Goal: Task Accomplishment & Management: Manage account settings

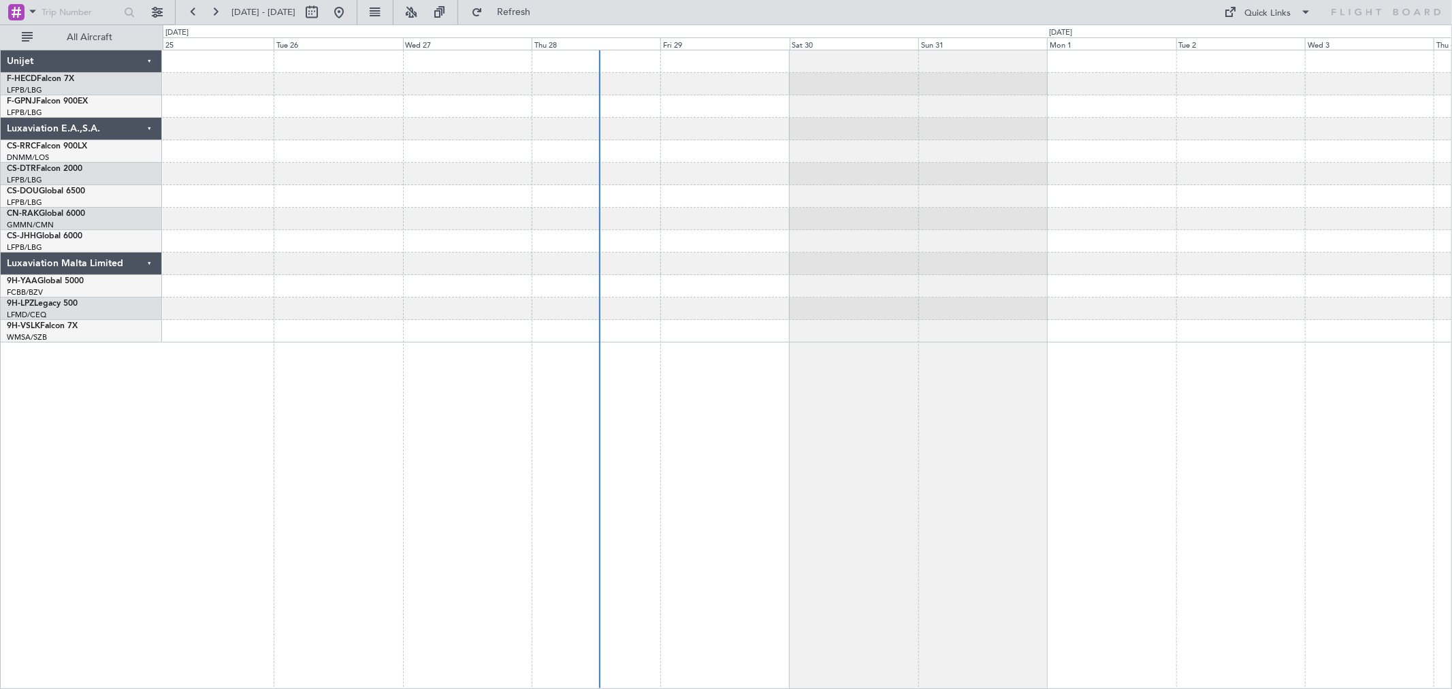
click at [656, 128] on div at bounding box center [807, 196] width 1289 height 292
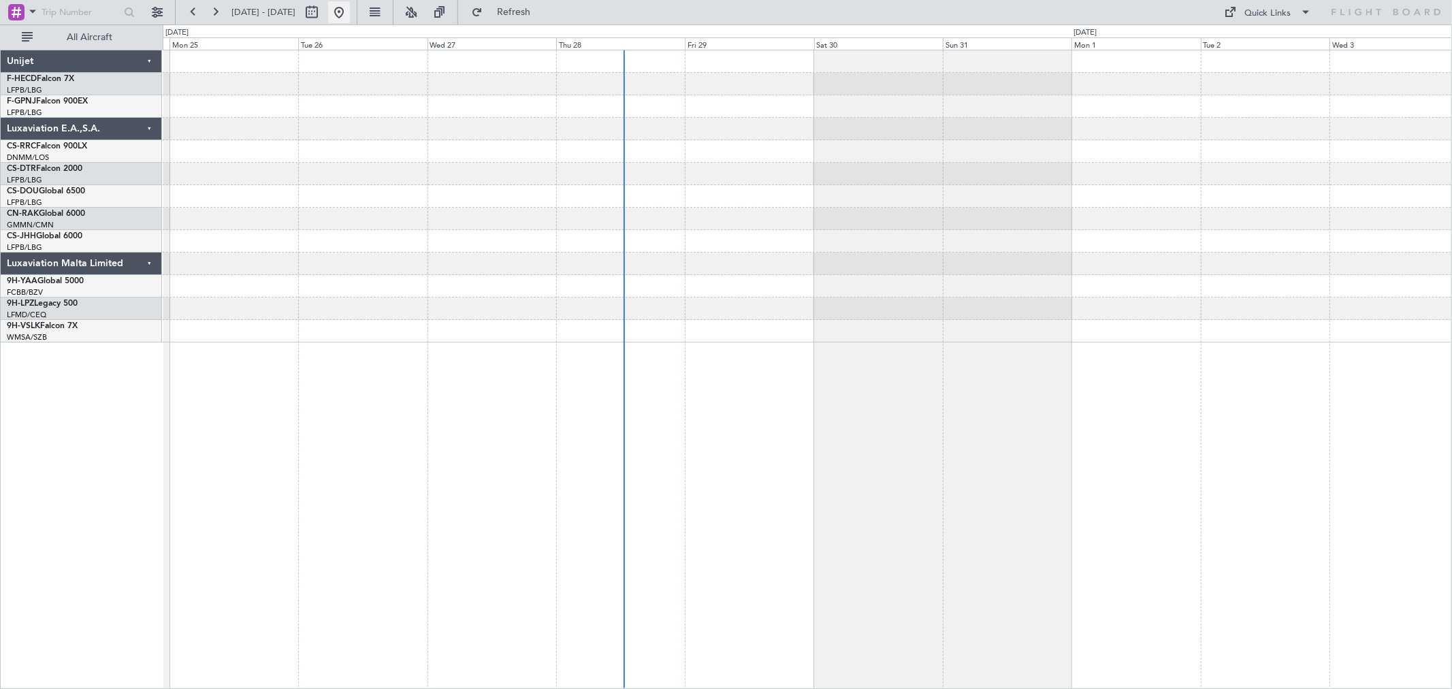
click at [350, 18] on button at bounding box center [339, 12] width 22 height 22
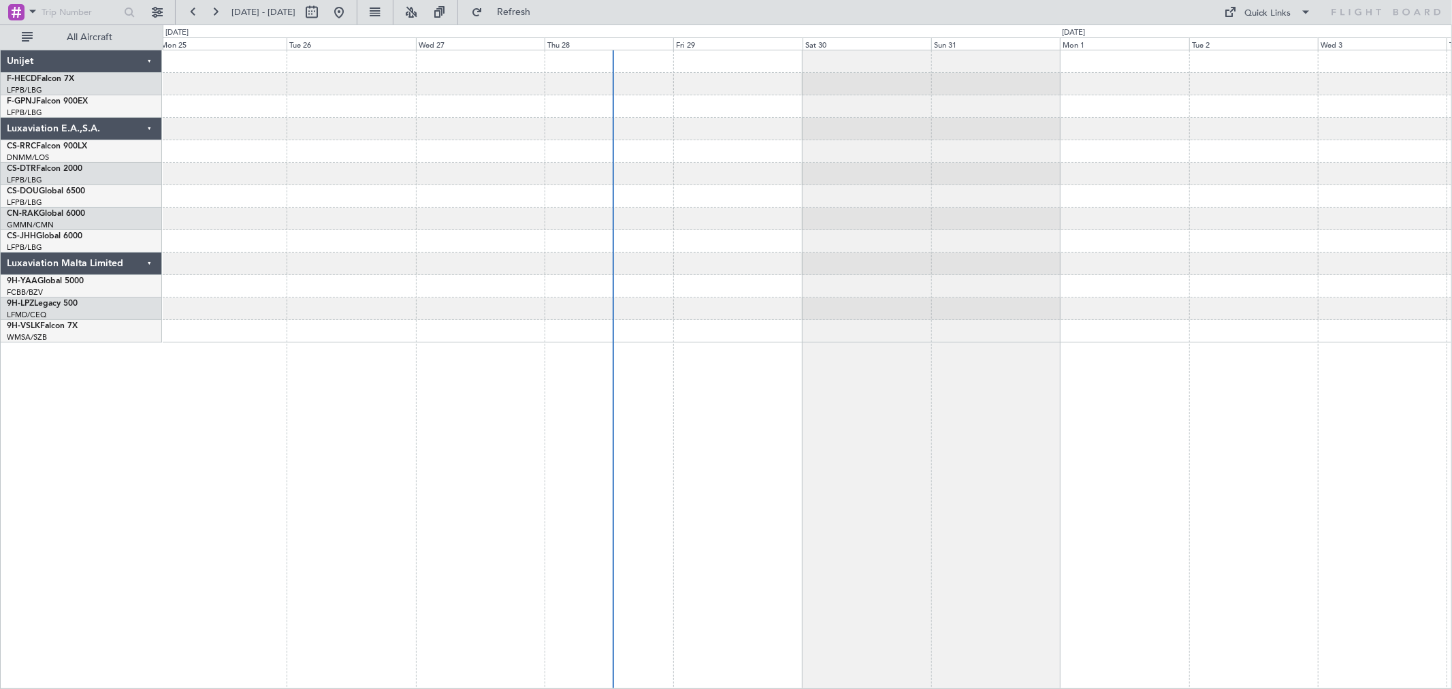
click at [263, 185] on div at bounding box center [807, 196] width 1289 height 292
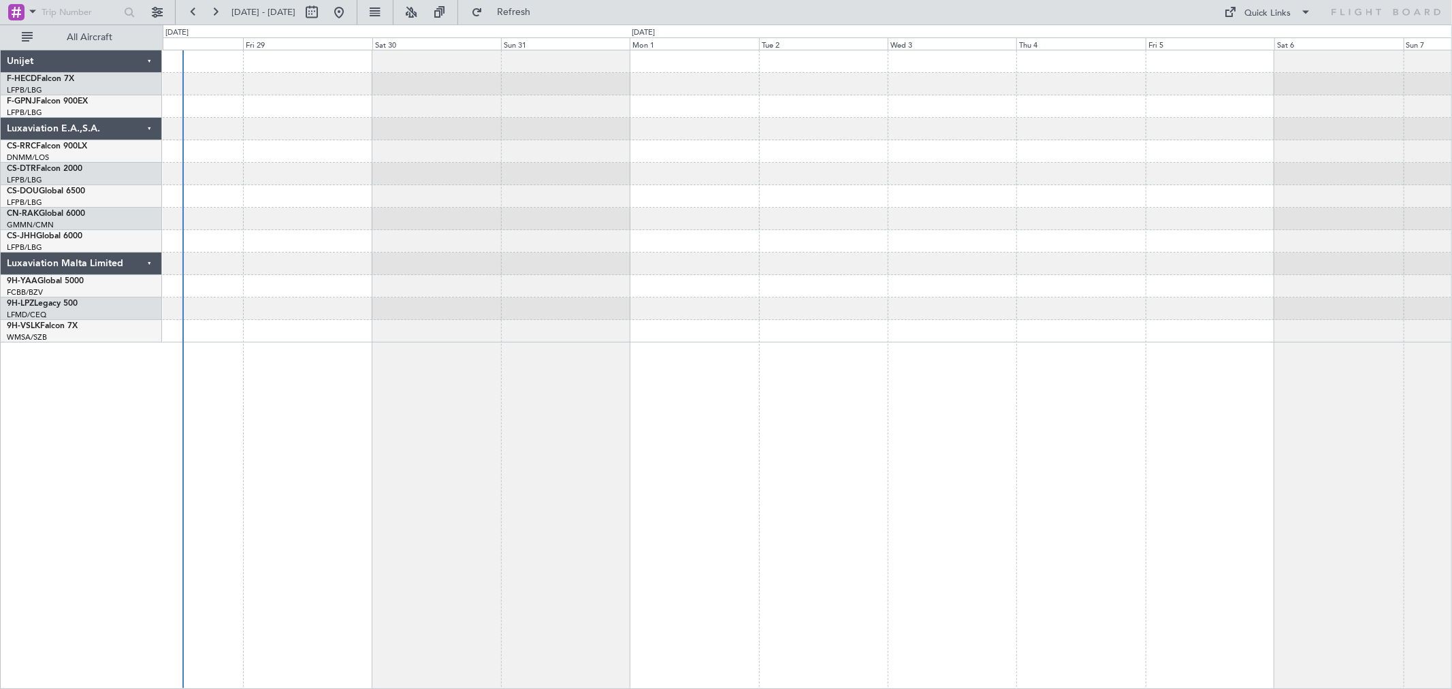
click at [308, 141] on div at bounding box center [807, 151] width 1289 height 22
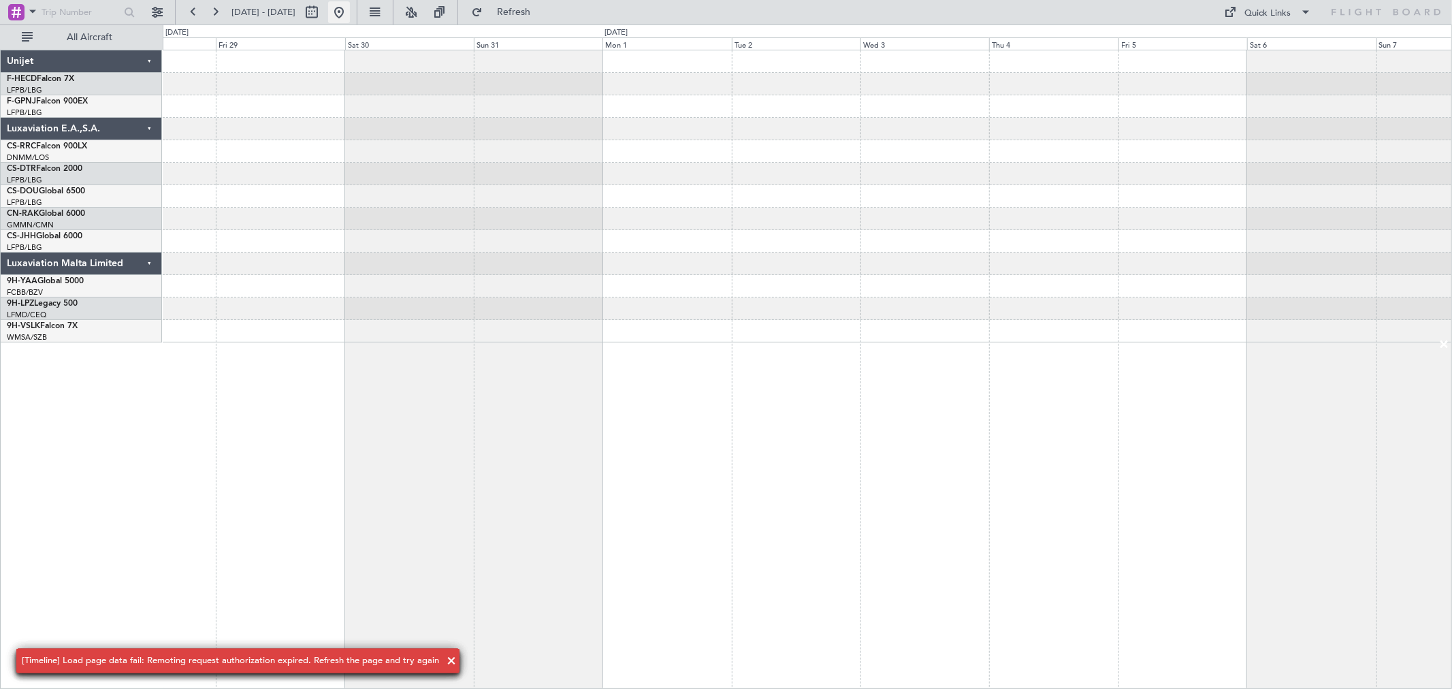
click at [350, 14] on button at bounding box center [339, 12] width 22 height 22
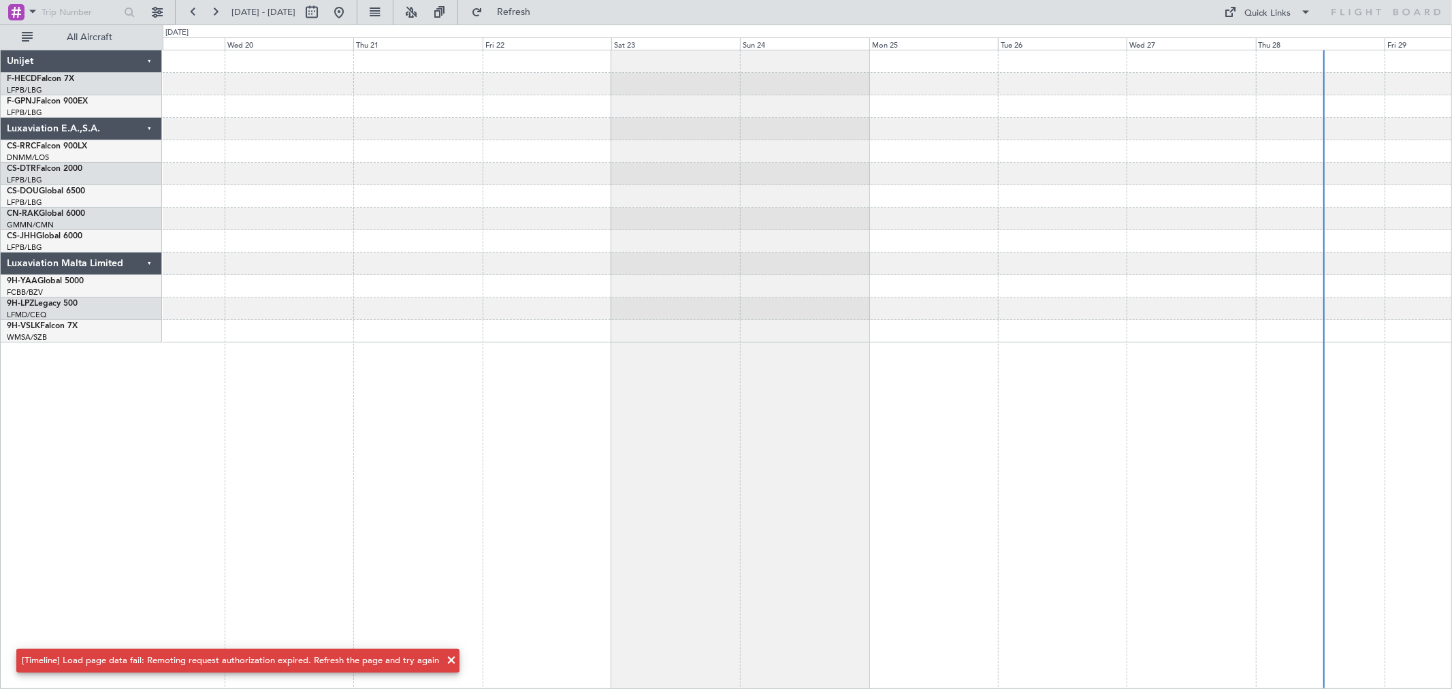
click at [1027, 146] on div at bounding box center [807, 196] width 1289 height 292
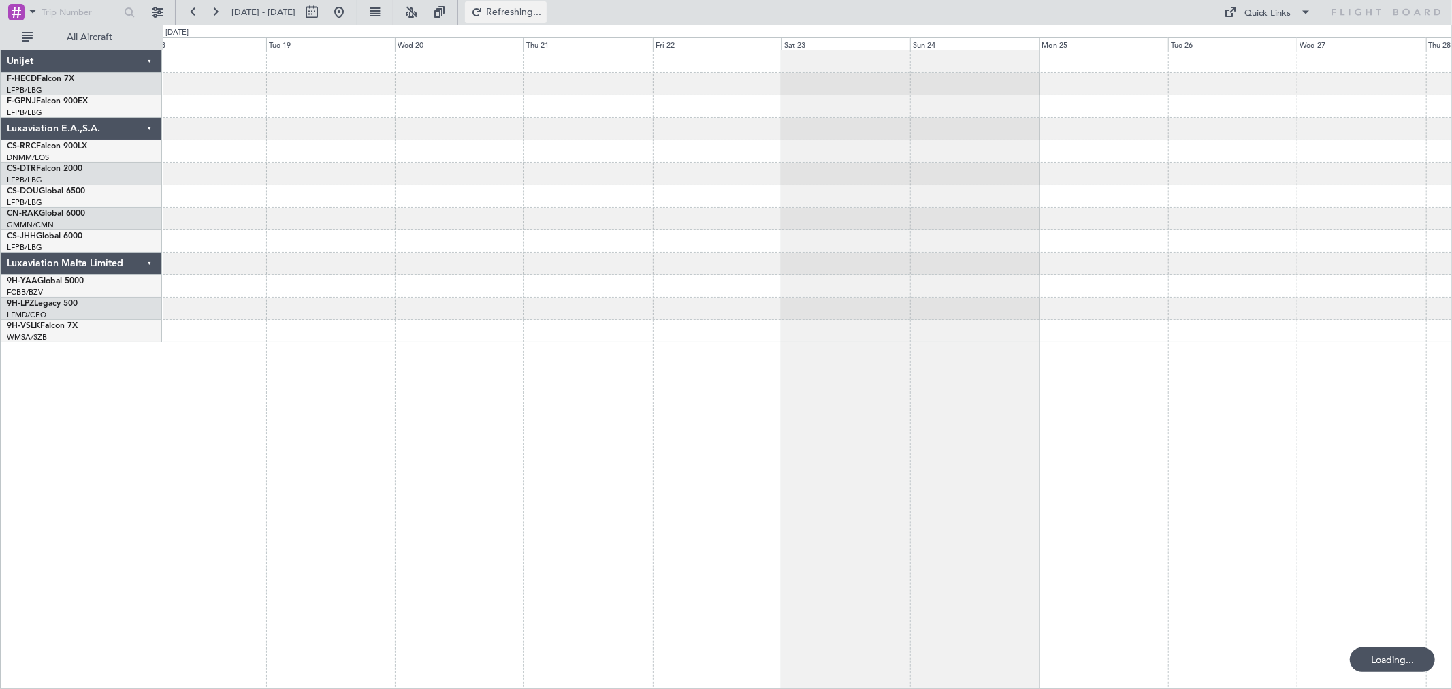
click at [533, 12] on span "Refreshing..." at bounding box center [513, 12] width 57 height 10
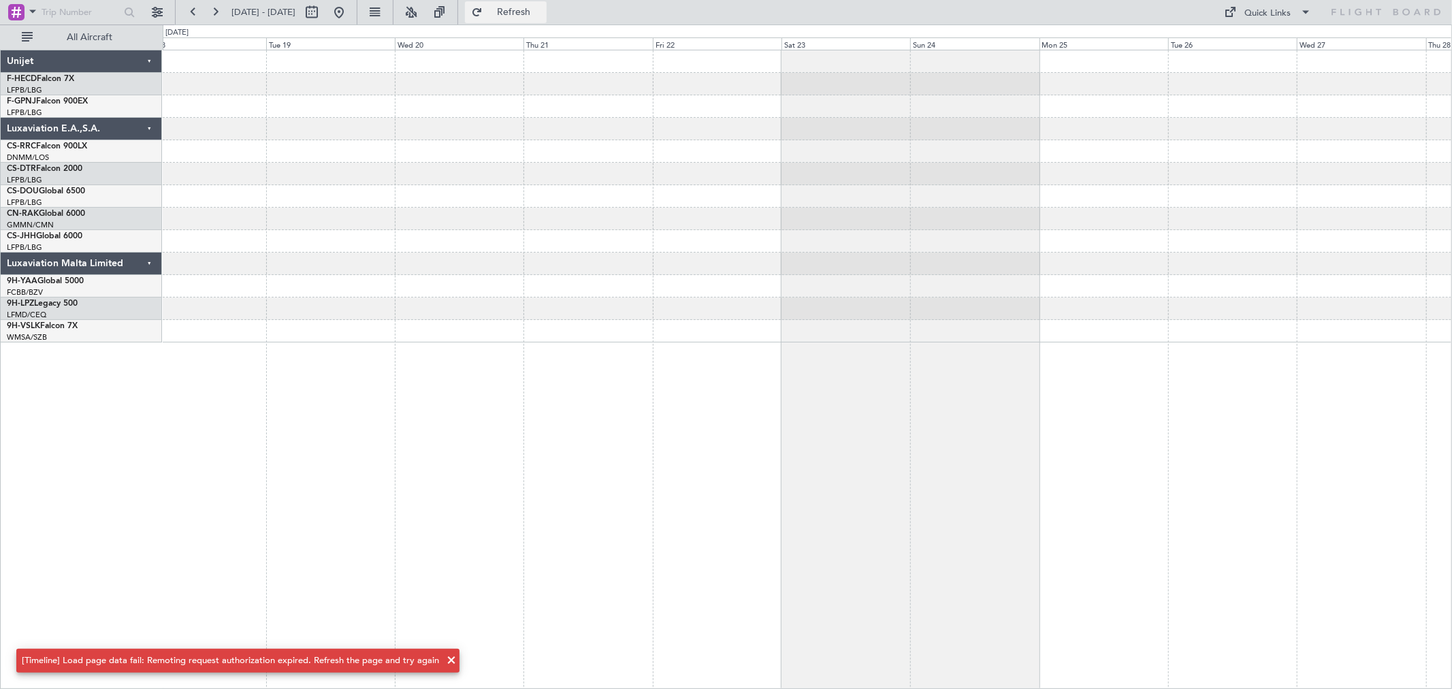
click at [534, 12] on span "Refresh" at bounding box center [513, 12] width 57 height 10
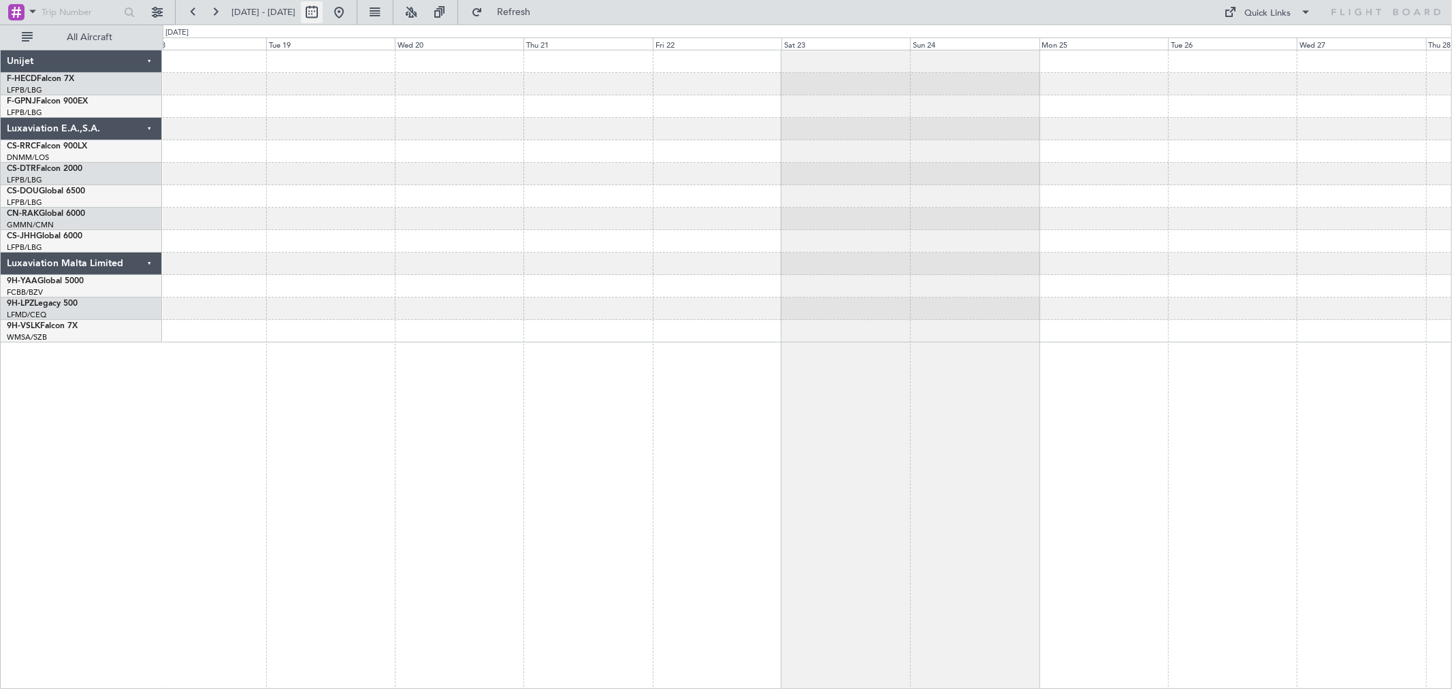
click at [323, 11] on button at bounding box center [312, 12] width 22 height 22
select select "8"
select select "2025"
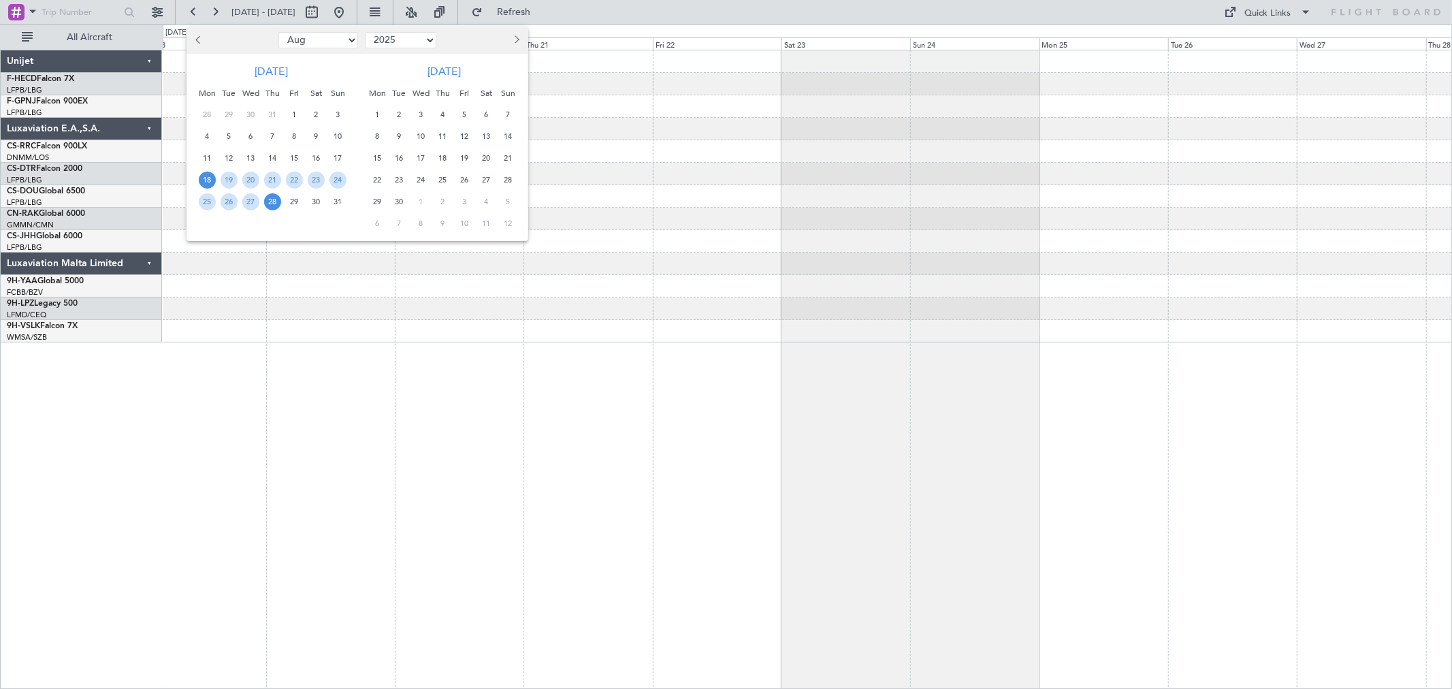
click at [396, 10] on div at bounding box center [726, 344] width 1452 height 689
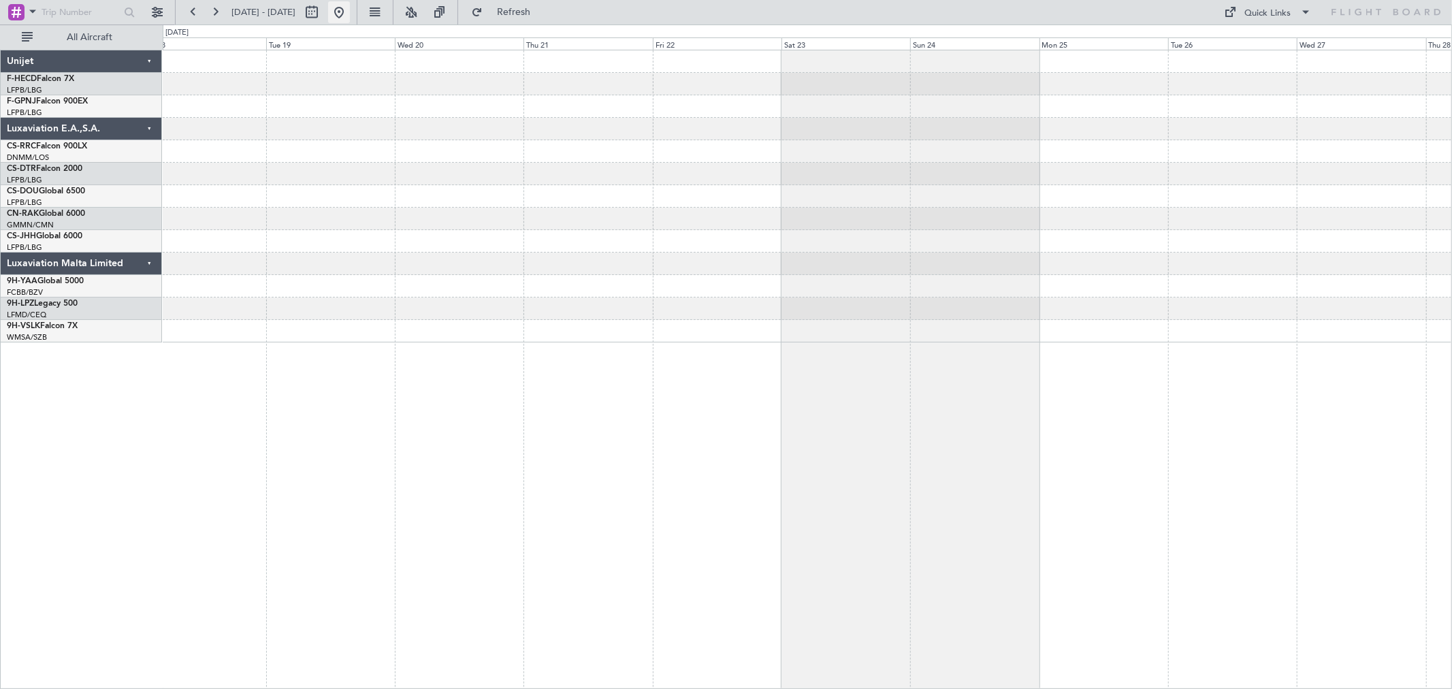
click at [350, 16] on button at bounding box center [339, 12] width 22 height 22
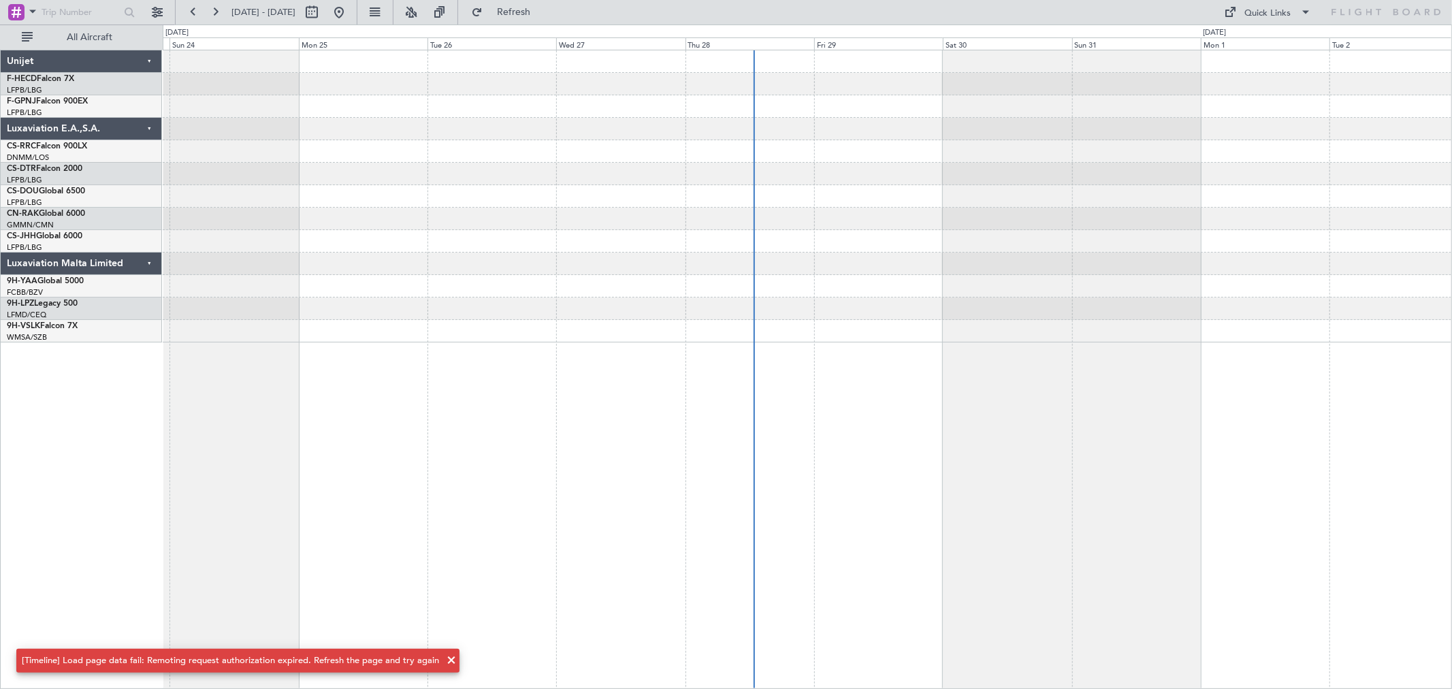
click at [850, 164] on div at bounding box center [807, 196] width 1289 height 292
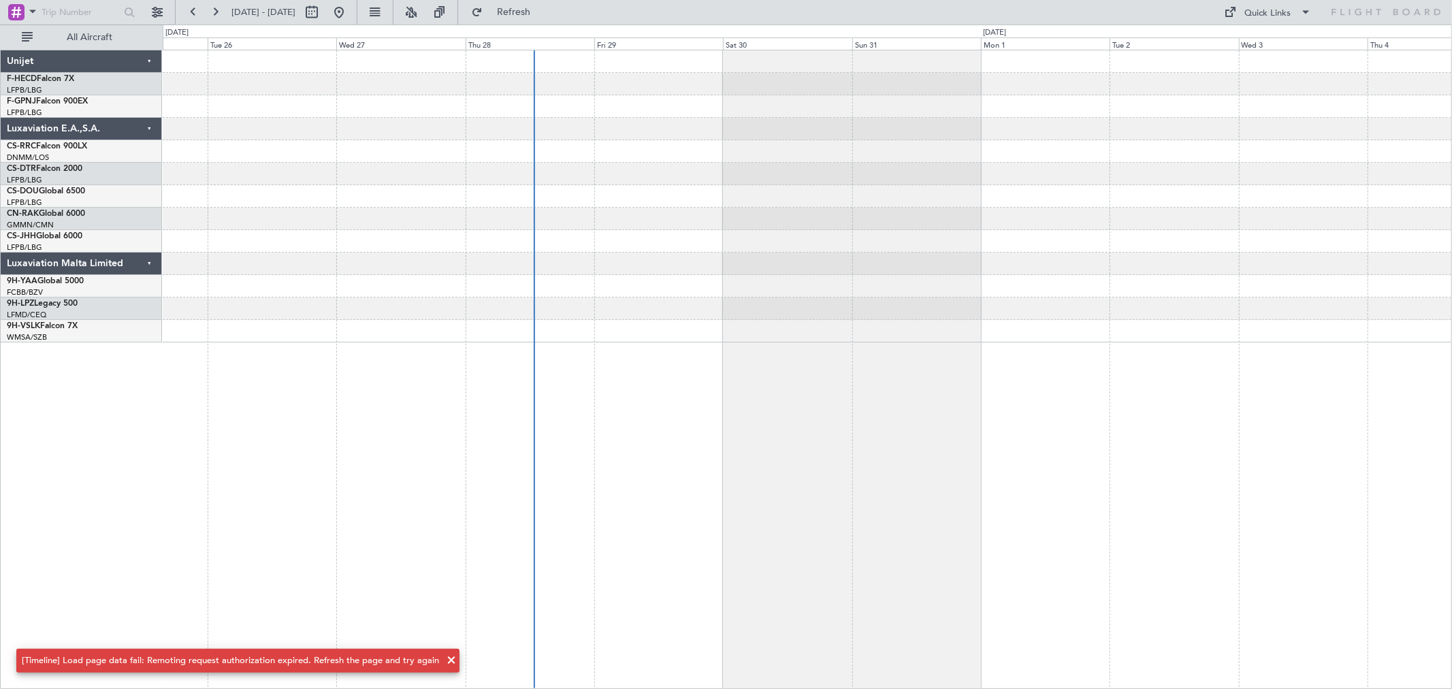
click at [813, 152] on div at bounding box center [807, 151] width 1289 height 22
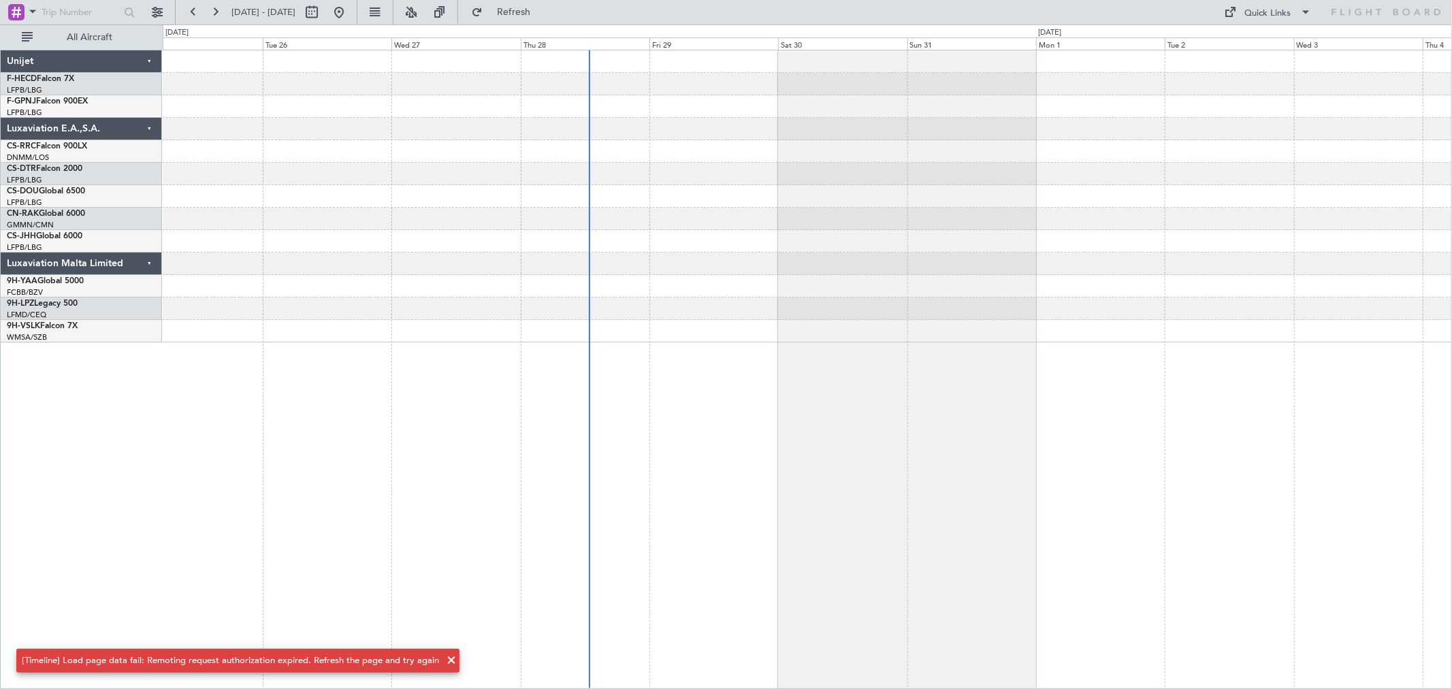
click at [992, 162] on div at bounding box center [807, 196] width 1289 height 292
click at [831, 166] on div at bounding box center [807, 196] width 1289 height 292
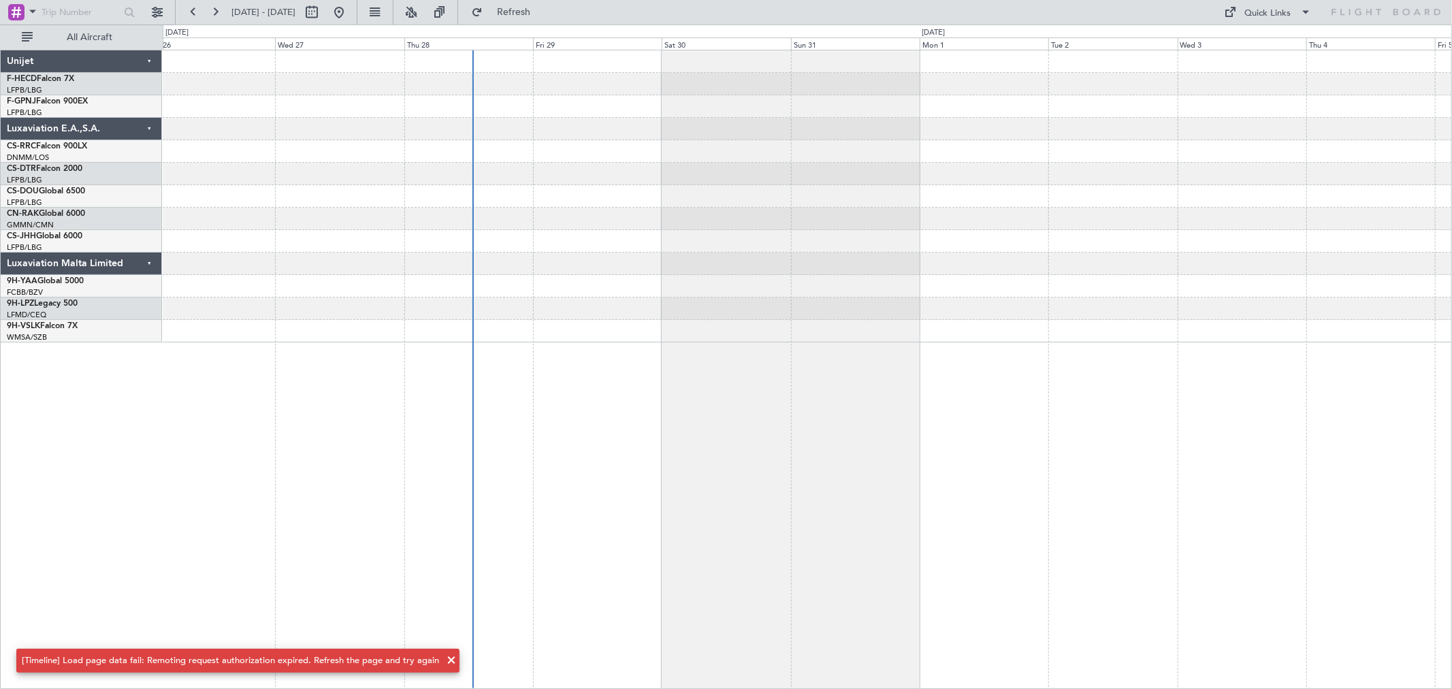
click at [730, 187] on div at bounding box center [807, 196] width 1289 height 292
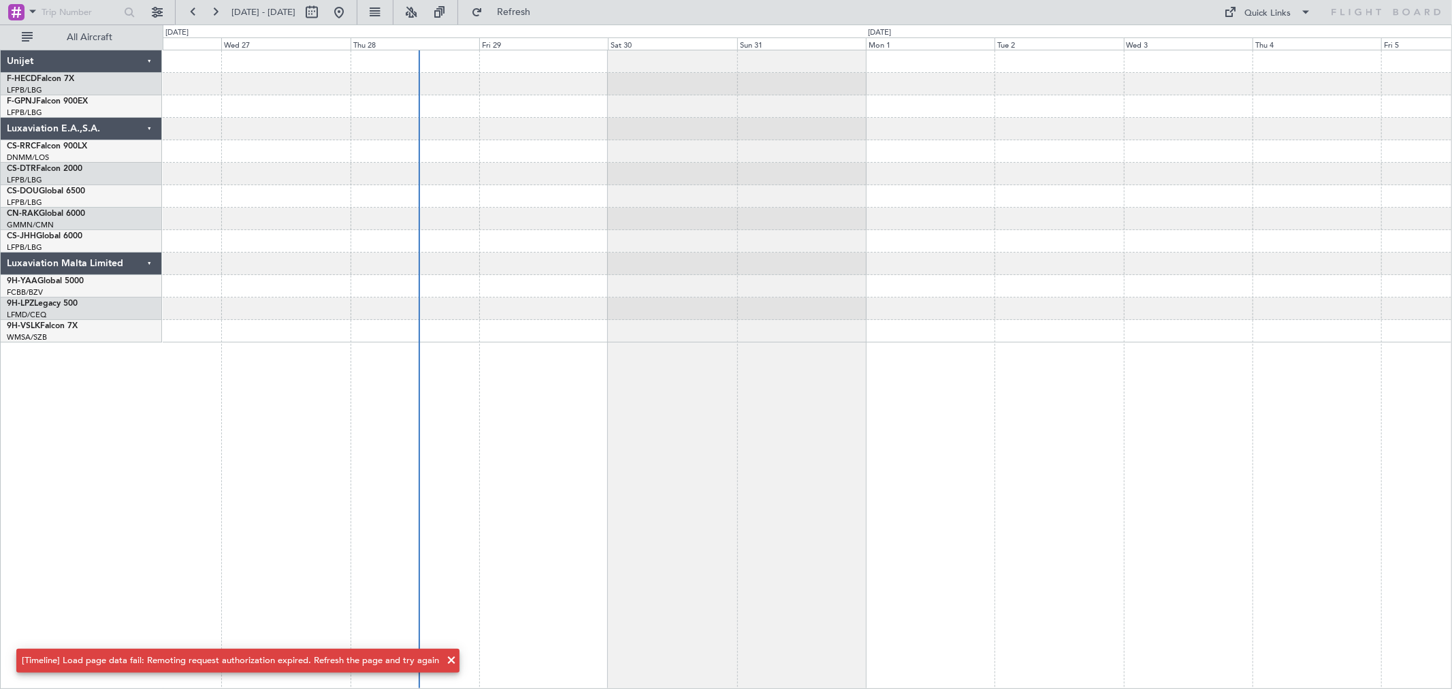
click at [724, 189] on div at bounding box center [807, 196] width 1289 height 292
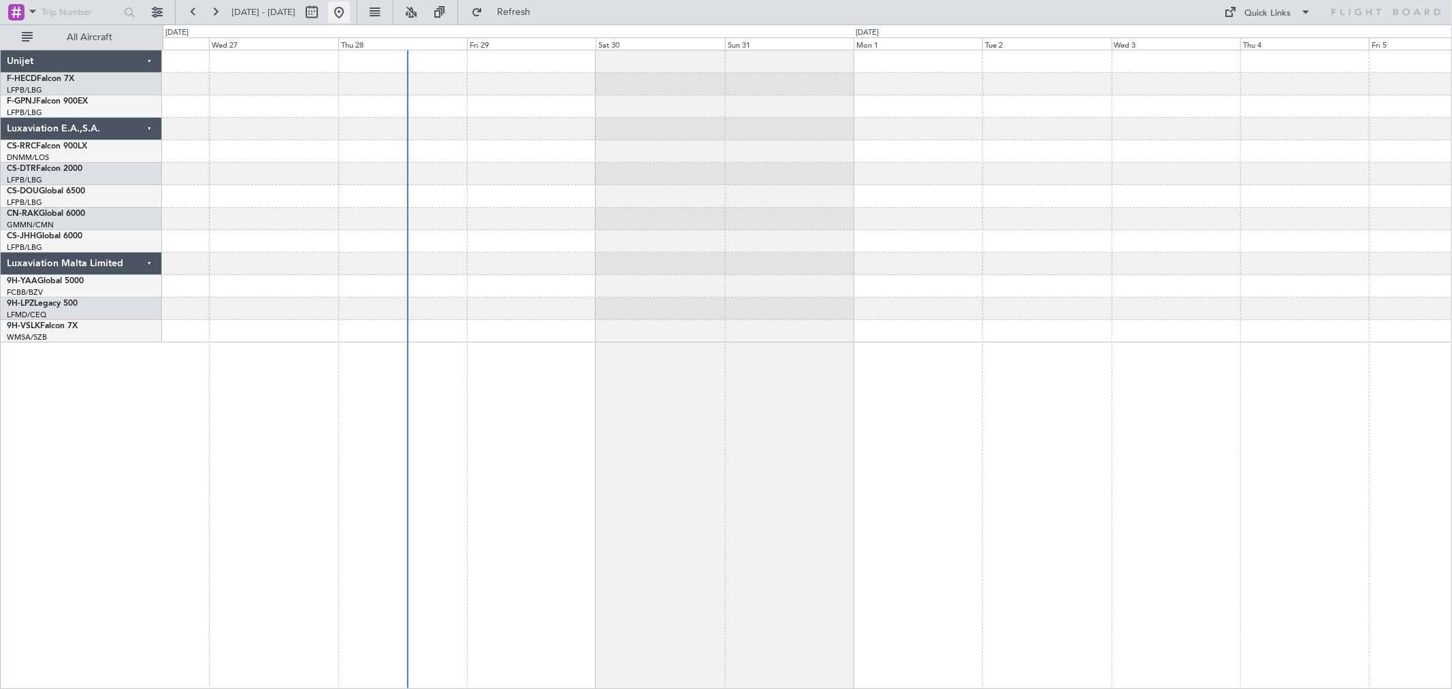
click at [350, 7] on button at bounding box center [339, 12] width 22 height 22
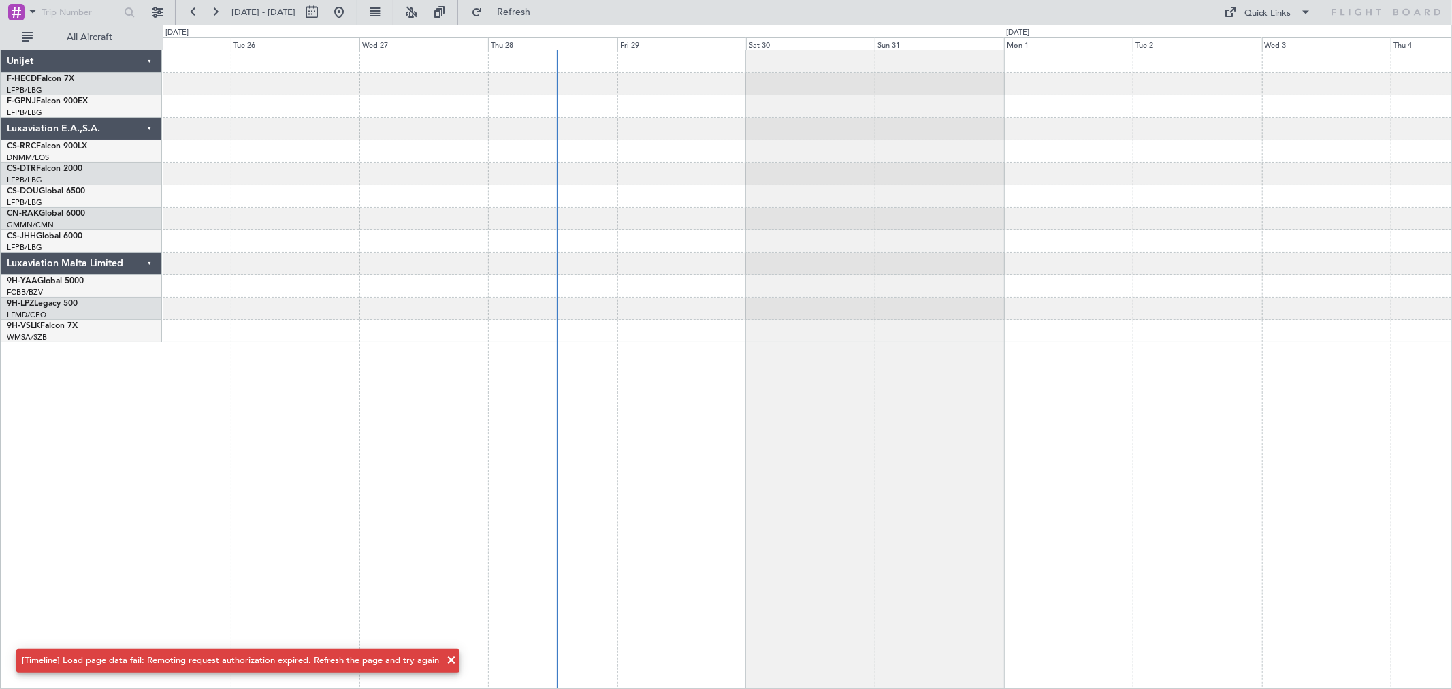
click at [584, 129] on div at bounding box center [807, 196] width 1289 height 292
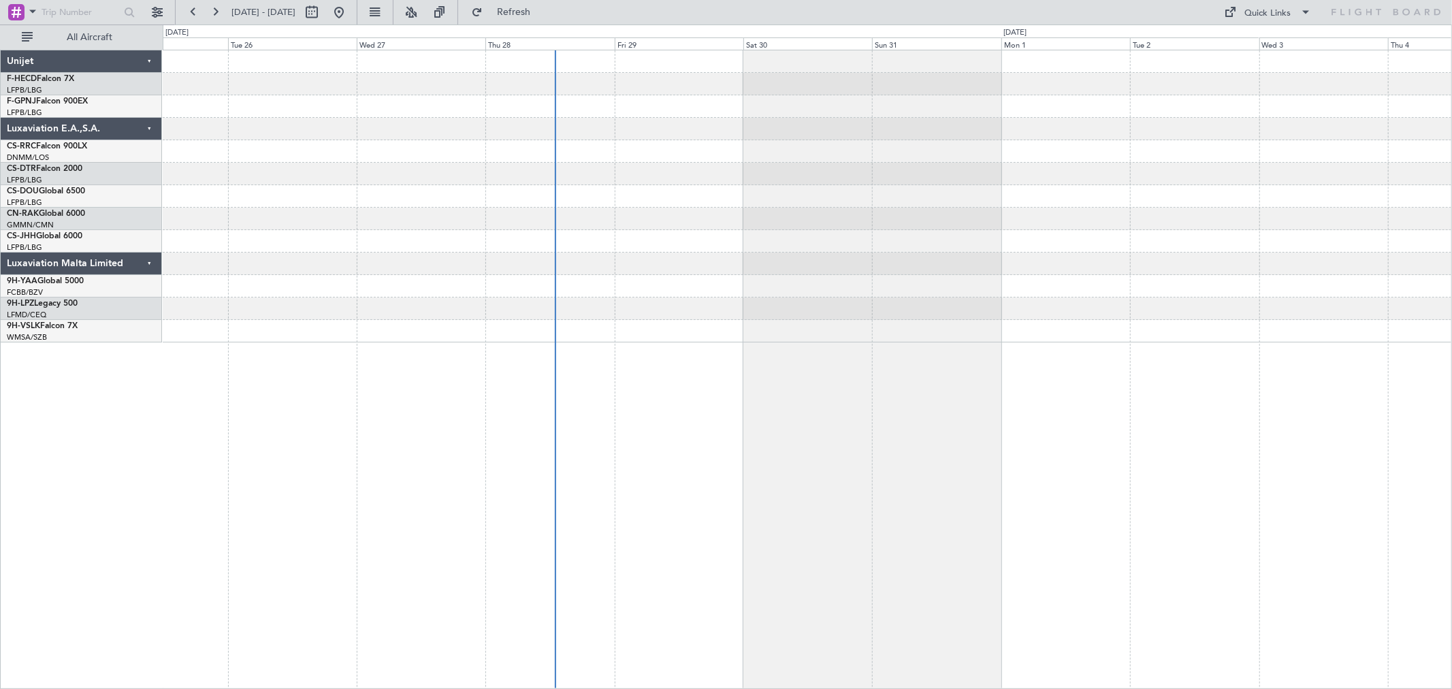
click at [399, 140] on div at bounding box center [807, 196] width 1289 height 292
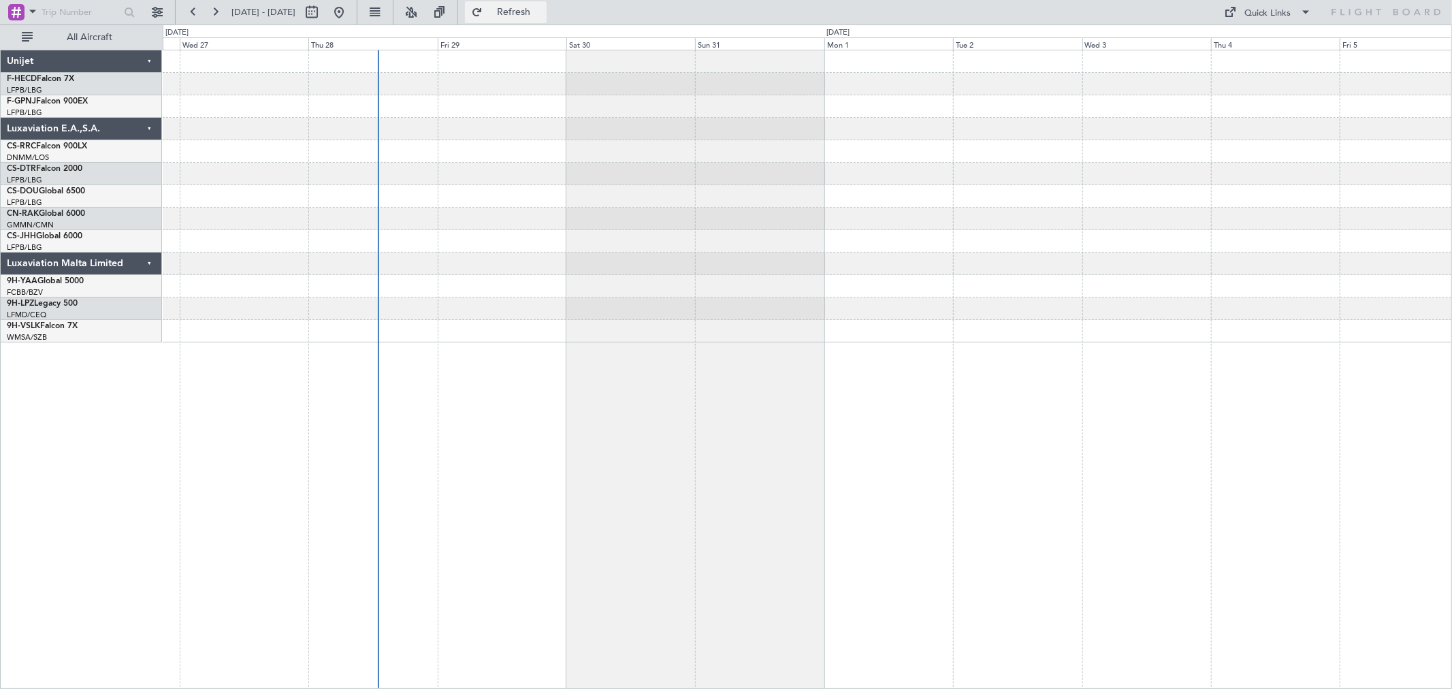
click at [543, 11] on span "Refresh" at bounding box center [513, 12] width 57 height 10
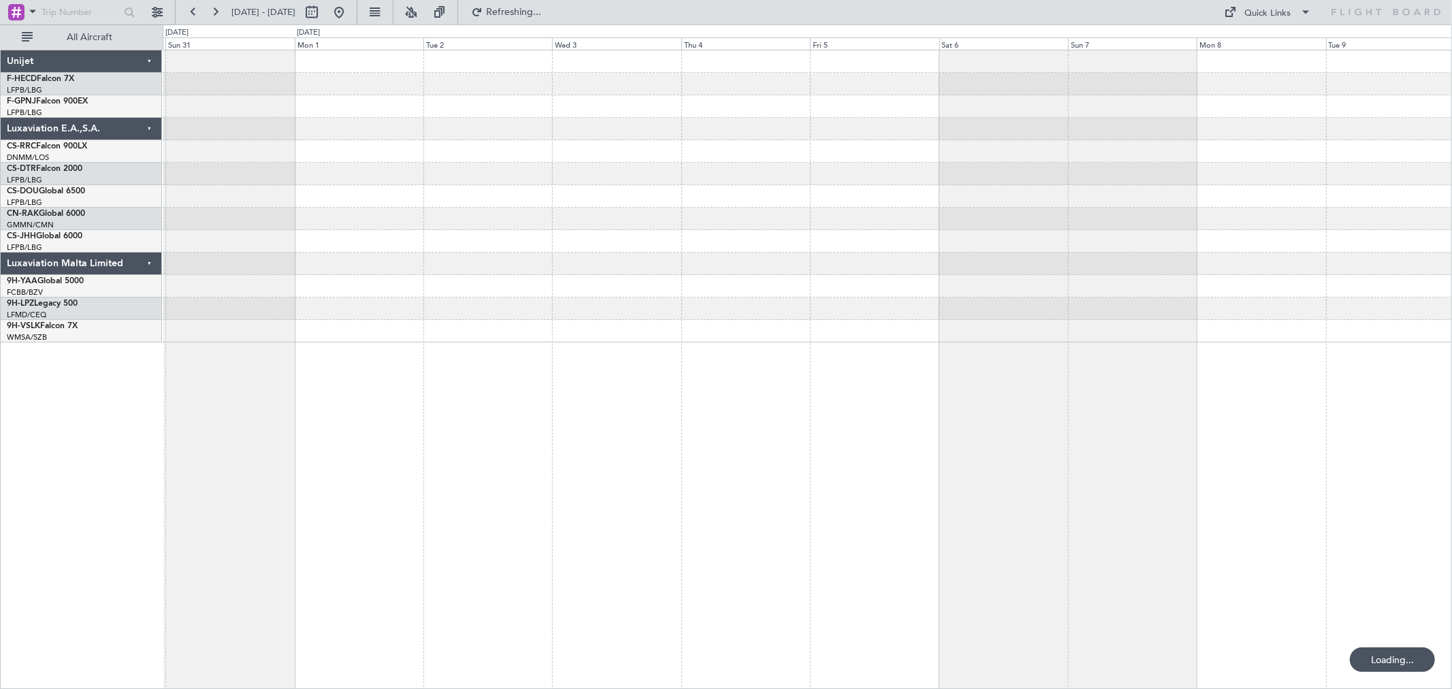
click at [321, 144] on div at bounding box center [807, 196] width 1289 height 292
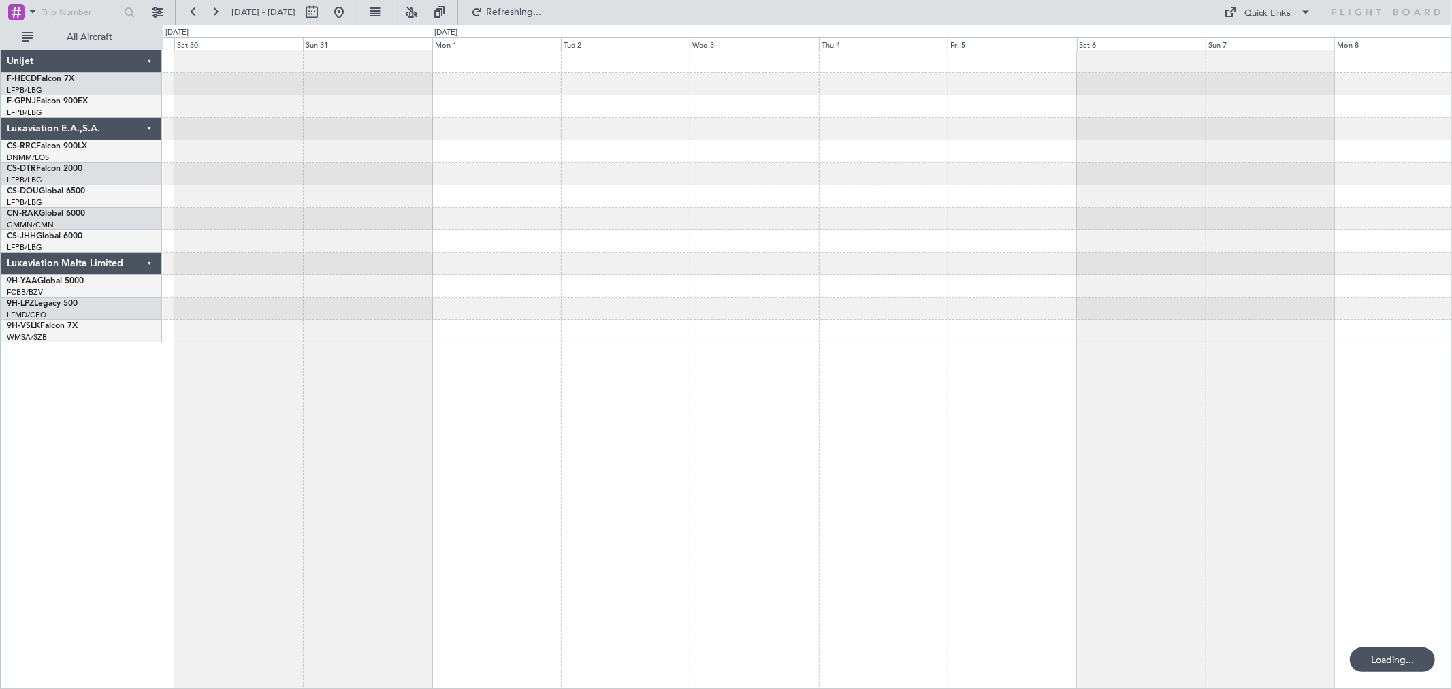
click at [641, 152] on div at bounding box center [807, 151] width 1289 height 22
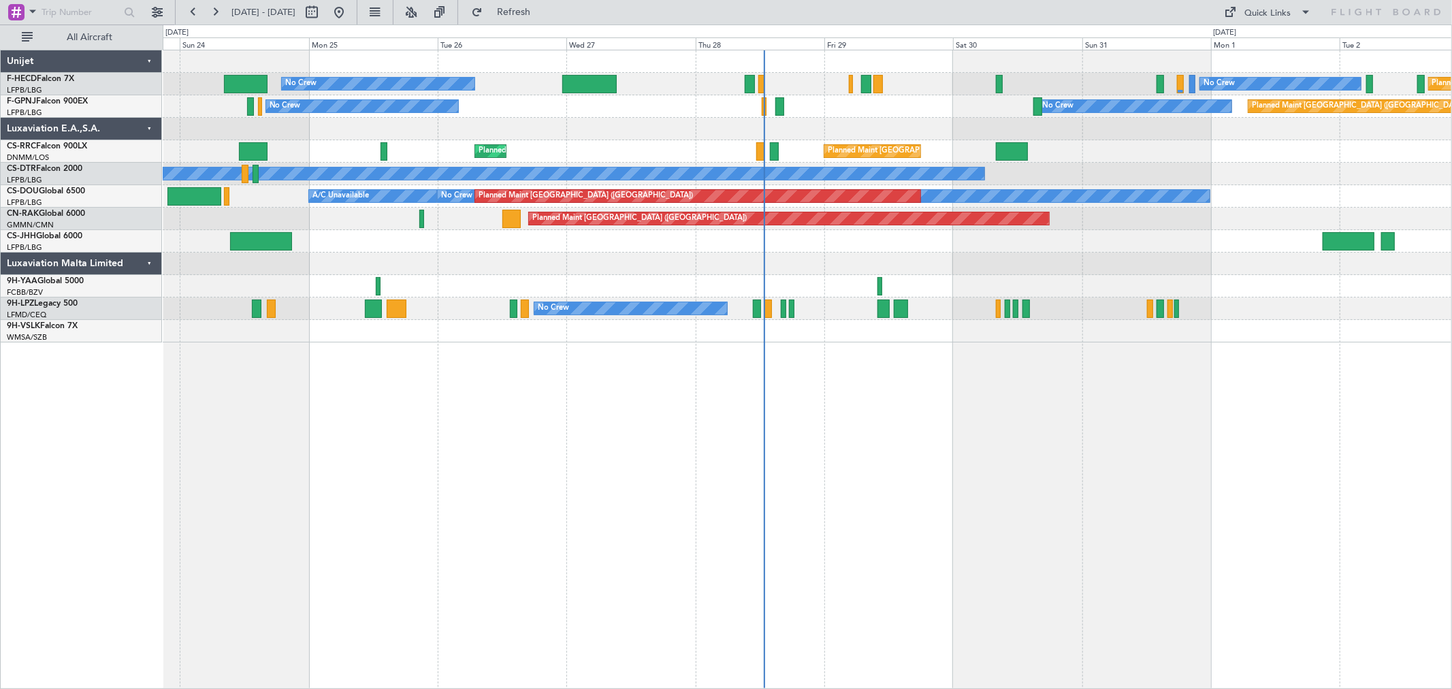
click at [760, 239] on div "Planned Maint London (Luton)" at bounding box center [807, 241] width 1289 height 22
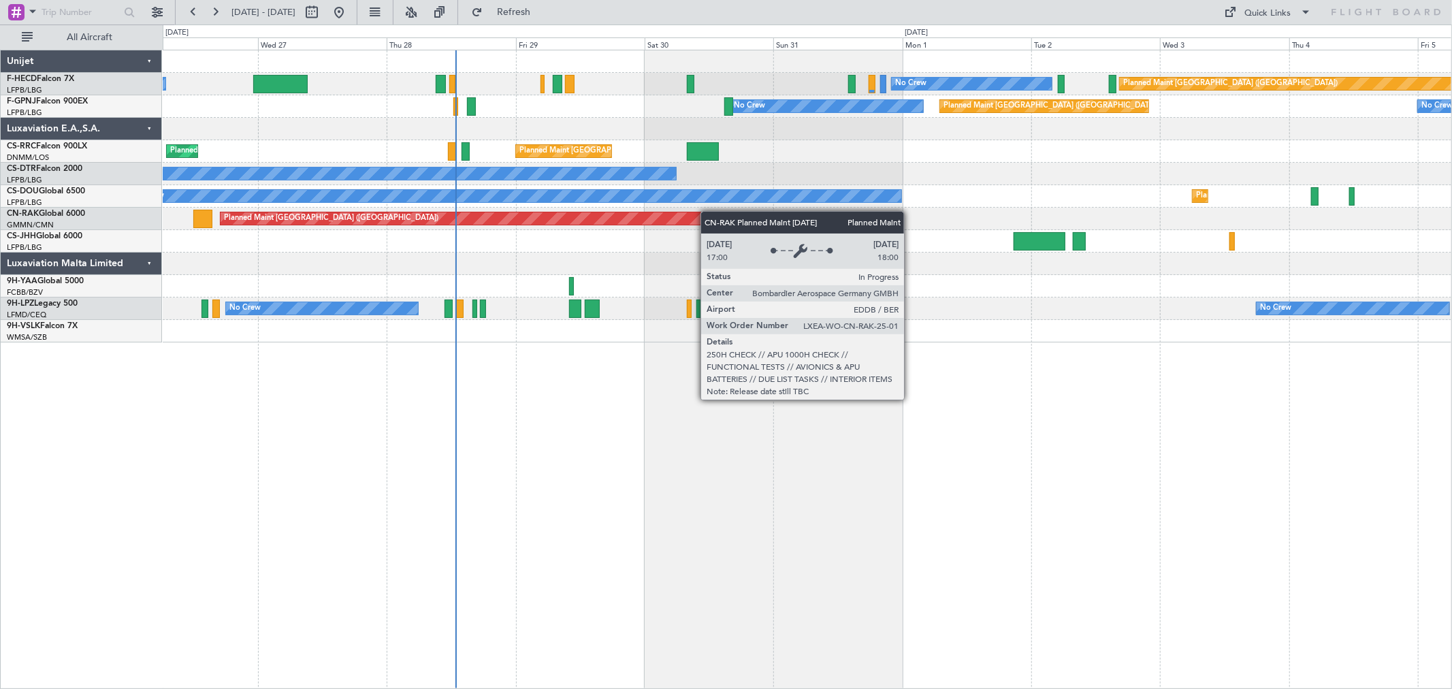
click at [474, 221] on div "No Crew No Crew Planned Maint Paris (Le Bourget) No Crew Planned Maint Paris (L…" at bounding box center [807, 196] width 1289 height 292
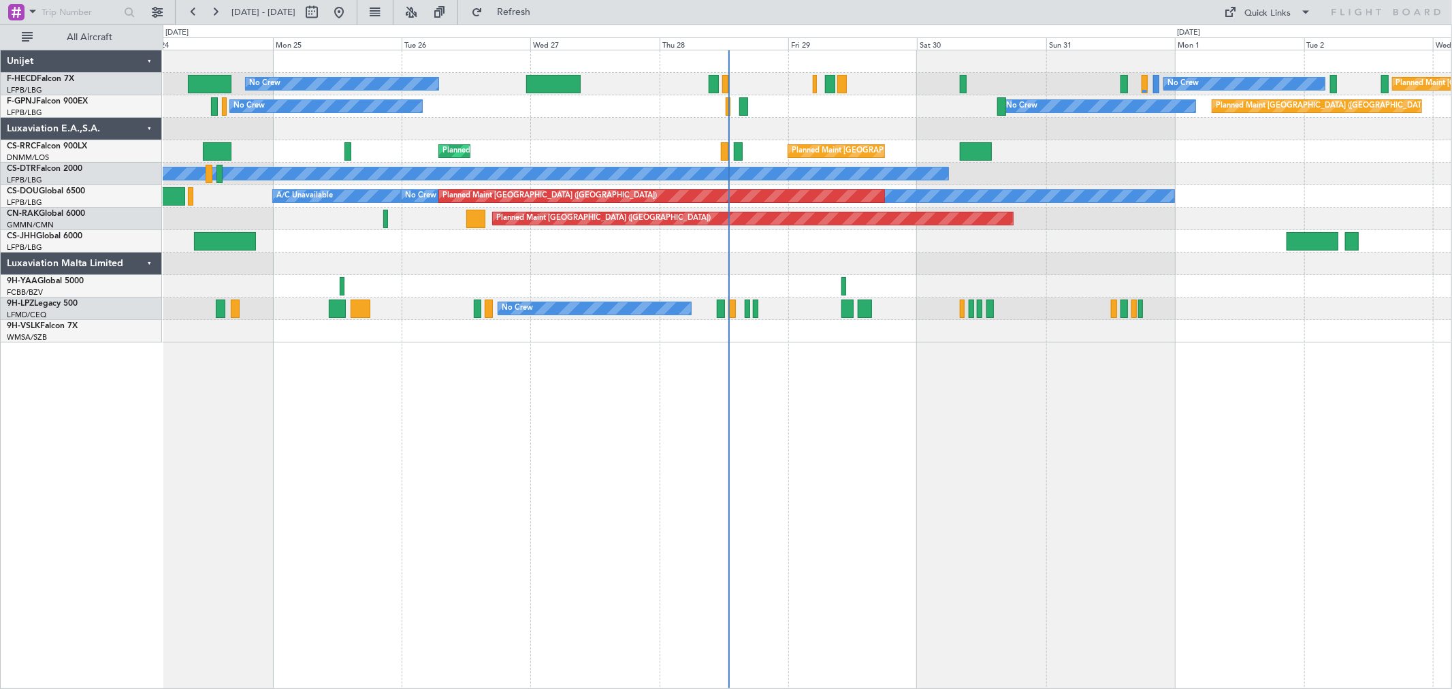
click at [659, 208] on div "Planned Maint [GEOGRAPHIC_DATA] ([GEOGRAPHIC_DATA])" at bounding box center [807, 219] width 1289 height 22
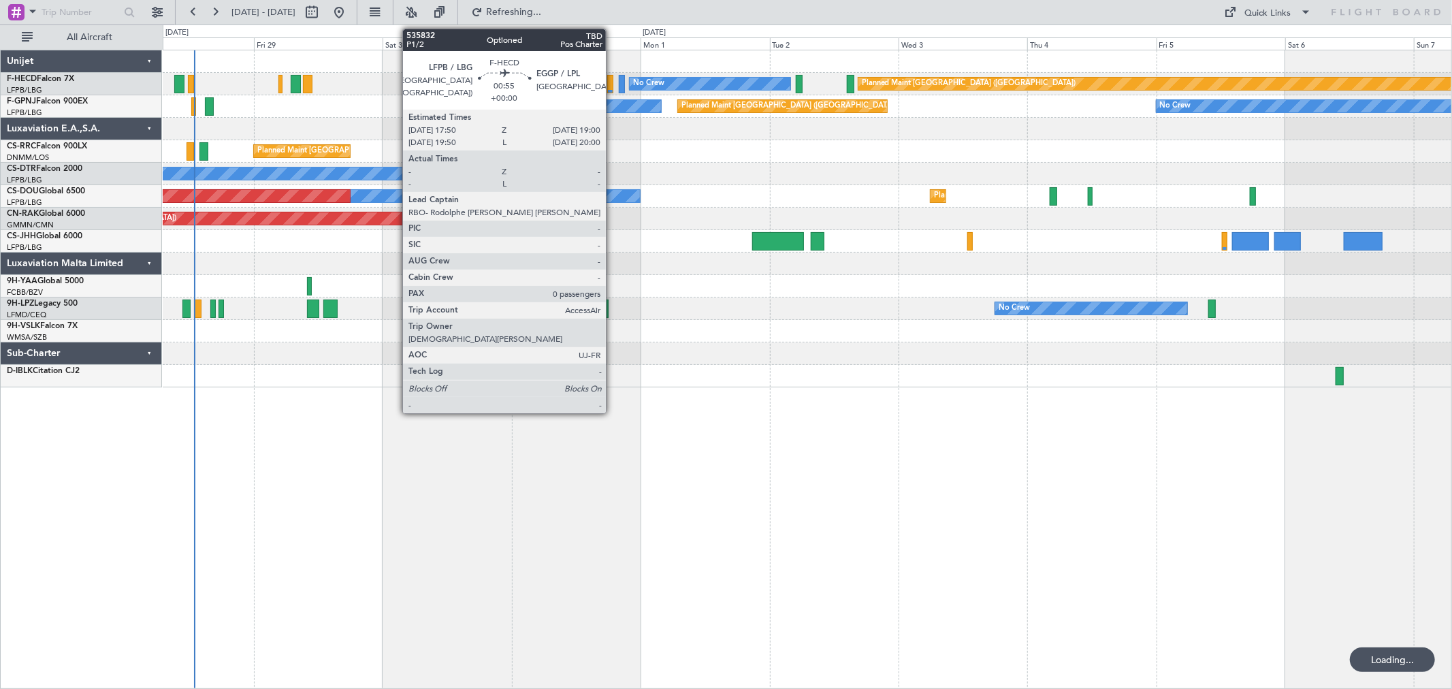
click at [613, 85] on div at bounding box center [610, 84] width 7 height 18
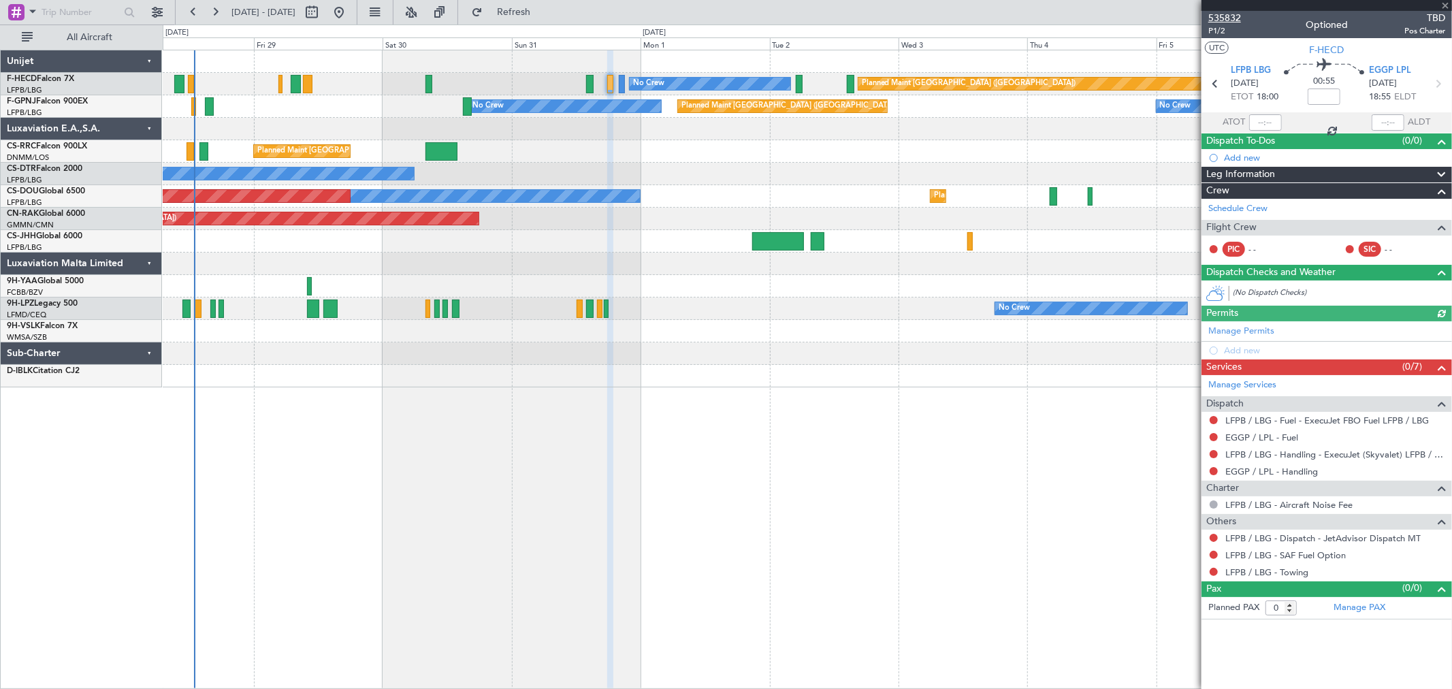
click at [1233, 18] on span "535832" at bounding box center [1224, 18] width 33 height 14
click at [543, 9] on span "Refresh" at bounding box center [513, 12] width 57 height 10
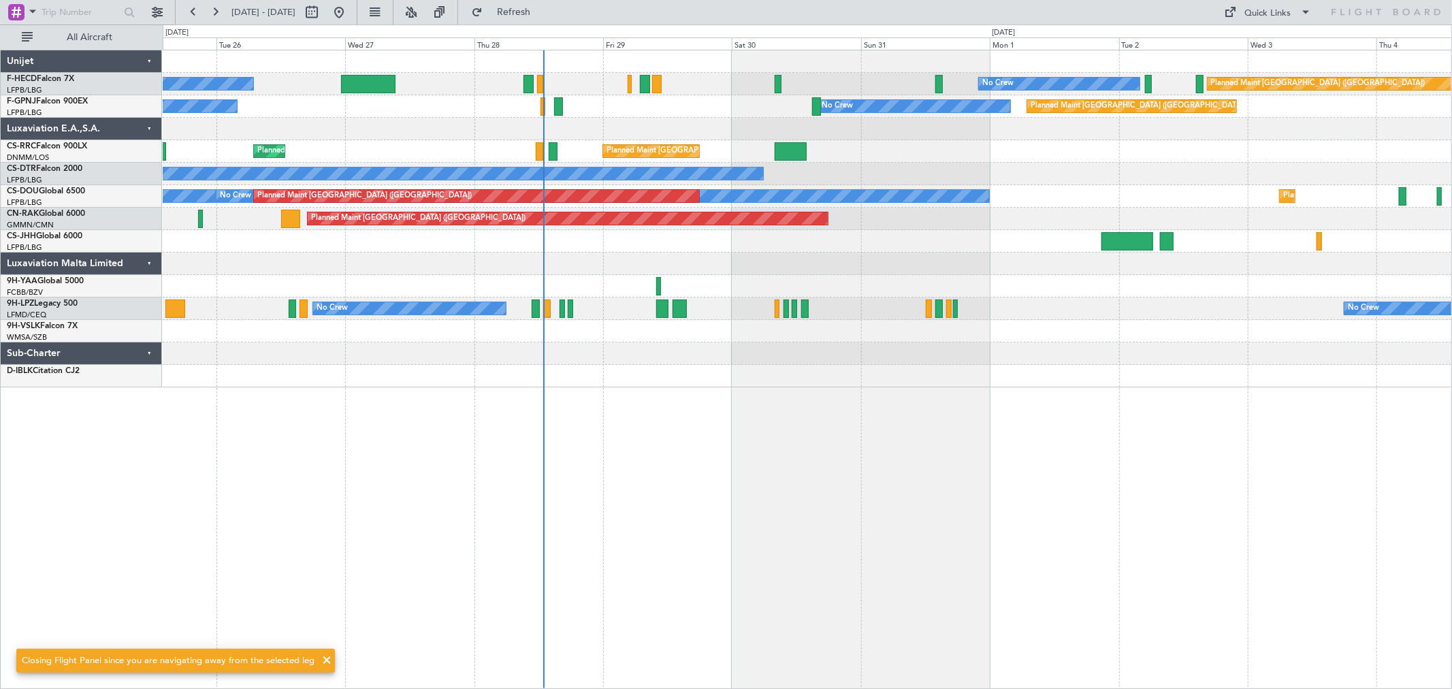
click at [850, 234] on div at bounding box center [807, 241] width 1289 height 22
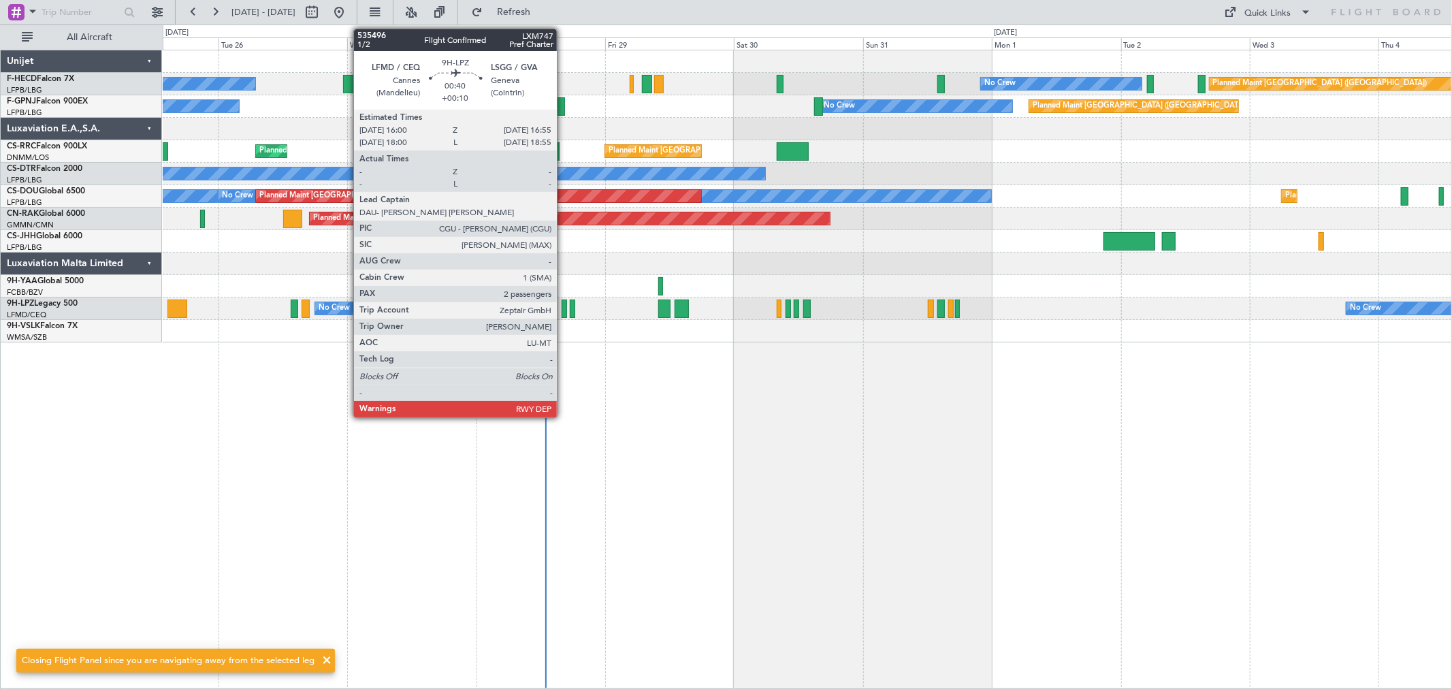
click at [564, 305] on div at bounding box center [564, 309] width 5 height 18
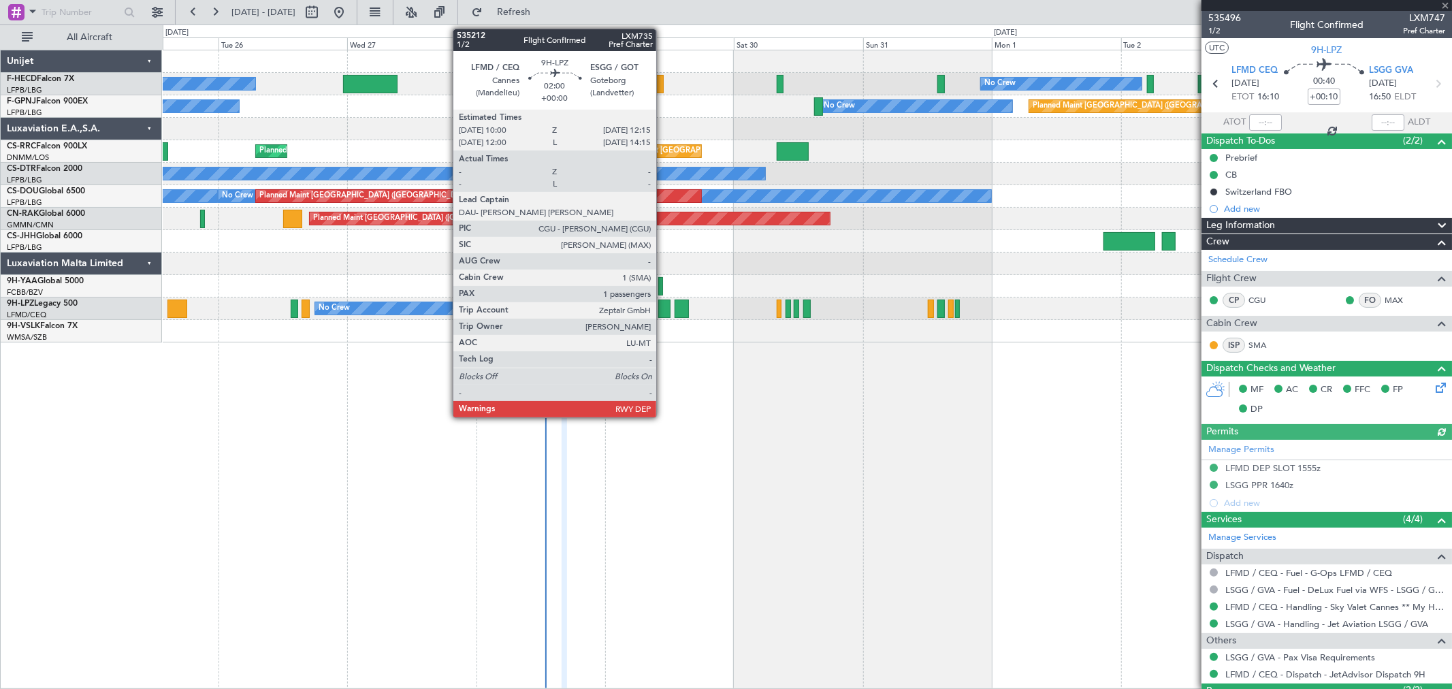
click at [663, 308] on div at bounding box center [664, 309] width 12 height 18
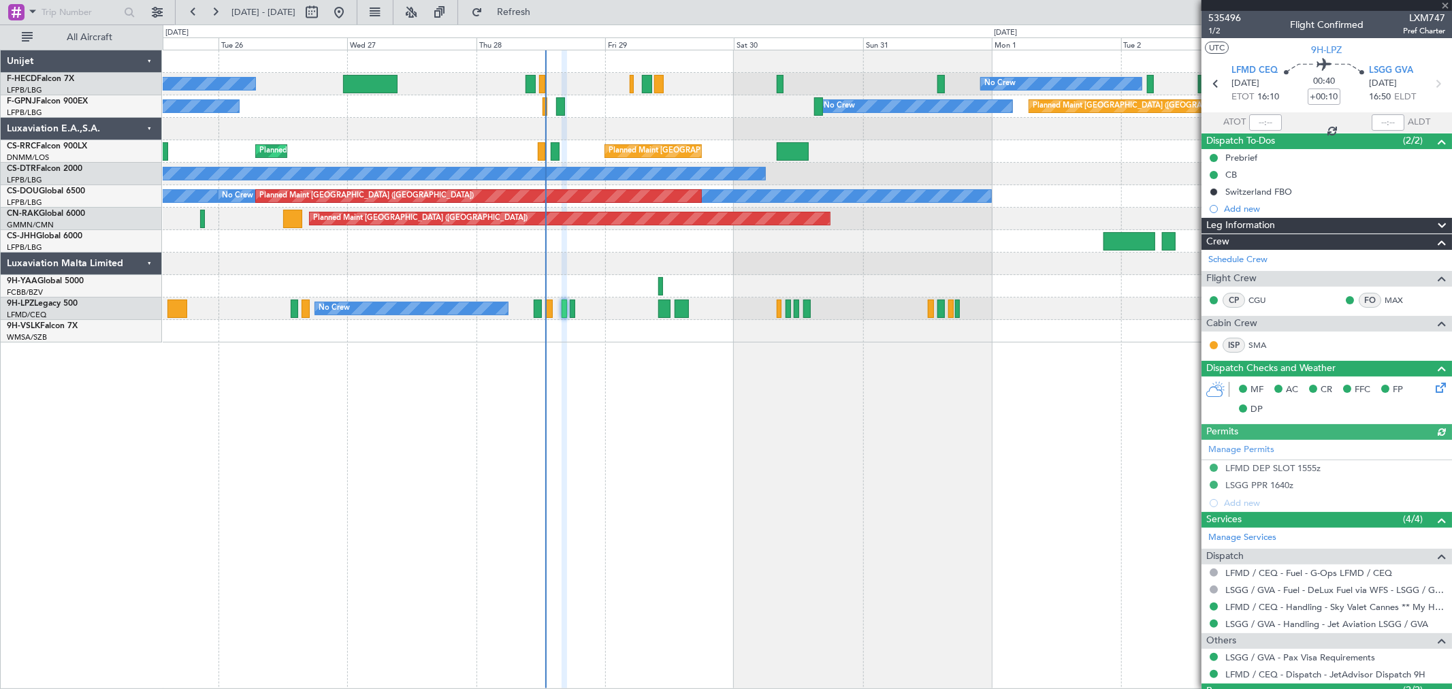
type input "1"
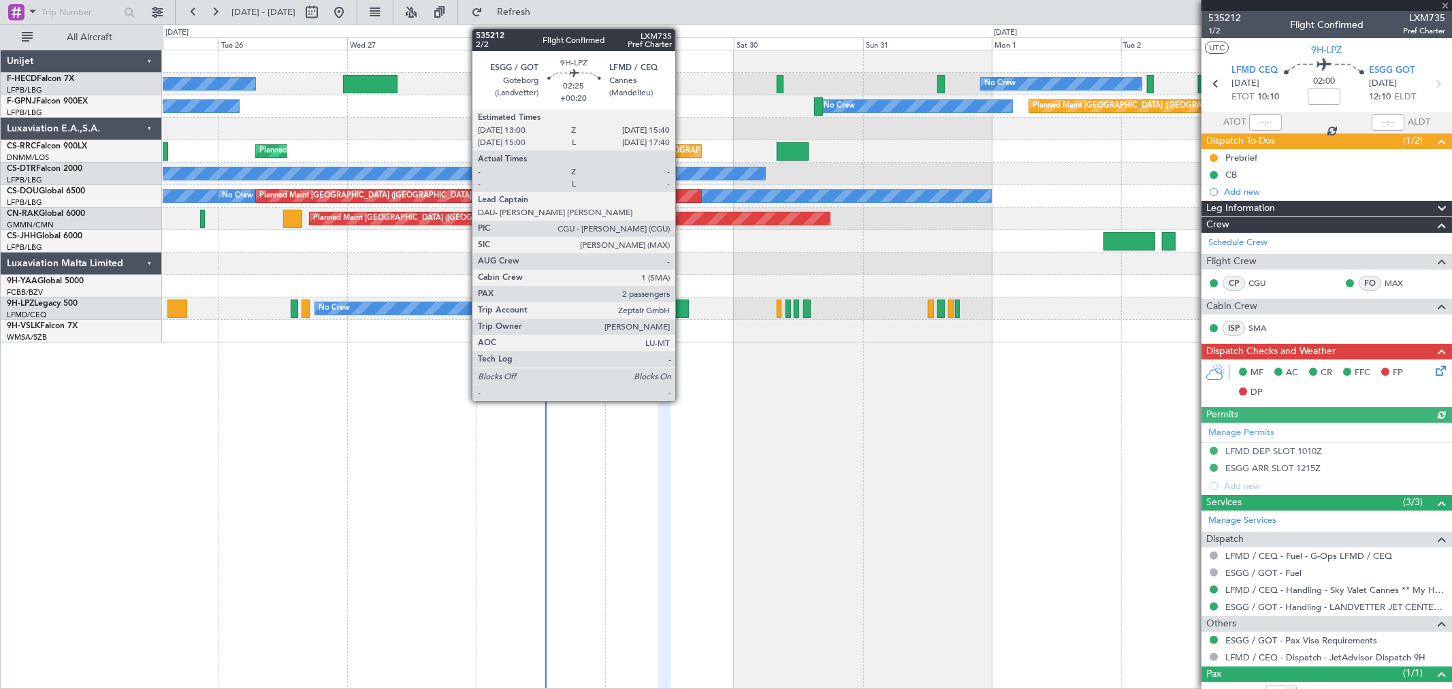
click at [682, 310] on div at bounding box center [682, 309] width 15 height 18
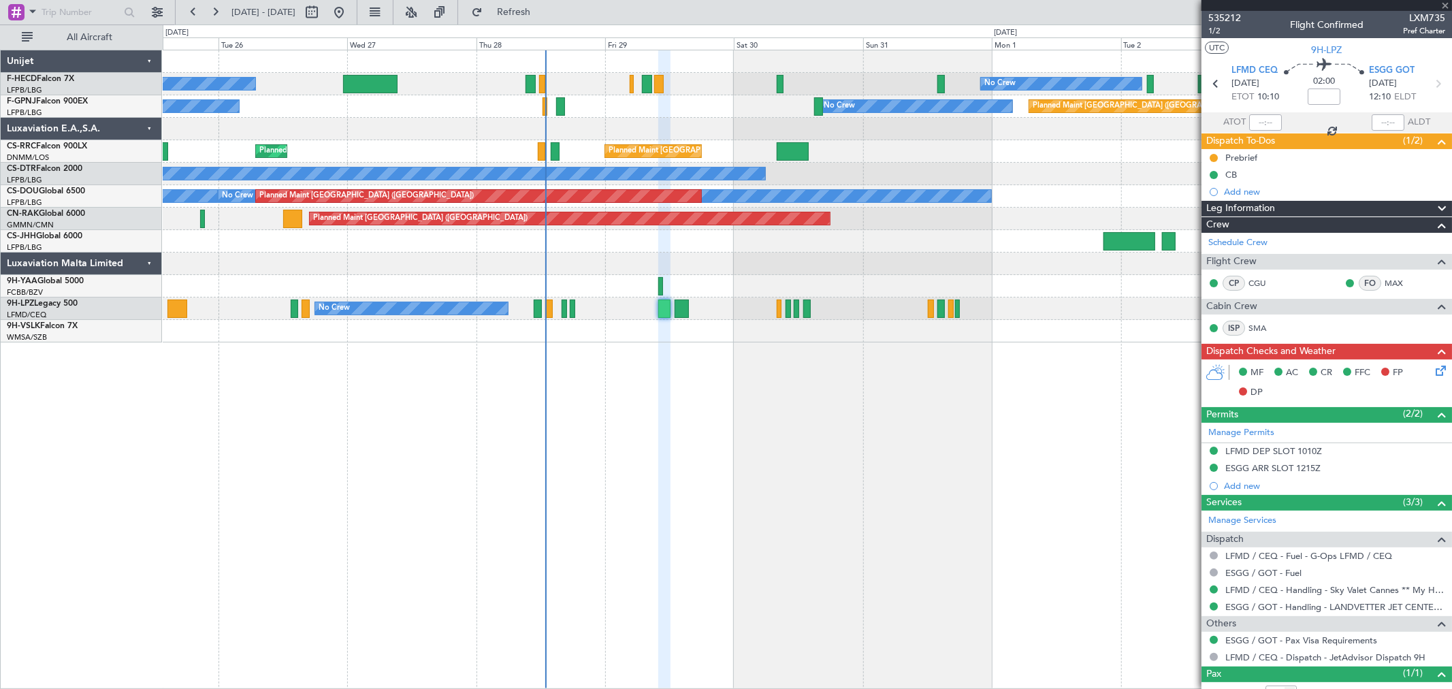
type input "+00:20"
type input "2"
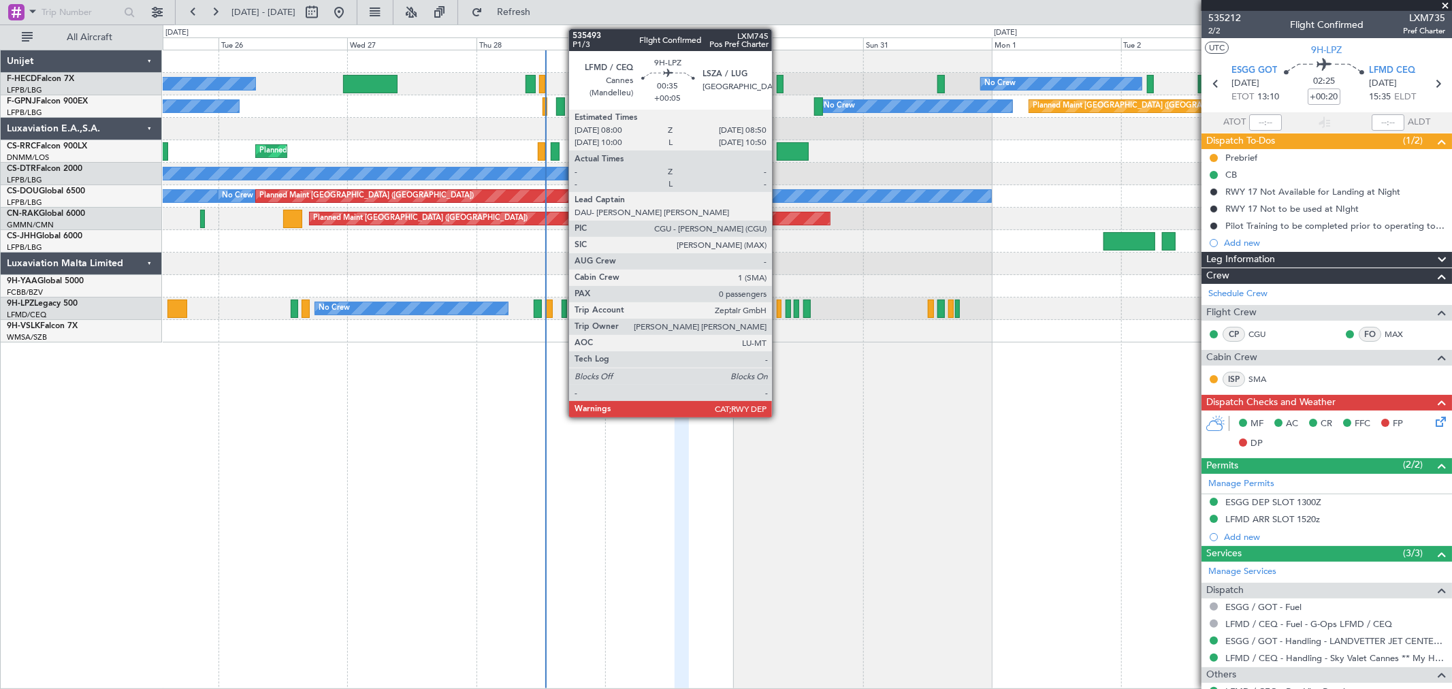
click at [779, 310] on div at bounding box center [779, 309] width 5 height 18
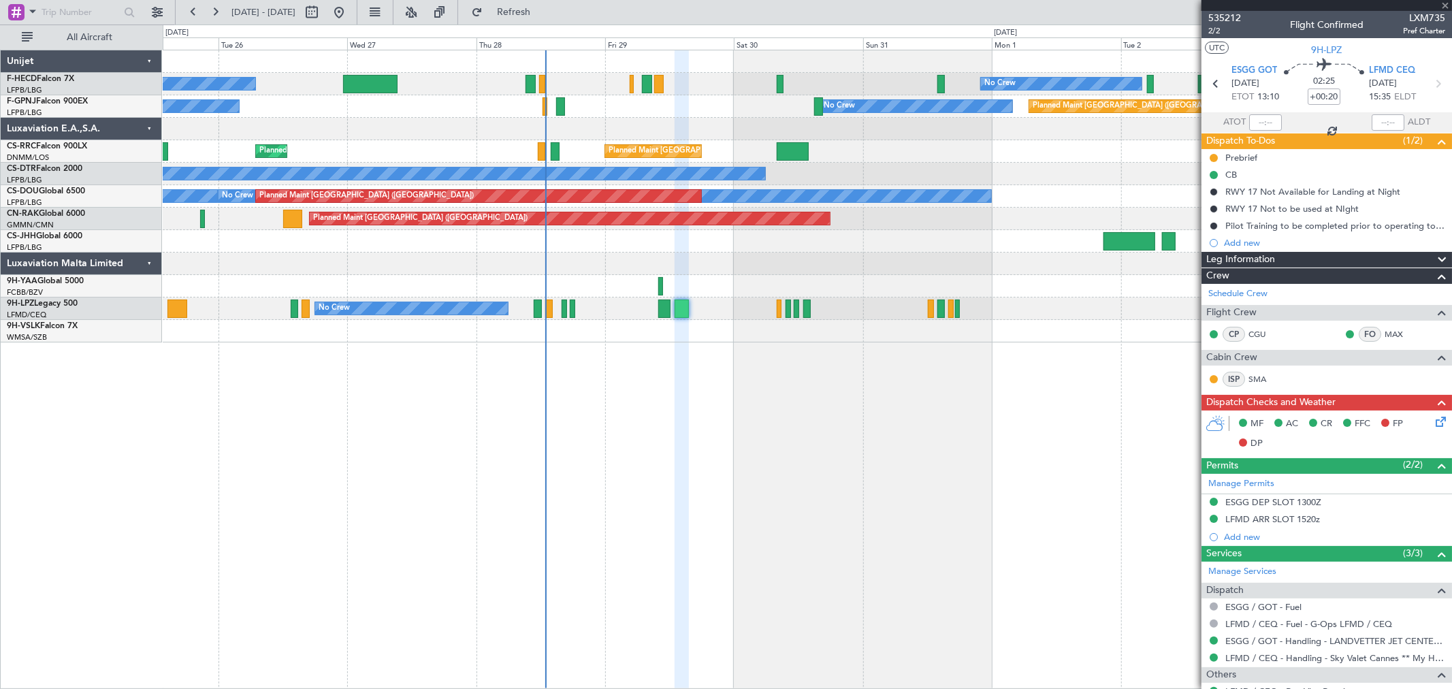
type input "+00:05"
type input "0"
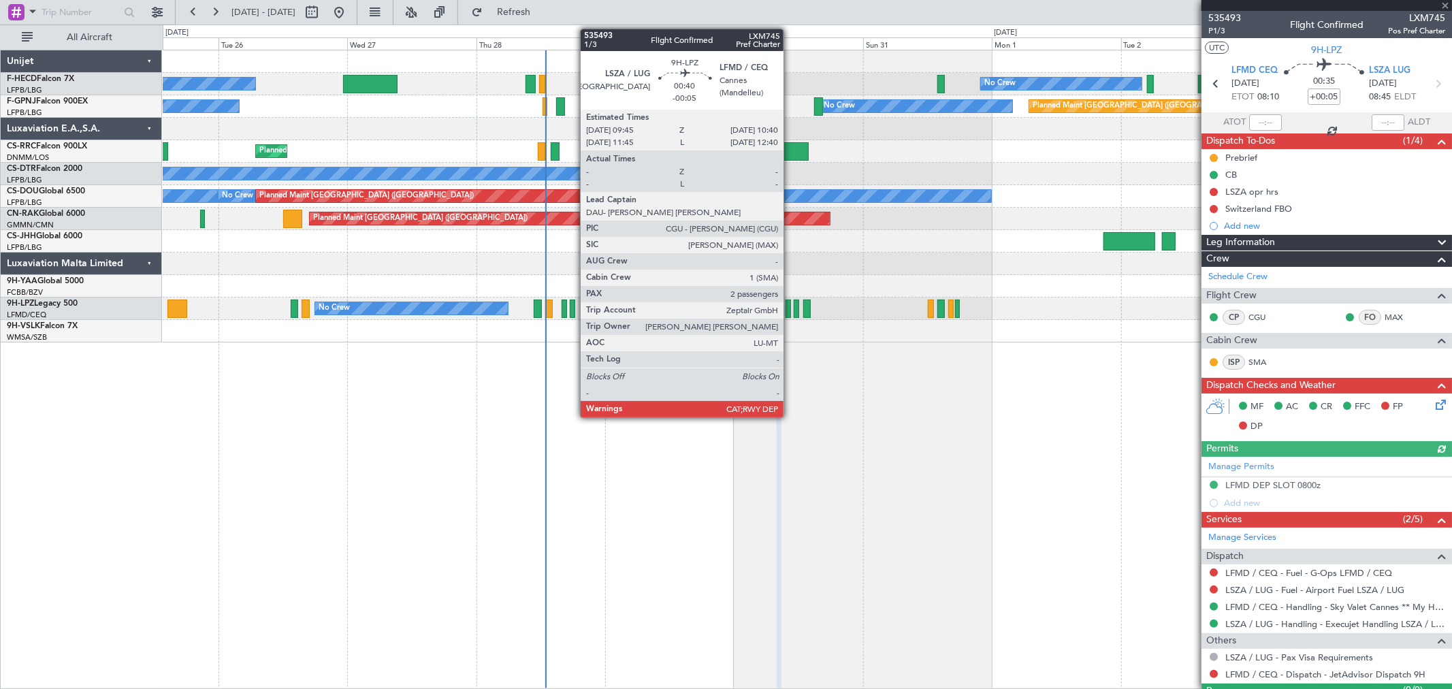
click at [790, 308] on div at bounding box center [788, 309] width 5 height 18
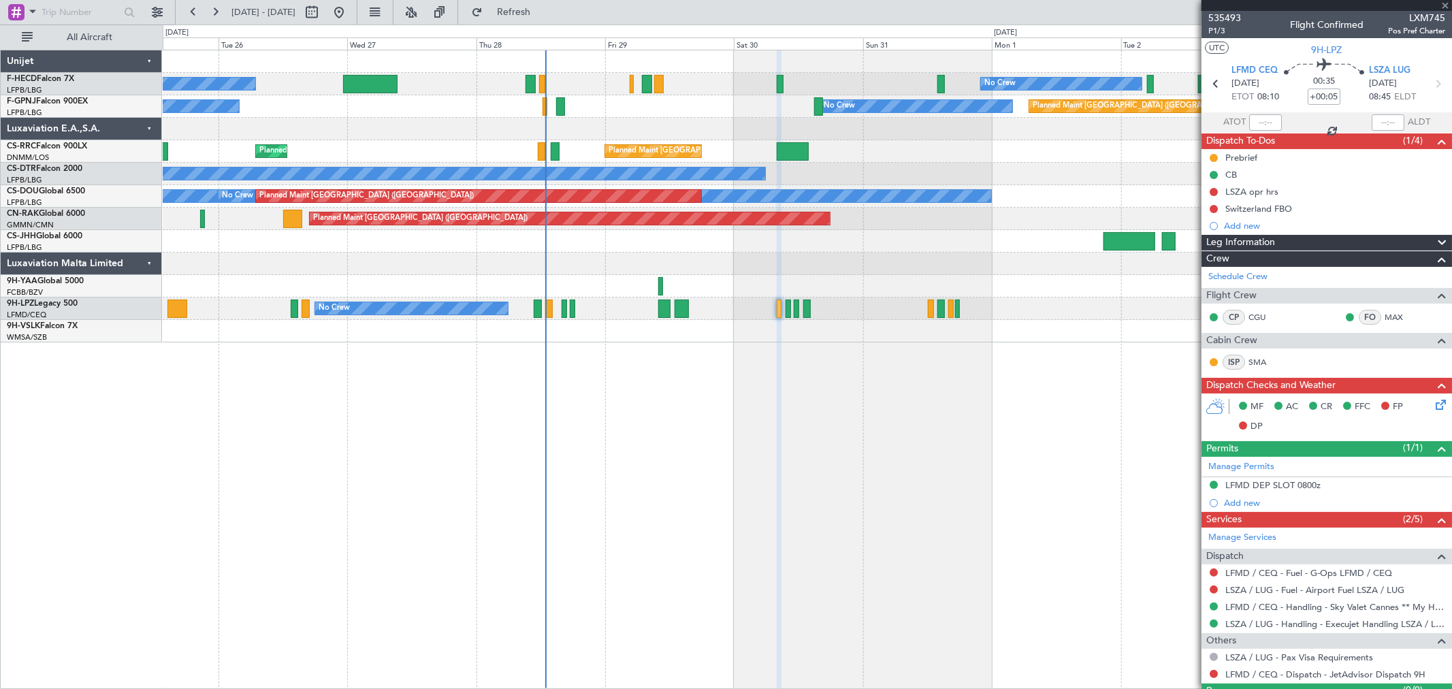
type input "-00:05"
type input "2"
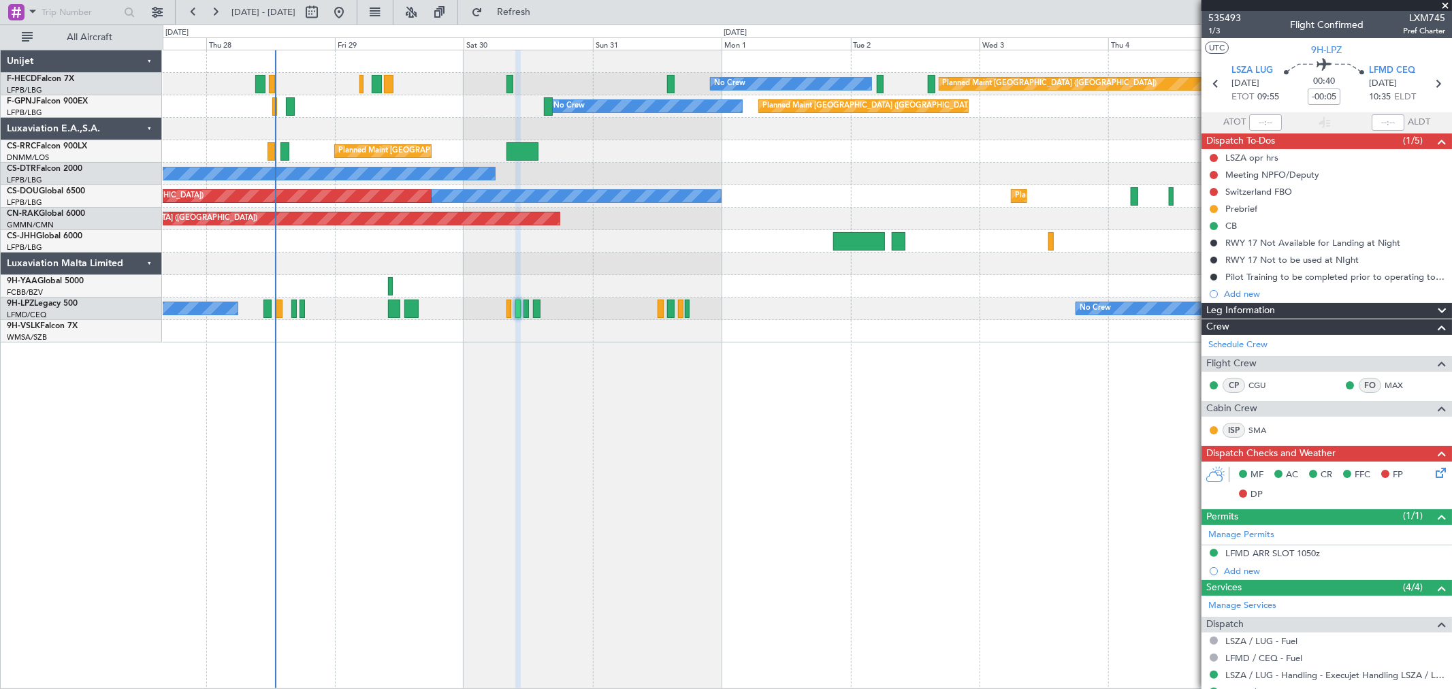
click at [311, 248] on div "Planned Maint Paris (Le Bourget) No Crew No Crew Planned Maint Paris (Le Bourge…" at bounding box center [807, 196] width 1289 height 292
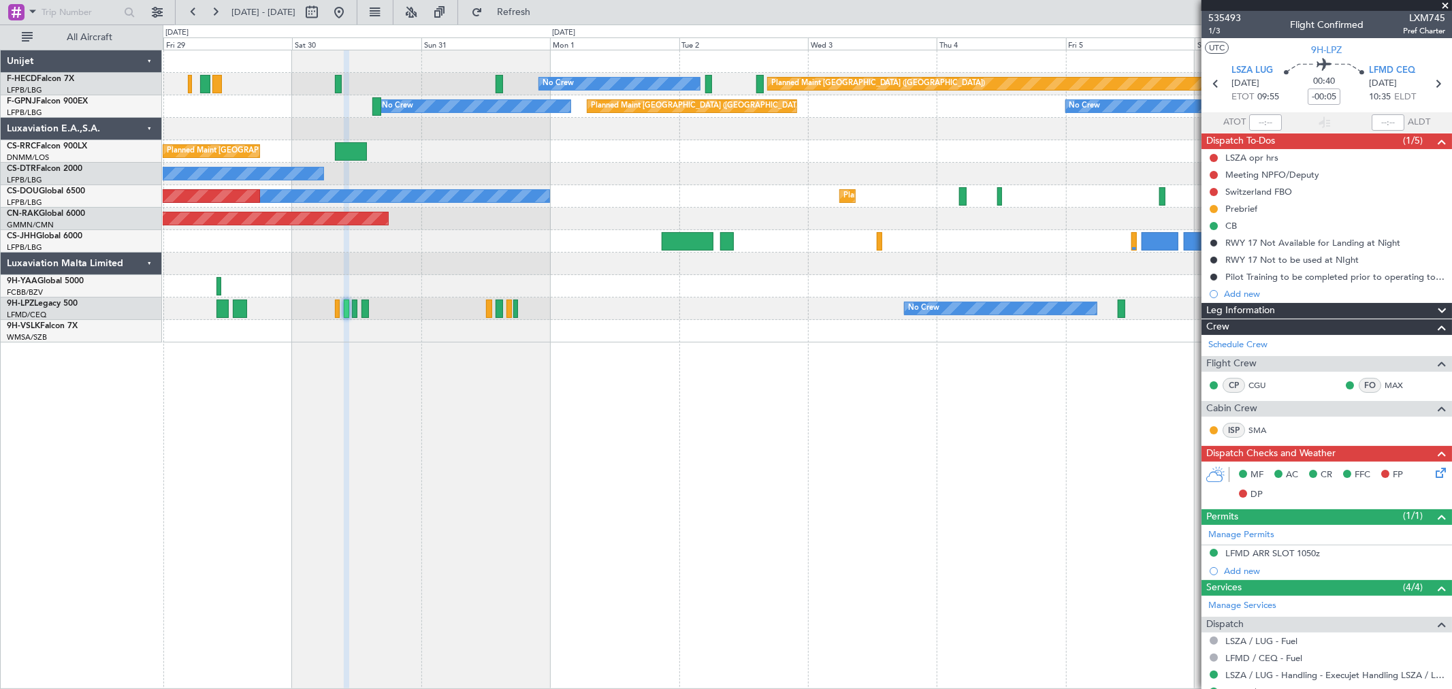
click at [368, 227] on div "Planned Maint Paris (Le Bourget) No Crew Planned Maint Paris (Le Bourget) No Cr…" at bounding box center [807, 196] width 1289 height 292
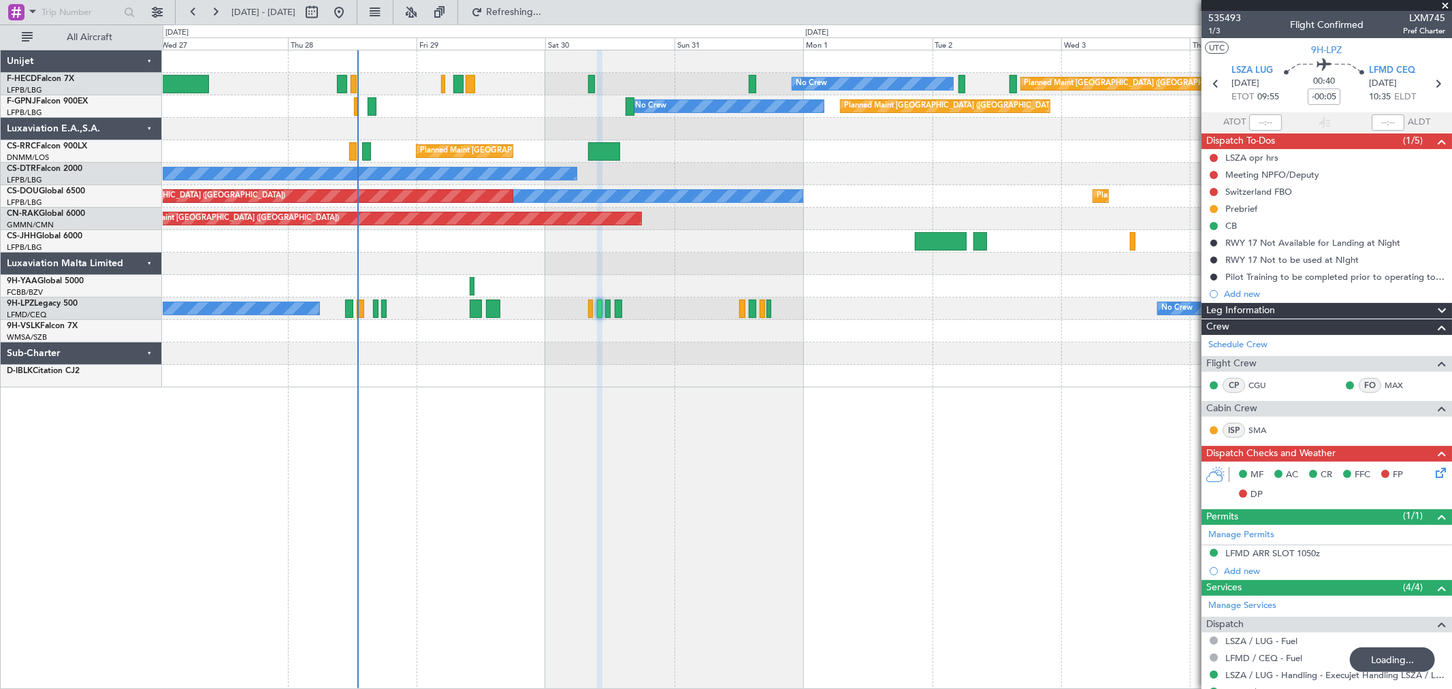
click at [566, 300] on div "No Crew No Crew" at bounding box center [807, 308] width 1289 height 22
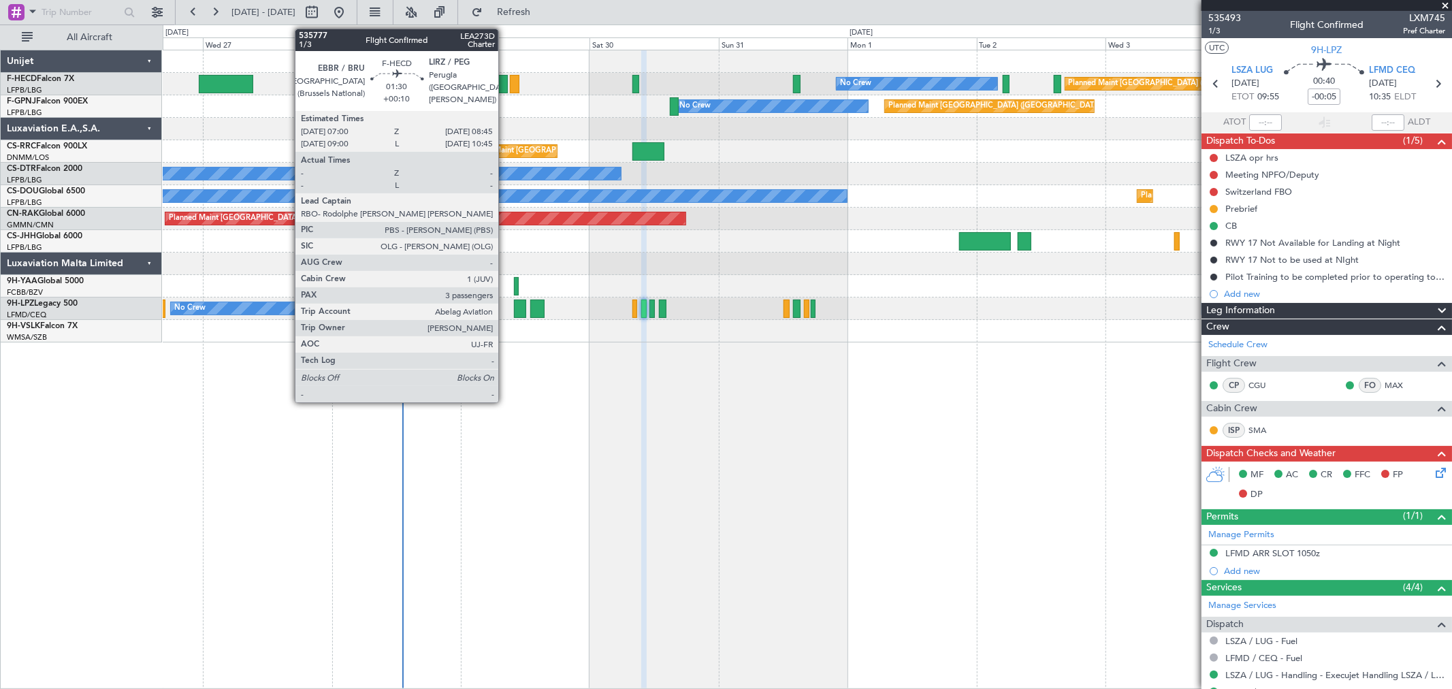
click at [505, 84] on div at bounding box center [503, 84] width 10 height 18
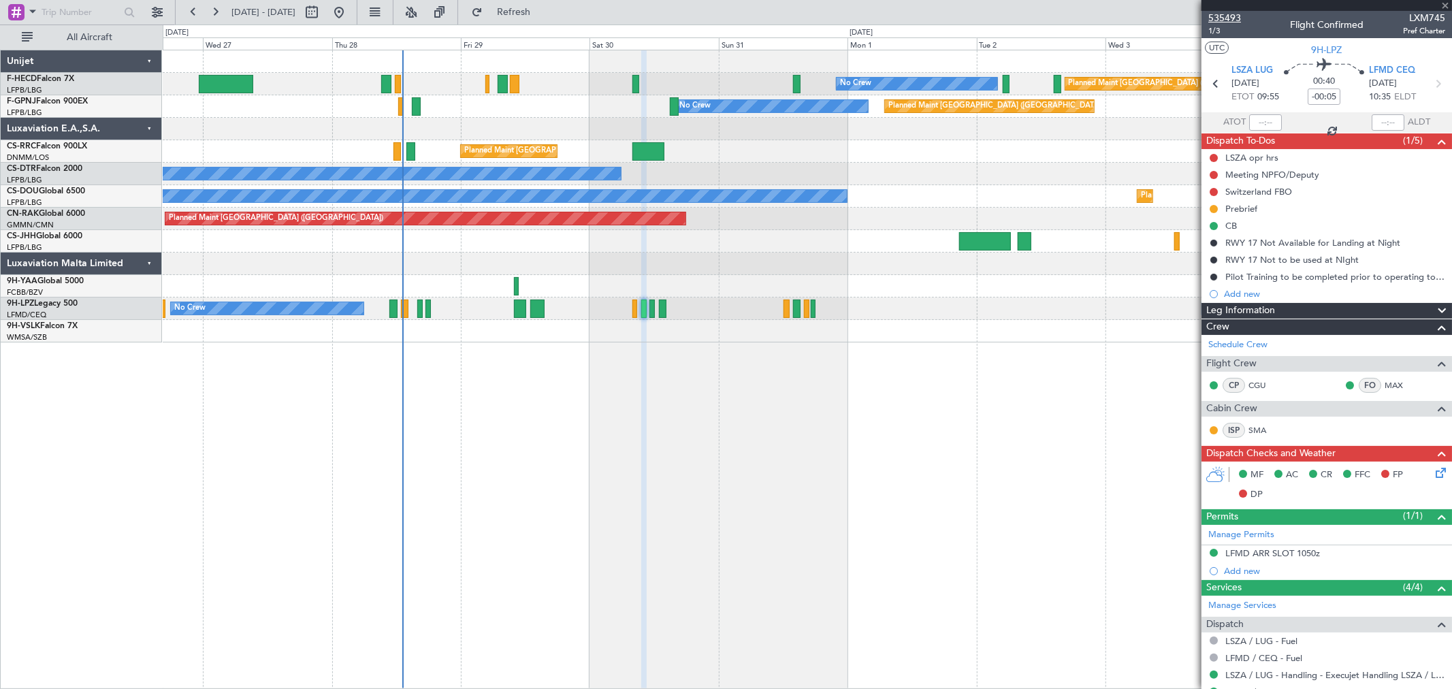
click at [1229, 18] on span "535493" at bounding box center [1224, 18] width 33 height 14
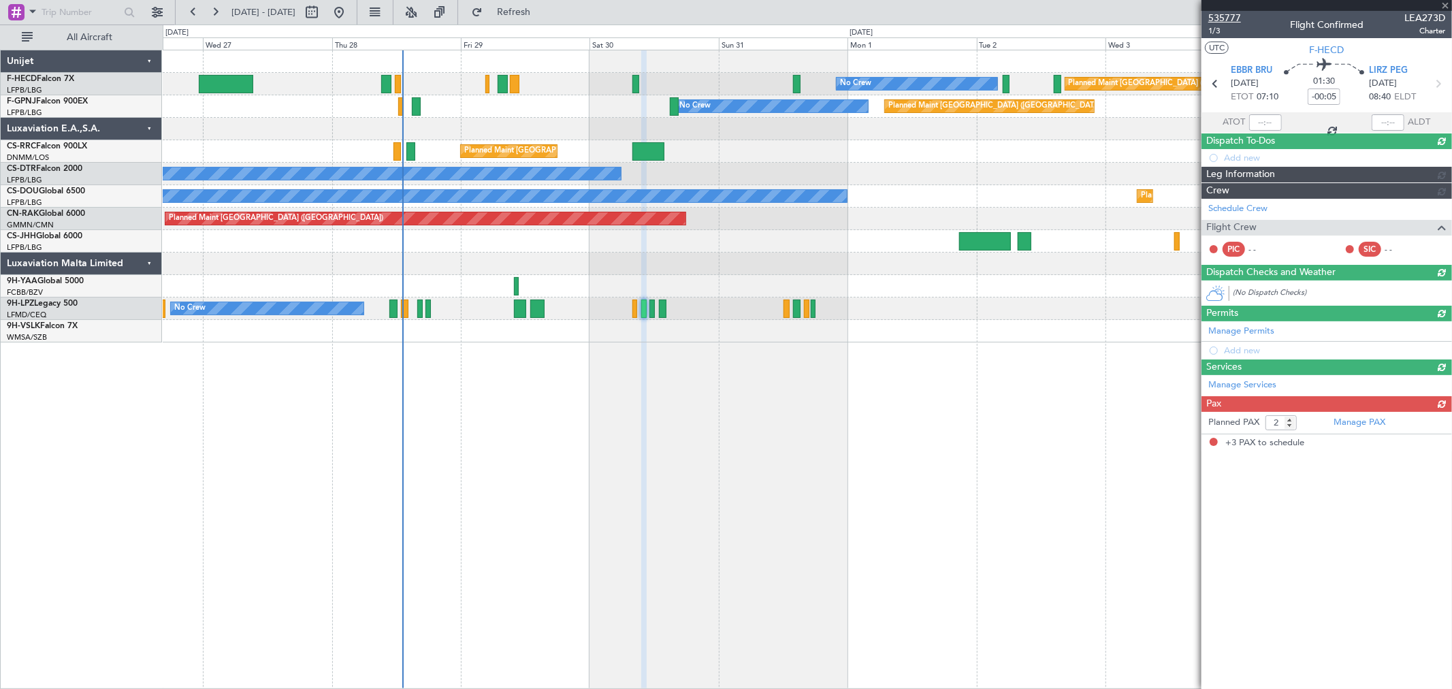
type input "+00:10"
type input "3"
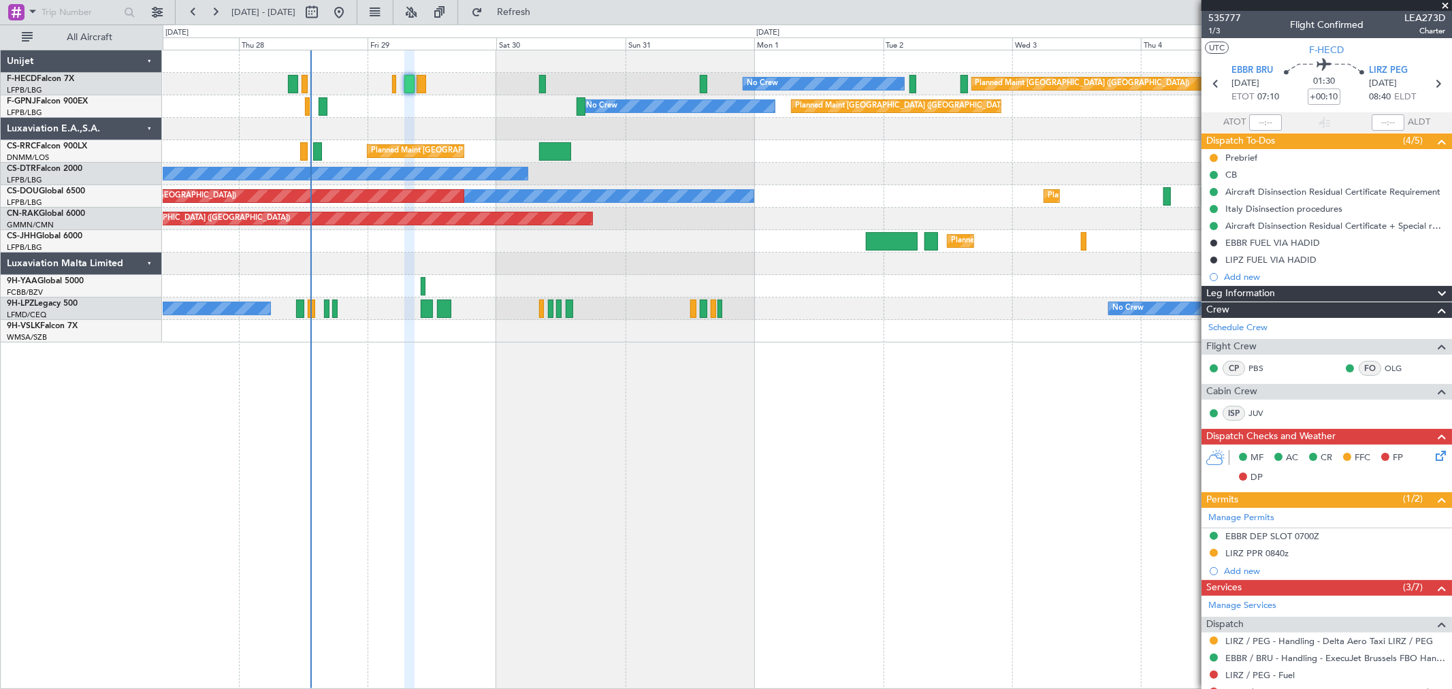
click at [429, 116] on div "No Crew Planned Maint Paris (Le Bourget) No Crew No Crew No Crew" at bounding box center [807, 106] width 1289 height 22
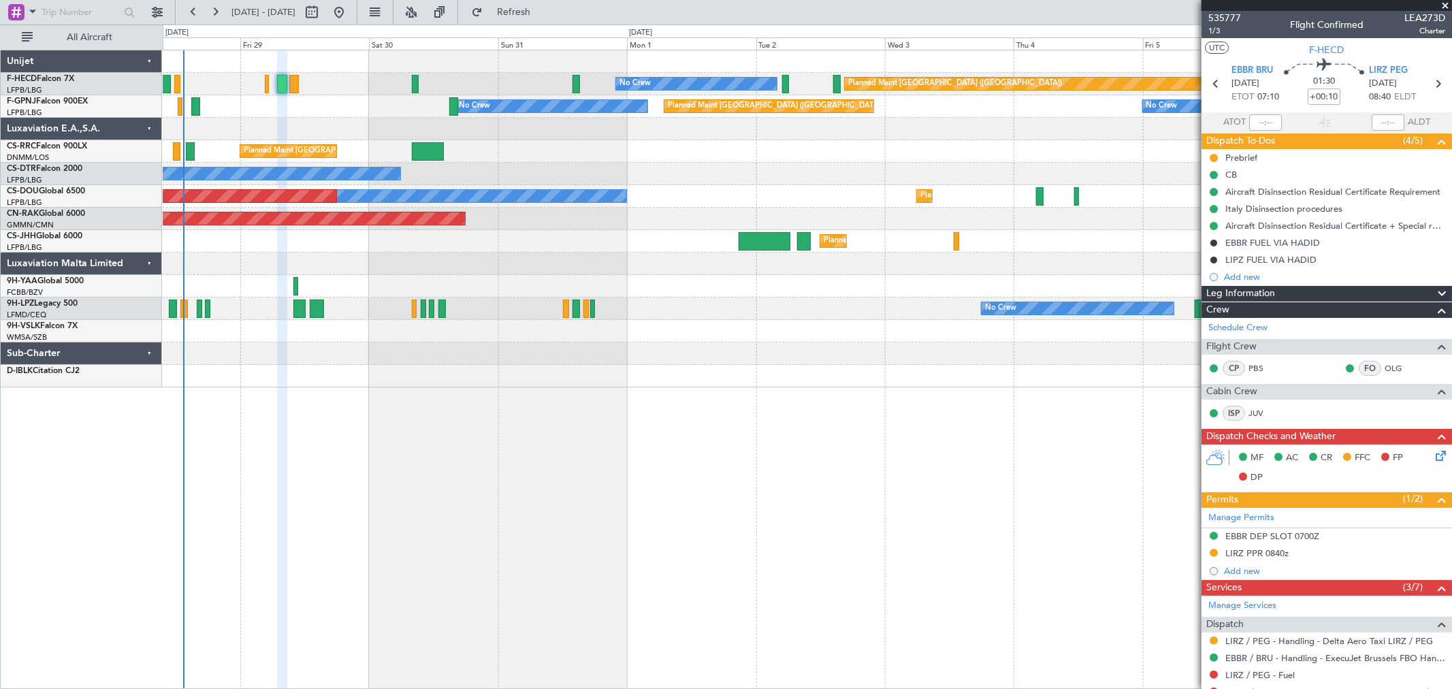
click at [282, 106] on div "No Crew Planned Maint Paris (Le Bourget) No Crew No Crew No Crew" at bounding box center [807, 106] width 1289 height 22
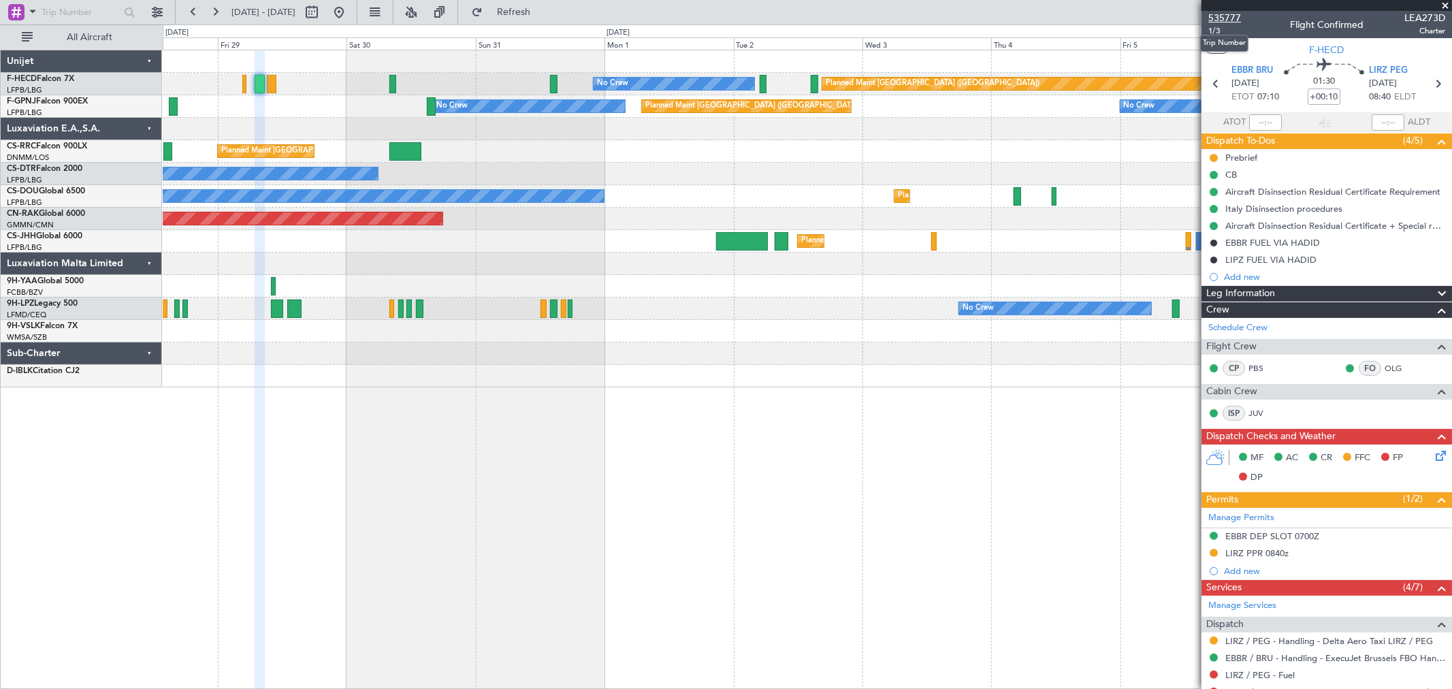
click at [1224, 20] on span "535777" at bounding box center [1224, 18] width 33 height 14
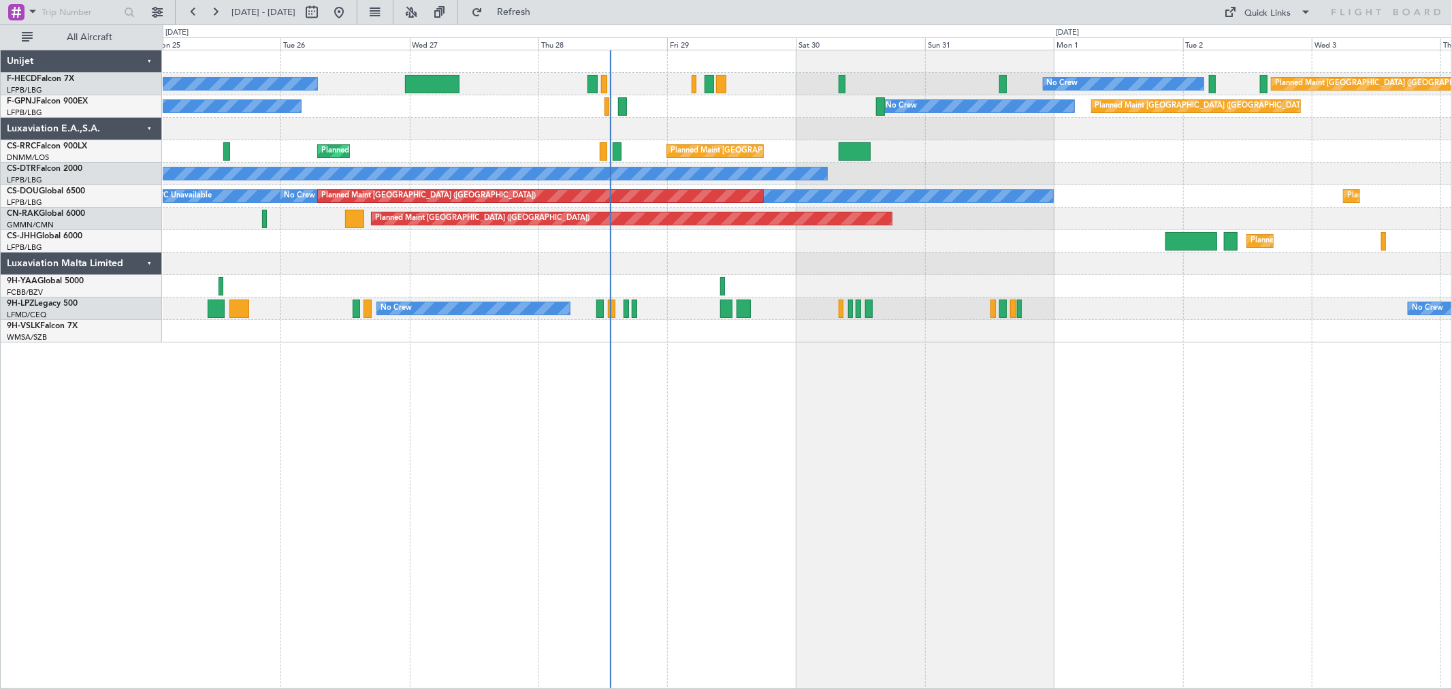
click at [634, 126] on div "No Crew No Crew Planned Maint Paris (Le Bourget) Planned Maint Paris (Le Bourge…" at bounding box center [807, 196] width 1289 height 292
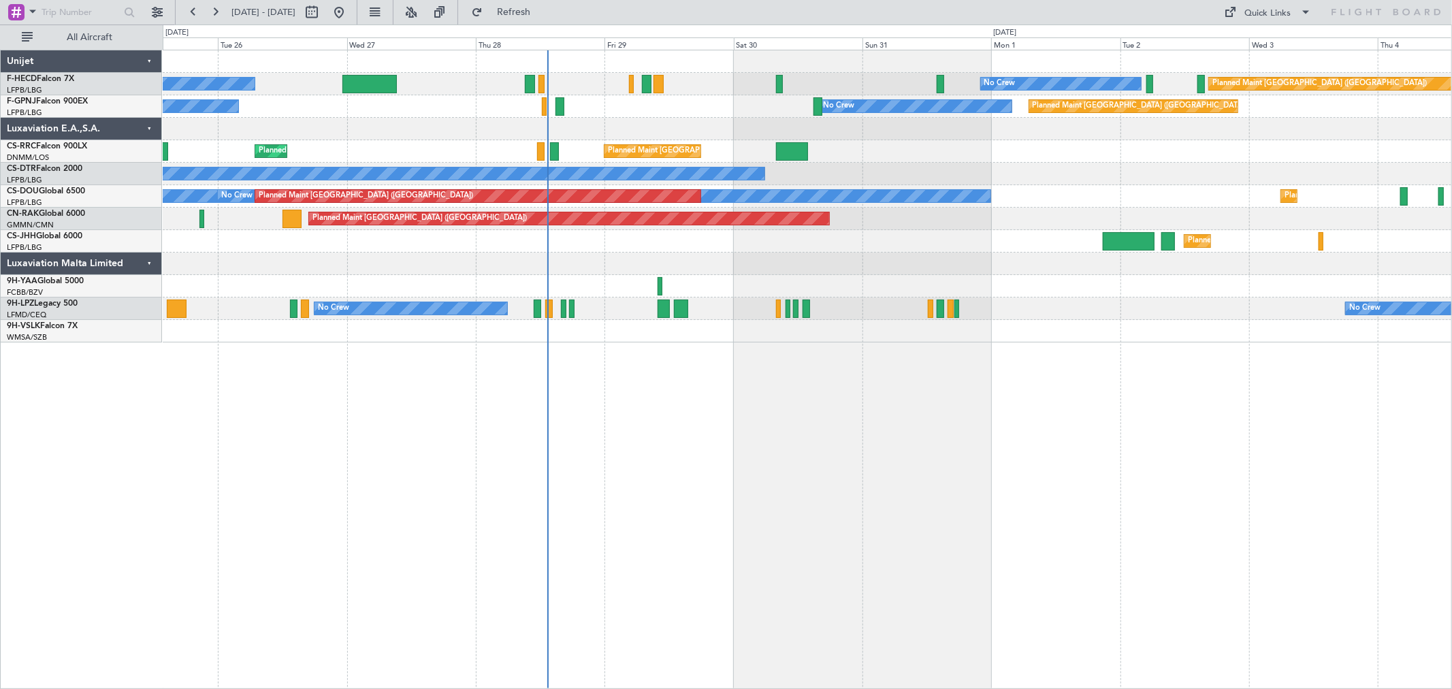
click at [595, 123] on div at bounding box center [807, 129] width 1289 height 22
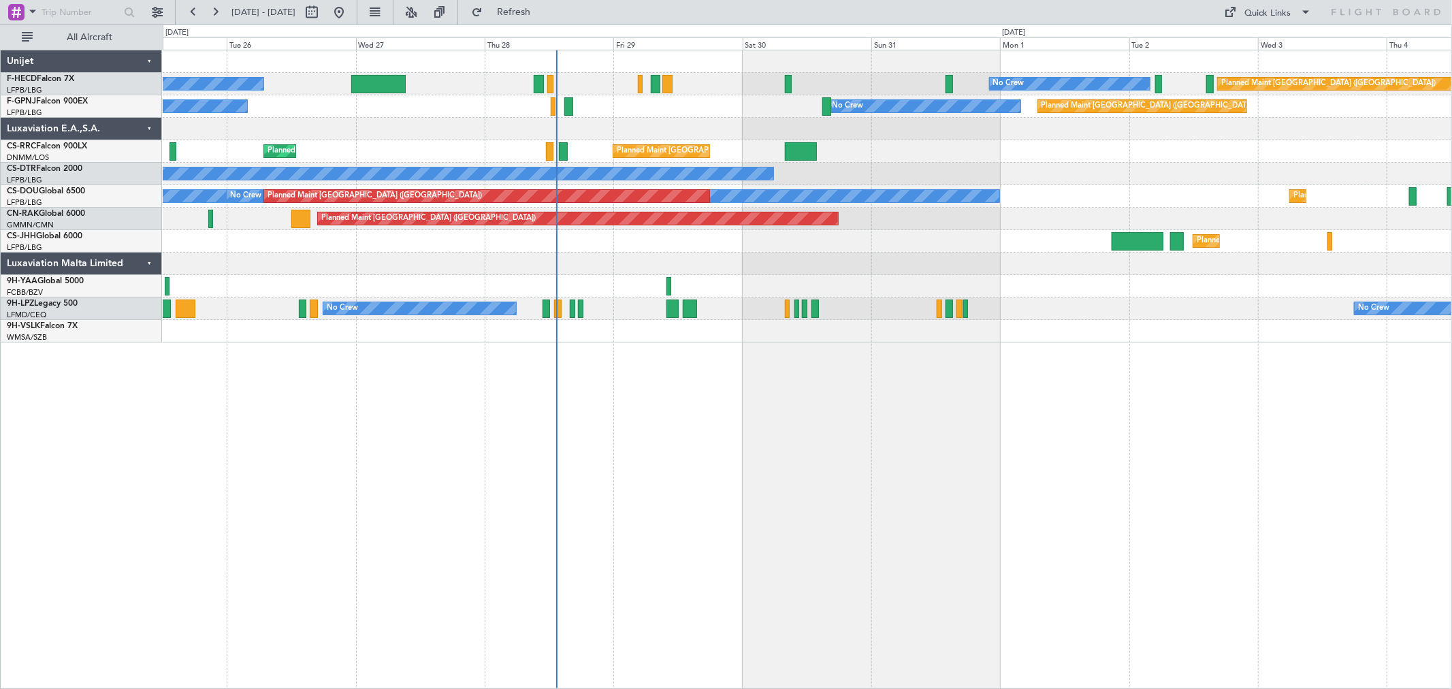
click at [641, 126] on div "Planned Maint Paris (Le Bourget) No Crew No Crew Planned Maint Paris (Le Bourge…" at bounding box center [807, 196] width 1289 height 292
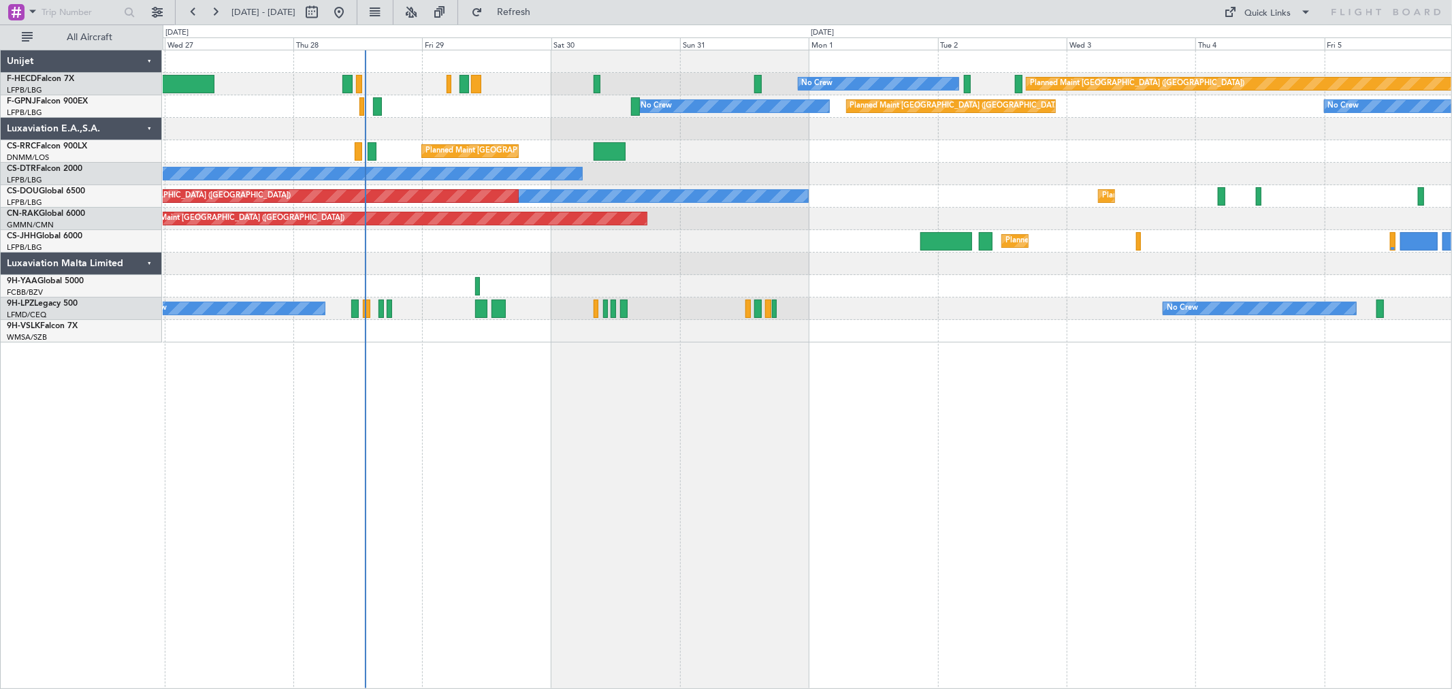
click at [419, 135] on div at bounding box center [807, 129] width 1289 height 22
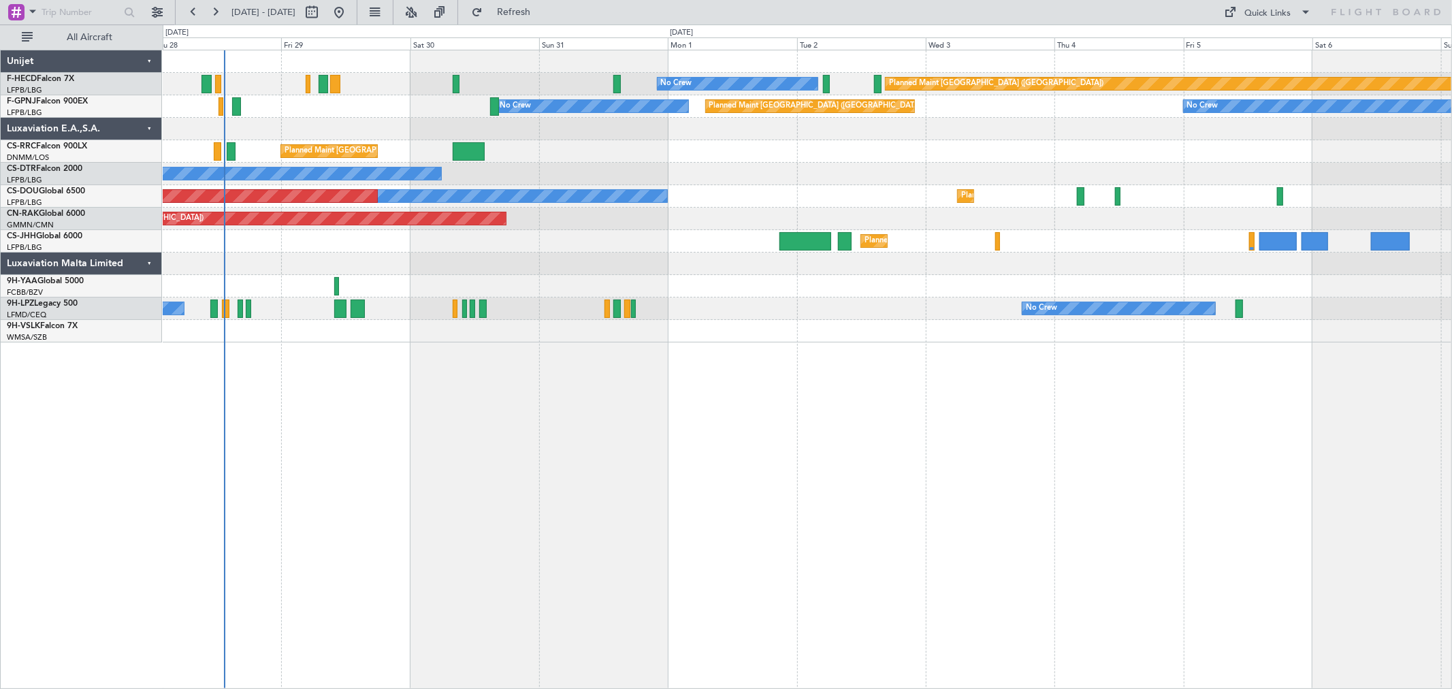
click at [568, 133] on div at bounding box center [807, 129] width 1289 height 22
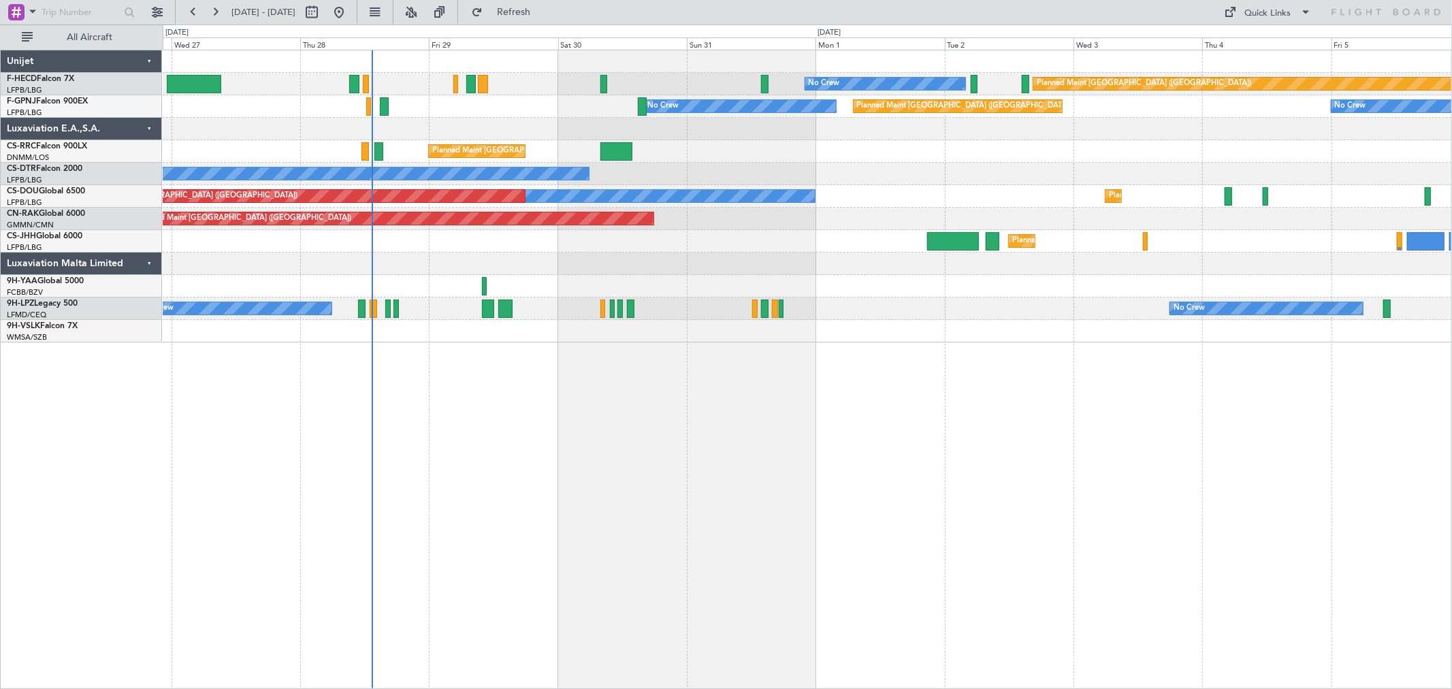
click at [522, 123] on div at bounding box center [807, 129] width 1289 height 22
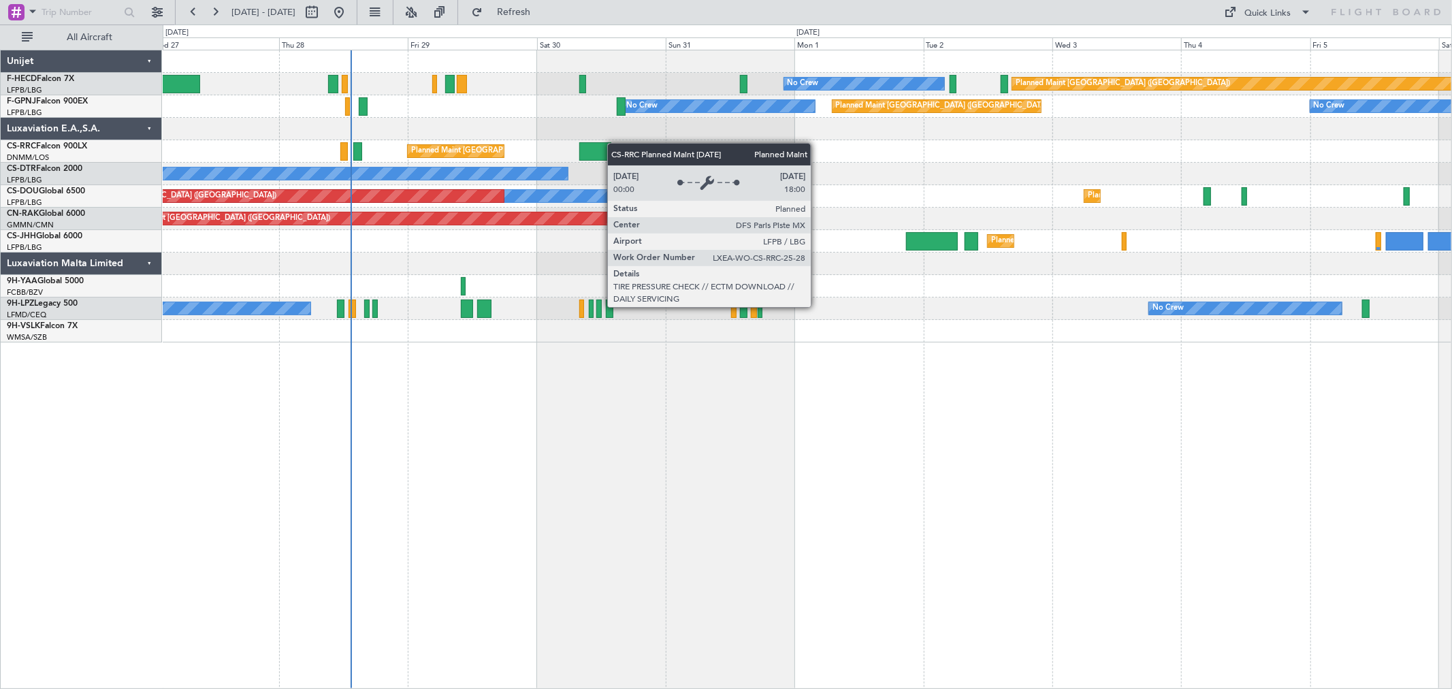
click at [457, 150] on div "Planned Maint Paris (Le Bourget) No Crew No Crew Planned Maint Paris (Le Bourge…" at bounding box center [807, 196] width 1289 height 292
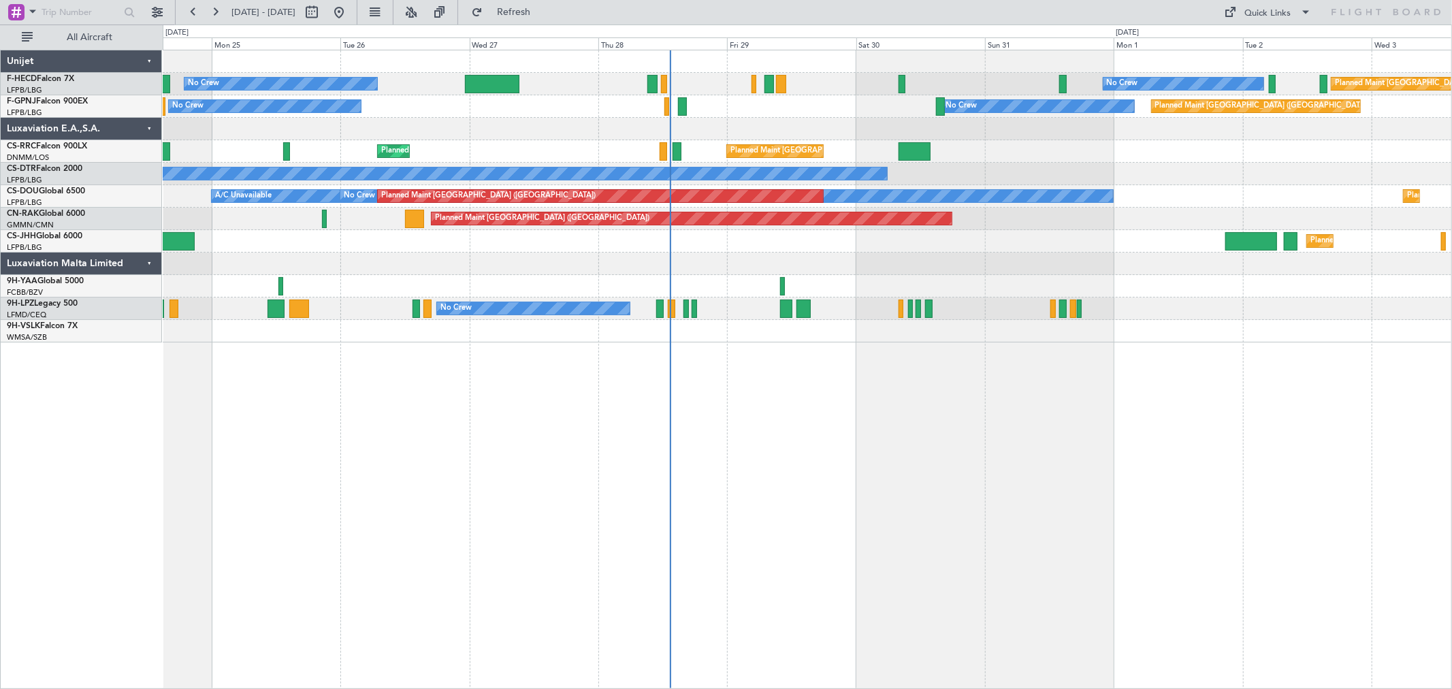
click at [933, 413] on div "Planned Maint Paris (Le Bourget) No Crew No Crew Planned Maint Paris (Le Bourge…" at bounding box center [807, 369] width 1289 height 639
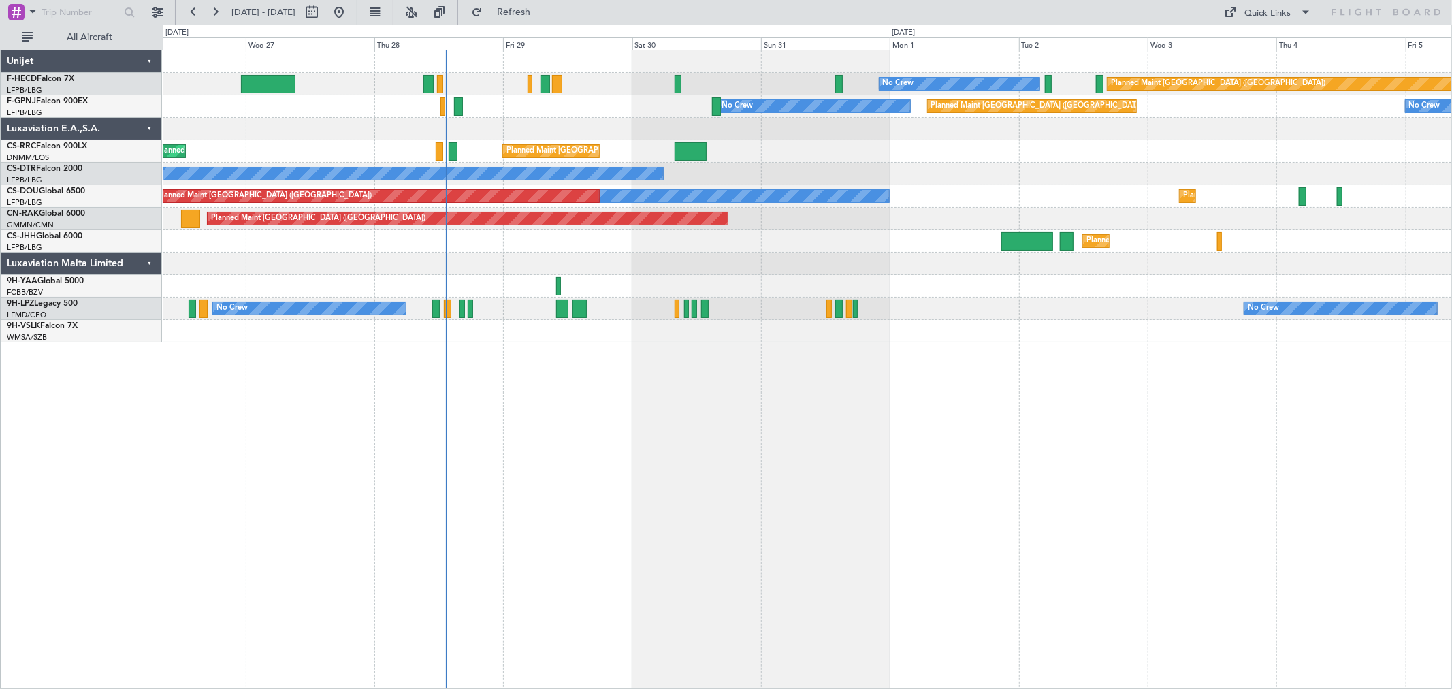
click at [445, 311] on div "Planned Maint Paris (Le Bourget) No Crew No Crew Planned Maint Paris (Le Bourge…" at bounding box center [807, 196] width 1289 height 292
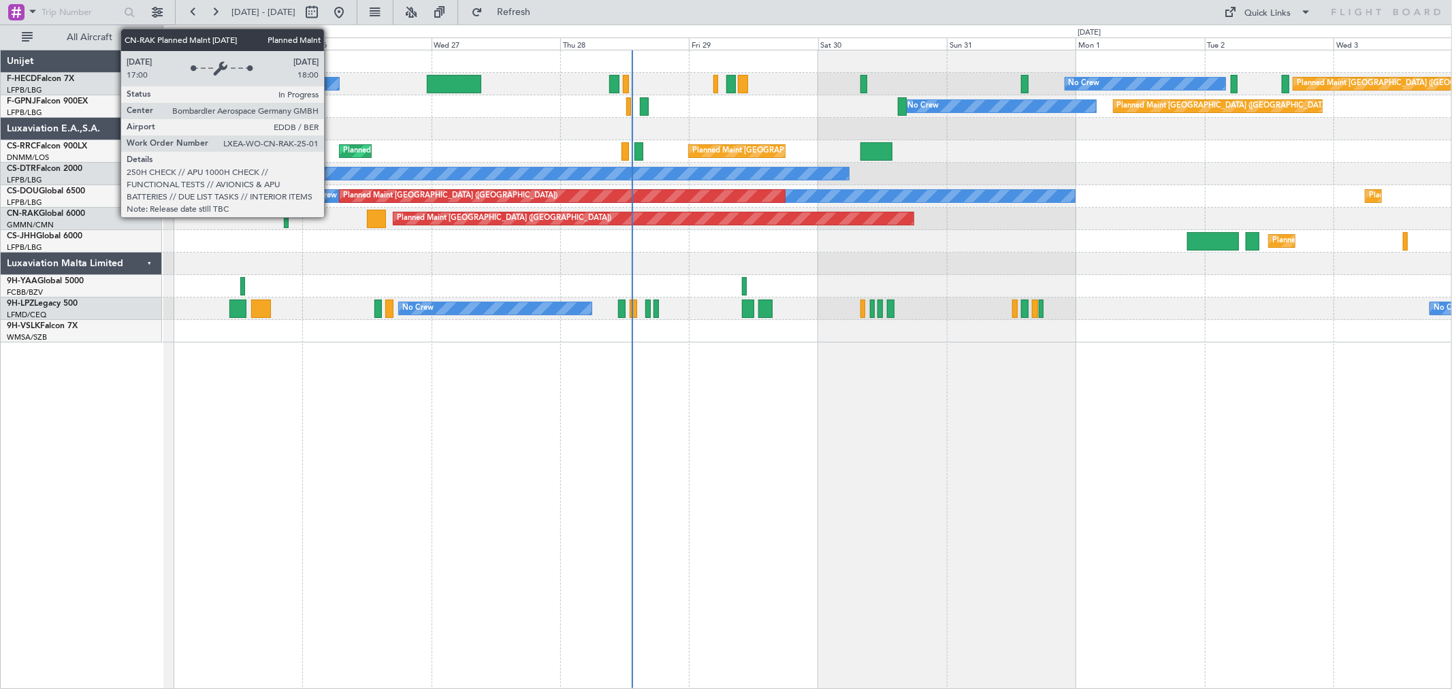
click at [845, 206] on div "Planned Maint Paris (Le Bourget) No Crew No Crew Planned Maint Paris (Le Bourge…" at bounding box center [807, 196] width 1289 height 292
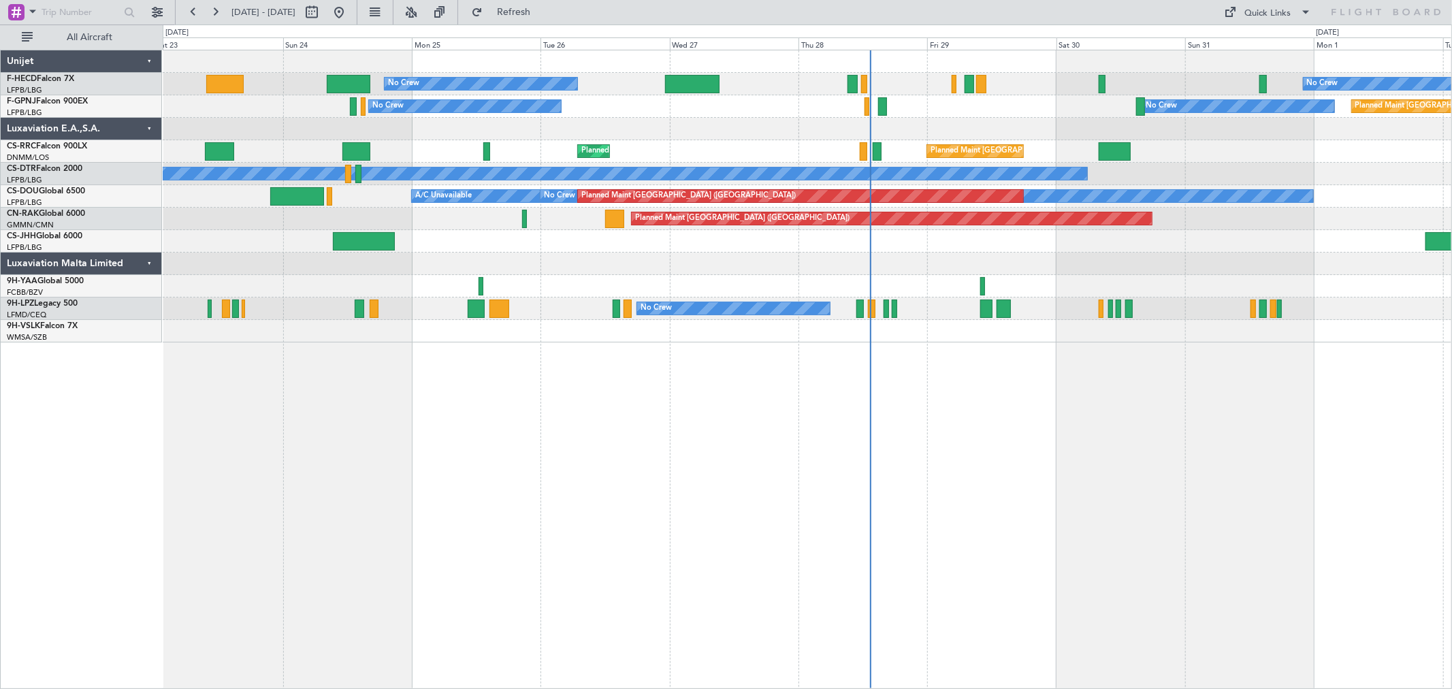
click at [241, 276] on div "No Crew No Crew Planned Maint Paris (Le Bourget) Planned Maint Paris (Le Bourge…" at bounding box center [807, 196] width 1289 height 292
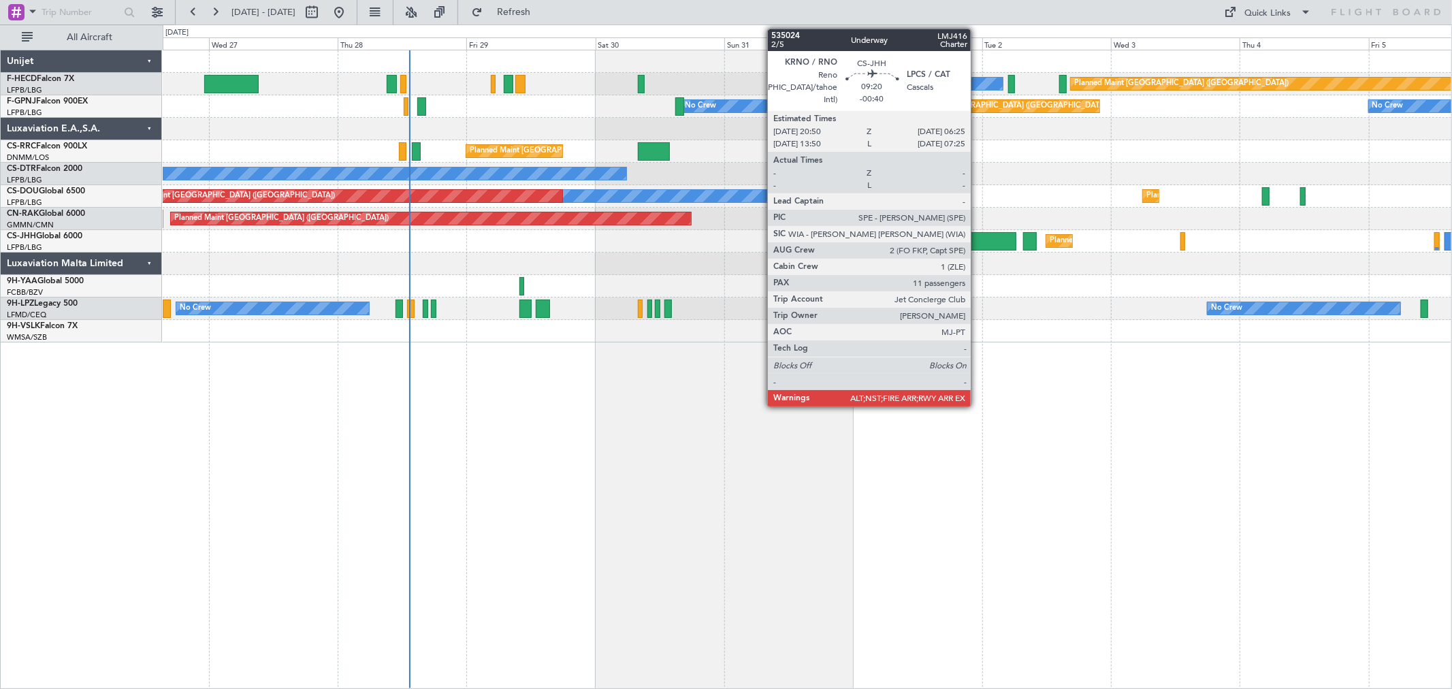
click at [978, 235] on div at bounding box center [991, 241] width 52 height 18
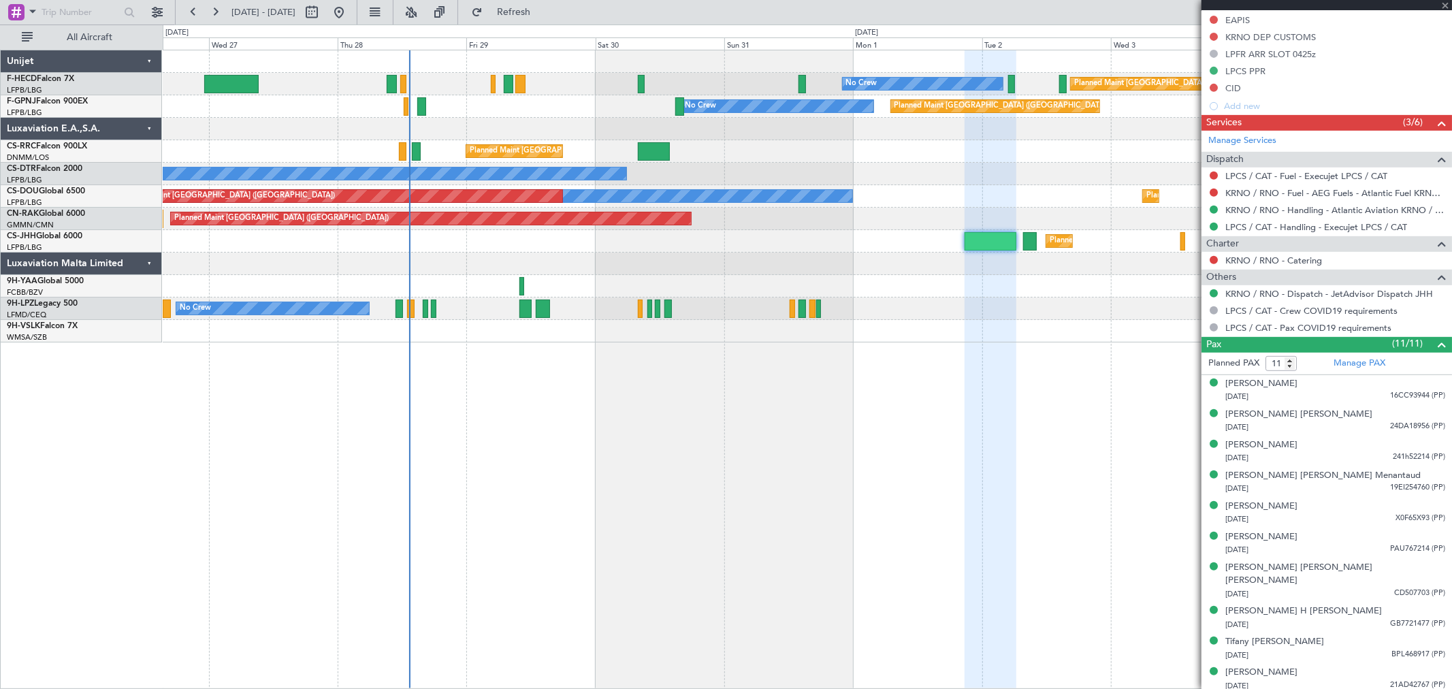
scroll to position [518, 0]
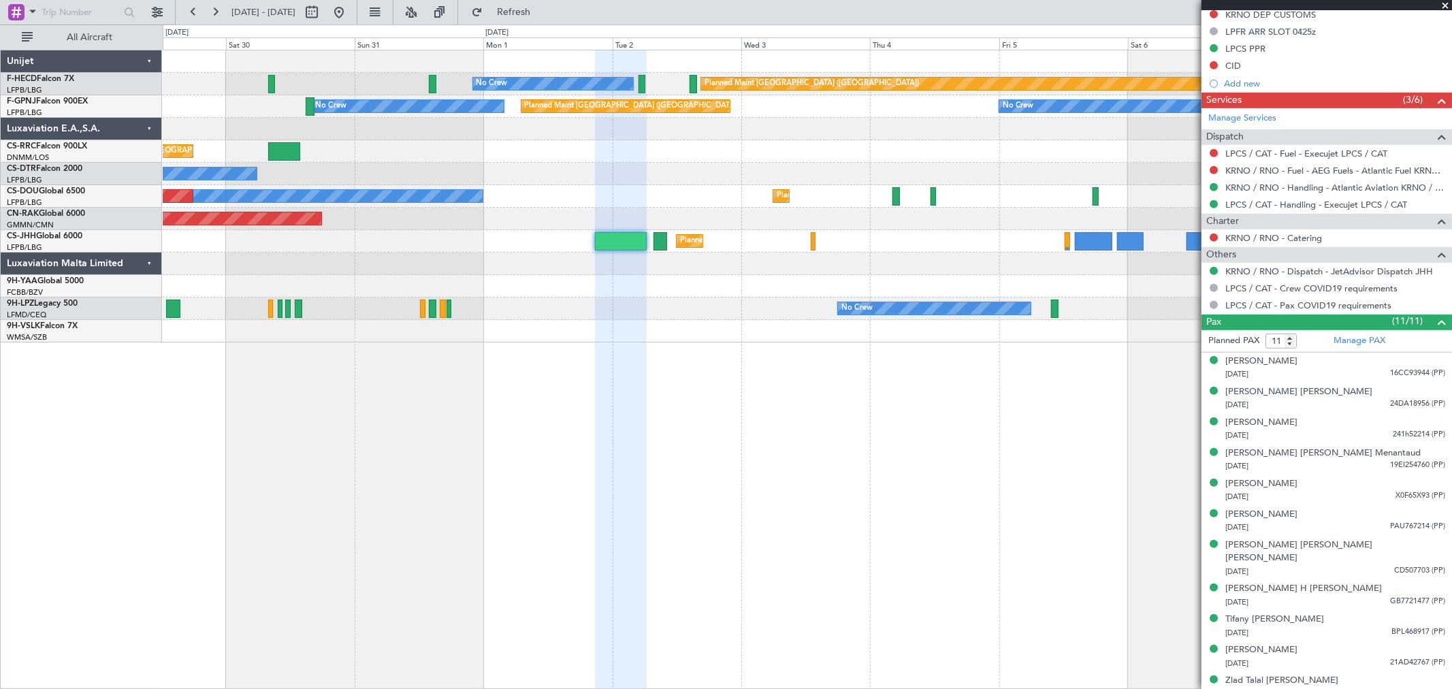
click at [590, 323] on div at bounding box center [807, 331] width 1289 height 22
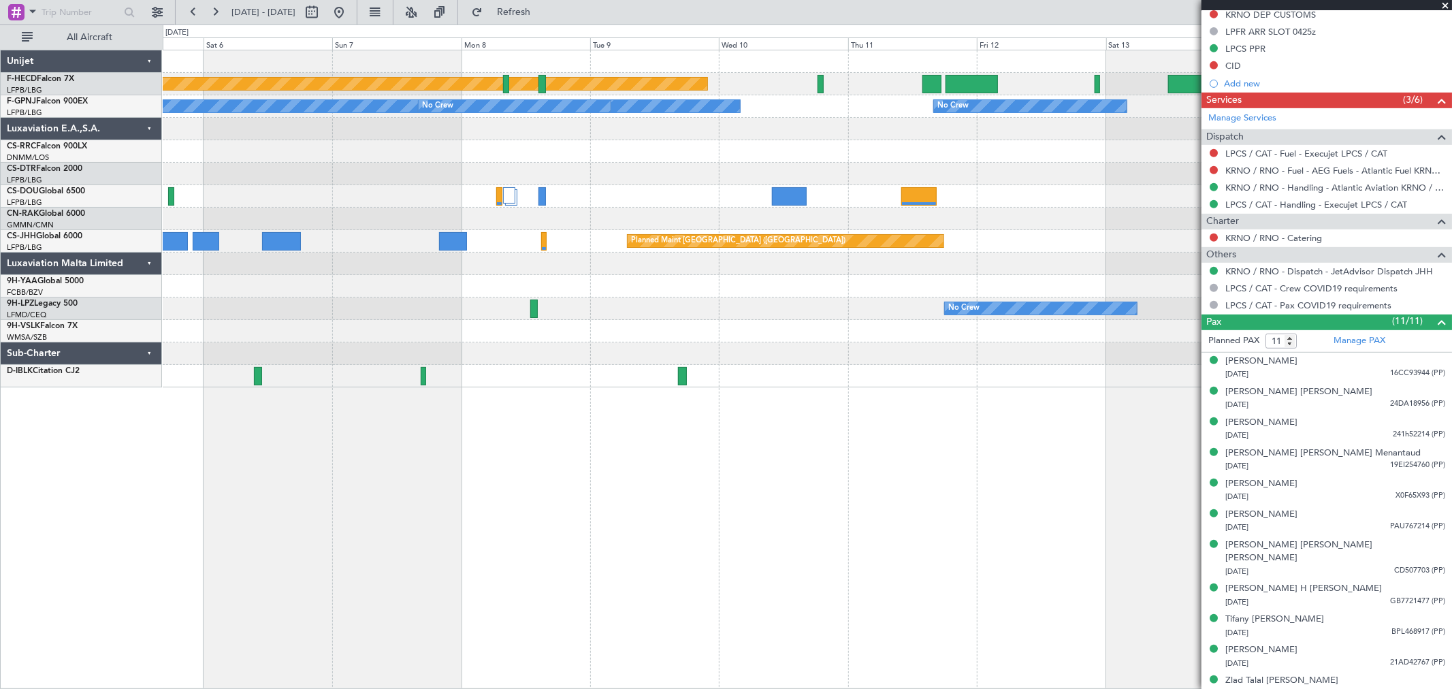
click at [304, 323] on div "Planned Maint Paris (Le Bourget) No Crew No Crew No Crew No Crew Planned Maint …" at bounding box center [807, 218] width 1289 height 337
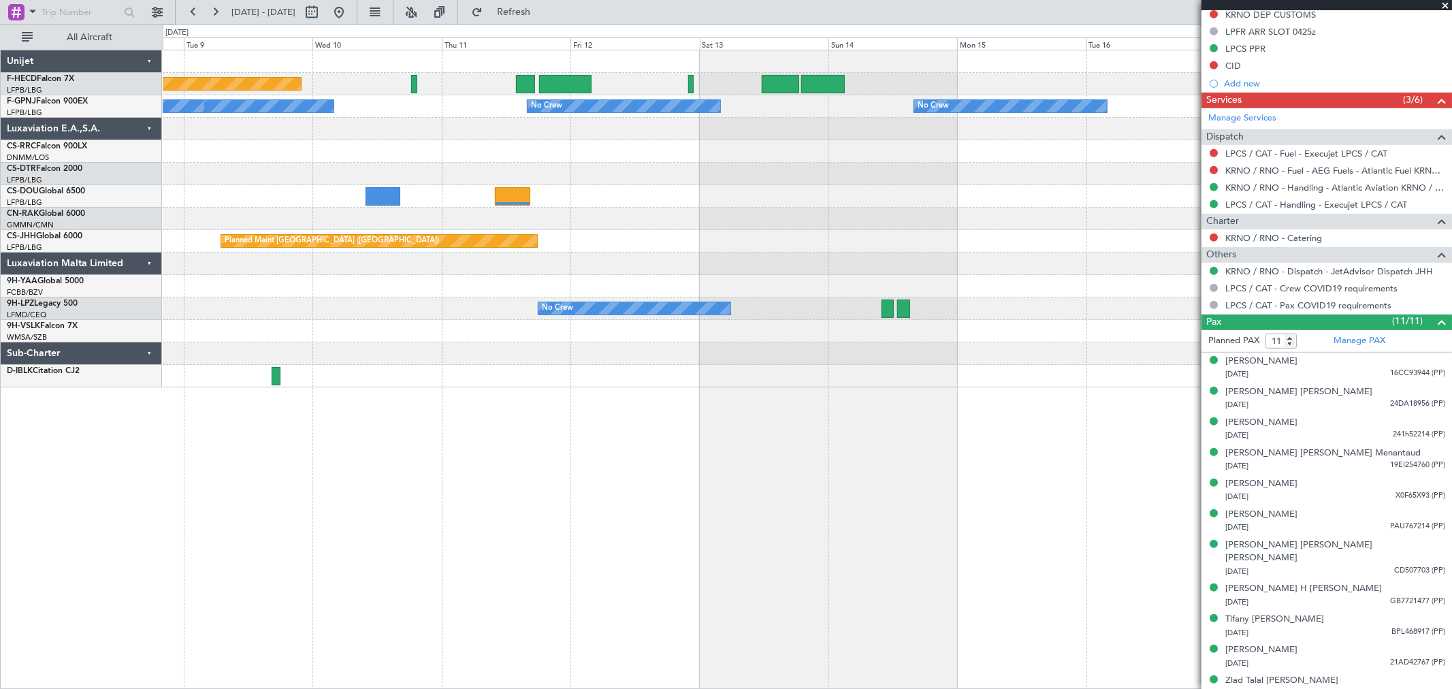
click at [362, 286] on div "Planned Maint Paris (Le Bourget) No Crew No Crew No Crew No Crew Planned Maint …" at bounding box center [807, 218] width 1289 height 337
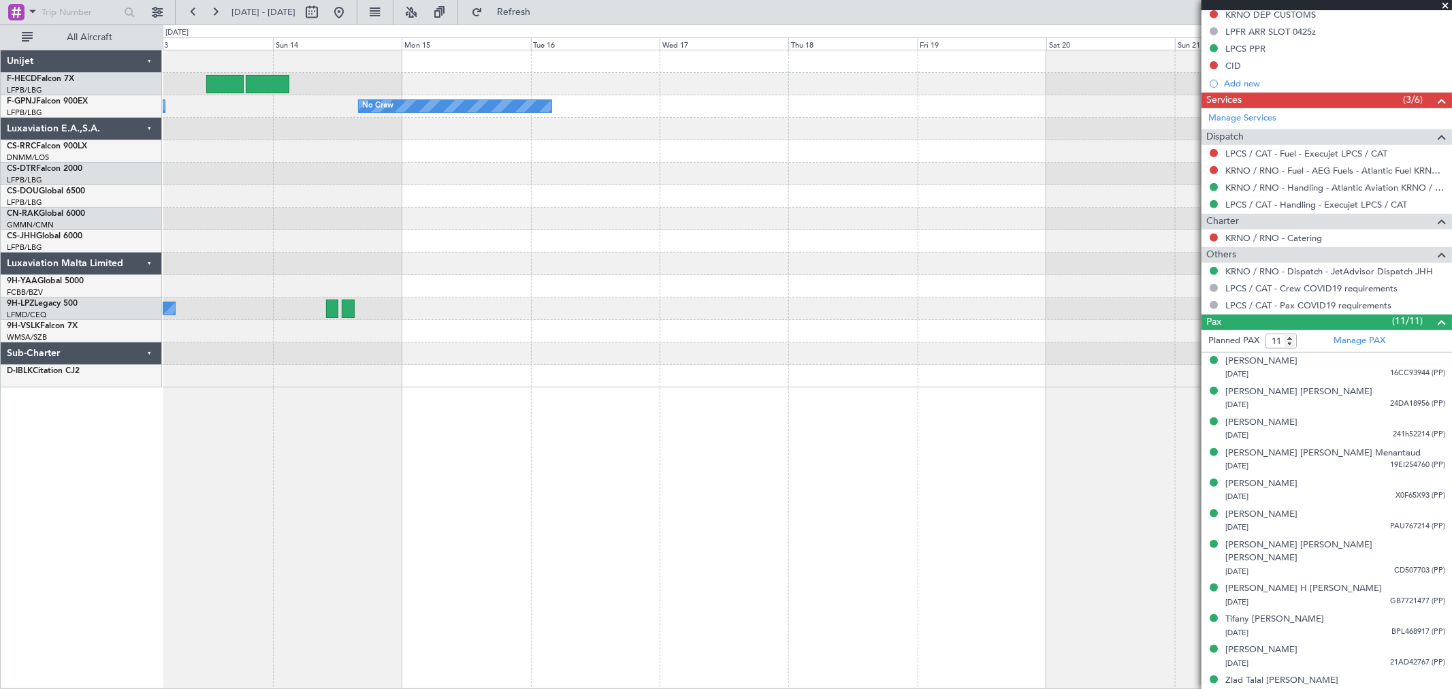
click at [1398, 233] on fb-app "30 Aug 2025 - 09 Sep 2025 Refresh Quick Links All Aircraft No Crew No Crew Plan…" at bounding box center [726, 349] width 1452 height 679
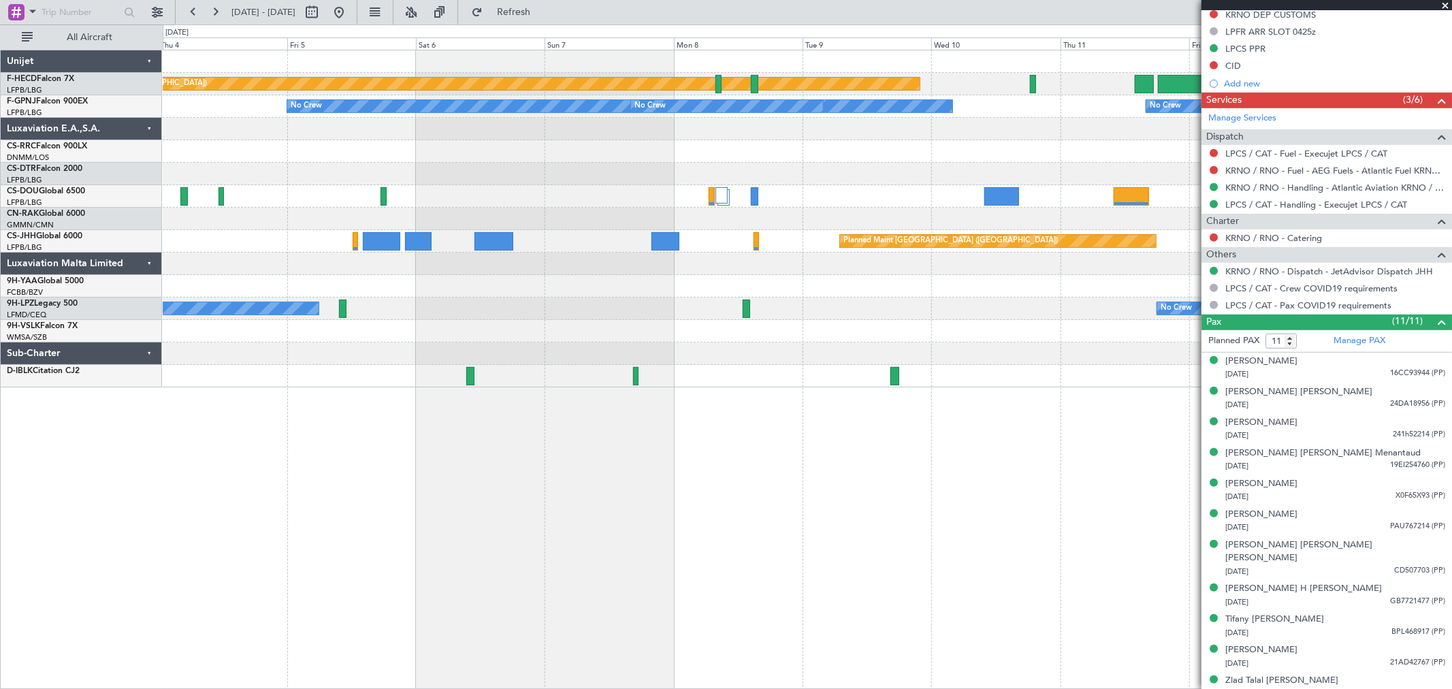
click at [1139, 212] on div "Planned Maint Paris (Le Bourget) No Crew No Crew No Crew No Crew No Crew Planne…" at bounding box center [807, 218] width 1289 height 337
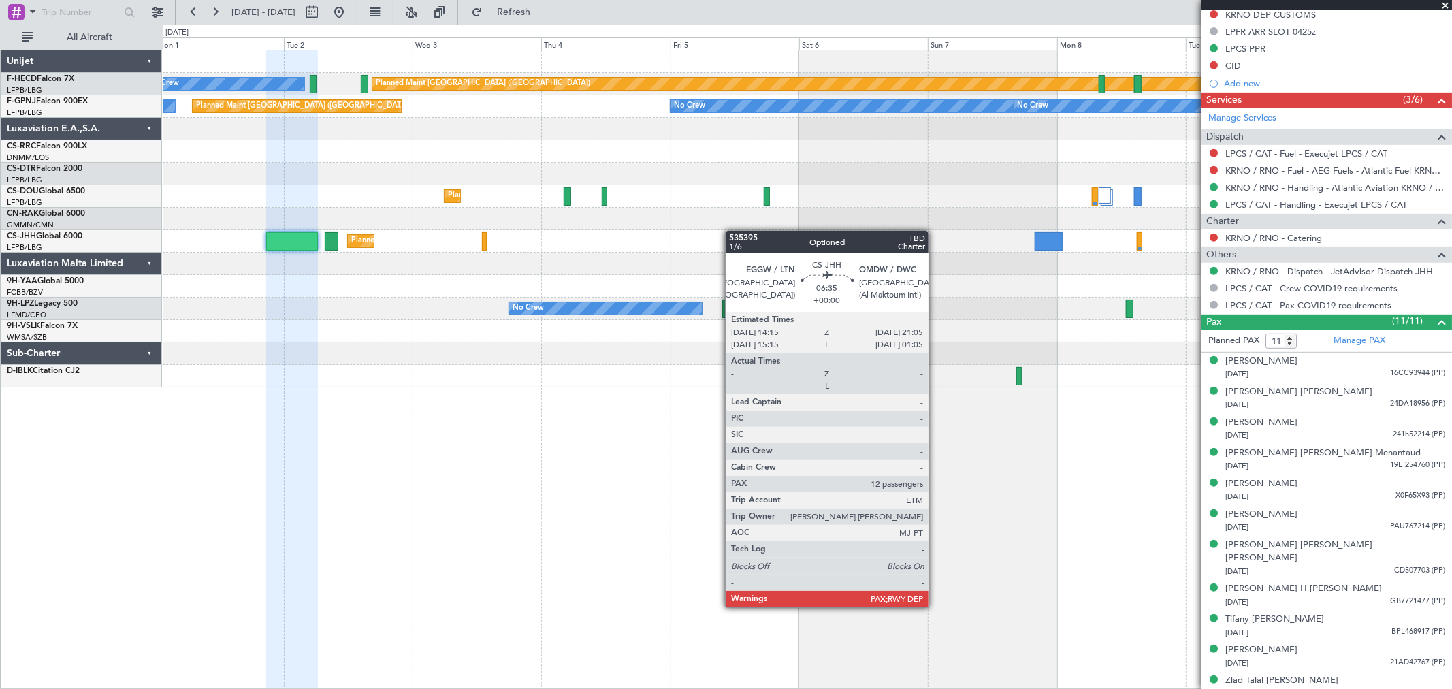
click at [1233, 229] on fb-app "30 Aug 2025 - 09 Sep 2025 Refresh Quick Links All Aircraft Planned Maint Paris …" at bounding box center [726, 349] width 1452 height 679
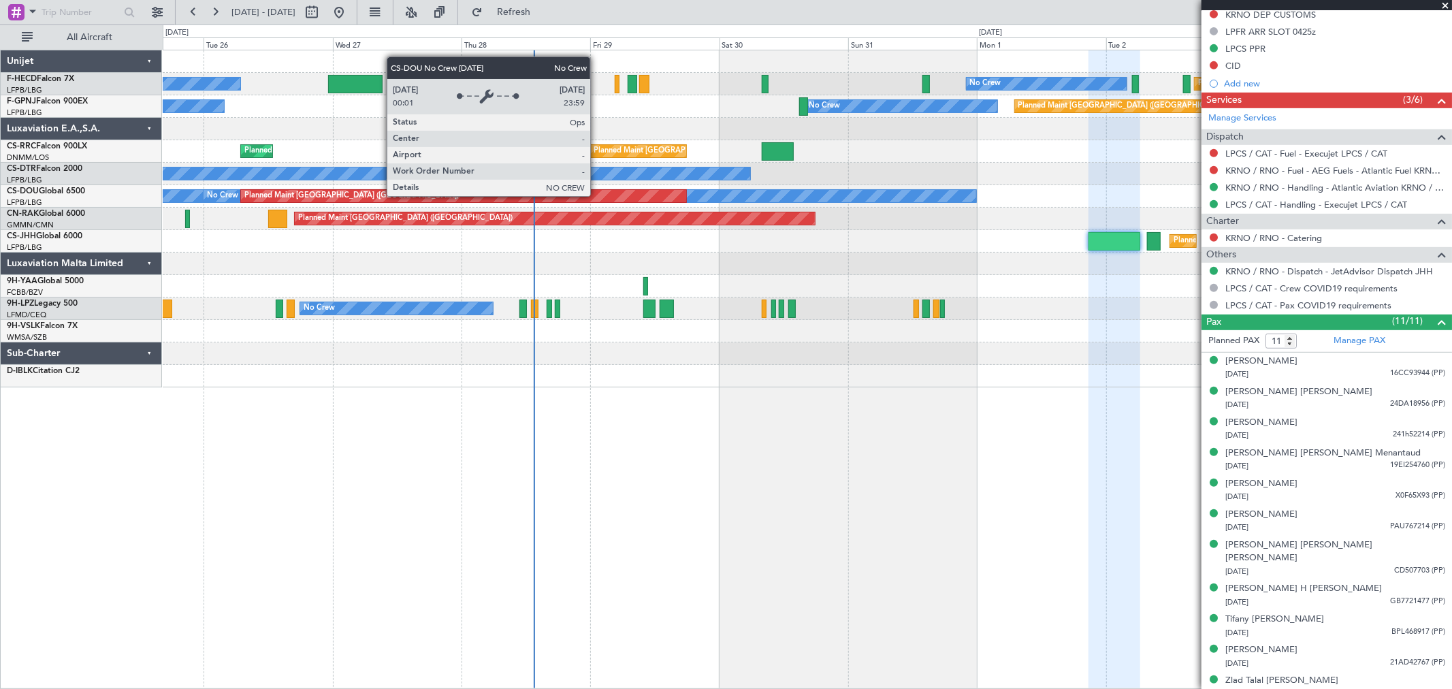
click at [920, 190] on div "No Crew" at bounding box center [590, 196] width 772 height 12
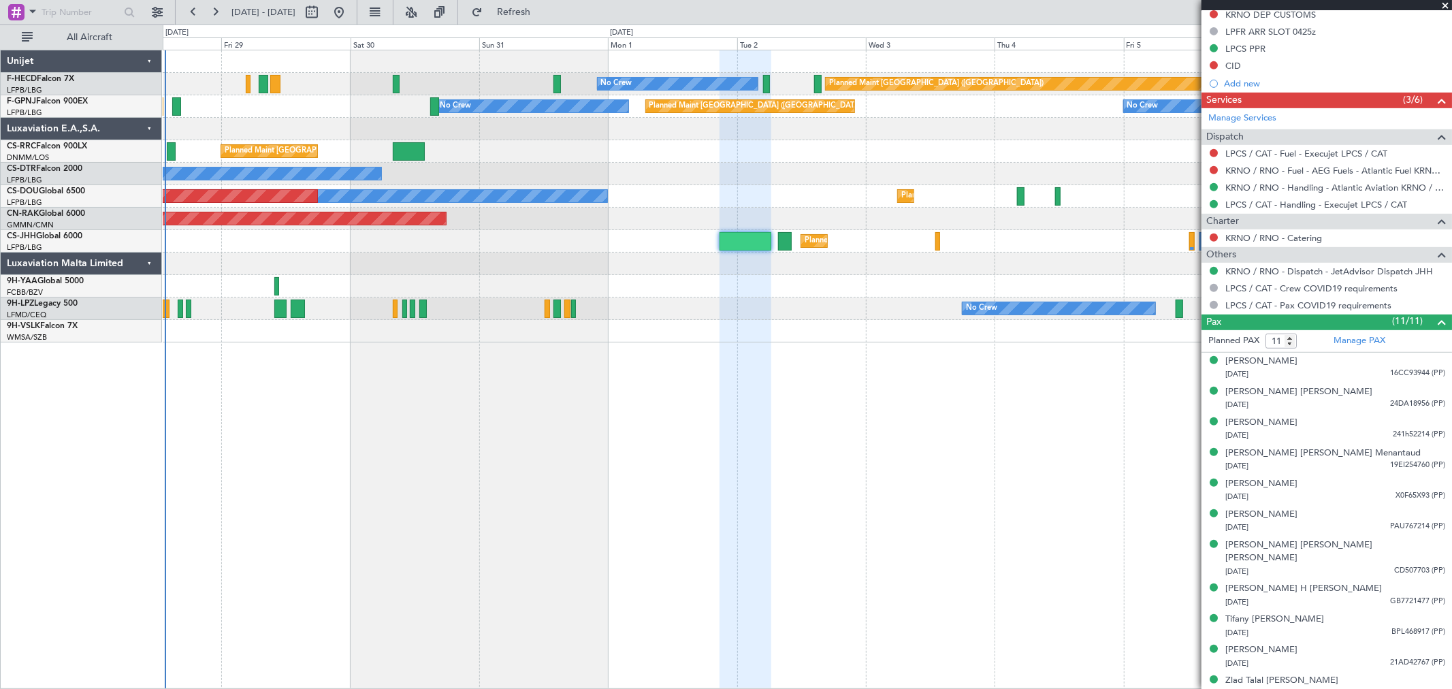
click at [552, 351] on div "Planned Maint Paris (Le Bourget) No Crew No Crew Planned Maint Paris (Le Bourge…" at bounding box center [807, 369] width 1289 height 639
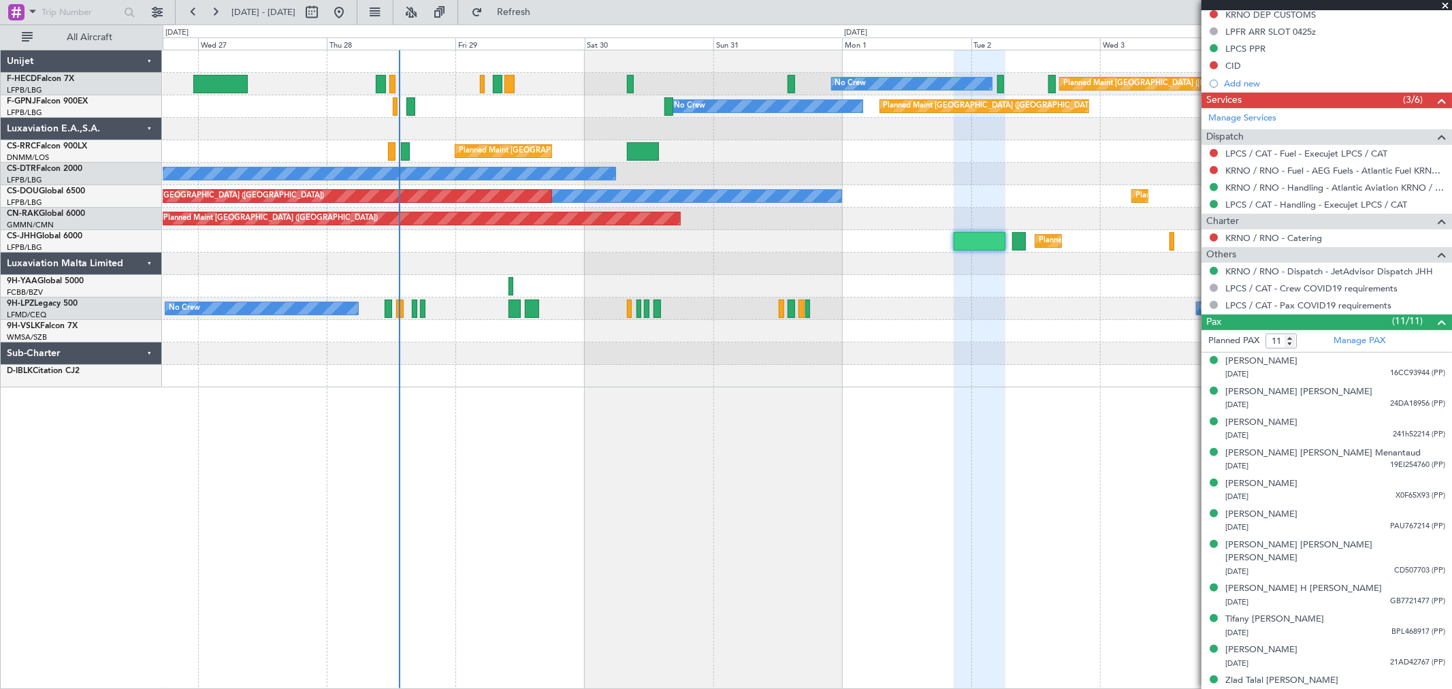
click at [1172, 346] on div at bounding box center [807, 353] width 1289 height 22
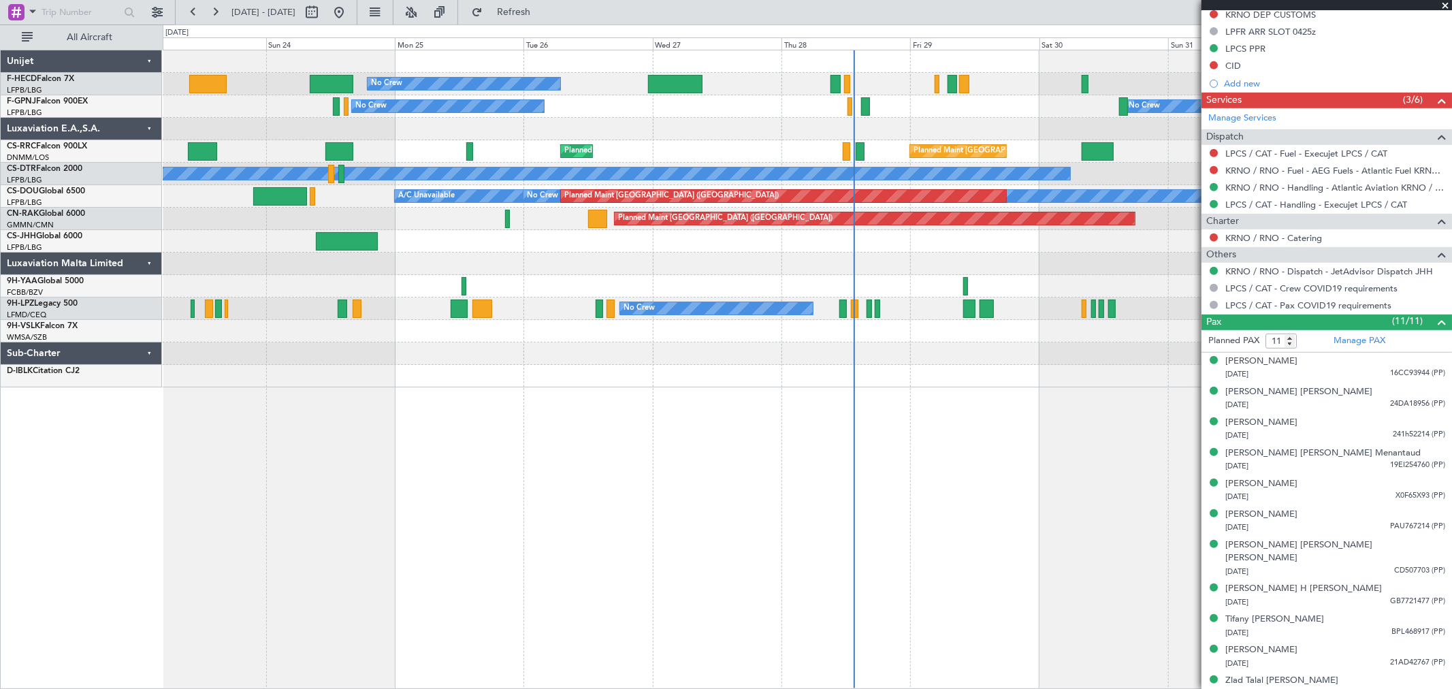
click at [928, 365] on div at bounding box center [807, 376] width 1289 height 22
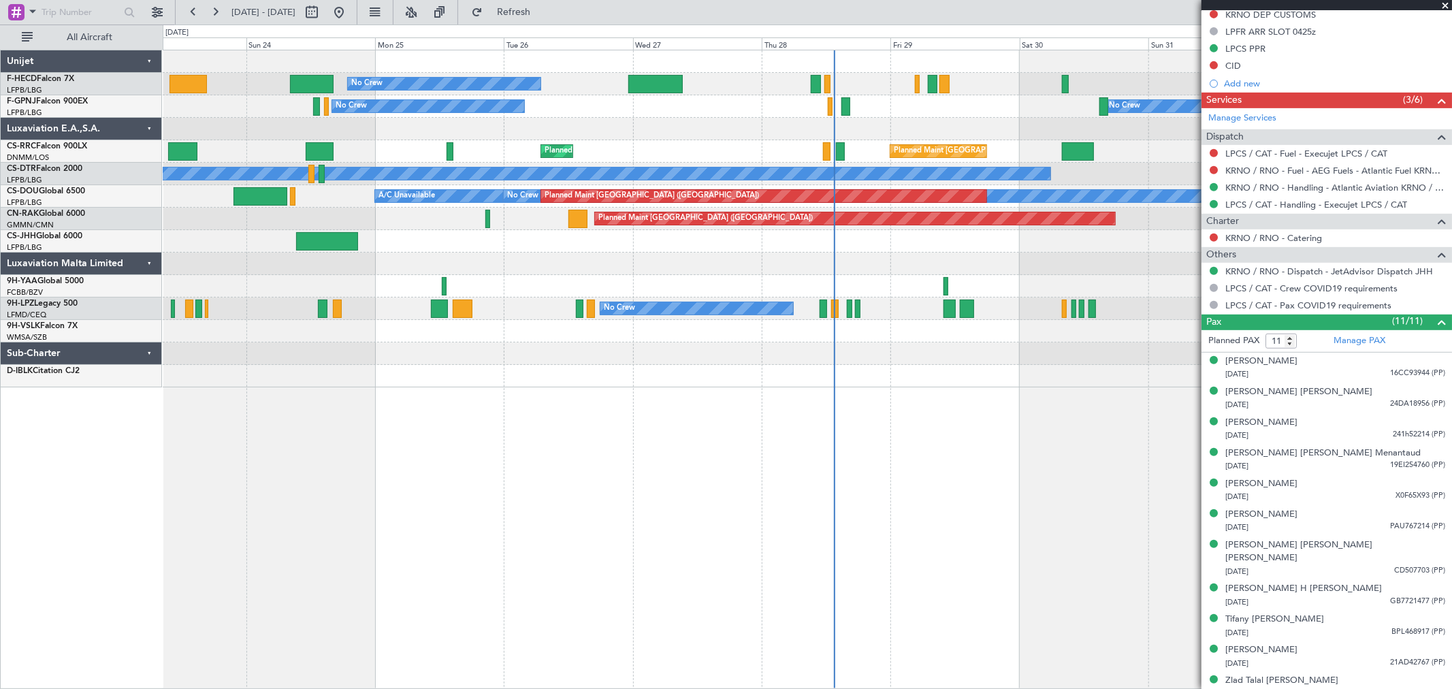
click at [718, 363] on div "No Crew No Crew Planned Maint Paris (Le Bourget) Planned Maint Paris (Le Bourge…" at bounding box center [807, 218] width 1289 height 337
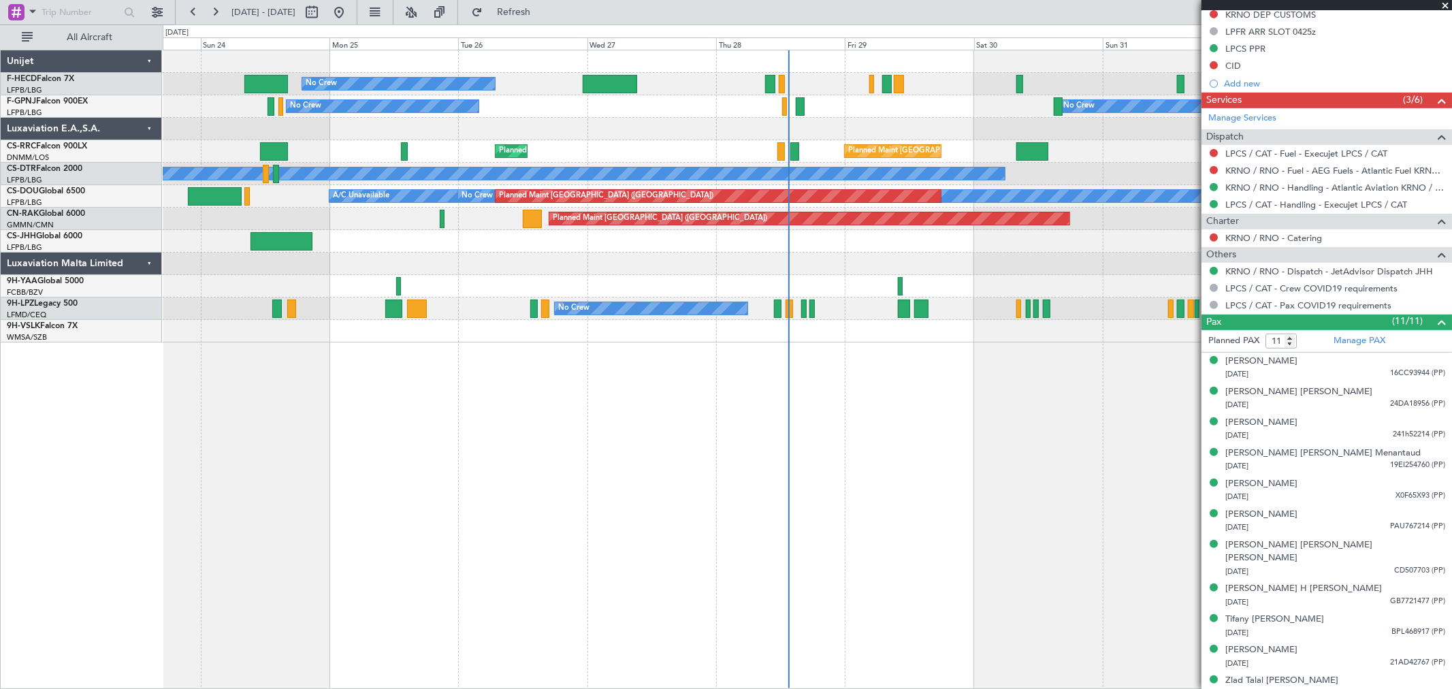
click at [606, 338] on div at bounding box center [807, 331] width 1289 height 22
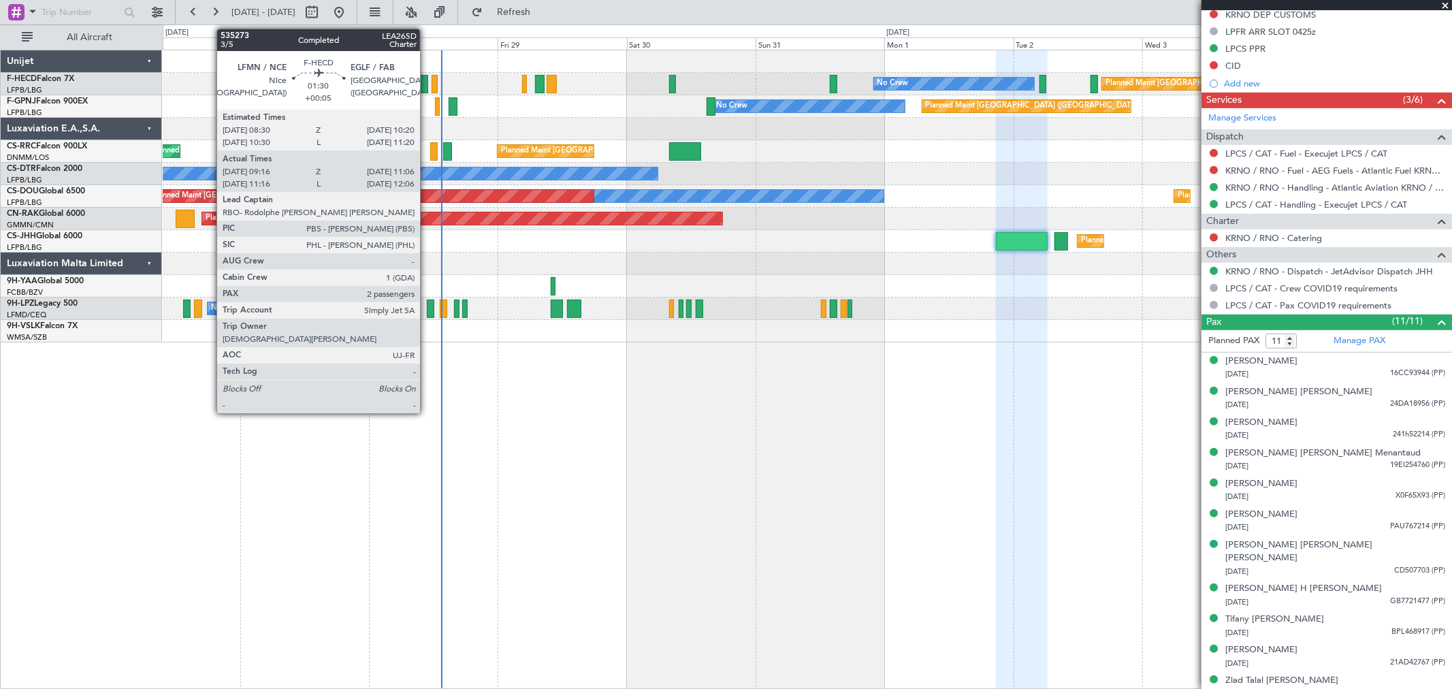
click at [427, 91] on div at bounding box center [423, 84] width 10 height 18
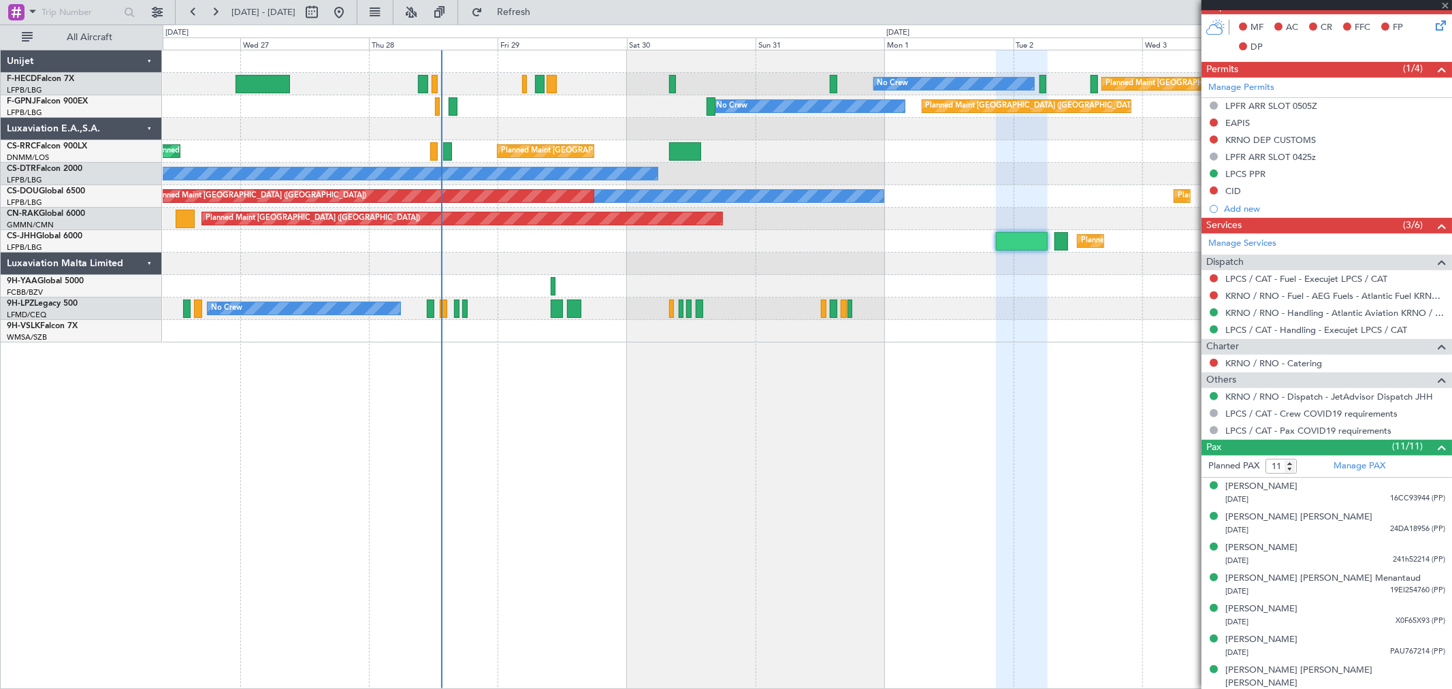
scroll to position [209, 0]
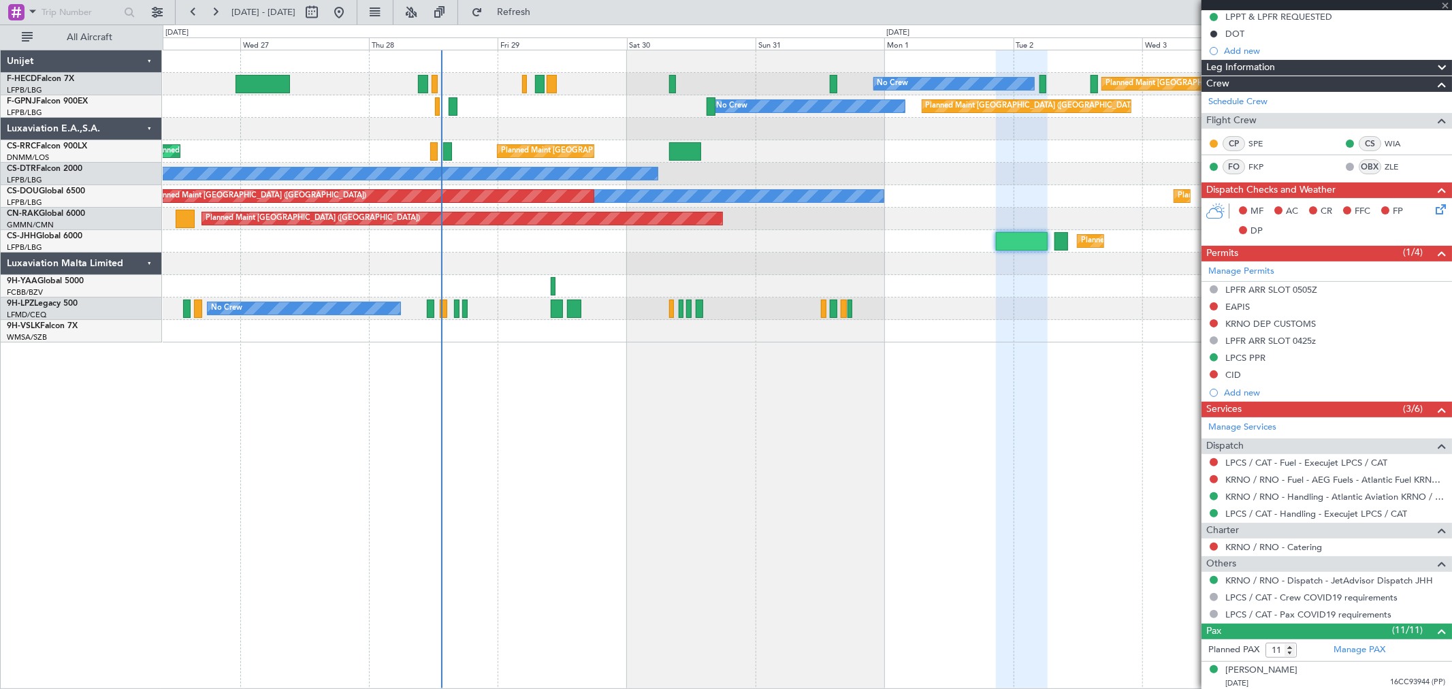
type input "+00:05"
type input "09:31"
type input "11:01"
type input "2"
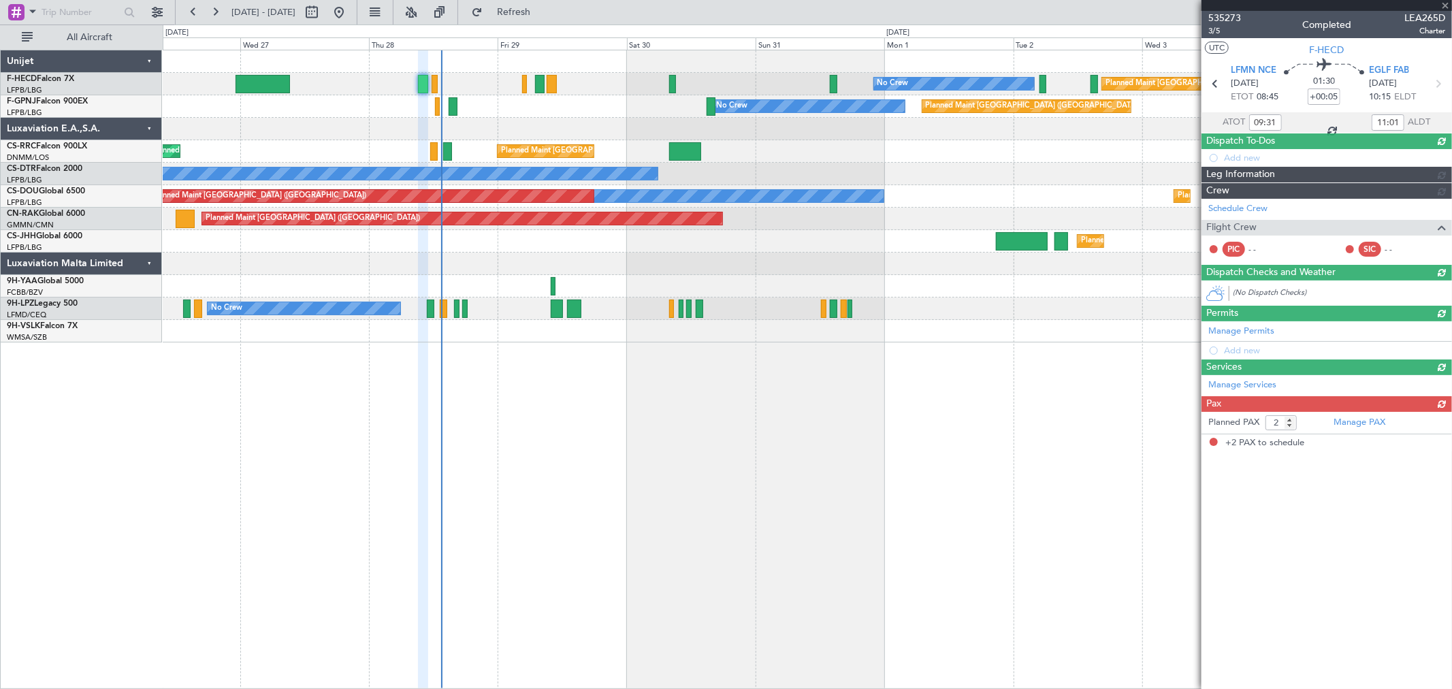
scroll to position [0, 0]
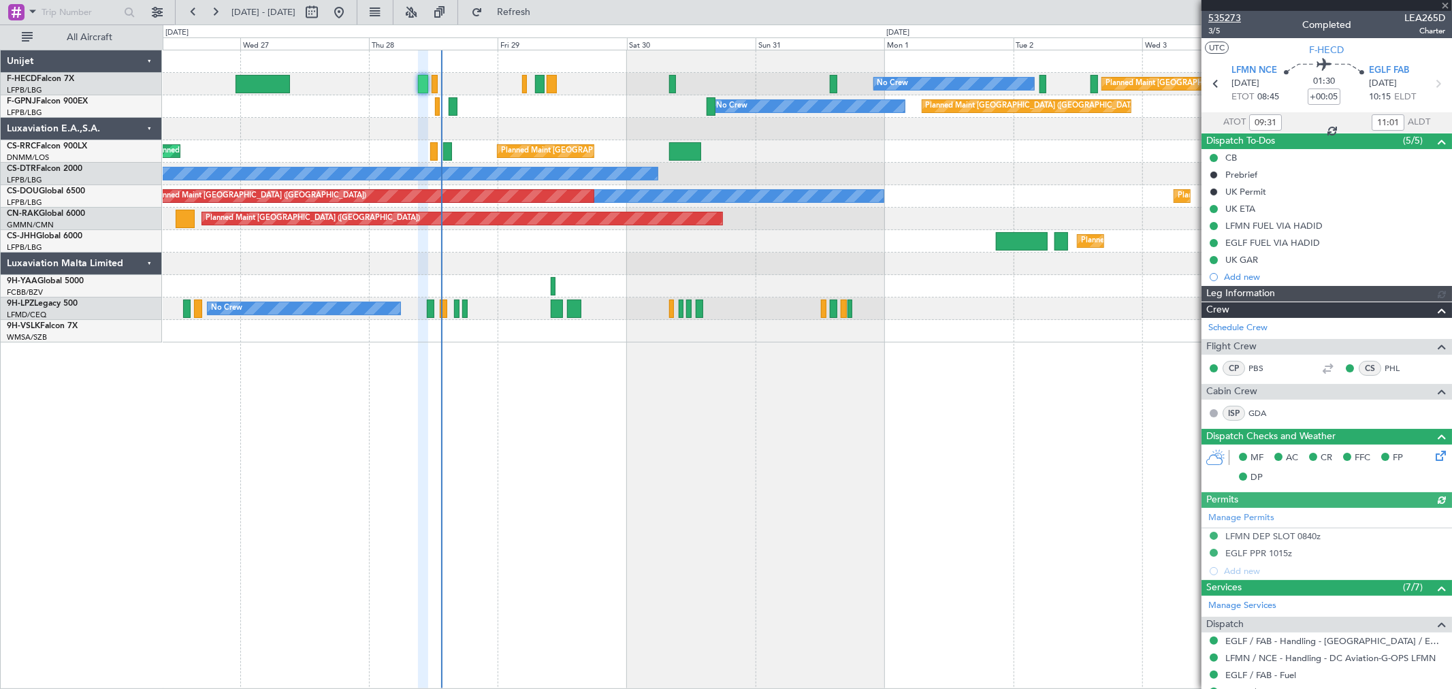
click at [1237, 21] on span "535273" at bounding box center [1224, 18] width 33 height 14
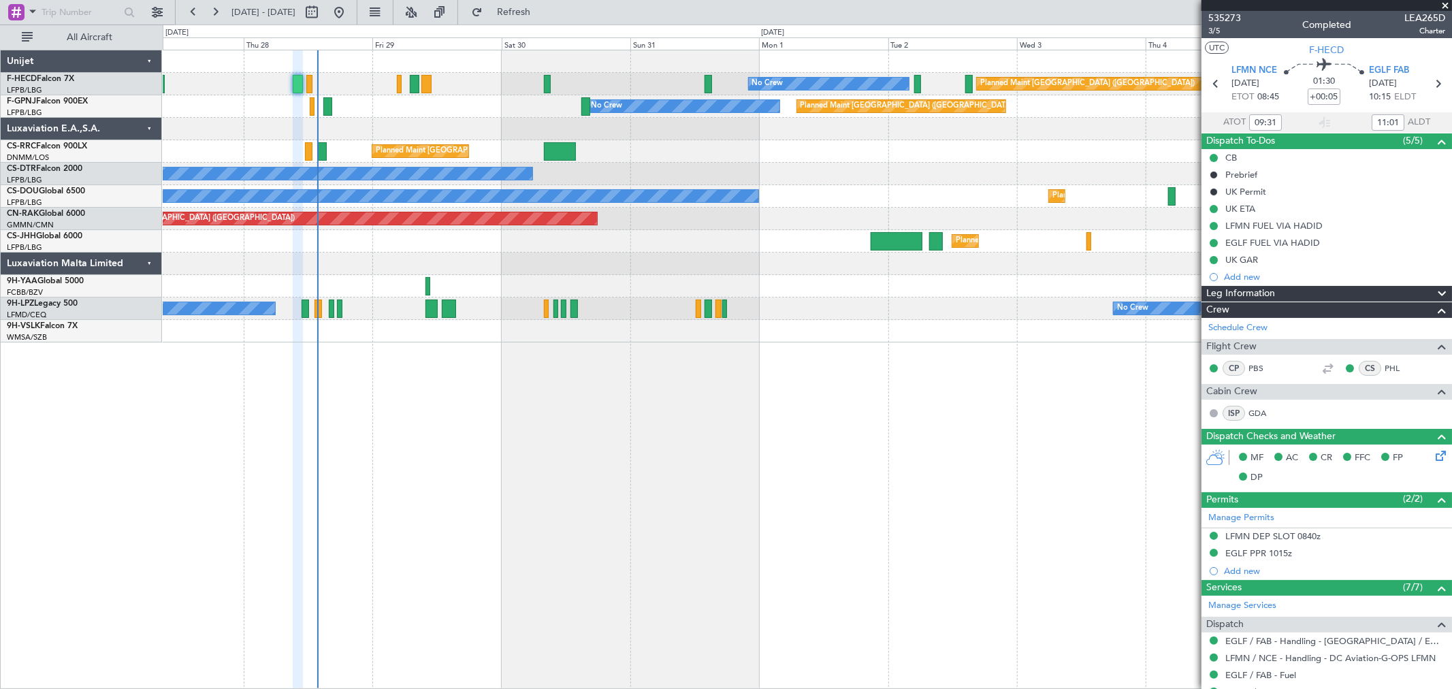
click at [722, 89] on div "Planned Maint Paris (Le Bourget) No Crew No Crew No Crew Planned Maint Paris (L…" at bounding box center [807, 196] width 1289 height 292
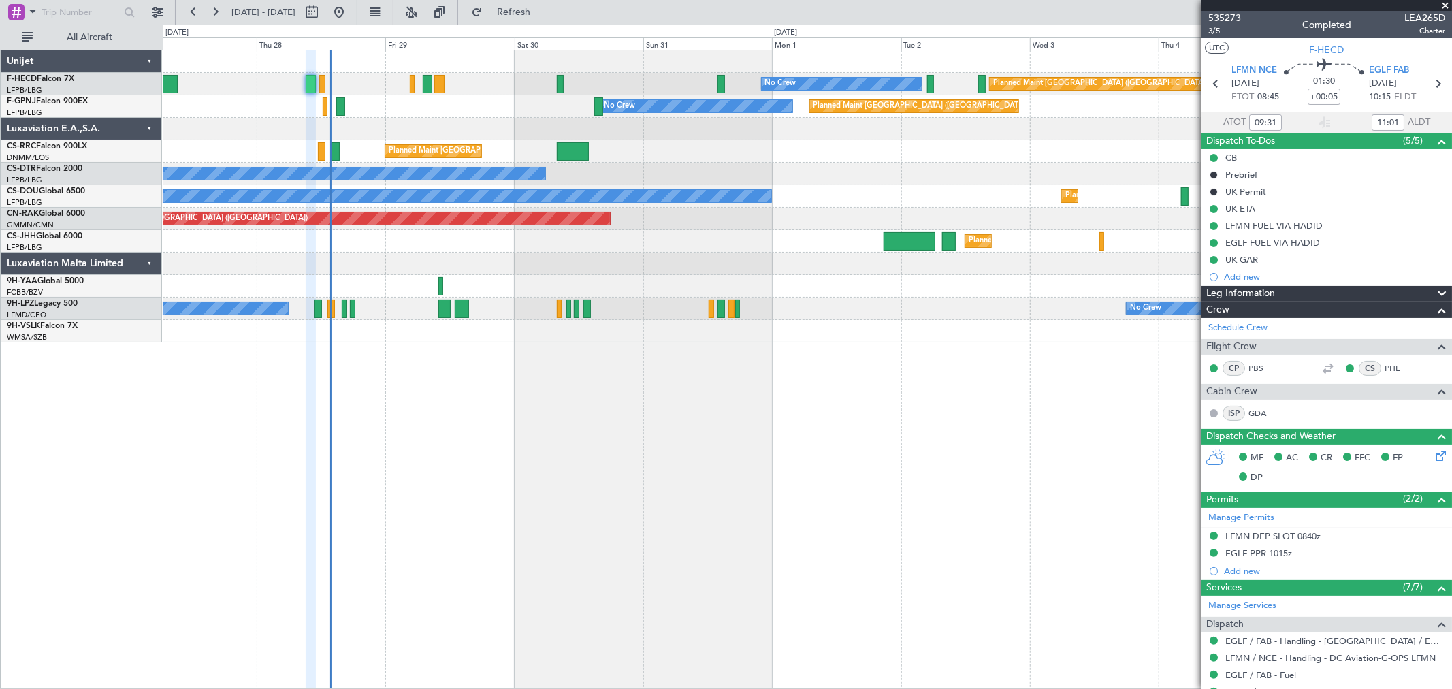
click at [404, 123] on div at bounding box center [807, 129] width 1289 height 22
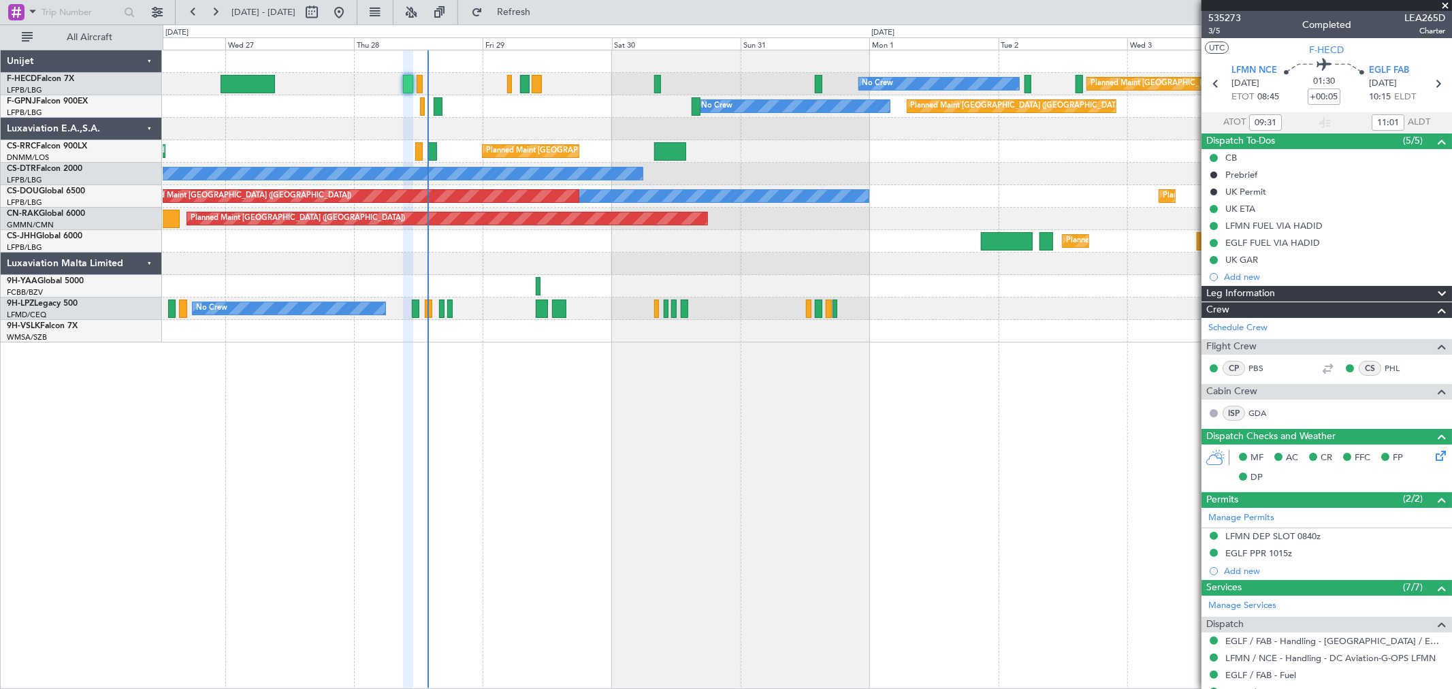
click at [838, 206] on div "Planned Maint Paris (Le Bourget) No Crew No Crew No Crew Planned Maint Paris (L…" at bounding box center [807, 196] width 1289 height 292
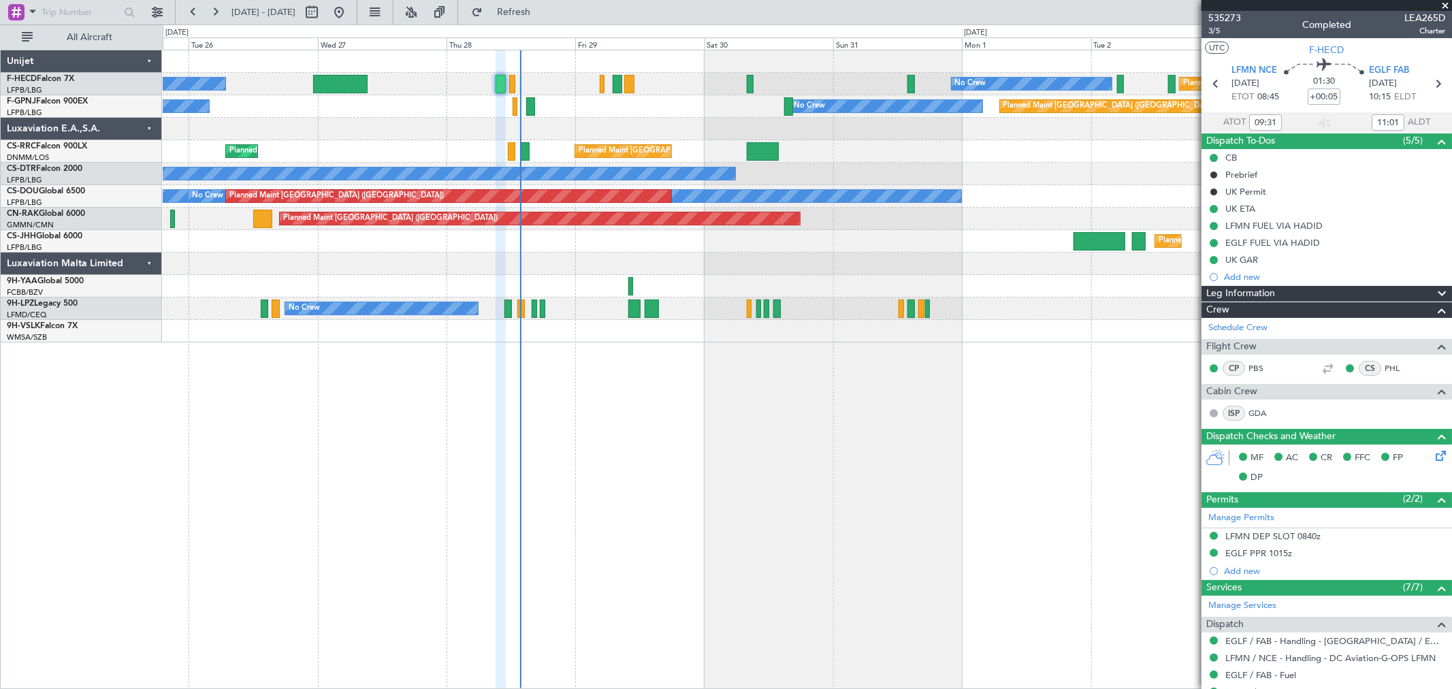
click at [590, 94] on div "Planned Maint Paris (Le Bourget) No Crew No Crew" at bounding box center [807, 84] width 1289 height 22
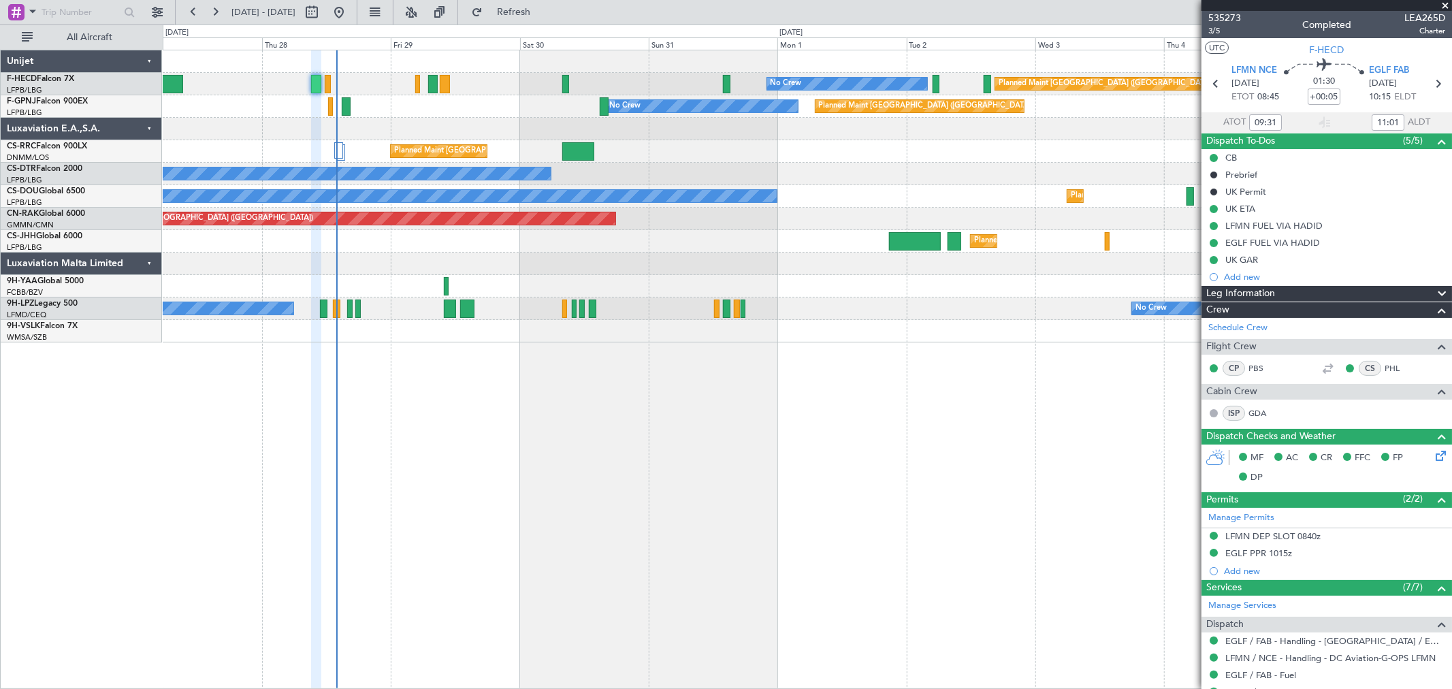
click at [278, 130] on div at bounding box center [807, 129] width 1289 height 22
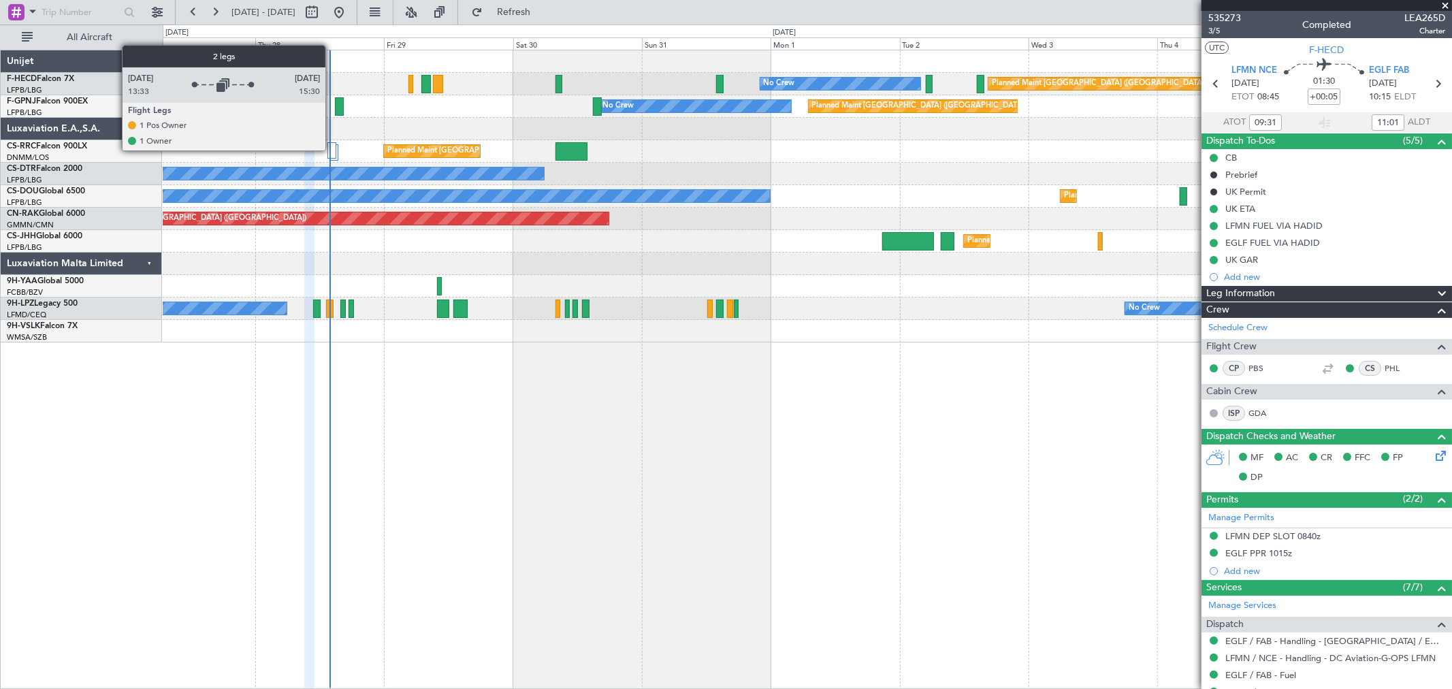
click at [332, 150] on div at bounding box center [331, 150] width 9 height 16
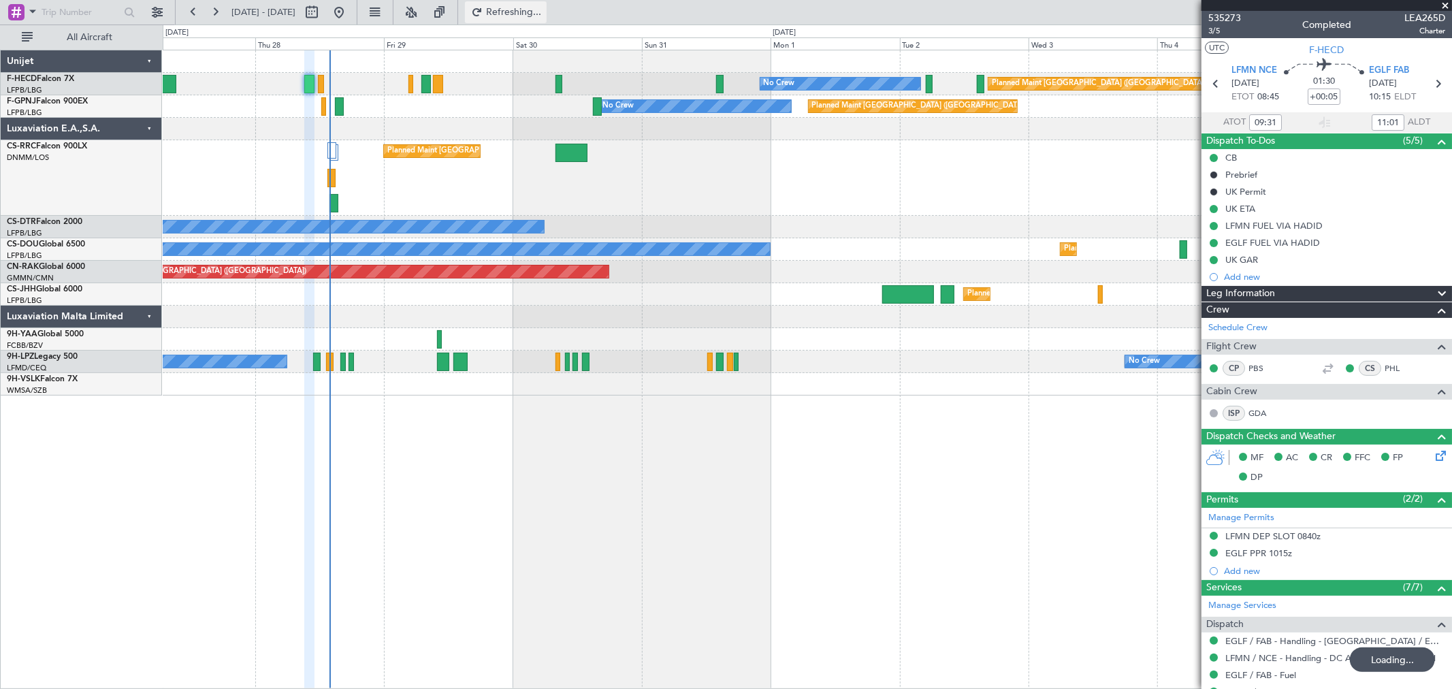
click at [547, 21] on button "Refreshing..." at bounding box center [506, 12] width 82 height 22
click at [543, 15] on span "Refreshing..." at bounding box center [513, 12] width 57 height 10
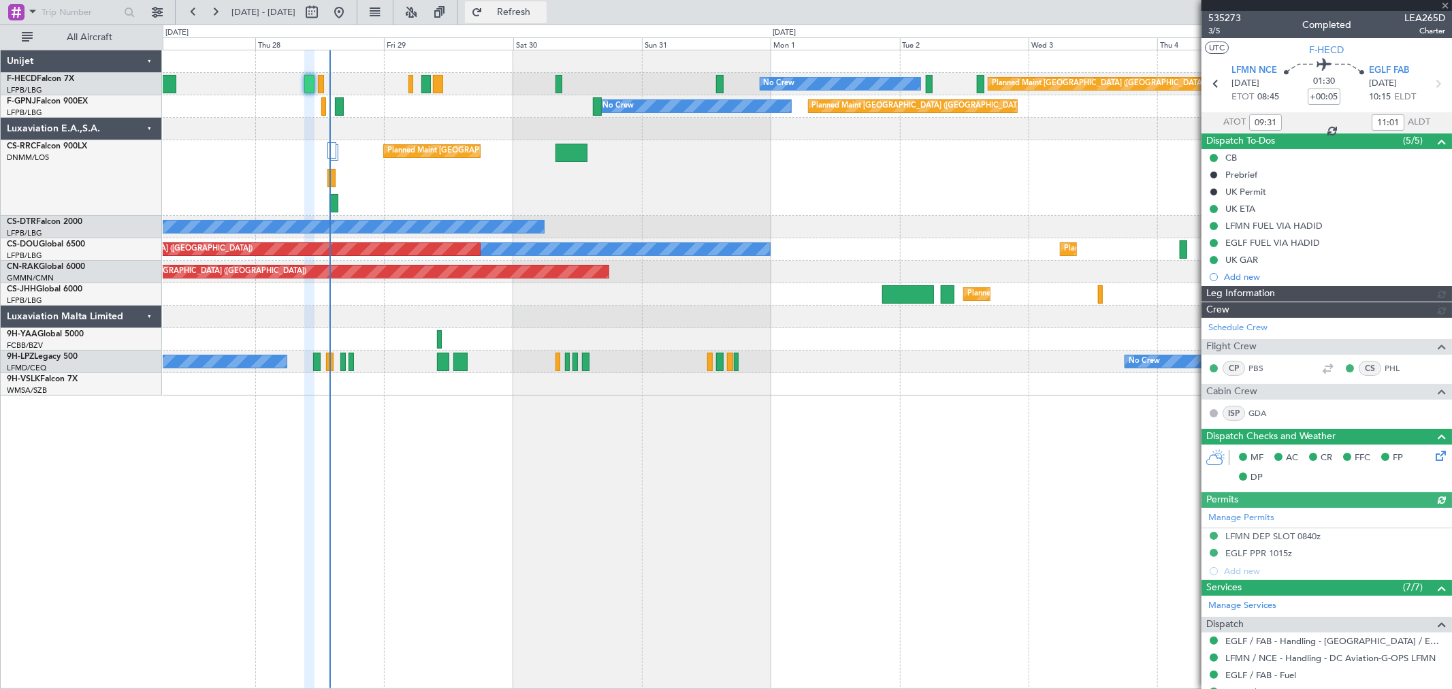
click at [543, 15] on span "Refresh" at bounding box center [513, 12] width 57 height 10
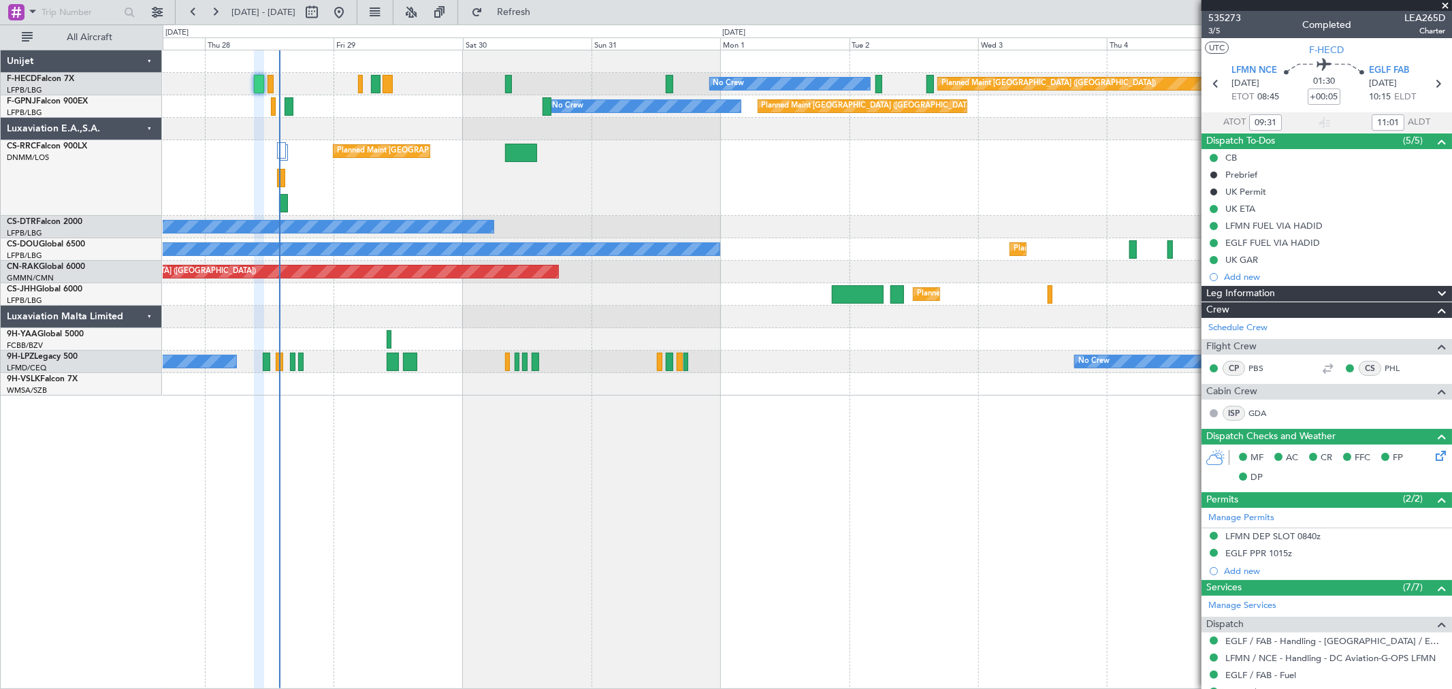
click at [334, 172] on div "Planned Maint Paris (Le Bourget) Planned Maint Paris (Le Bourget)" at bounding box center [807, 178] width 1289 height 76
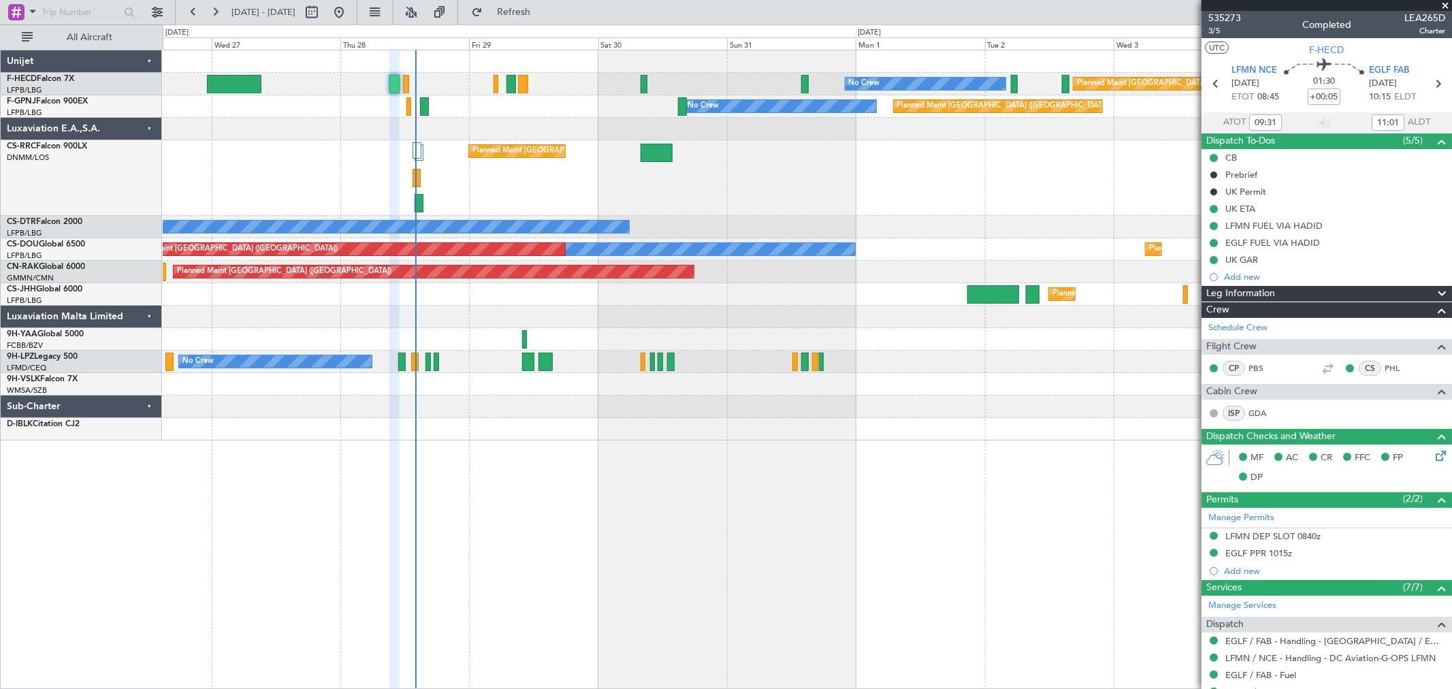
click at [596, 187] on div "Planned Maint Paris (Le Bourget) Planned Maint Paris (Le Bourget)" at bounding box center [807, 178] width 1289 height 76
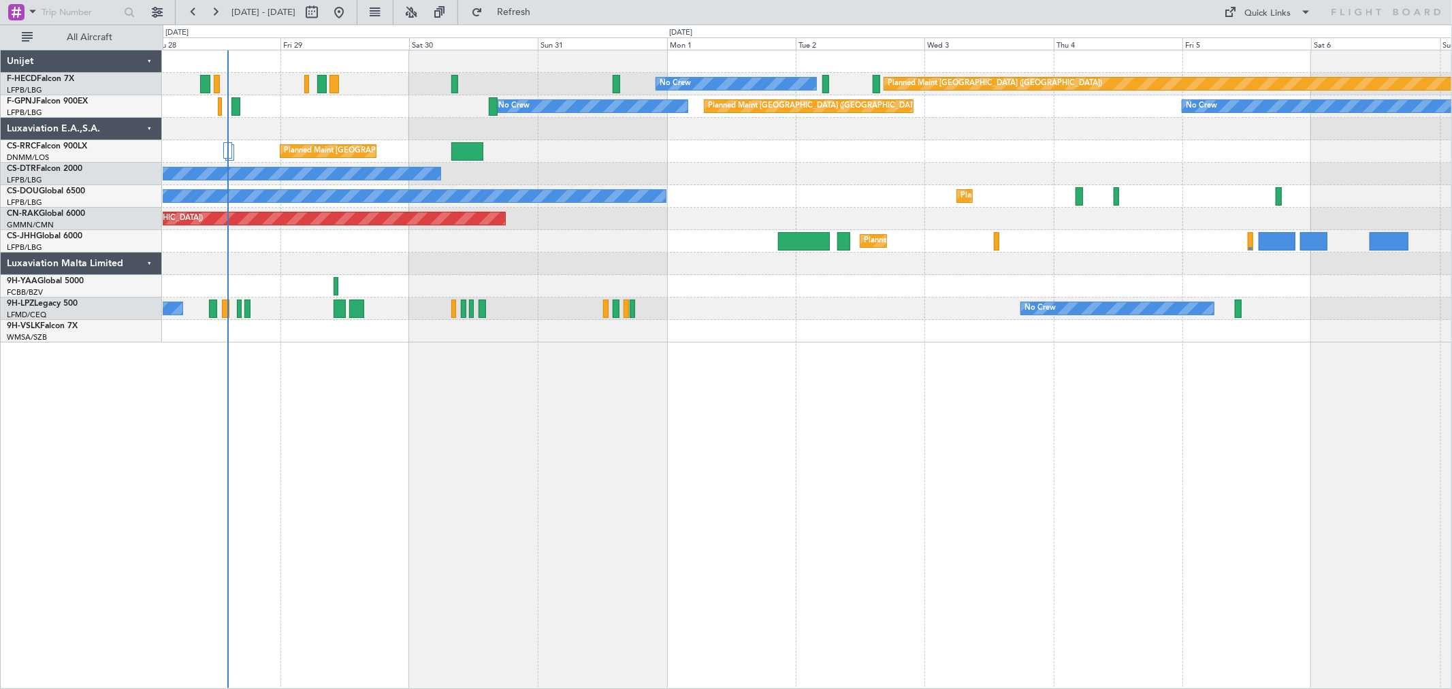
click at [274, 133] on div "No Crew Planned Maint [GEOGRAPHIC_DATA] ([GEOGRAPHIC_DATA]) No Crew No Crew Pla…" at bounding box center [807, 196] width 1289 height 292
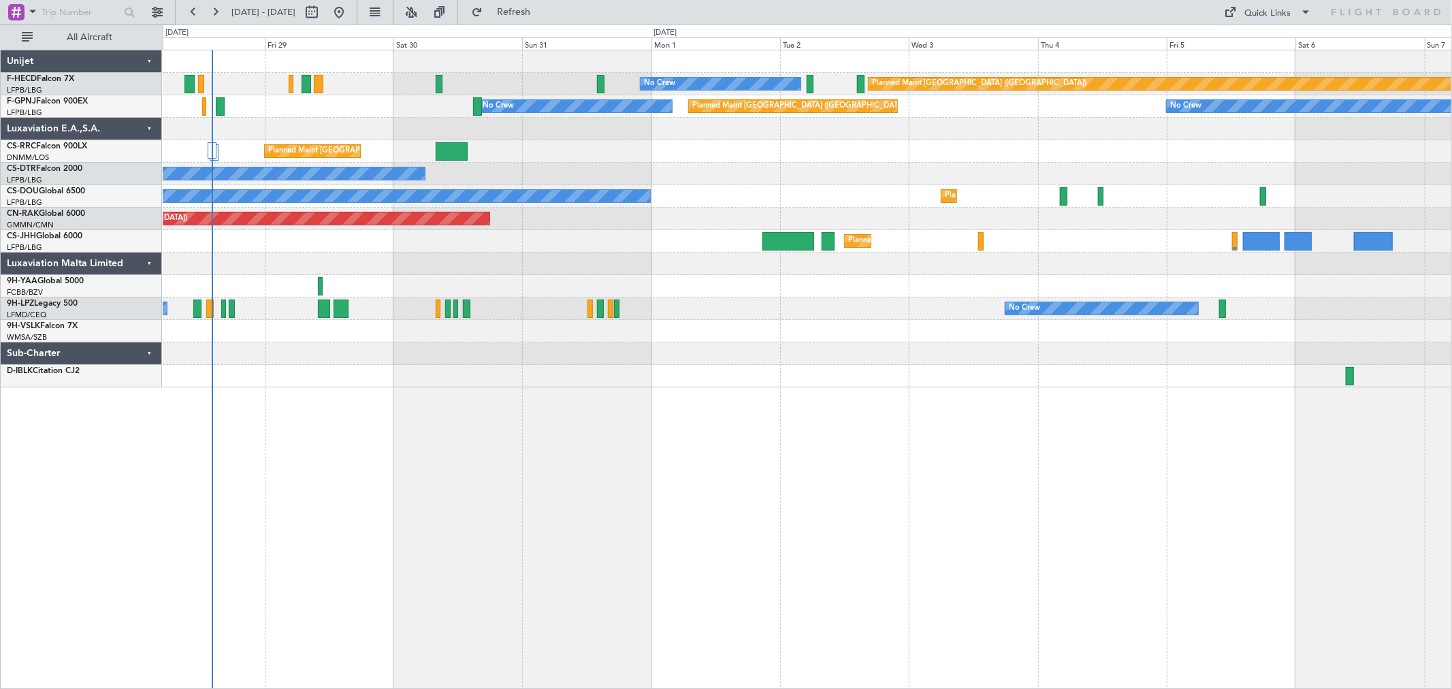
click at [597, 178] on div "No Crew" at bounding box center [807, 174] width 1289 height 22
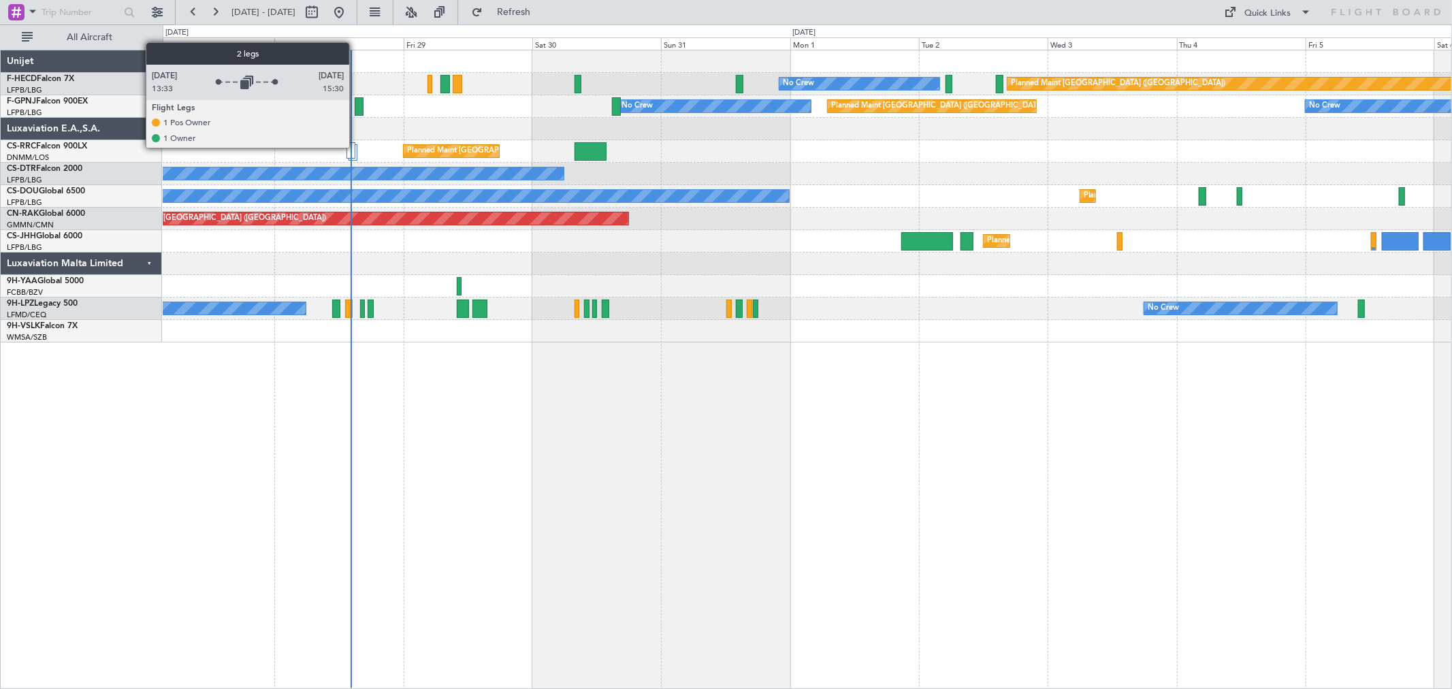
click at [351, 154] on div at bounding box center [350, 150] width 9 height 16
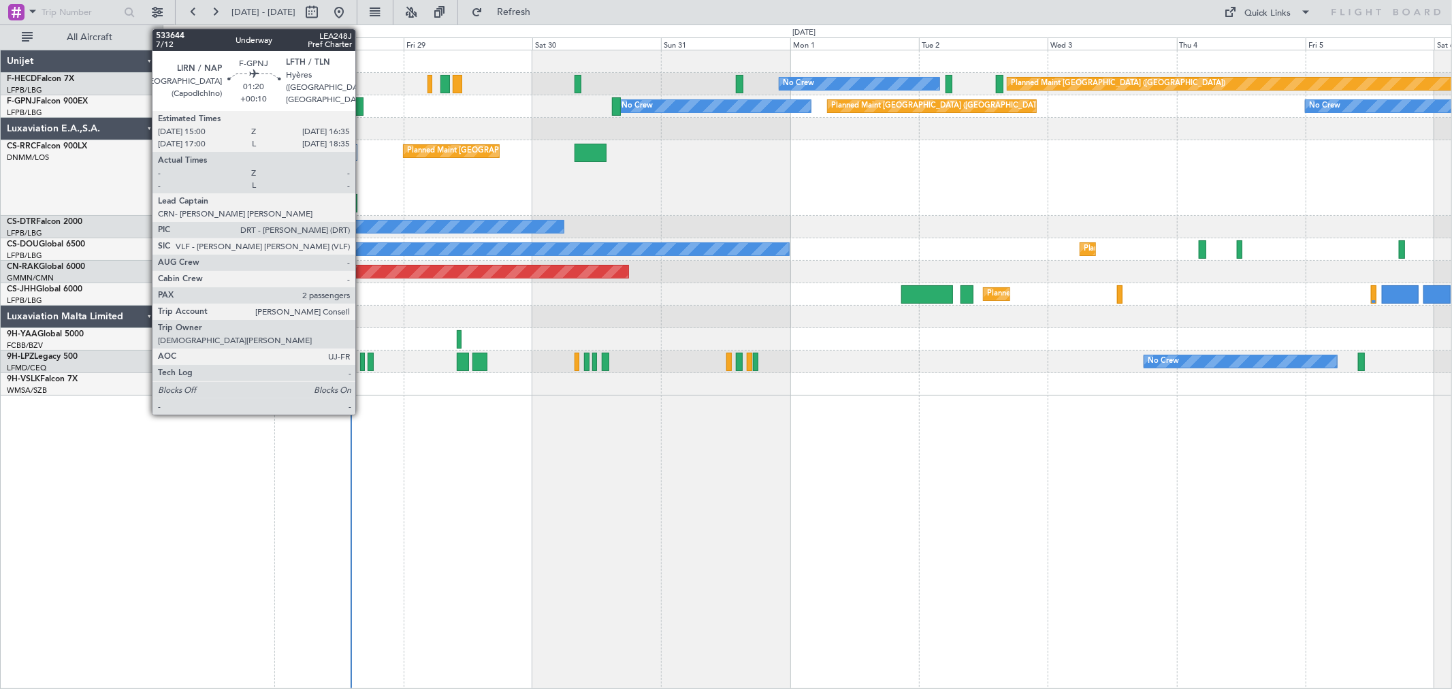
click at [359, 103] on div at bounding box center [359, 106] width 9 height 18
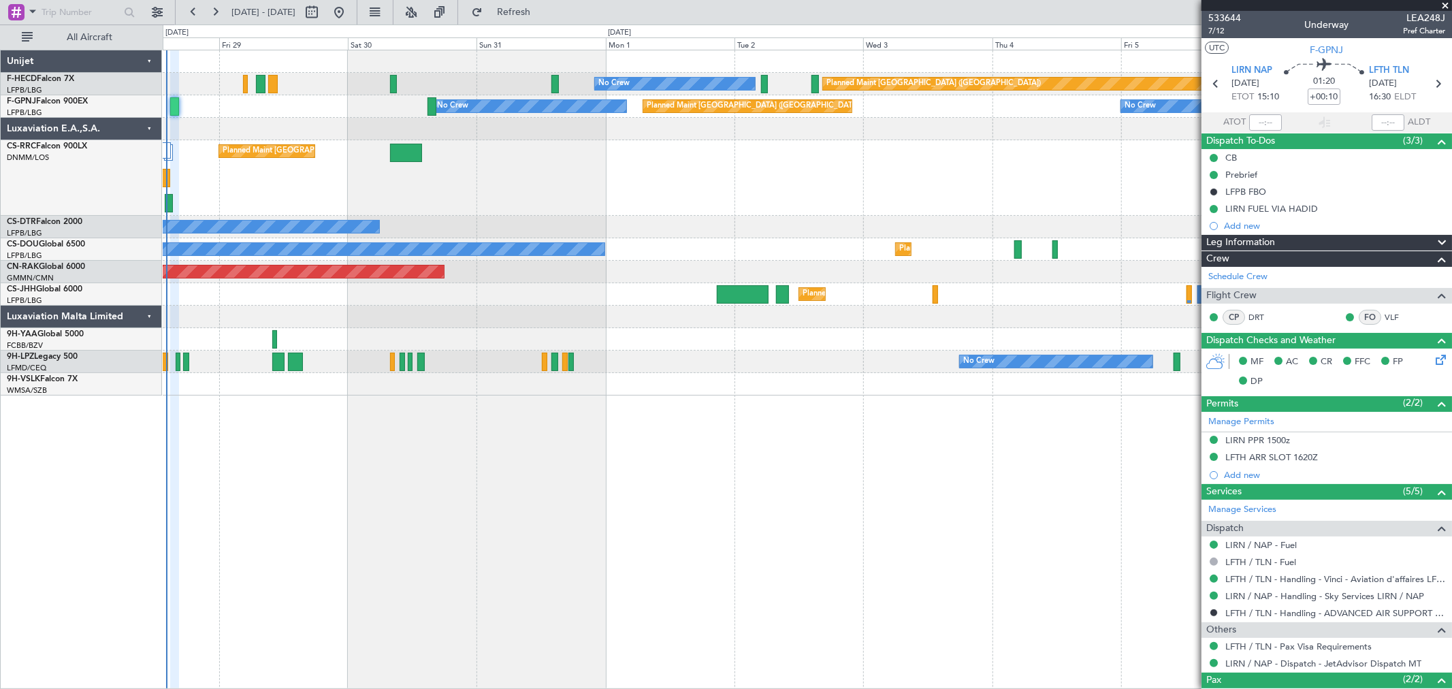
click at [246, 99] on div "No Crew Planned Maint [GEOGRAPHIC_DATA] ([GEOGRAPHIC_DATA]) No Crew No Crew No …" at bounding box center [807, 106] width 1289 height 22
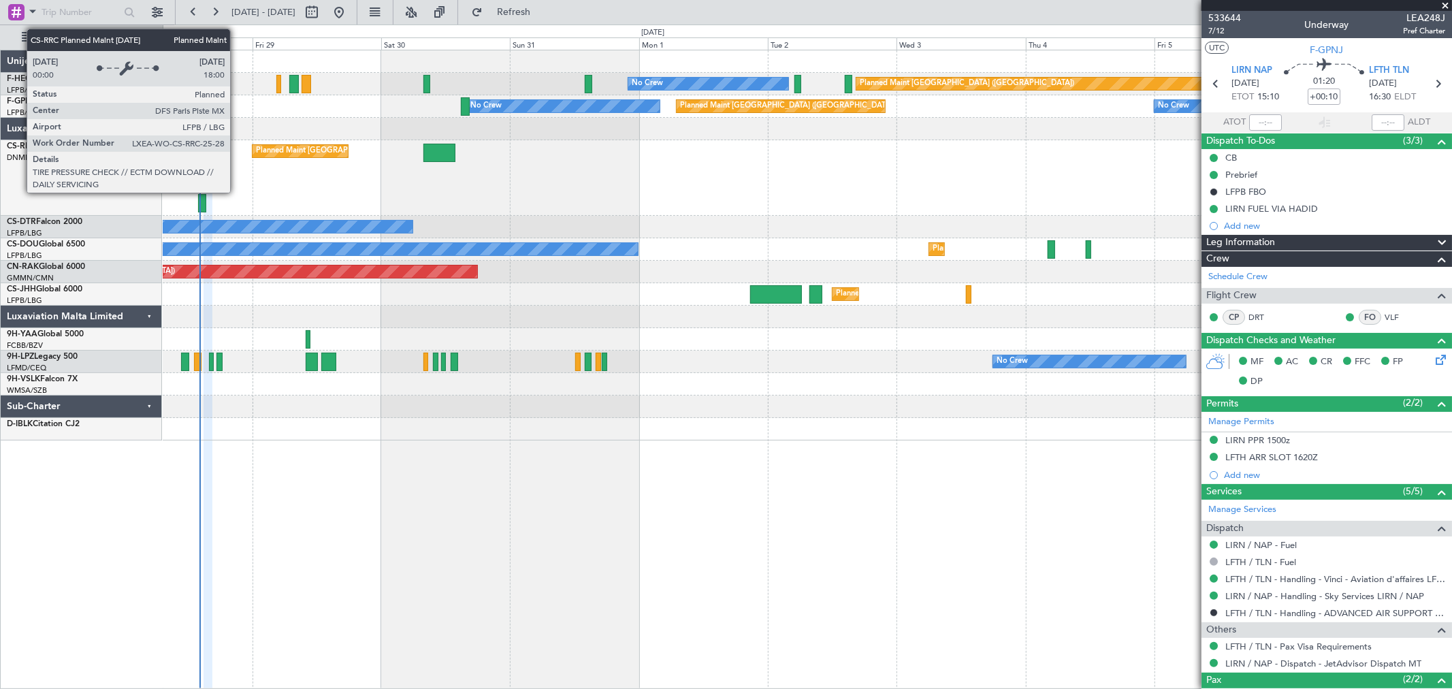
click at [349, 157] on div "Planned Maint [GEOGRAPHIC_DATA] ([GEOGRAPHIC_DATA])" at bounding box center [300, 151] width 97 height 14
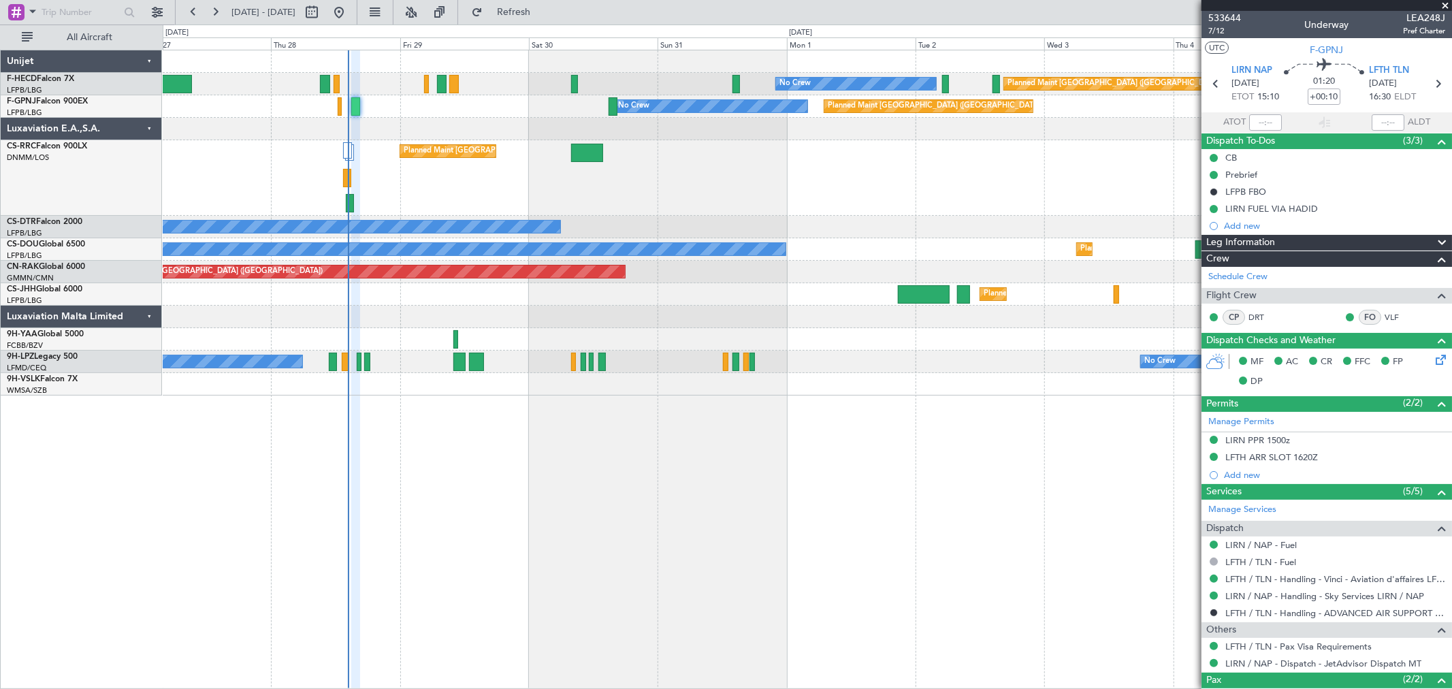
click at [468, 187] on div "Planned Maint Paris (Le Bourget) Planned Maint Paris (Le Bourget)" at bounding box center [807, 178] width 1289 height 76
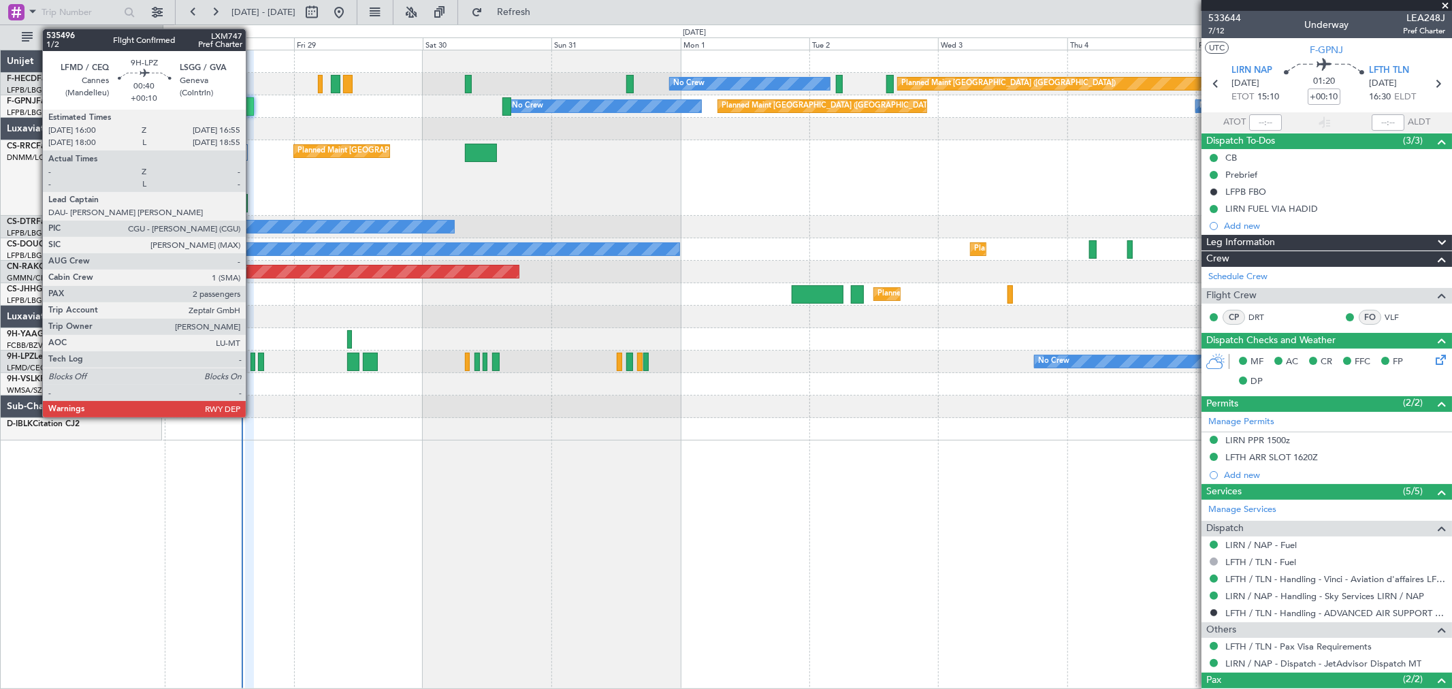
click at [253, 364] on div at bounding box center [253, 362] width 5 height 18
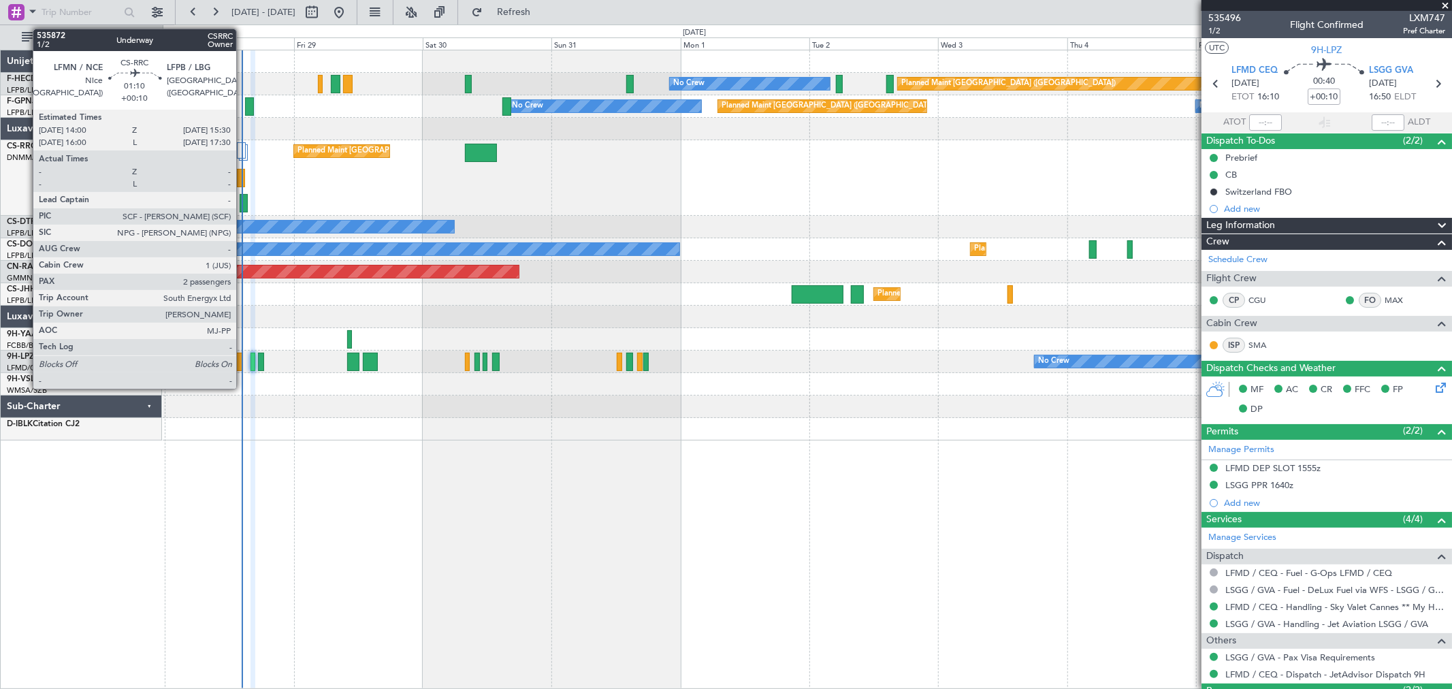
click at [243, 207] on div at bounding box center [244, 203] width 8 height 18
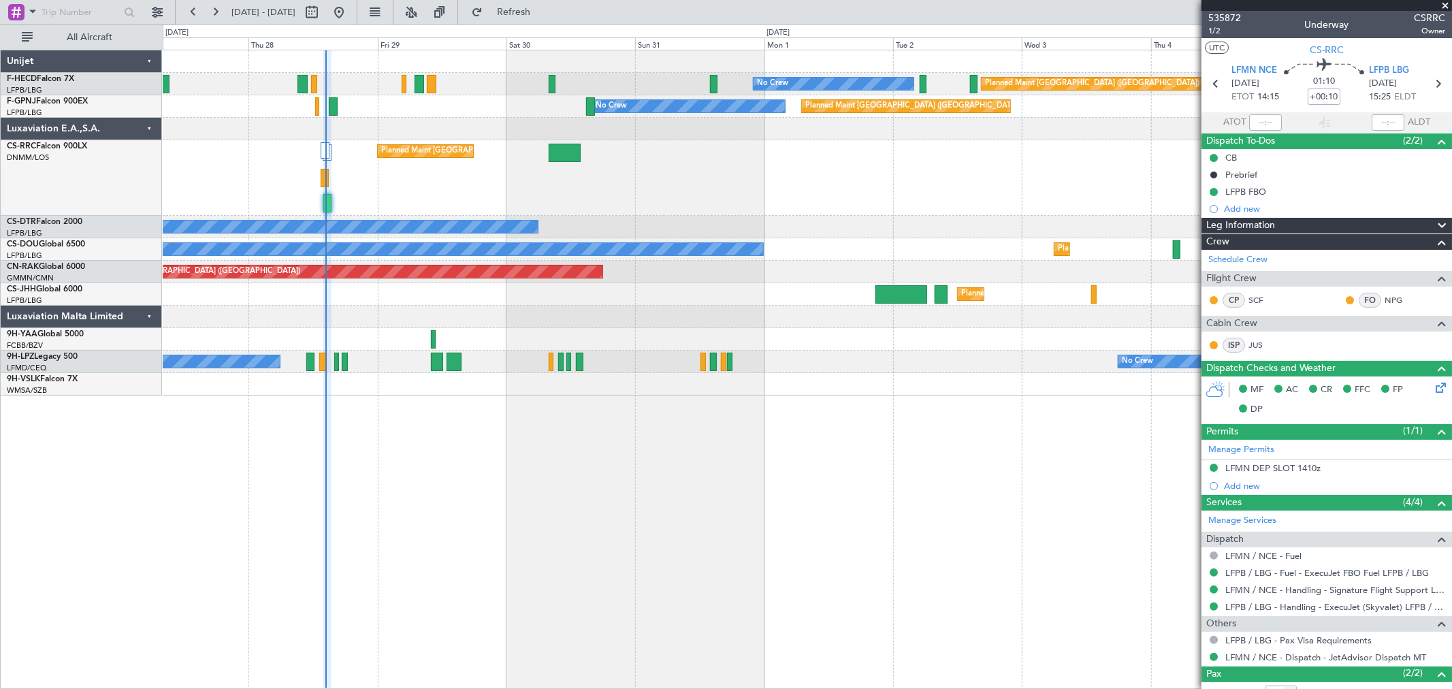
click at [495, 206] on div "Planned Maint Paris (Le Bourget) Planned Maint Paris (Le Bourget)" at bounding box center [807, 178] width 1289 height 76
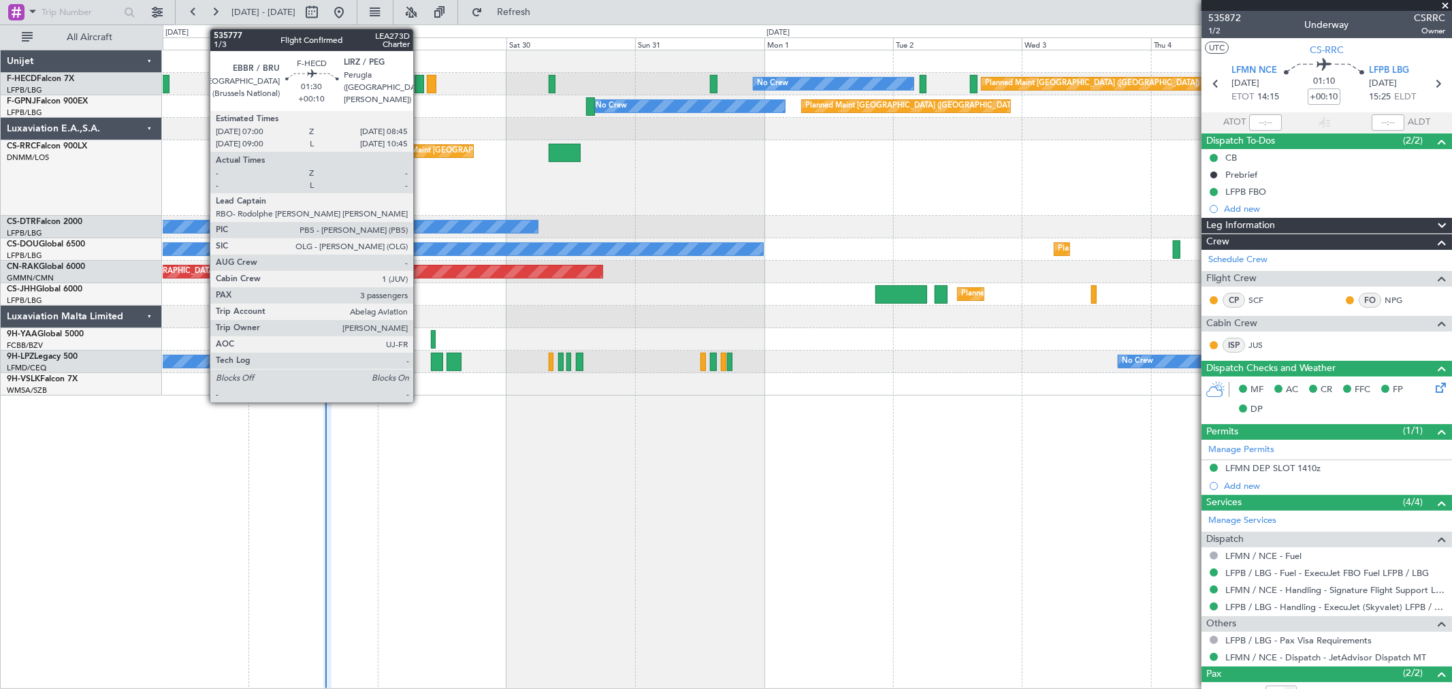
click at [420, 84] on div at bounding box center [420, 84] width 10 height 18
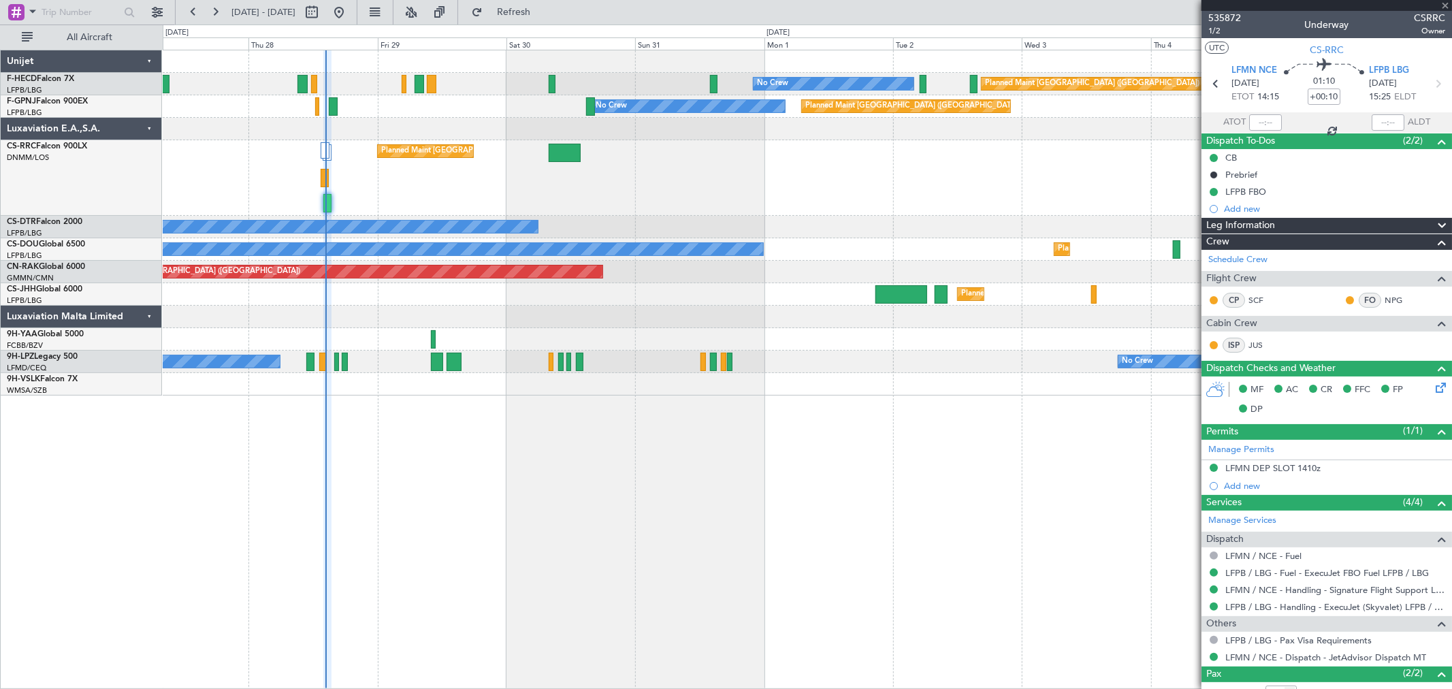
type input "3"
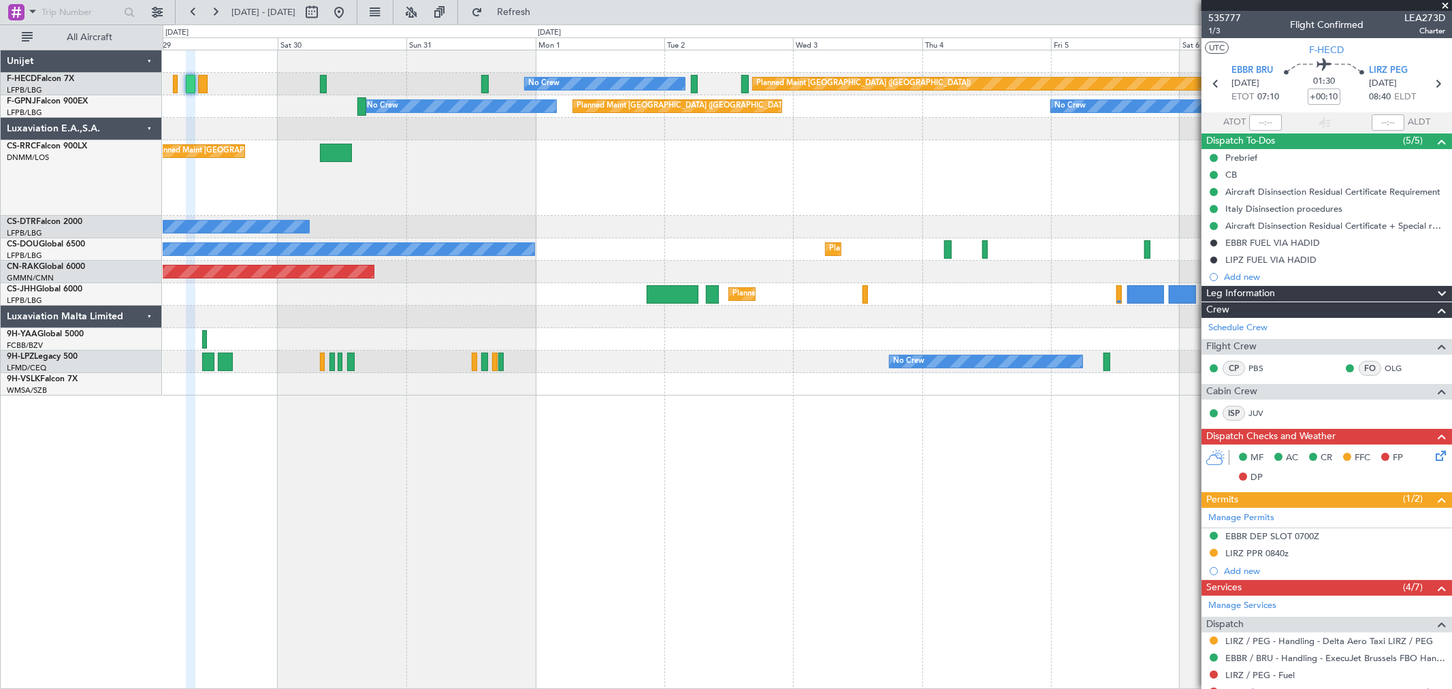
click at [329, 185] on div "Planned Maint [GEOGRAPHIC_DATA] ([GEOGRAPHIC_DATA])" at bounding box center [807, 178] width 1289 height 76
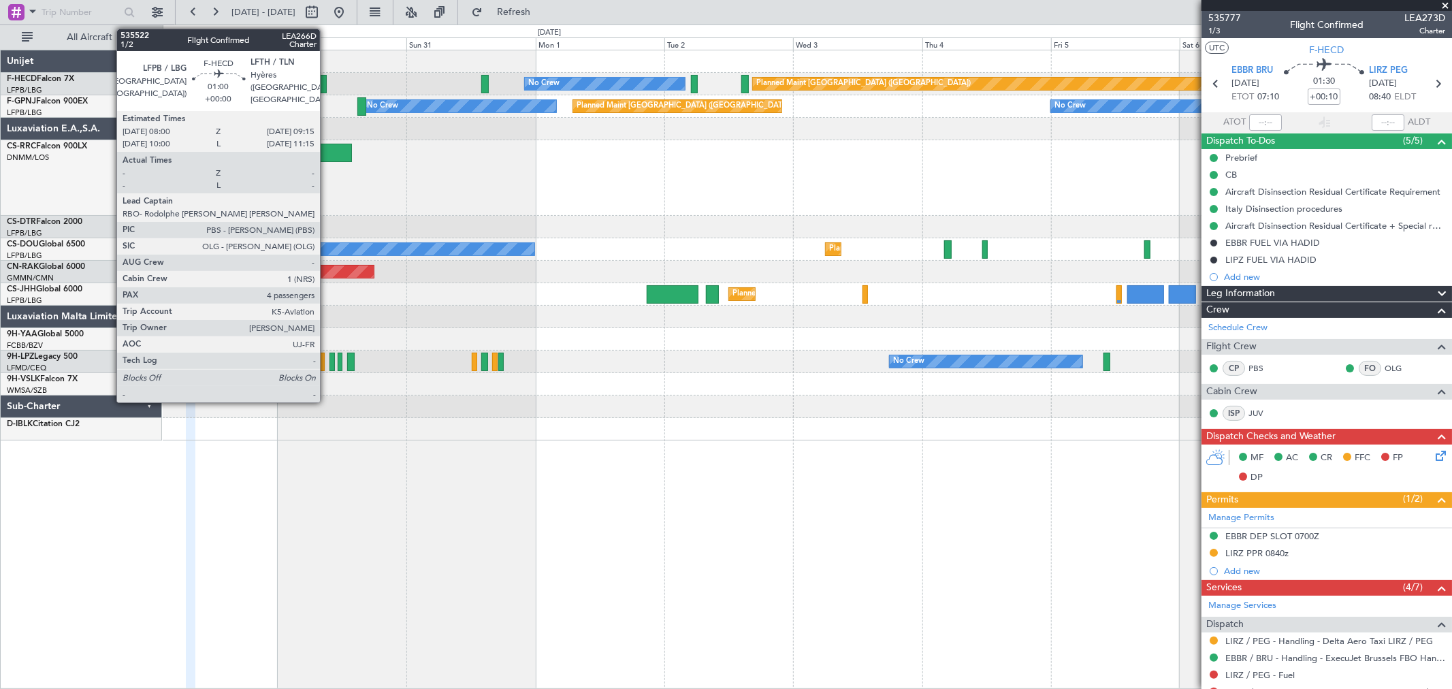
click at [327, 86] on div at bounding box center [323, 84] width 7 height 18
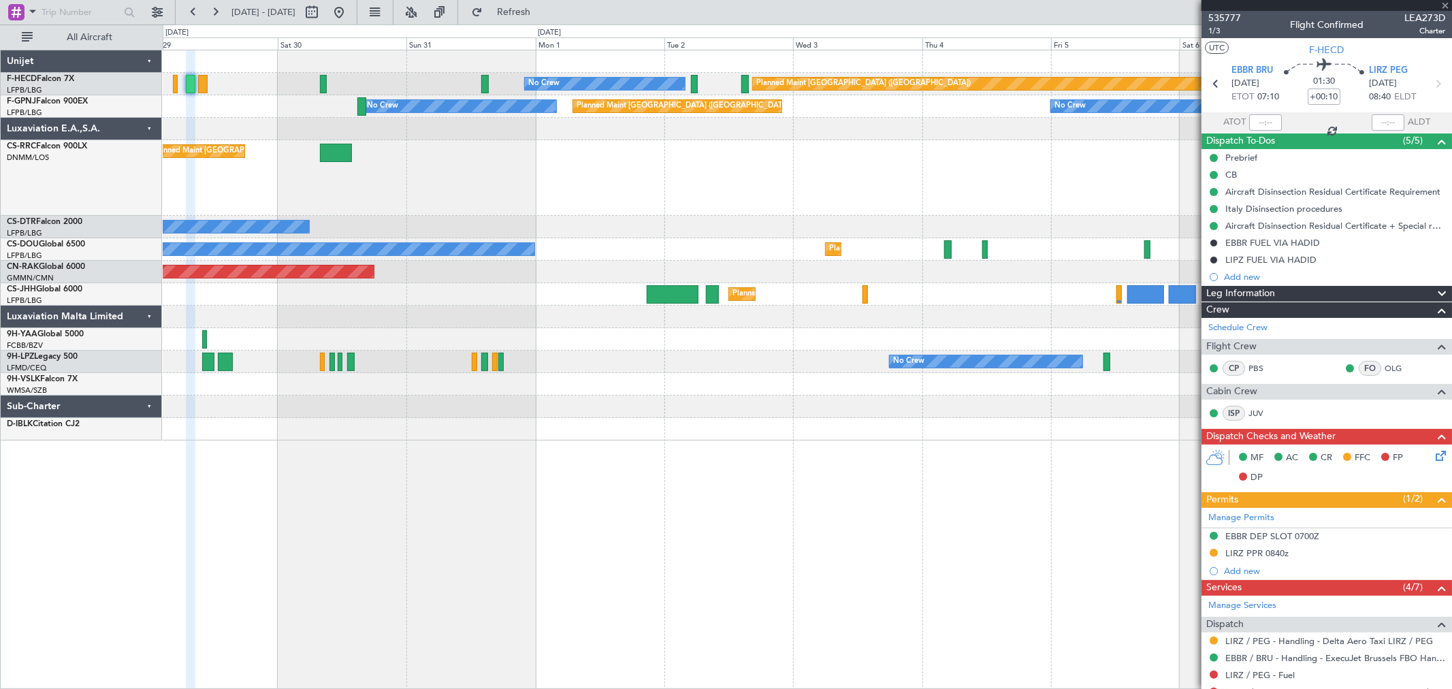
type input "4"
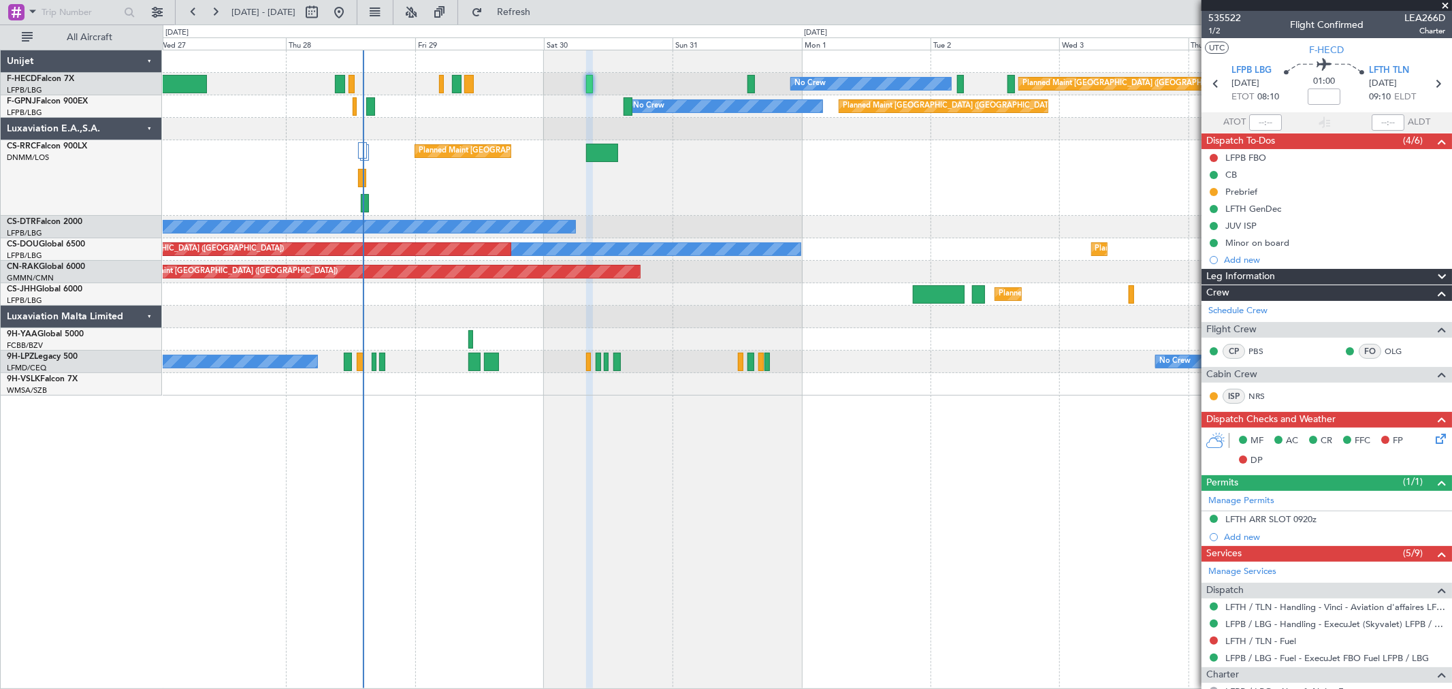
click at [403, 395] on div "Planned Maint Paris (Le Bourget) No Crew No Crew No Crew Planned Maint Paris (L…" at bounding box center [807, 369] width 1289 height 639
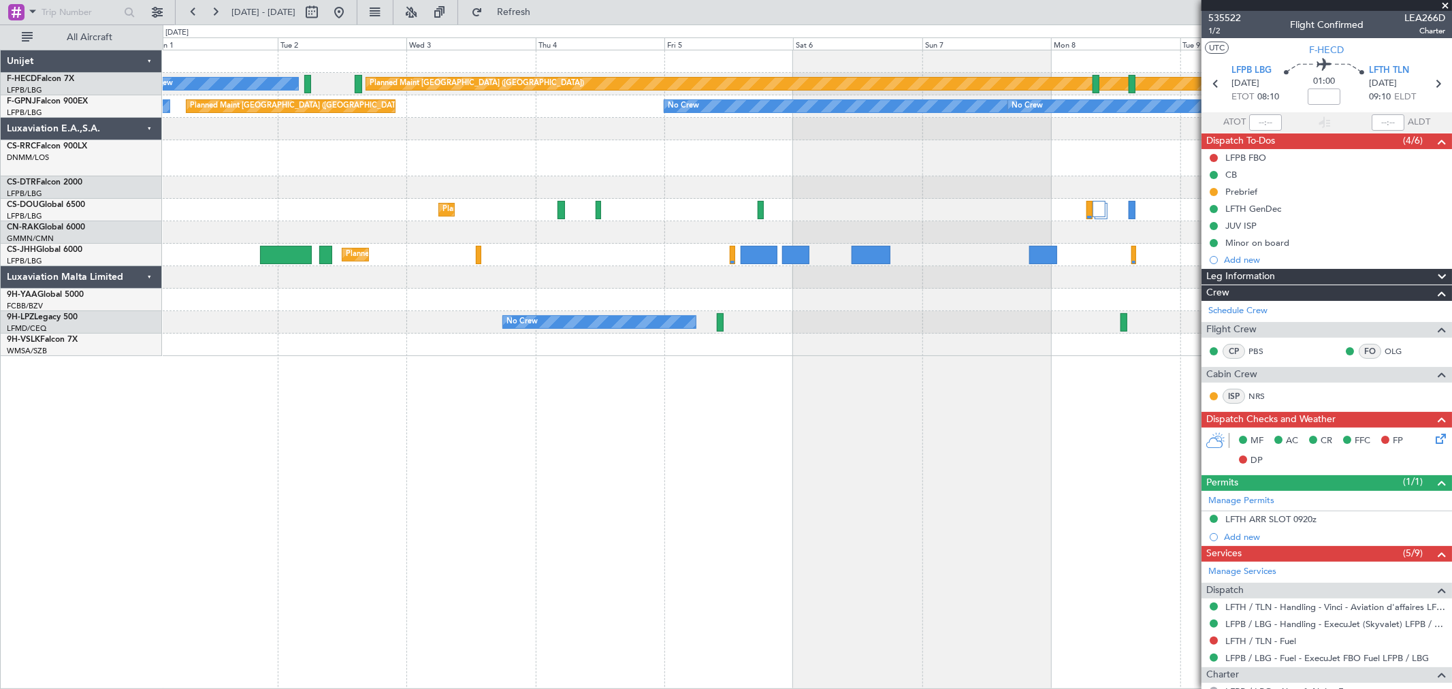
click at [550, 434] on div "Planned Maint Paris (Le Bourget) No Crew No Crew Planned Maint Paris (Le Bourge…" at bounding box center [807, 369] width 1289 height 639
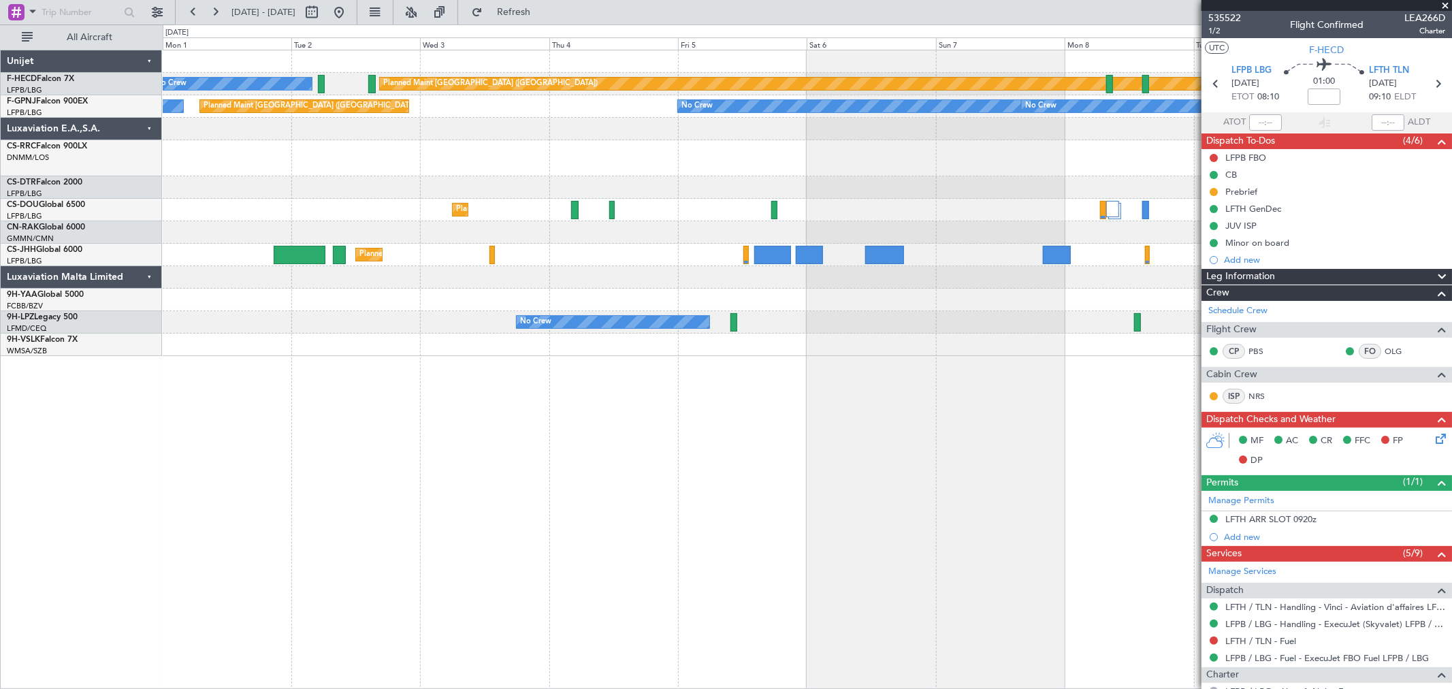
click at [259, 390] on div "Planned Maint Paris (Le Bourget) No Crew No Crew Planned Maint Paris (Le Bourge…" at bounding box center [807, 369] width 1289 height 639
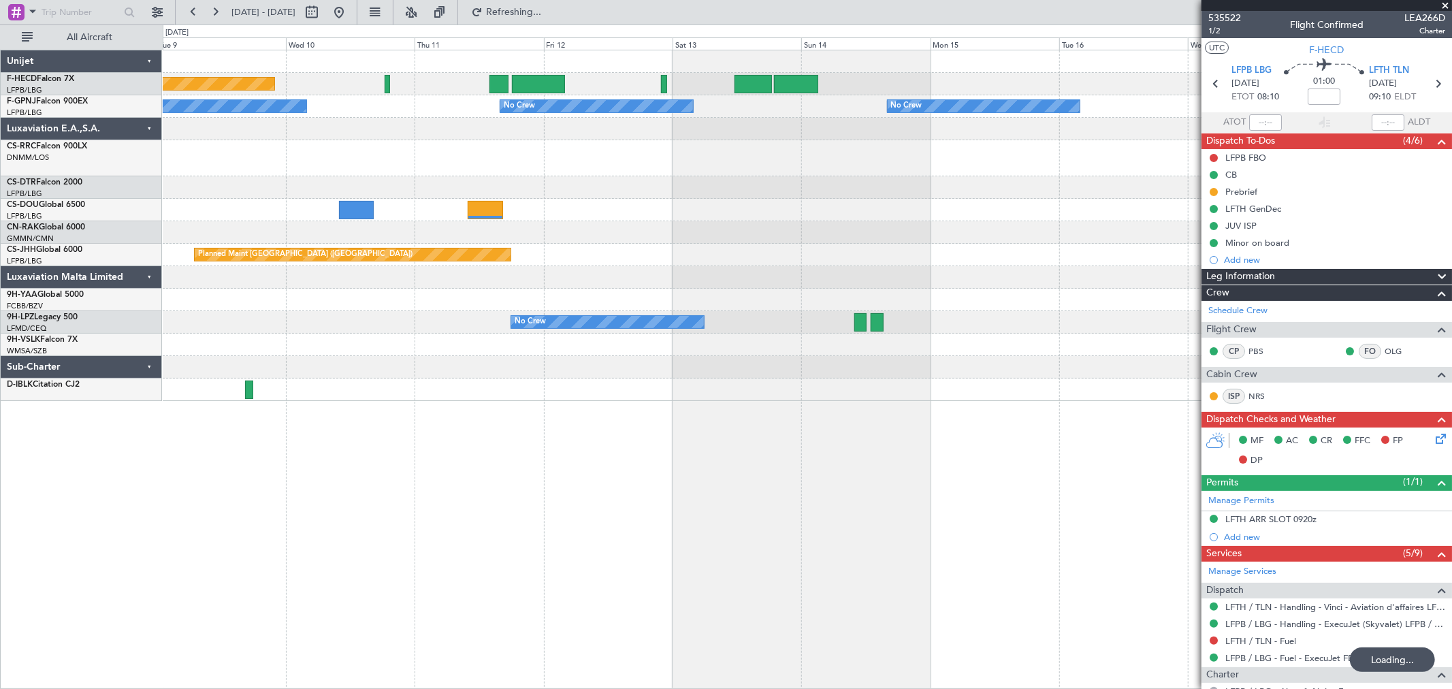
click at [366, 346] on div at bounding box center [807, 345] width 1289 height 22
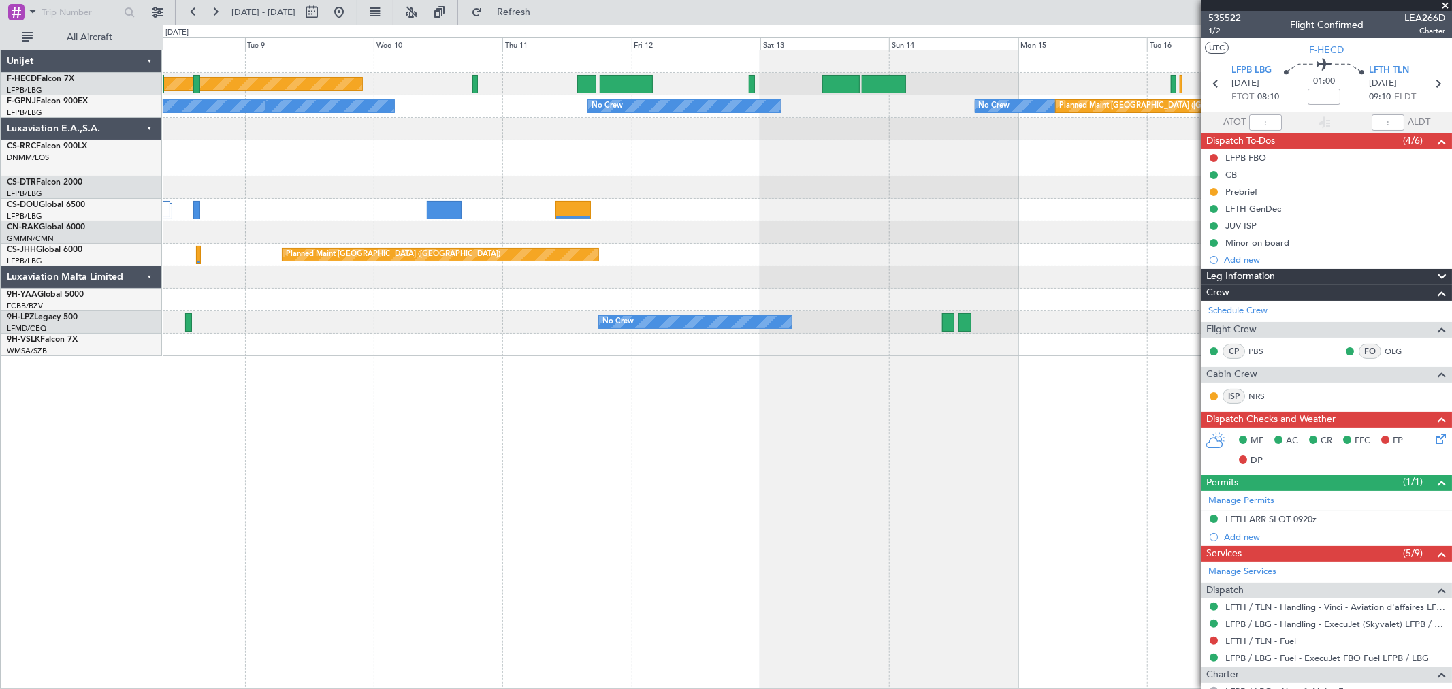
click at [897, 369] on div "Planned Maint Paris (Le Bourget) No Crew No Crew No Crew Planned Maint Paris (L…" at bounding box center [807, 369] width 1289 height 639
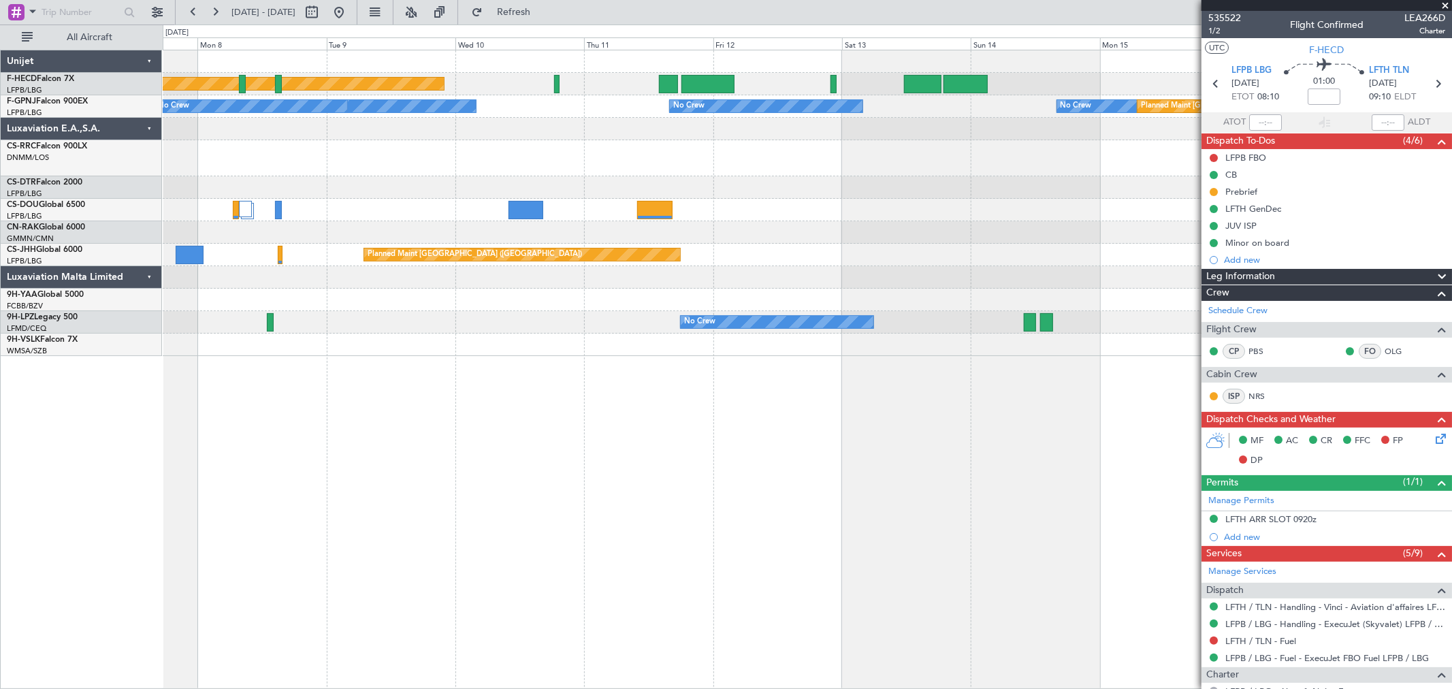
click at [858, 357] on div "Planned Maint Paris (Le Bourget) No Crew No Crew No Crew Planned Maint Paris (L…" at bounding box center [807, 369] width 1289 height 639
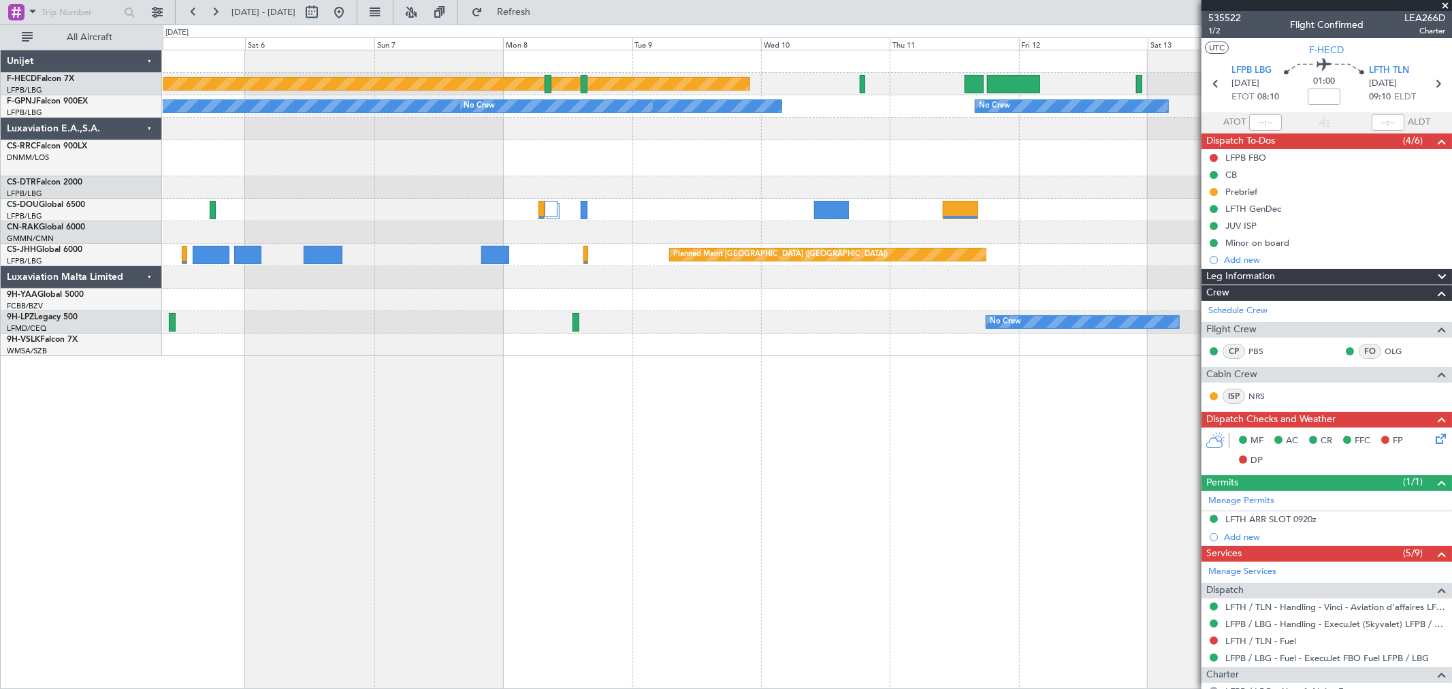
click at [875, 344] on div at bounding box center [807, 345] width 1289 height 22
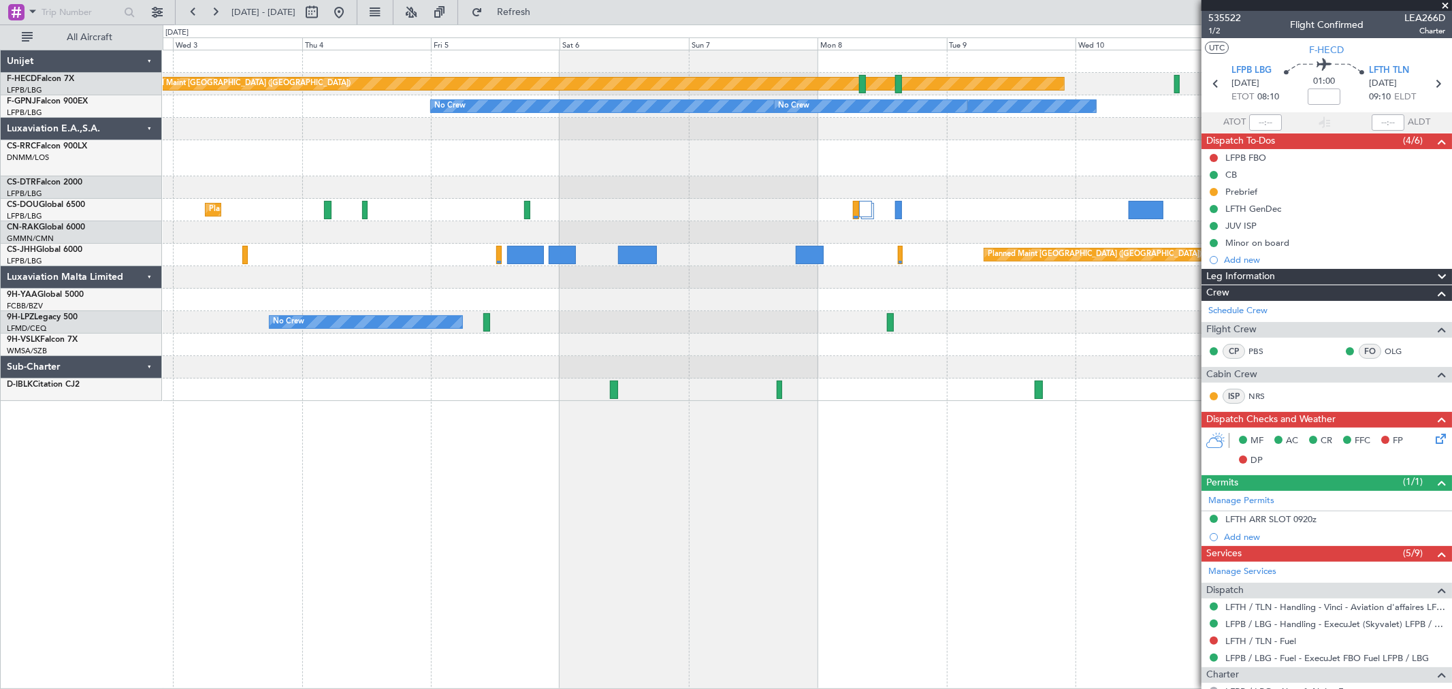
click at [948, 335] on div "Planned Maint Paris (Le Bourget) No Crew No Crew No Crew No Crew Planned Maint …" at bounding box center [807, 225] width 1289 height 351
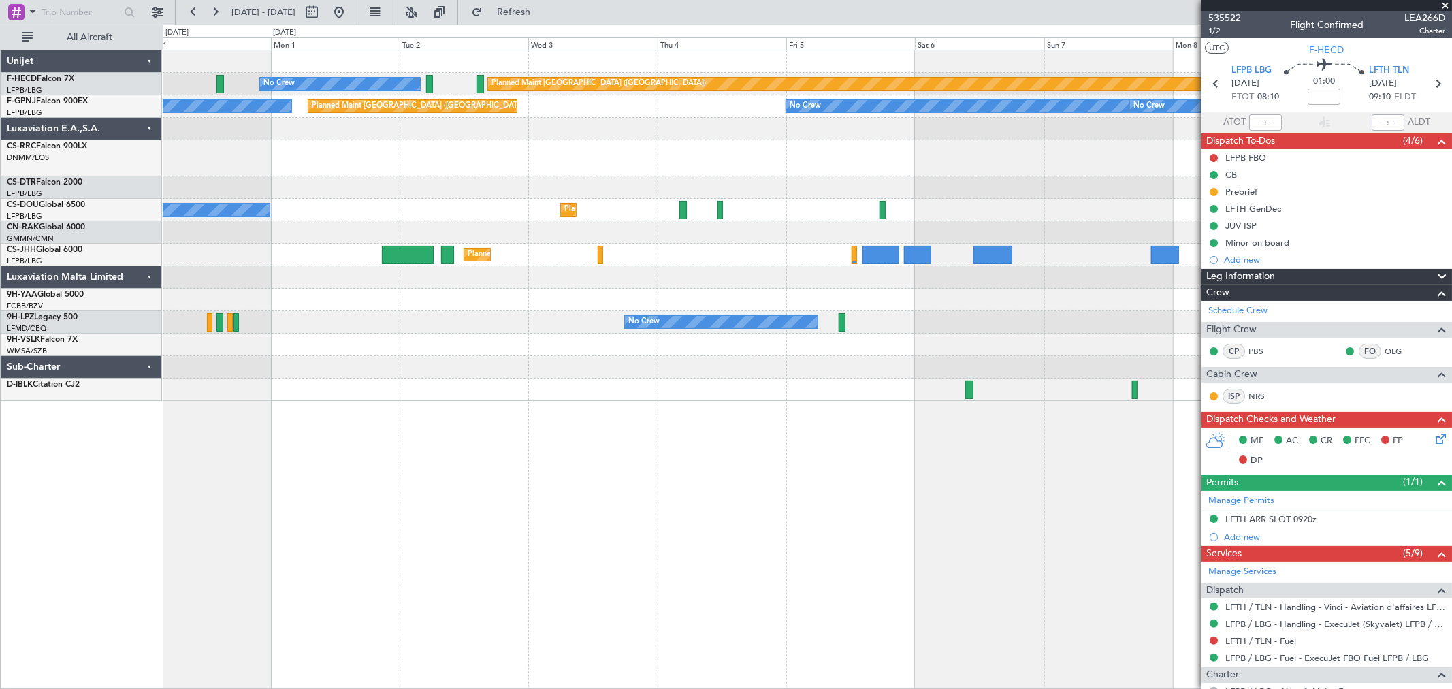
click at [535, 321] on div "Planned Maint Paris (Le Bourget) No Crew No Crew No Crew Planned Maint Paris (L…" at bounding box center [807, 225] width 1289 height 351
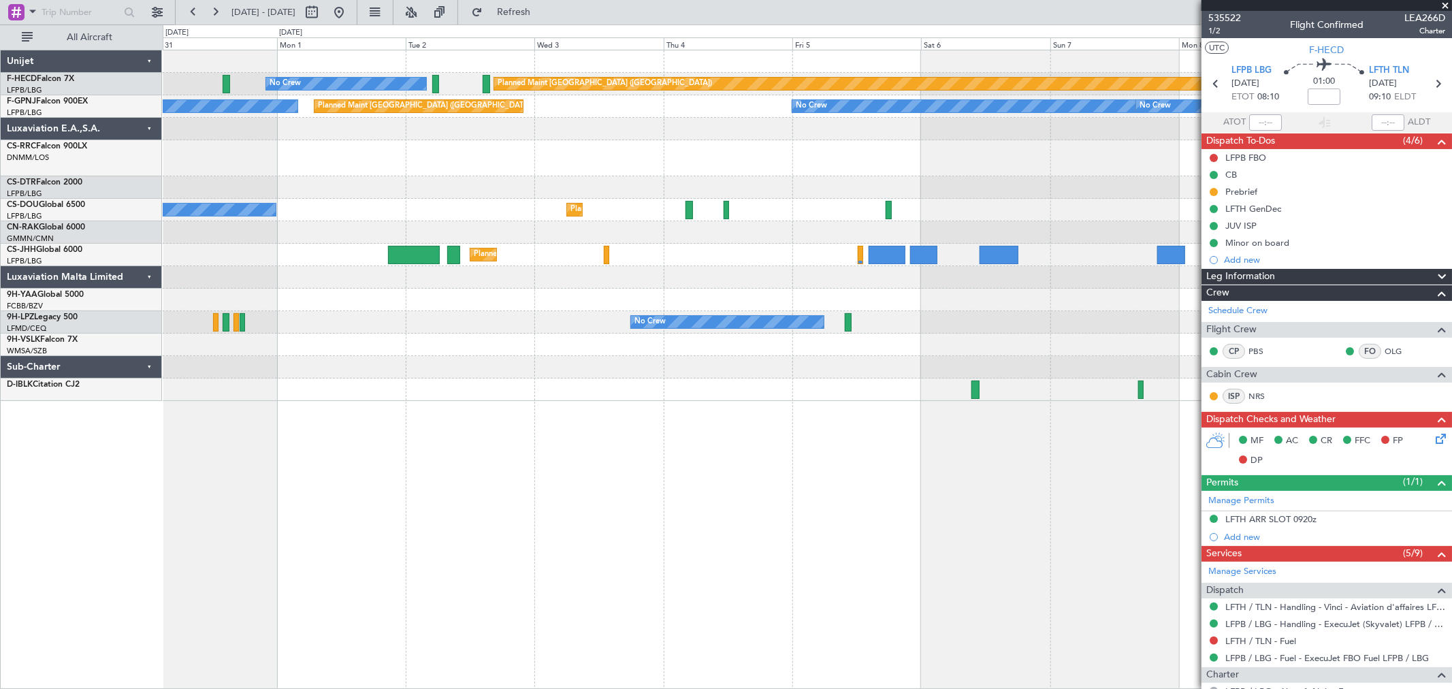
click at [442, 181] on div "No Crew" at bounding box center [807, 187] width 1289 height 22
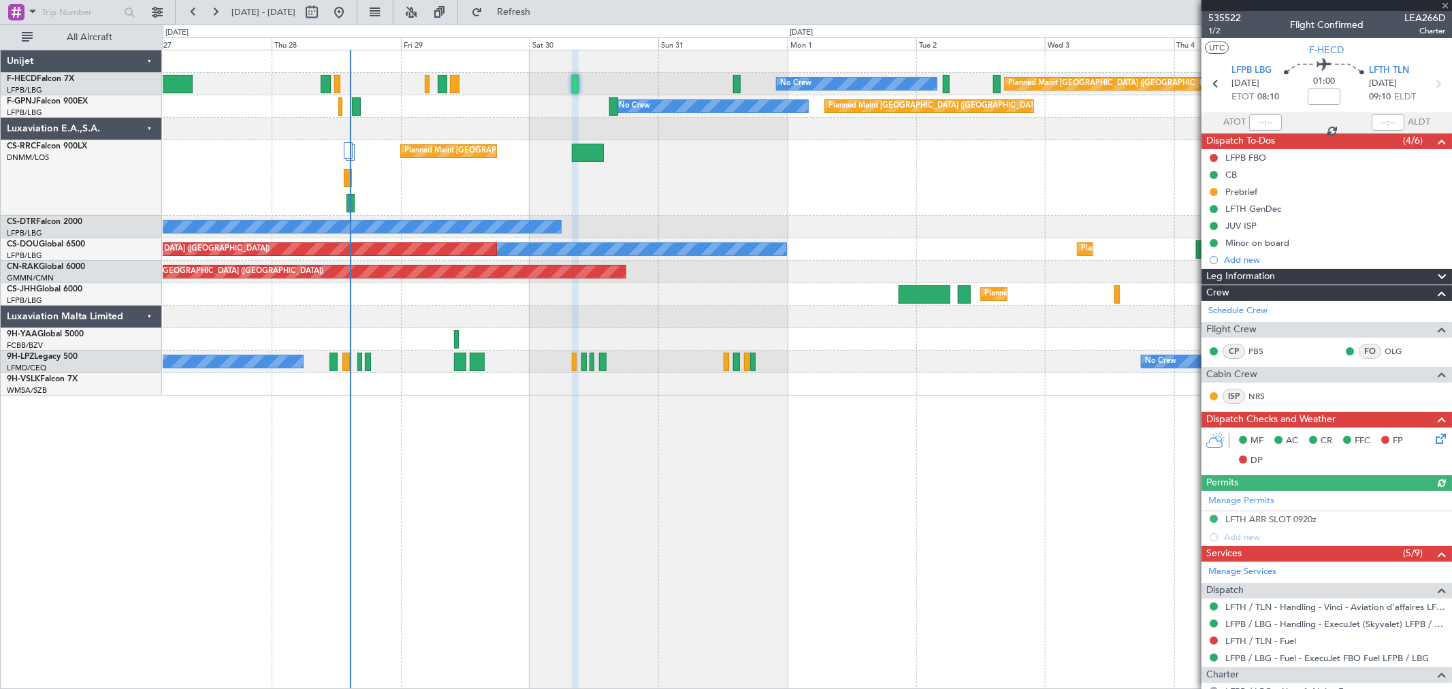
click at [425, 84] on div at bounding box center [427, 84] width 4 height 18
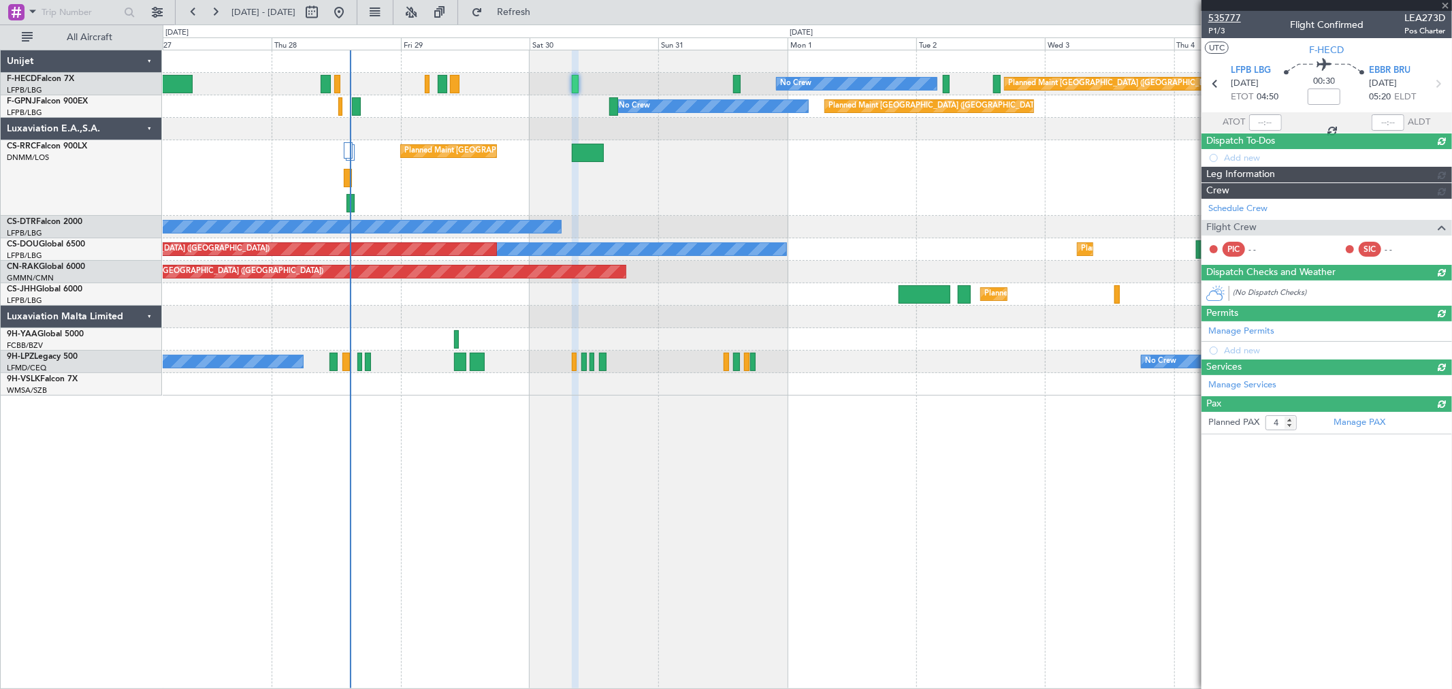
type input "-00:05"
type input "0"
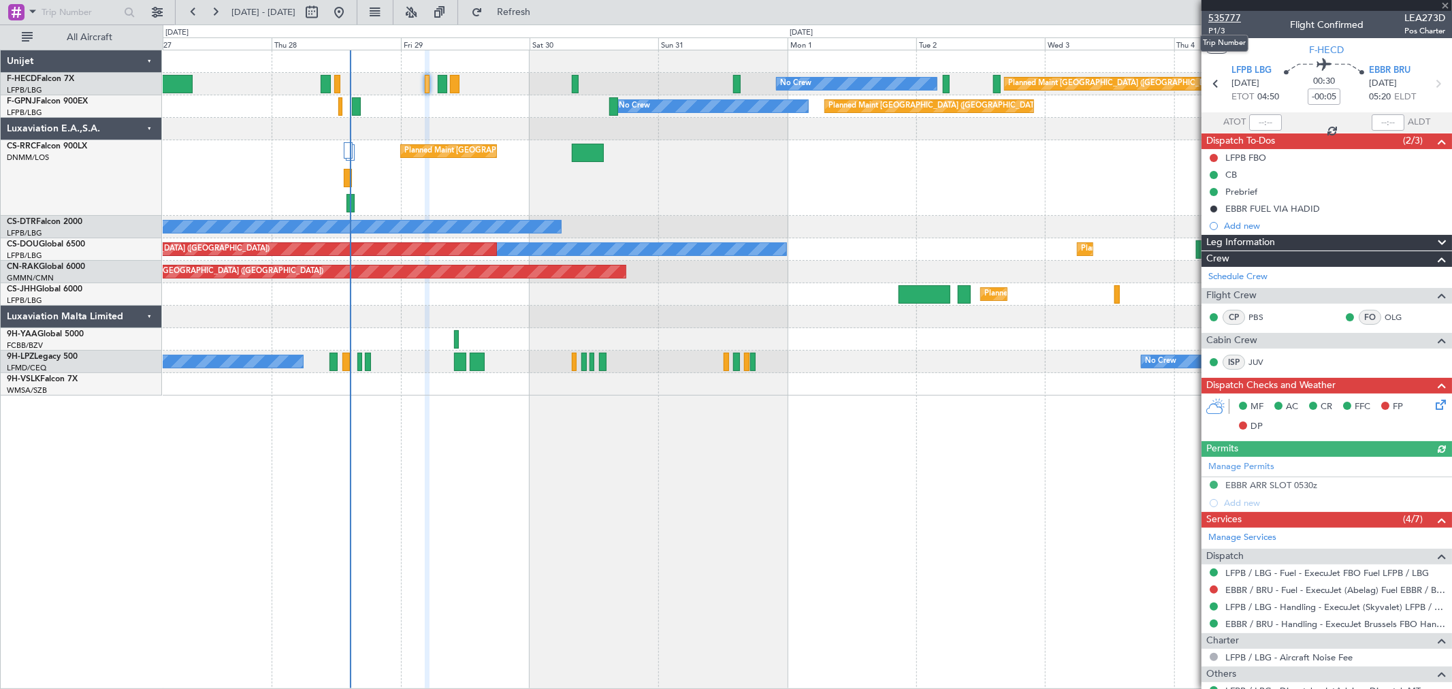
click at [1229, 16] on span "535777" at bounding box center [1224, 18] width 33 height 14
click at [350, 11] on button at bounding box center [339, 12] width 22 height 22
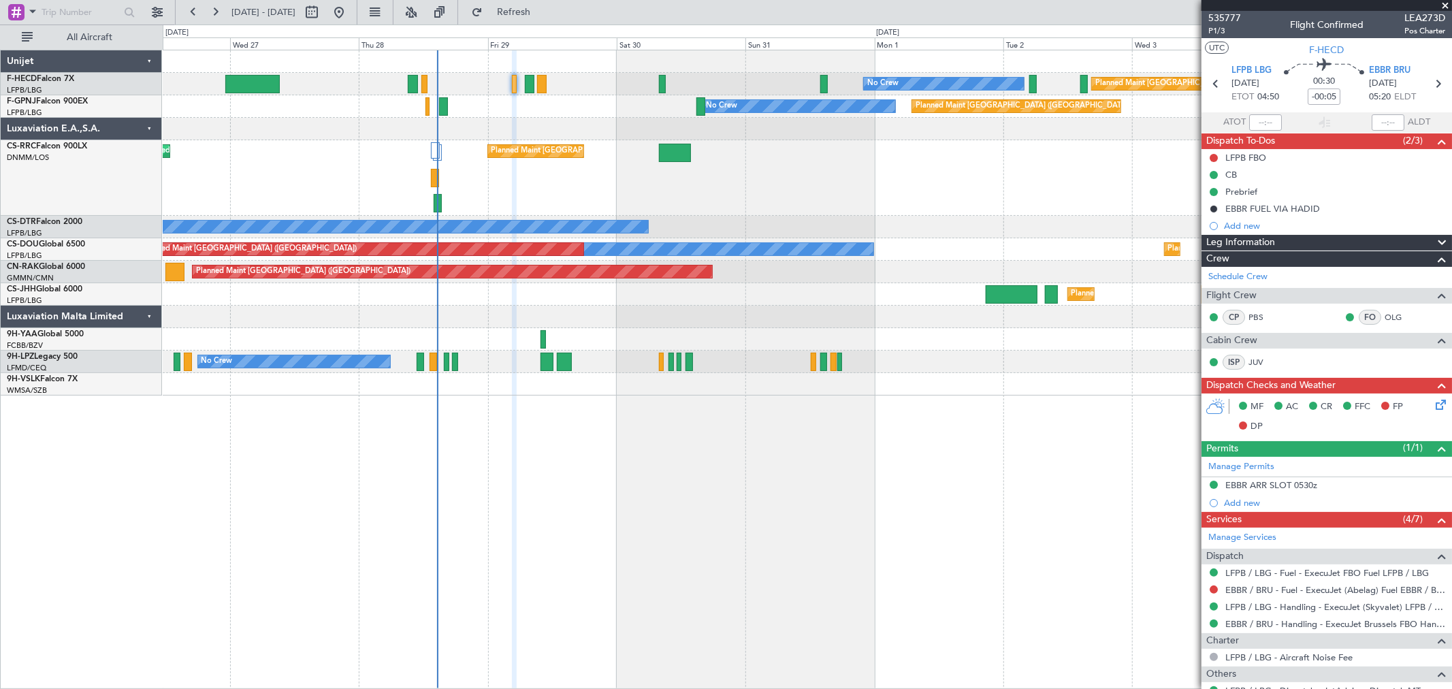
click at [566, 306] on div at bounding box center [807, 317] width 1289 height 22
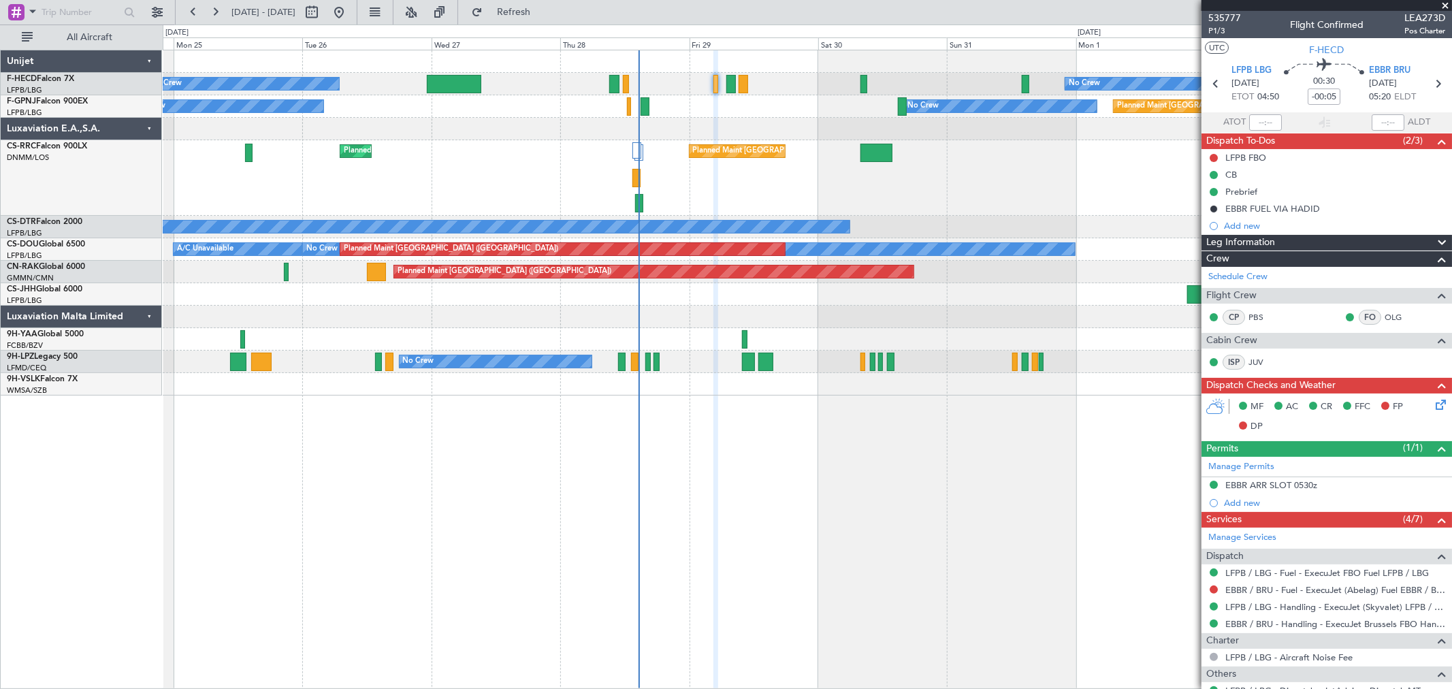
click at [928, 302] on div "Planned Maint Paris (Le Bourget) No Crew No Crew Planned Maint Paris (Le Bourge…" at bounding box center [807, 222] width 1289 height 345
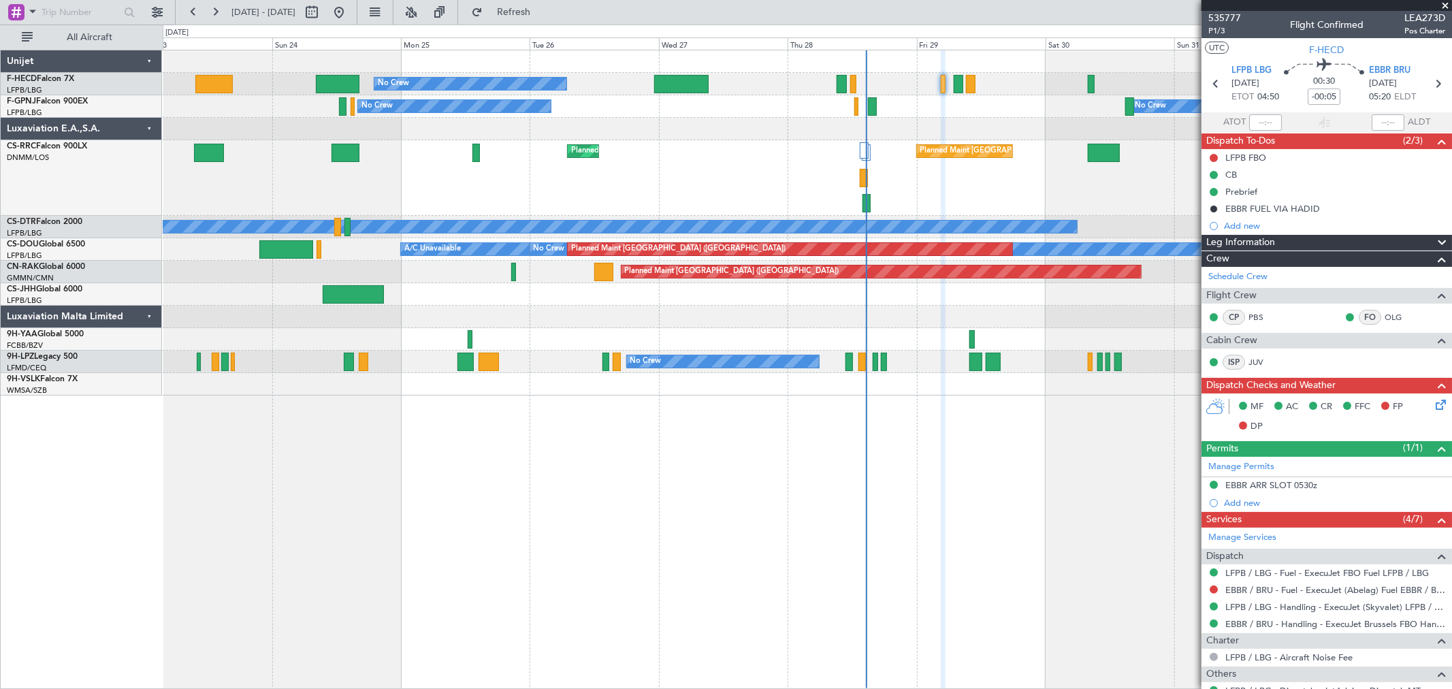
click at [763, 314] on div "No Crew No Crew Planned Maint Paris (Le Bourget) Planned Maint Paris (Le Bourge…" at bounding box center [807, 222] width 1289 height 345
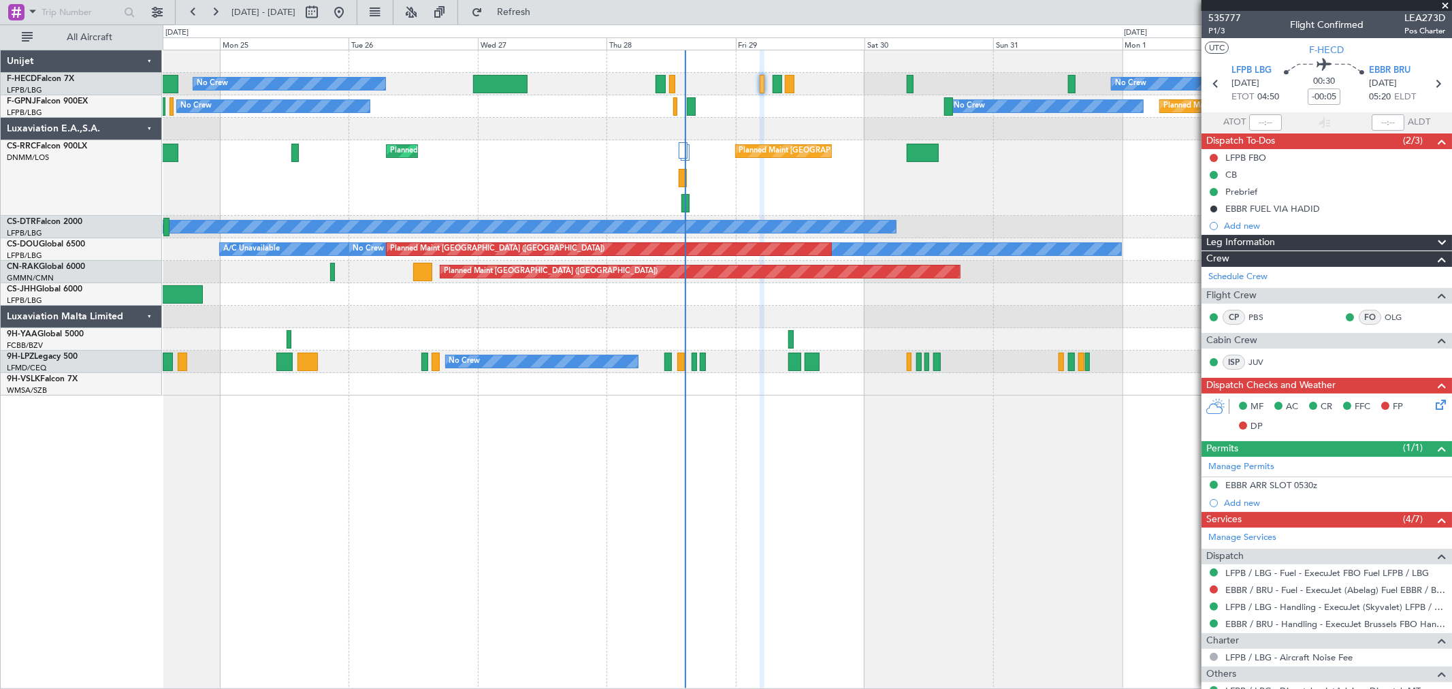
click at [562, 207] on div "Planned Maint Paris (Le Bourget) Planned Maint Paris (Le Bourget)" at bounding box center [807, 178] width 1289 height 76
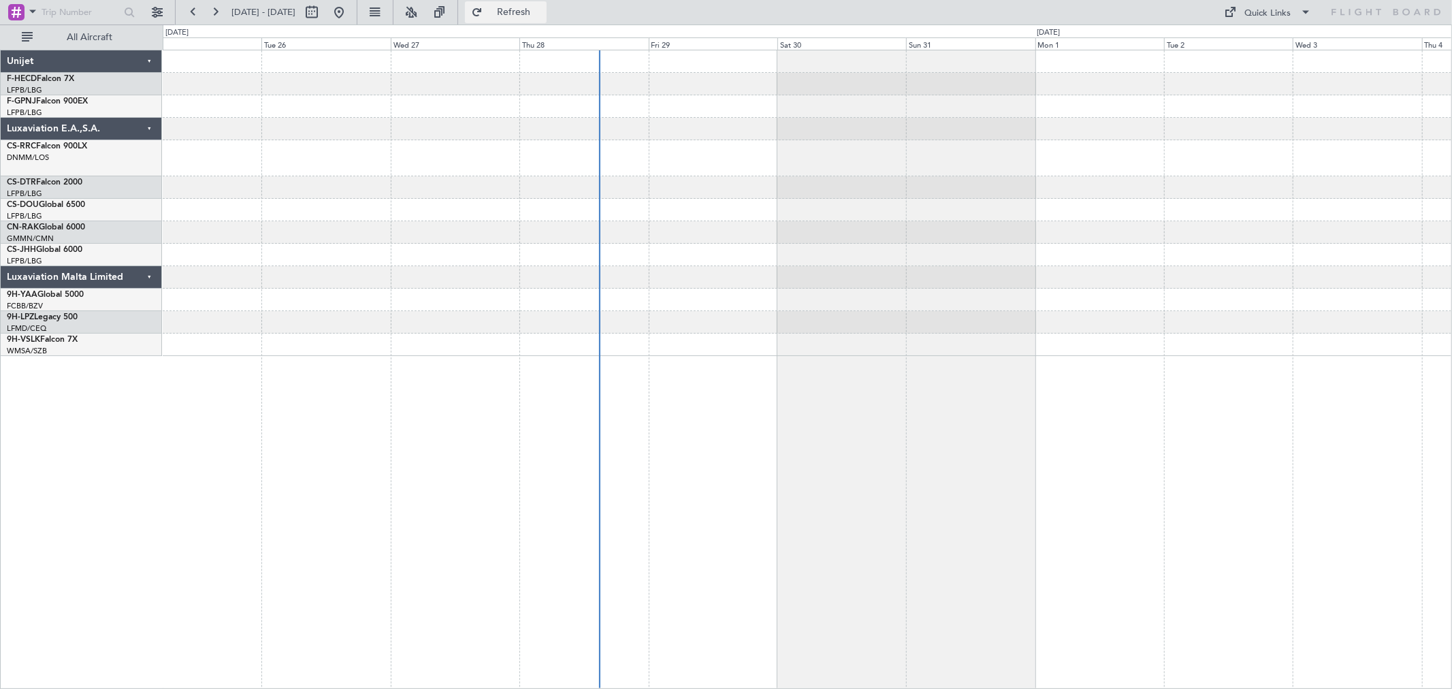
click at [547, 2] on button "Refresh" at bounding box center [506, 12] width 82 height 22
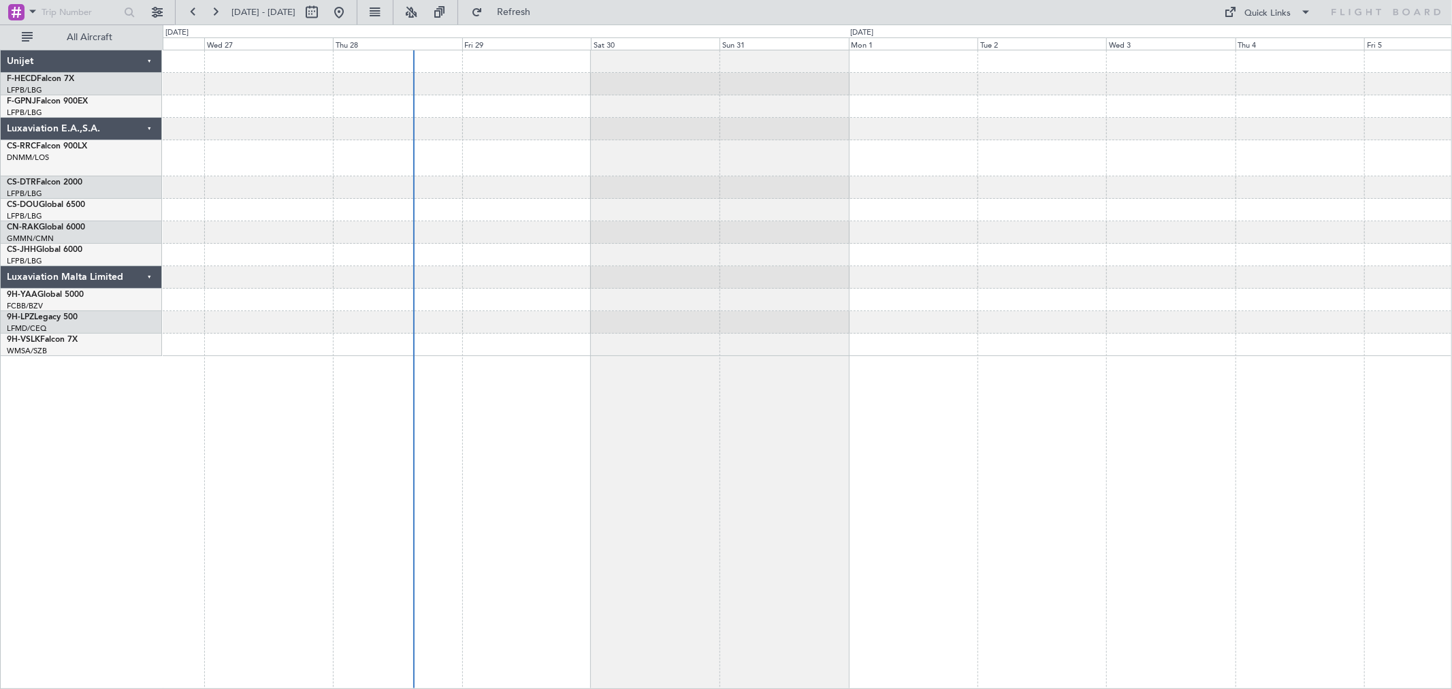
click at [450, 118] on div at bounding box center [807, 129] width 1289 height 22
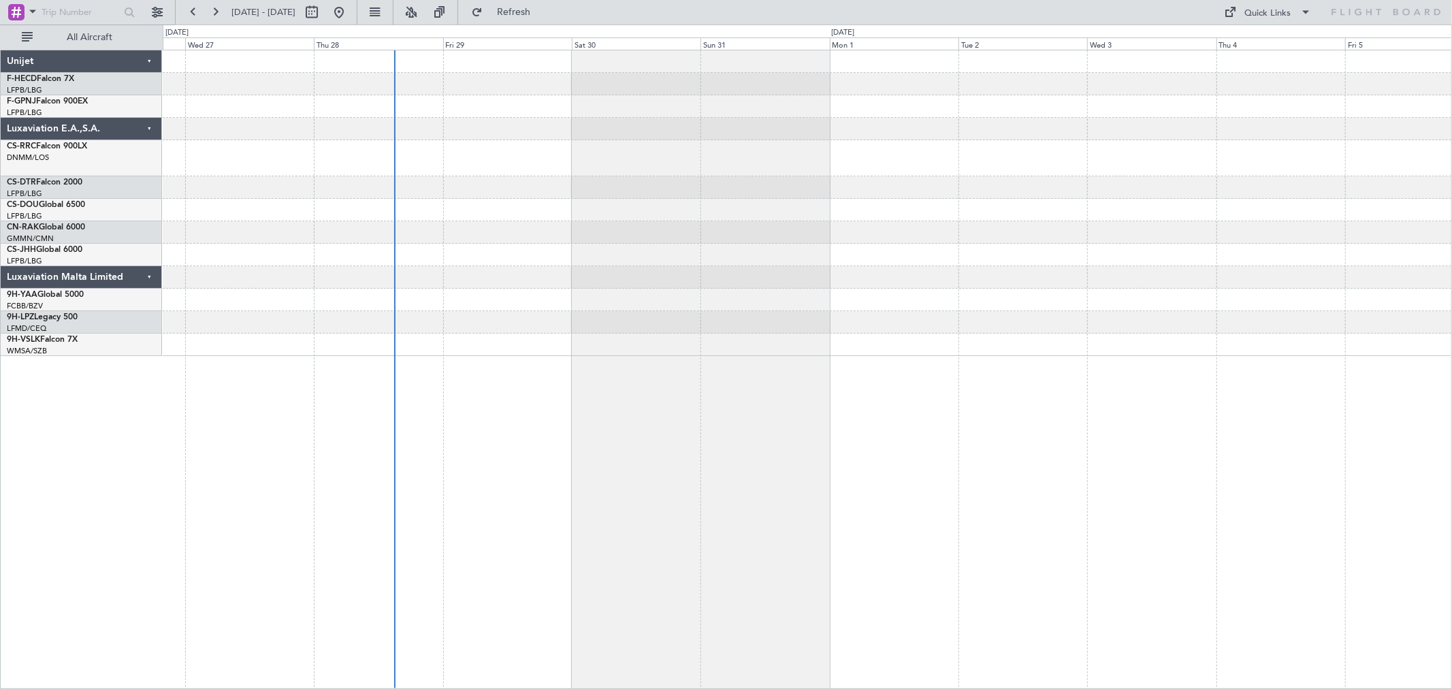
click at [427, 133] on div at bounding box center [807, 129] width 1289 height 22
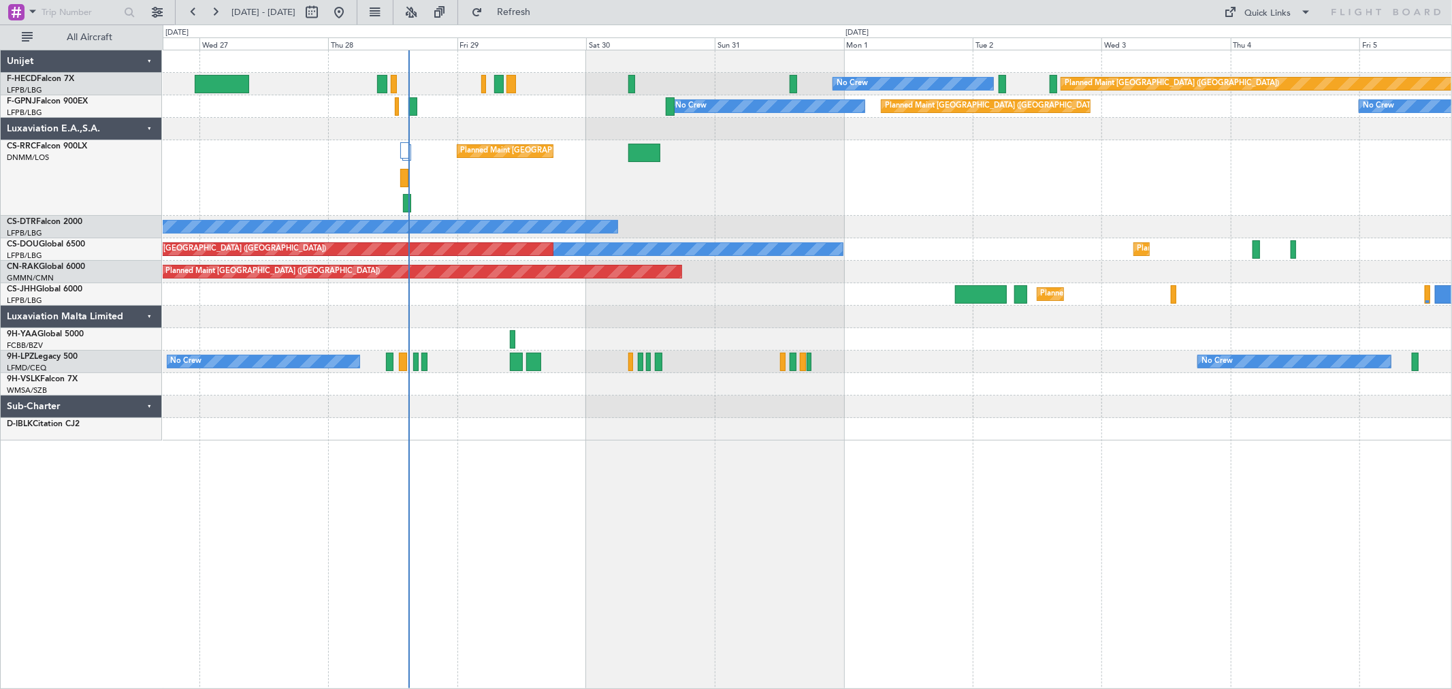
click at [432, 284] on div "Planned Maint Paris (Le Bourget) No Crew No Crew Planned Maint Paris (Le Bourge…" at bounding box center [807, 245] width 1289 height 390
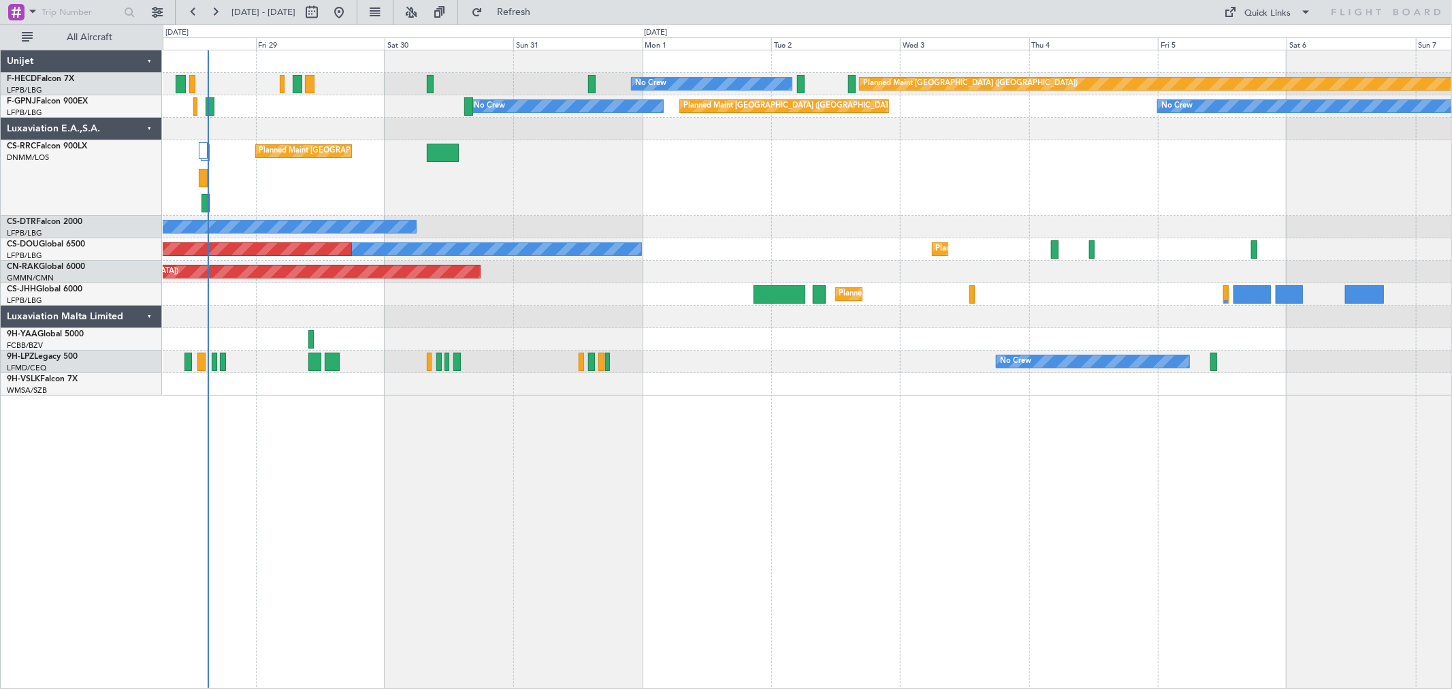
click at [291, 180] on div "Planned Maint Paris (Le Bourget) Planned Maint Paris (Le Bourget)" at bounding box center [807, 178] width 1289 height 76
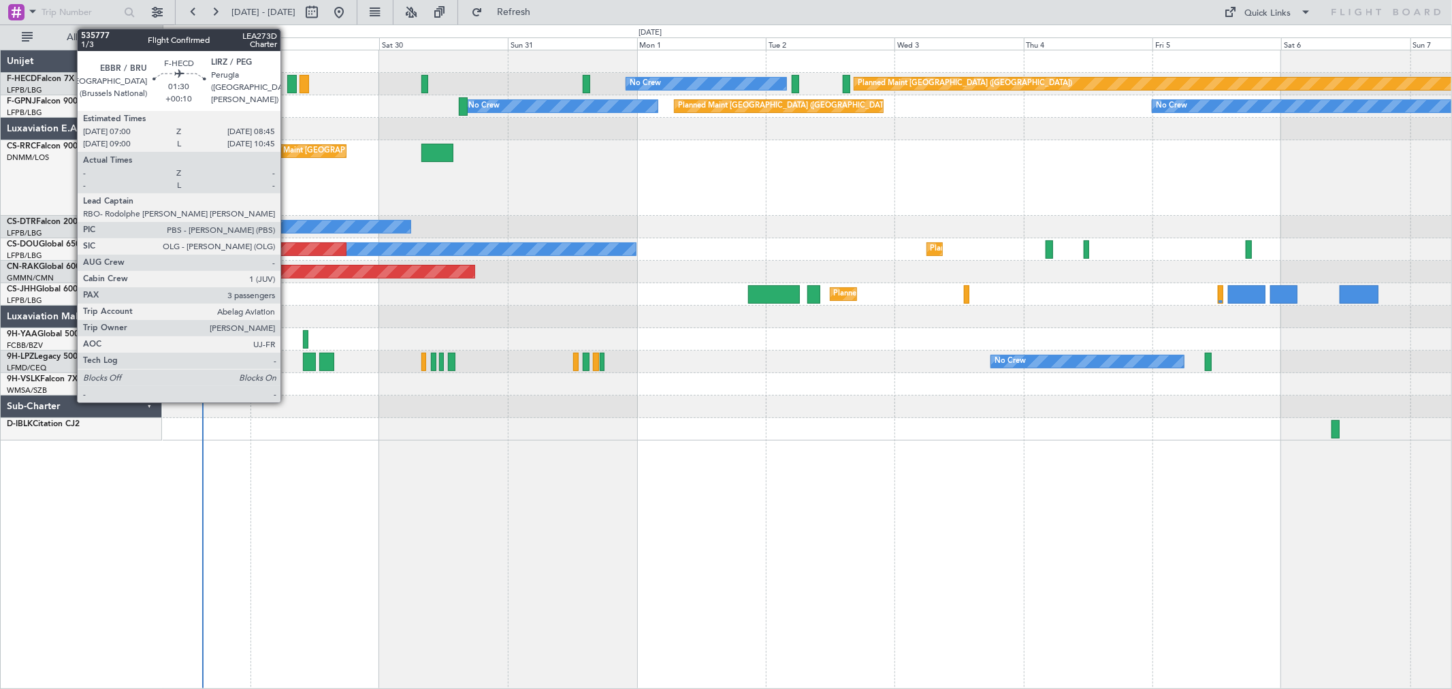
click at [294, 80] on div at bounding box center [292, 84] width 10 height 18
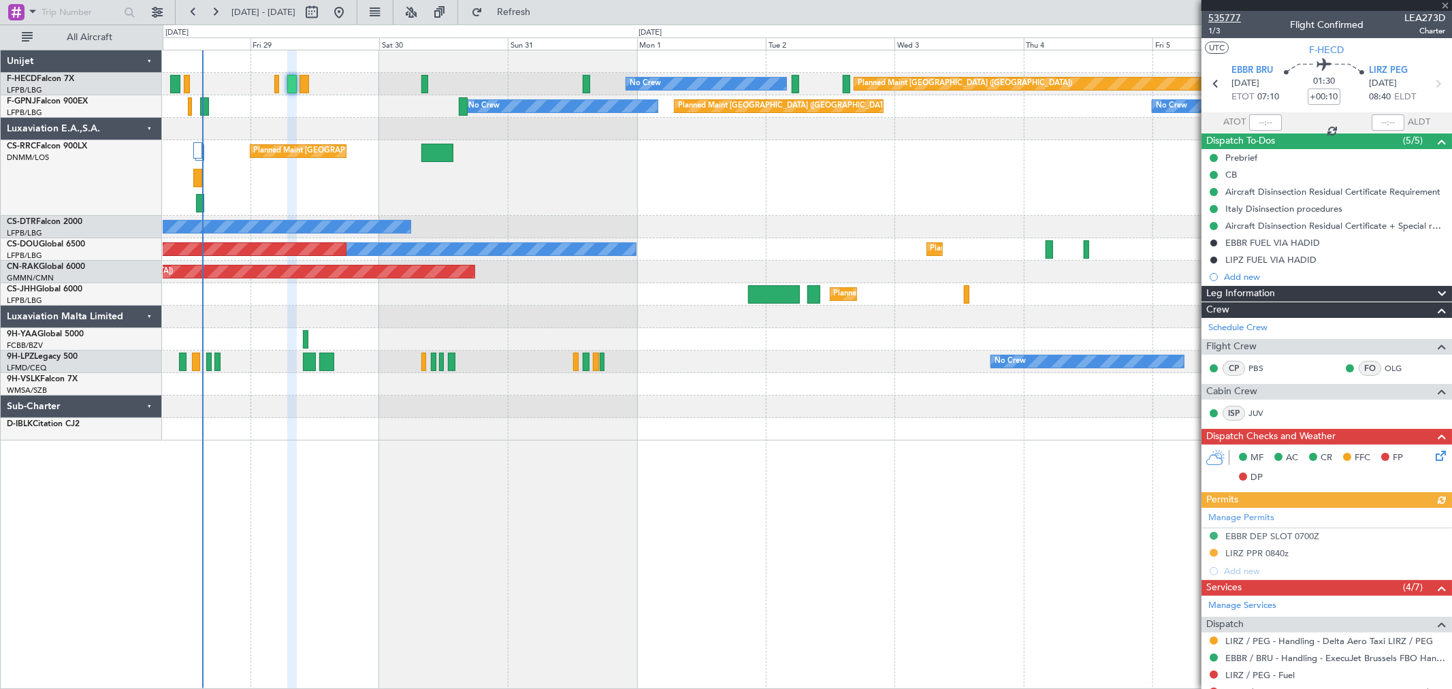
click at [1230, 18] on span "535777" at bounding box center [1224, 18] width 33 height 14
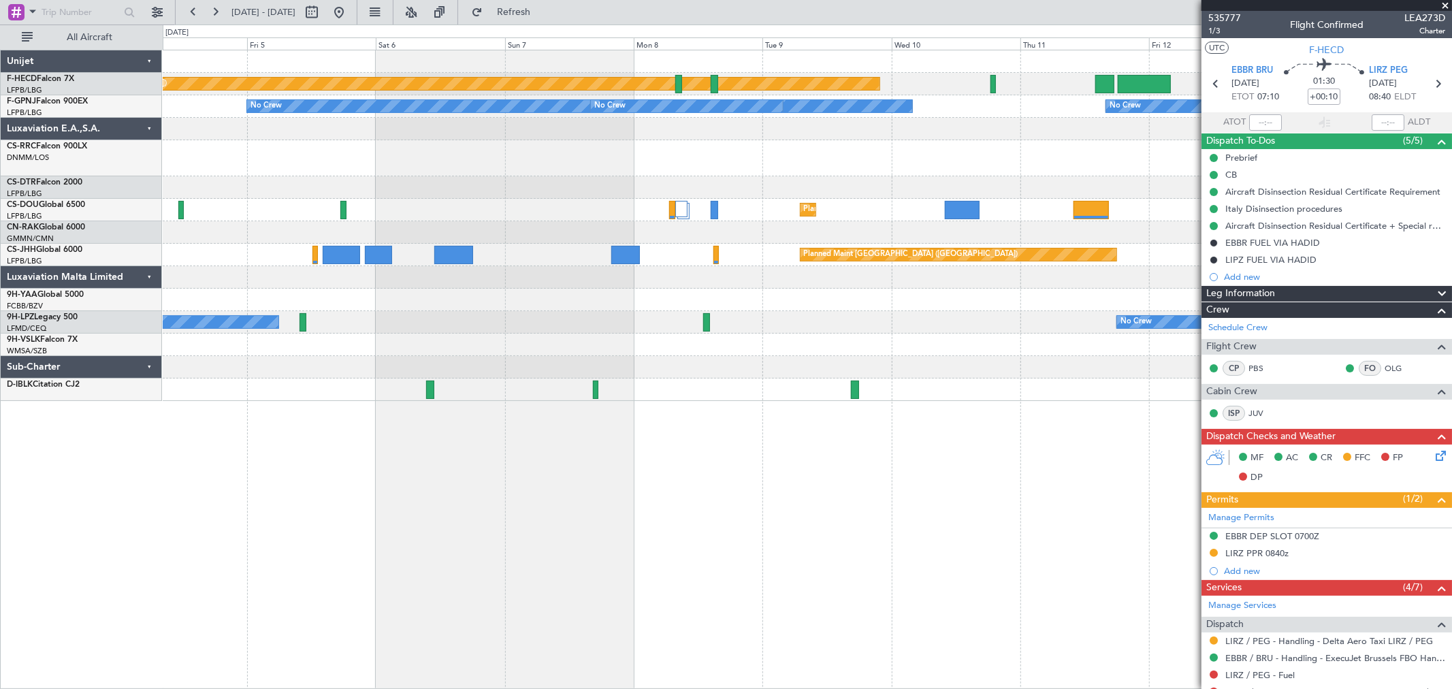
click at [318, 227] on div "Planned Maint Paris (Le Bourget) No Crew No Crew No Crew No Crew No Crew Planne…" at bounding box center [807, 225] width 1289 height 351
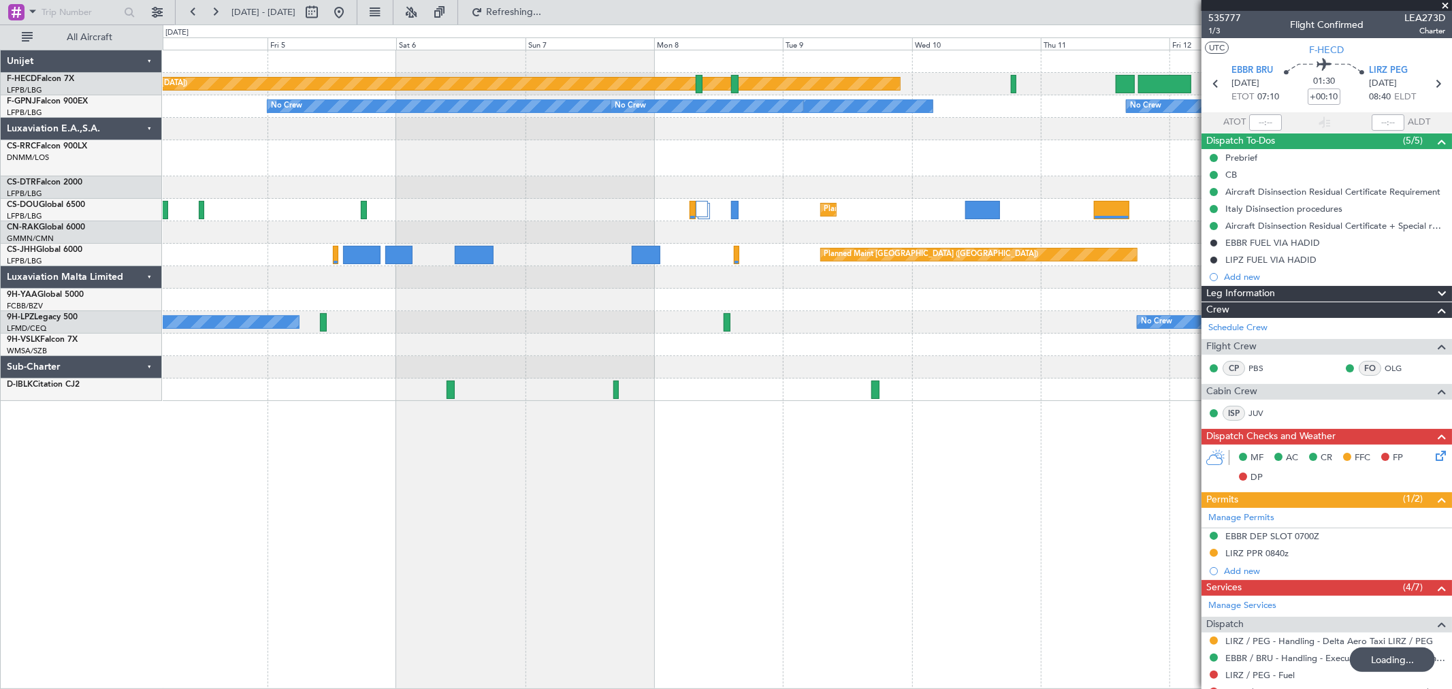
click at [563, 148] on div "Planned Maint Paris (Le Bourget) No Crew No Crew No Crew No Crew No Crew Planne…" at bounding box center [807, 225] width 1289 height 351
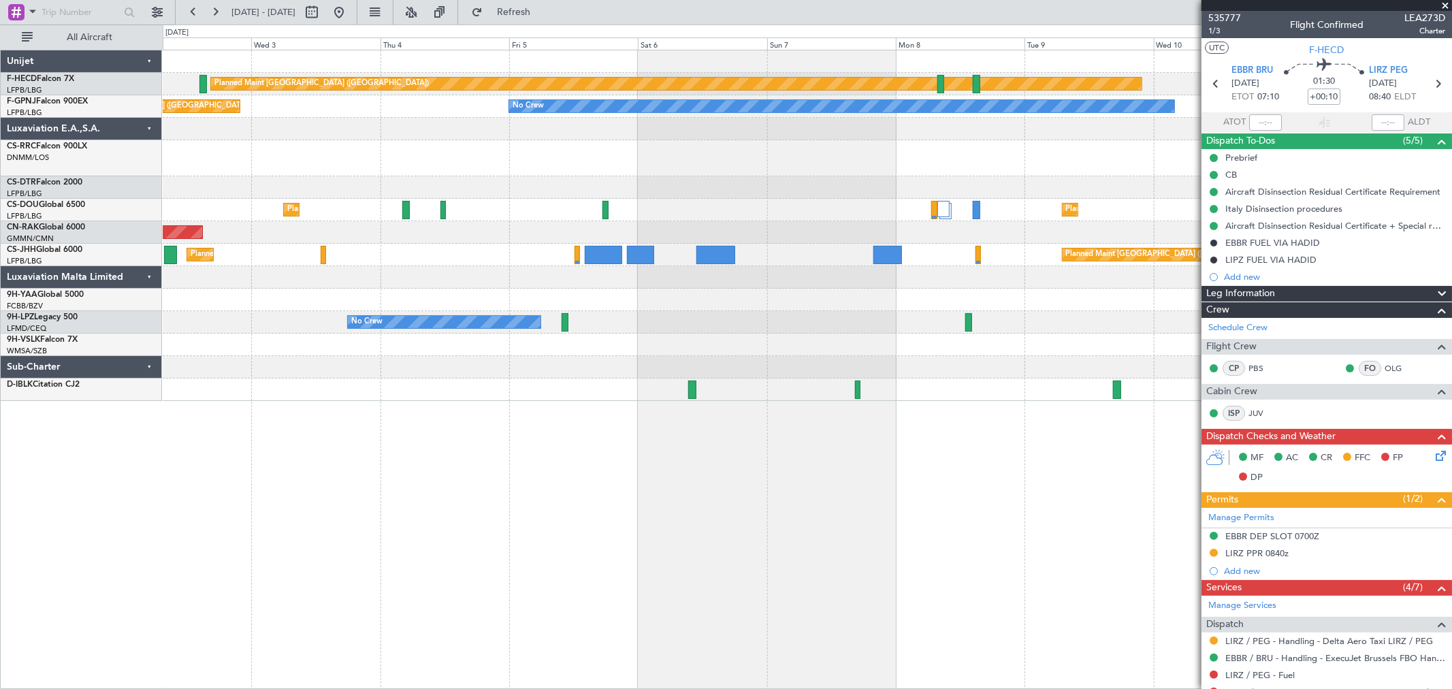
click at [901, 191] on div "Planned Maint Paris (Le Bourget) No Crew No Crew No Crew No Crew Planned Maint …" at bounding box center [807, 225] width 1289 height 351
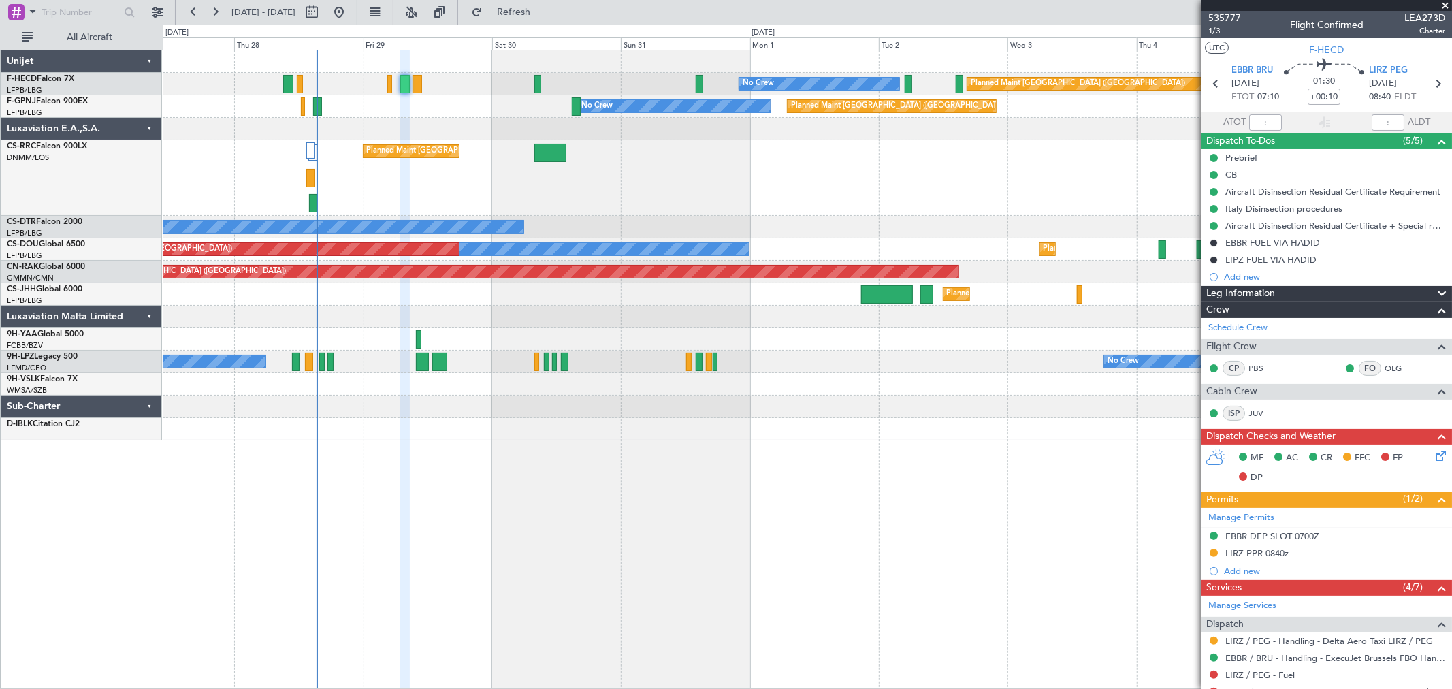
click at [602, 108] on div "No Crew Planned Maint Paris (Le Bourget) No Crew No Crew No Crew" at bounding box center [807, 106] width 1289 height 22
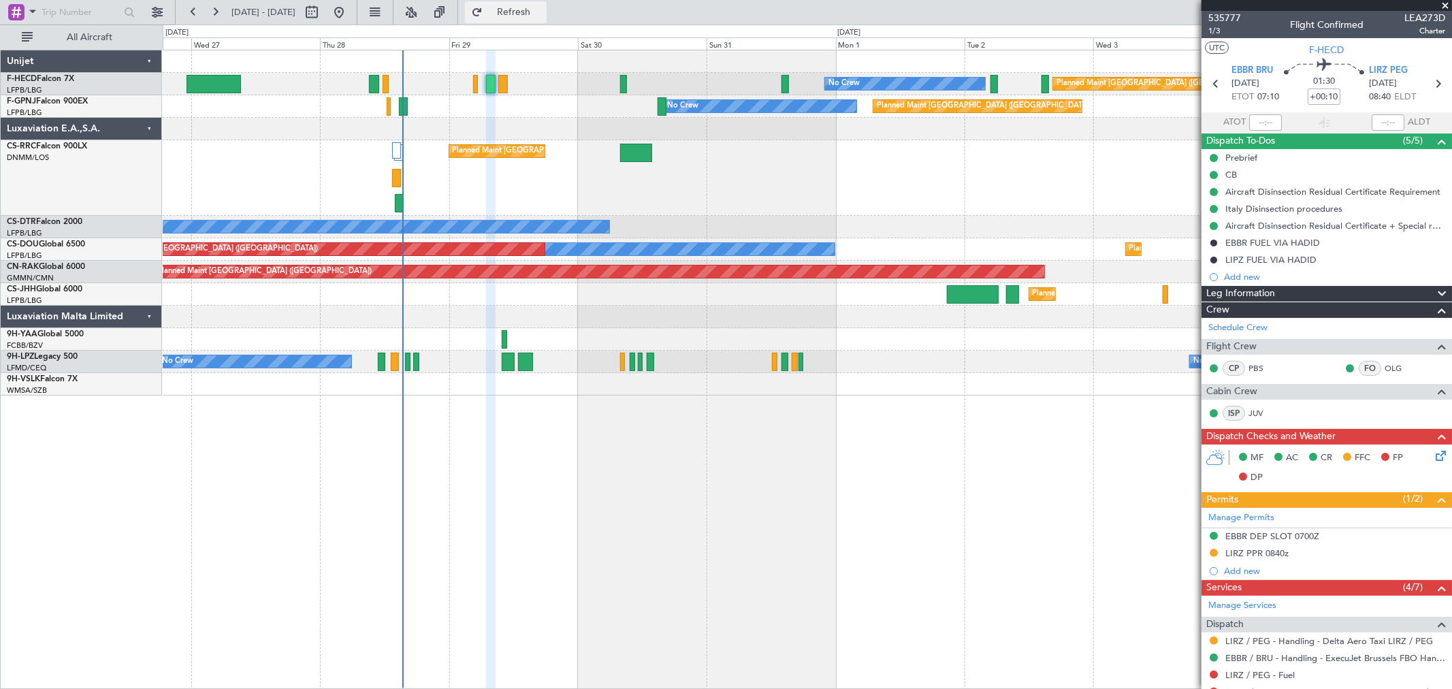
click at [543, 12] on span "Refresh" at bounding box center [513, 12] width 57 height 10
click at [346, 228] on div "Planned Maint Paris (Le Bourget) No Crew No Crew No Crew Planned Maint Paris (L…" at bounding box center [807, 222] width 1289 height 345
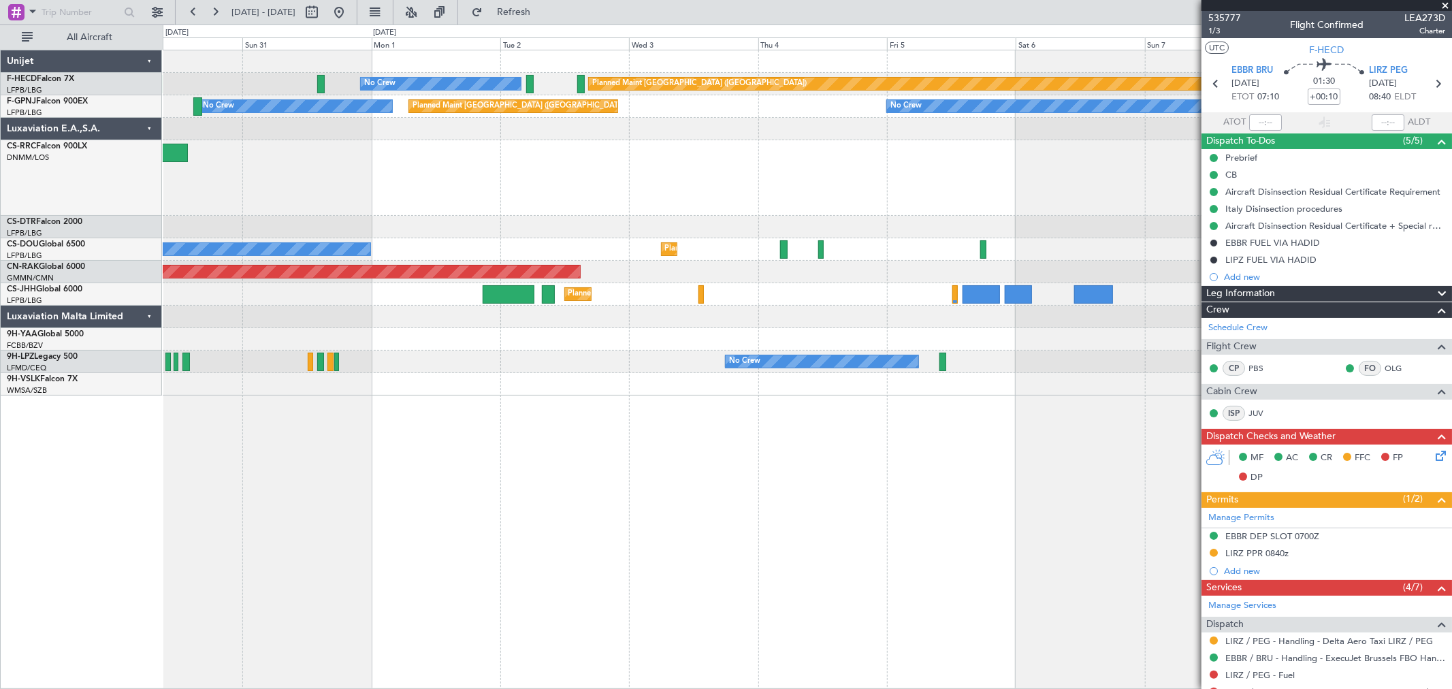
click at [545, 203] on div "Planned Maint [GEOGRAPHIC_DATA] ([GEOGRAPHIC_DATA])" at bounding box center [807, 178] width 1289 height 76
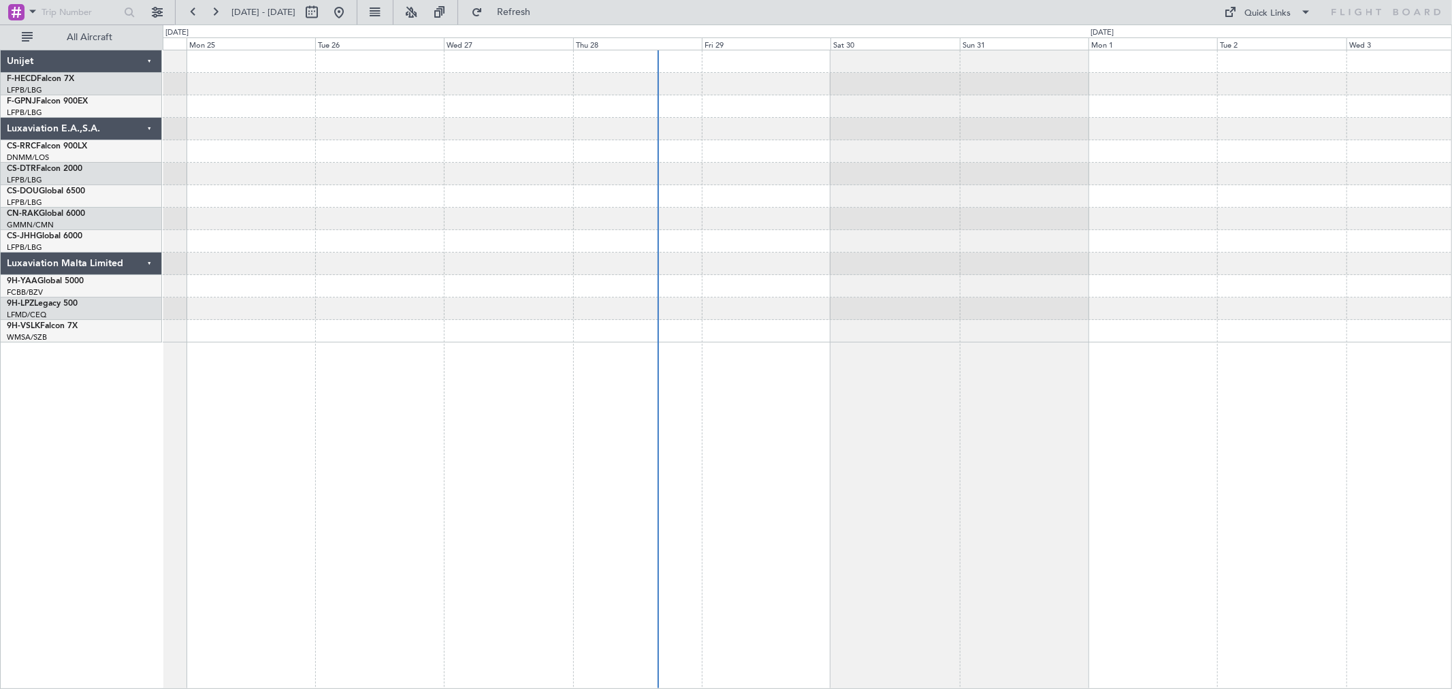
click at [404, 137] on div at bounding box center [807, 196] width 1289 height 292
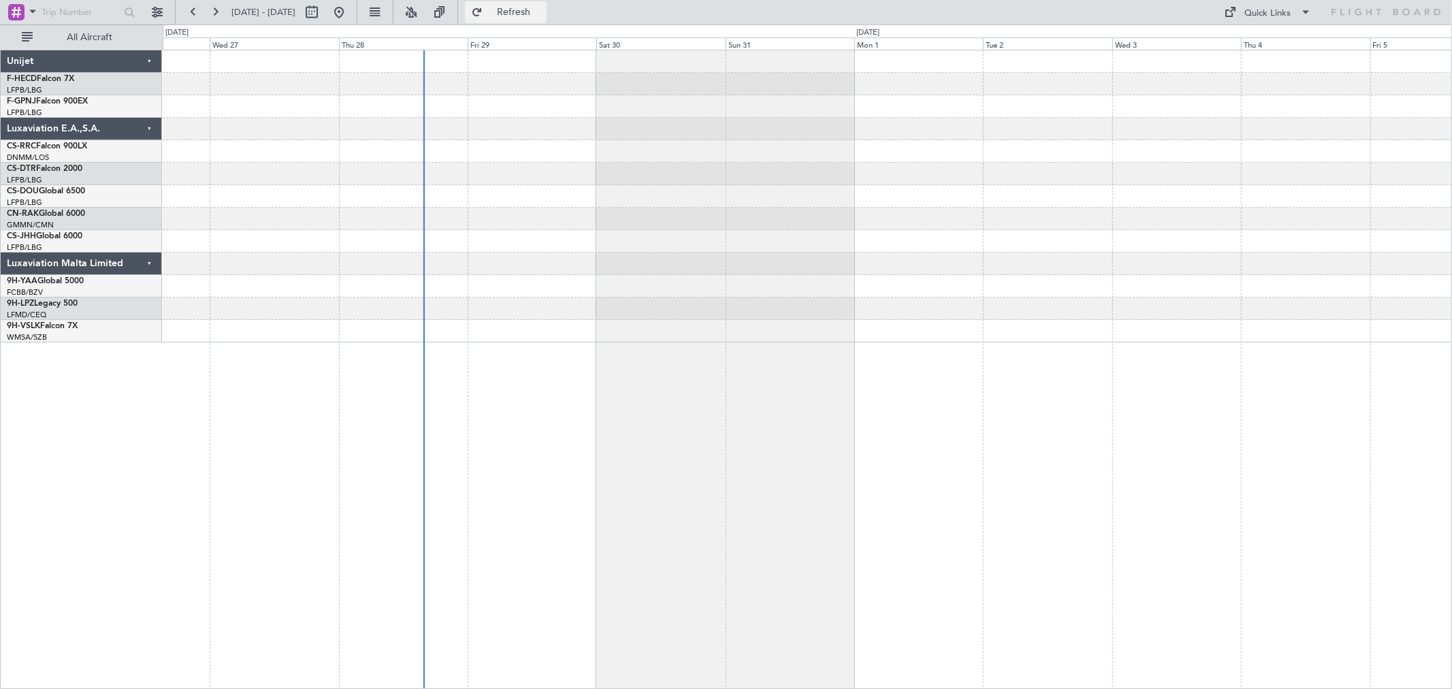
click at [543, 16] on span "Refresh" at bounding box center [513, 12] width 57 height 10
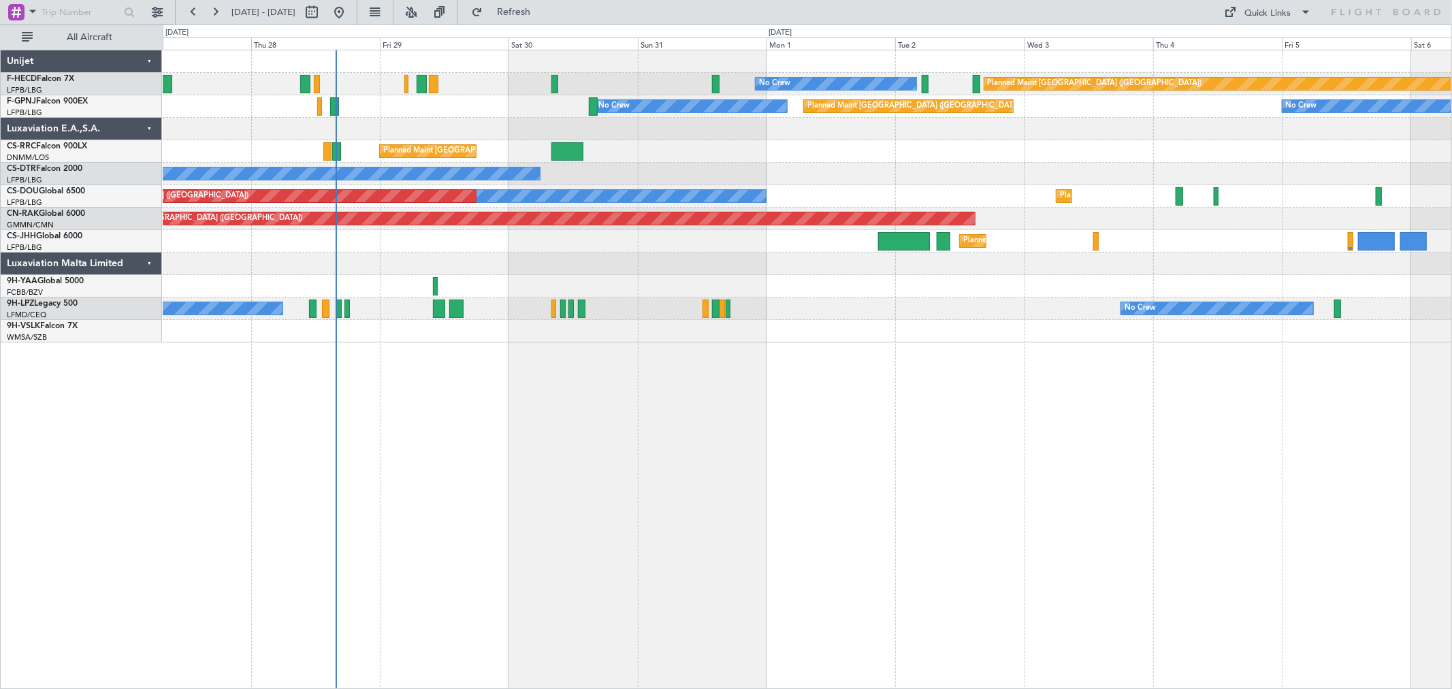
click at [456, 143] on div "Planned Maint Paris (Le Bourget) No Crew No Crew Planned Maint Paris (Le Bourge…" at bounding box center [807, 196] width 1289 height 292
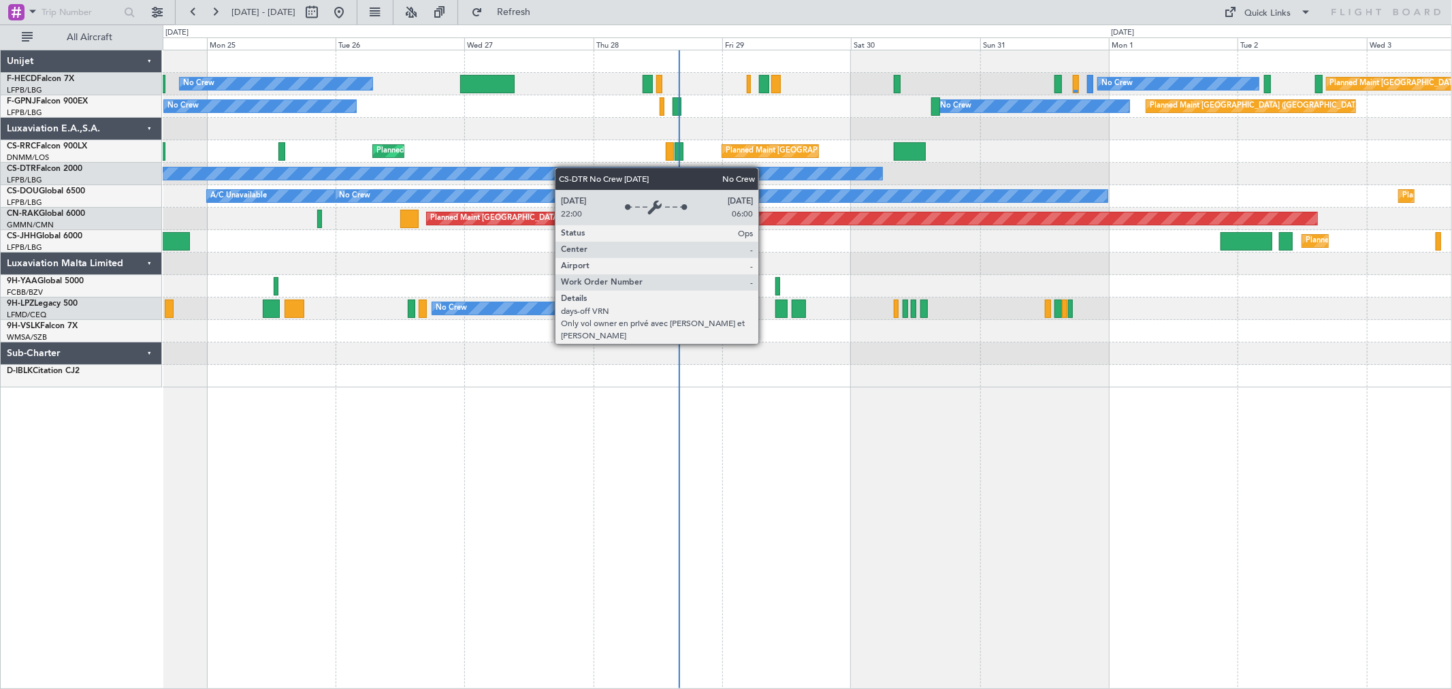
click at [726, 178] on div "Planned Maint Paris (Le Bourget) No Crew No Crew Planned Maint Paris (Le Bourge…" at bounding box center [807, 218] width 1289 height 337
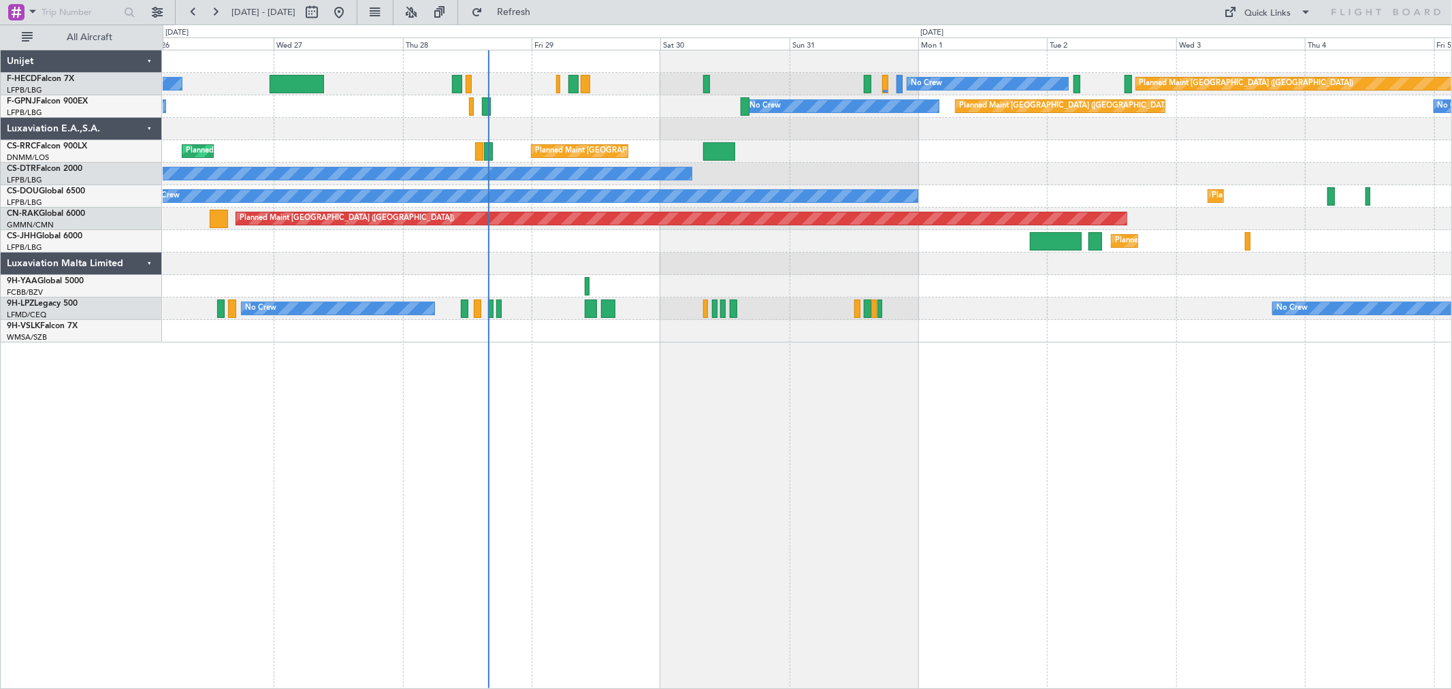
click at [506, 155] on div "No Crew Planned Maint Paris (Le Bourget) No Crew No Crew No Crew Planned Maint …" at bounding box center [807, 196] width 1289 height 292
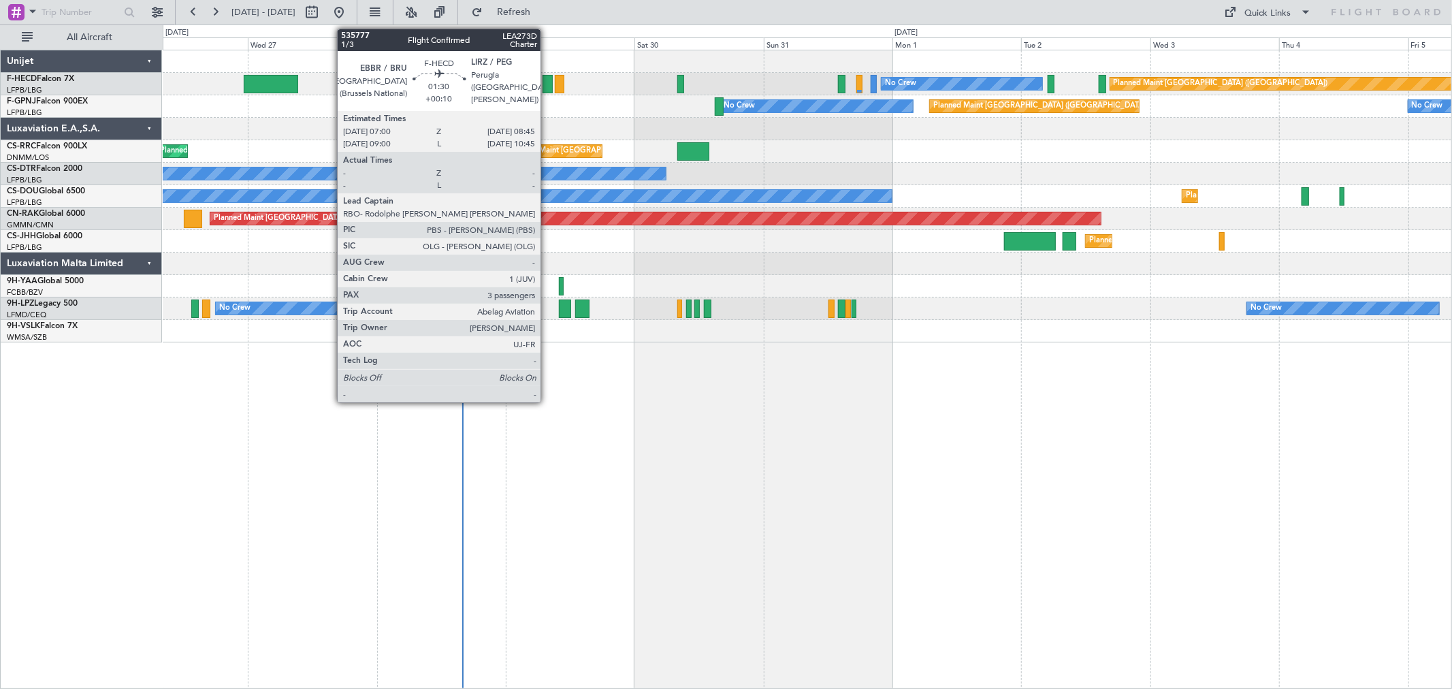
click at [547, 86] on div at bounding box center [548, 84] width 10 height 18
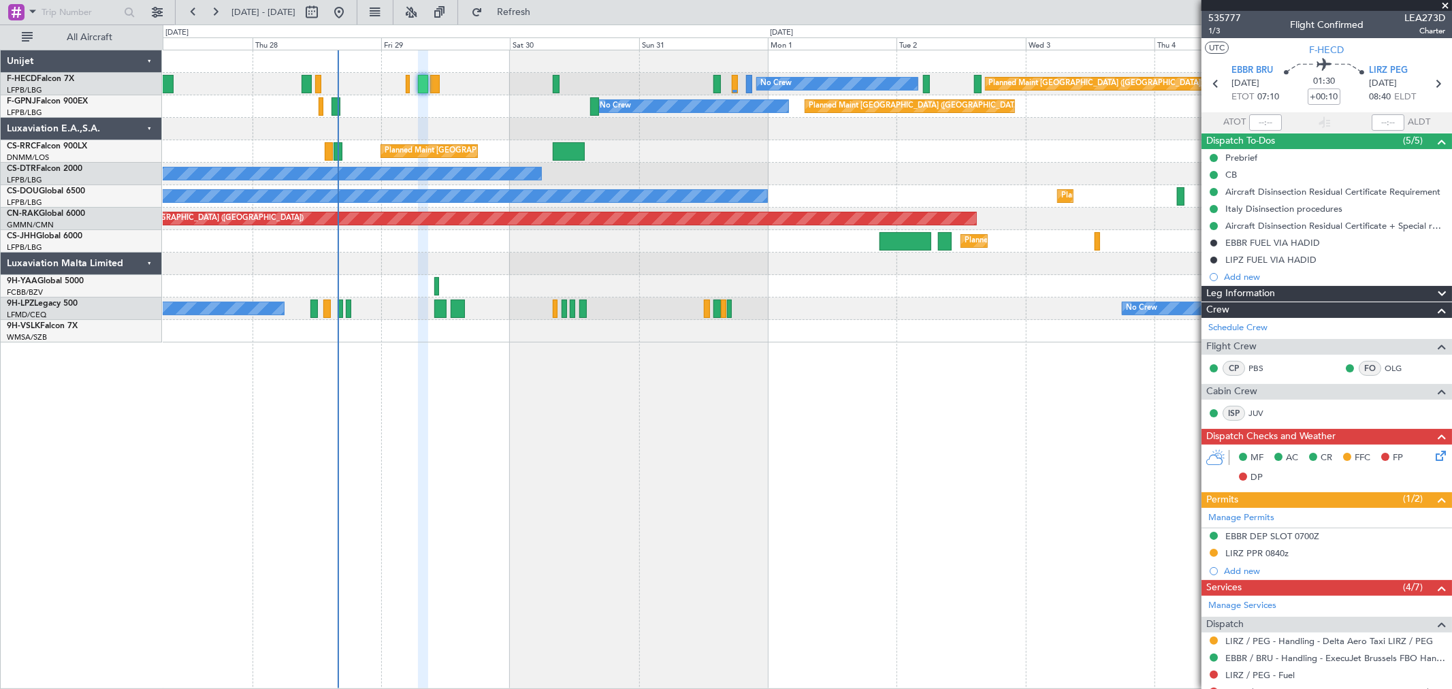
click at [739, 164] on div "No Crew" at bounding box center [807, 174] width 1289 height 22
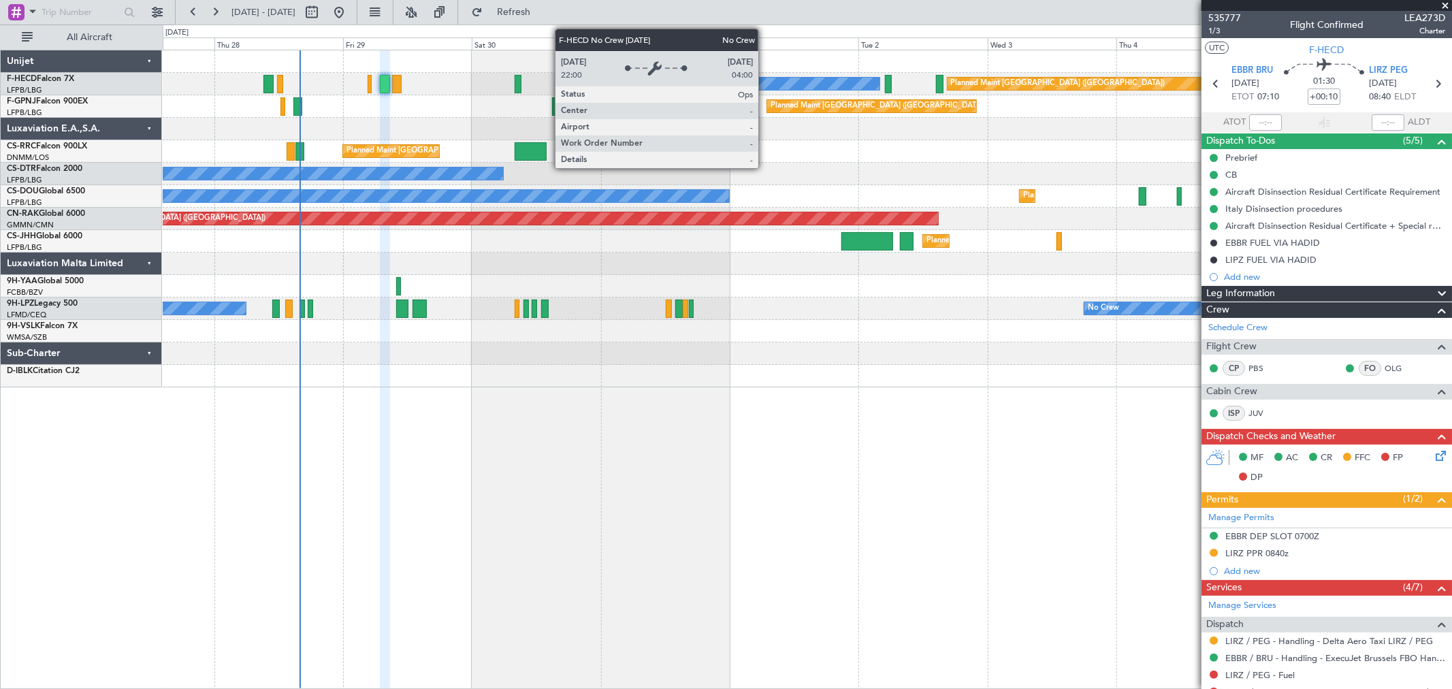
click at [765, 84] on div "No Crew" at bounding box center [799, 84] width 160 height 12
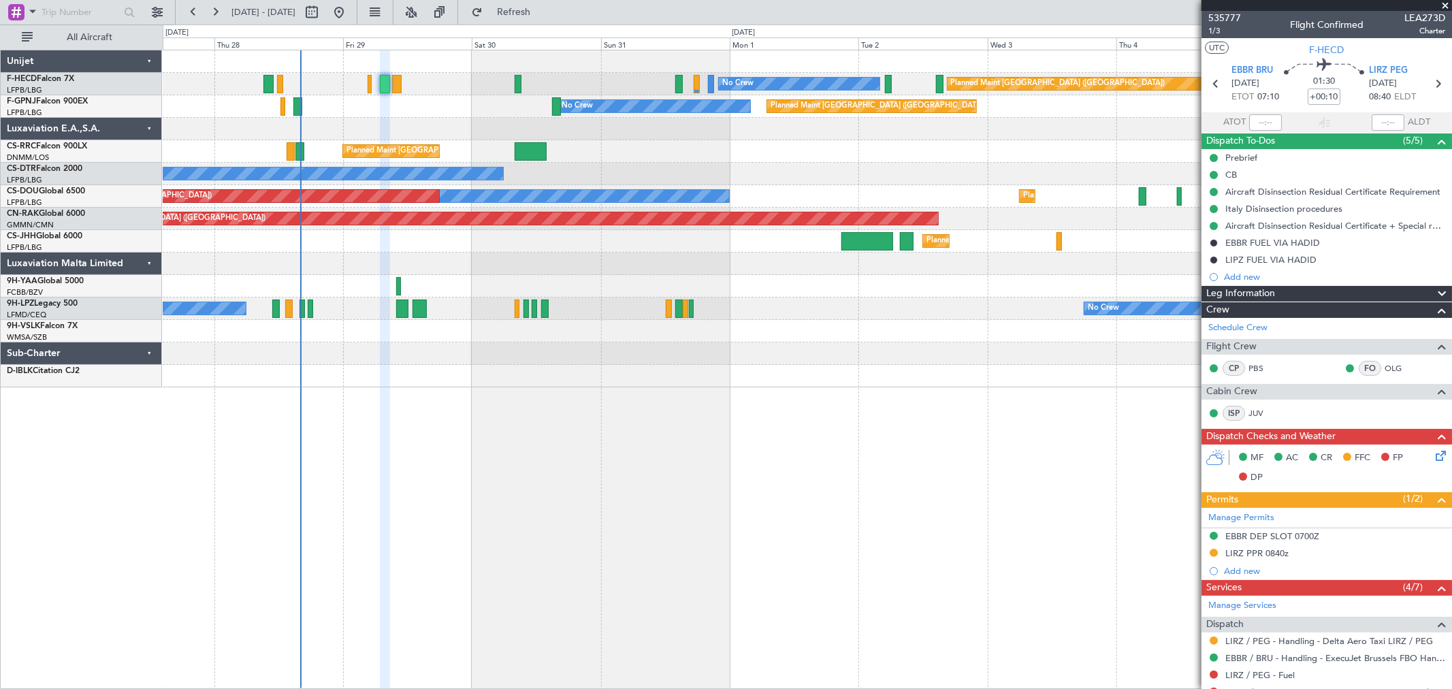
click at [181, 9] on fb-range-datepicker "27 Aug 2025 - 06 Sep 2025" at bounding box center [266, 12] width 182 height 25
click at [187, 8] on button at bounding box center [193, 12] width 22 height 22
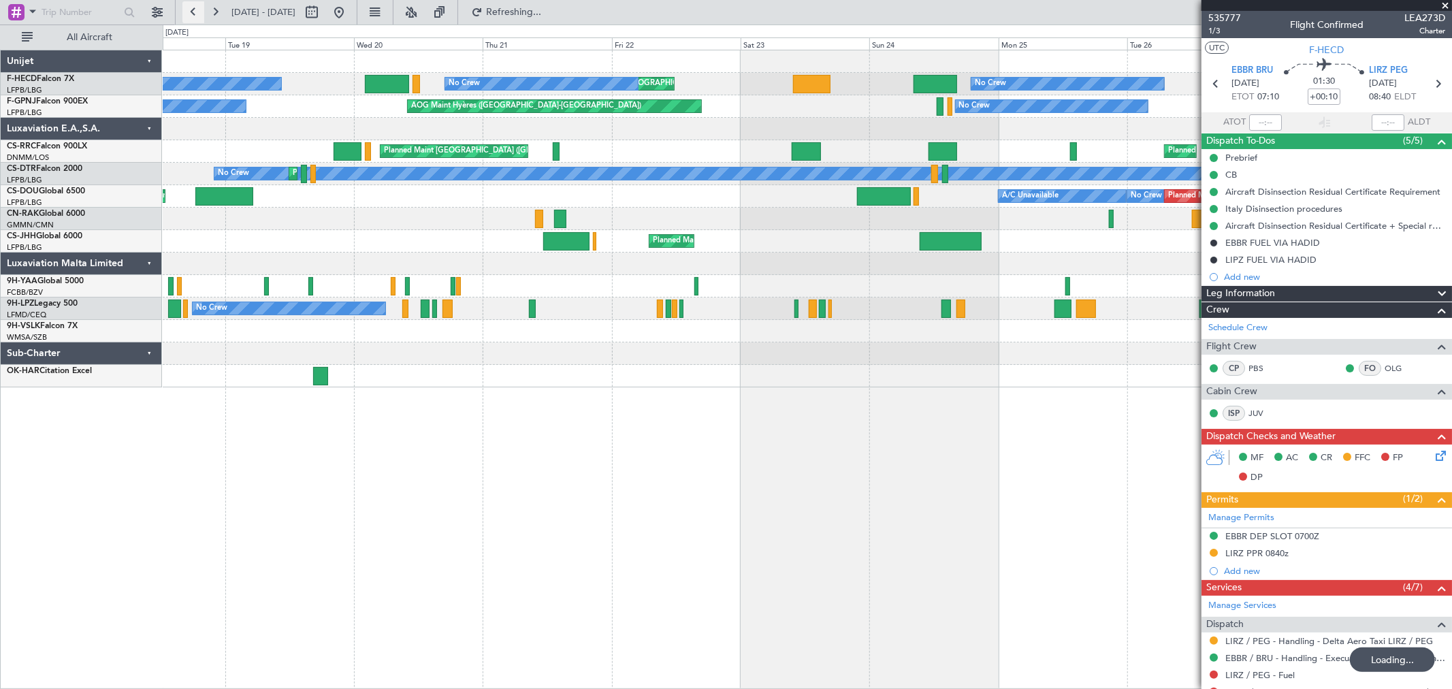
click at [187, 8] on button at bounding box center [193, 12] width 22 height 22
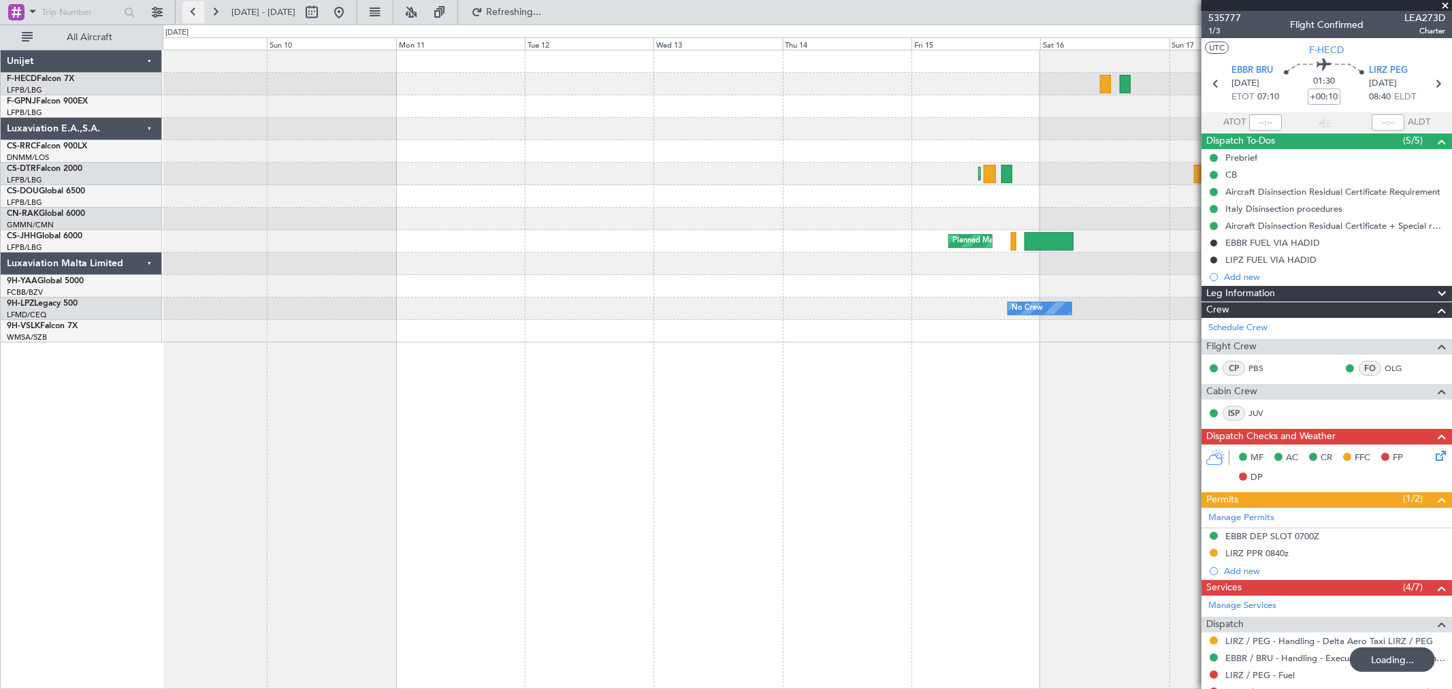
click at [187, 8] on button at bounding box center [193, 12] width 22 height 22
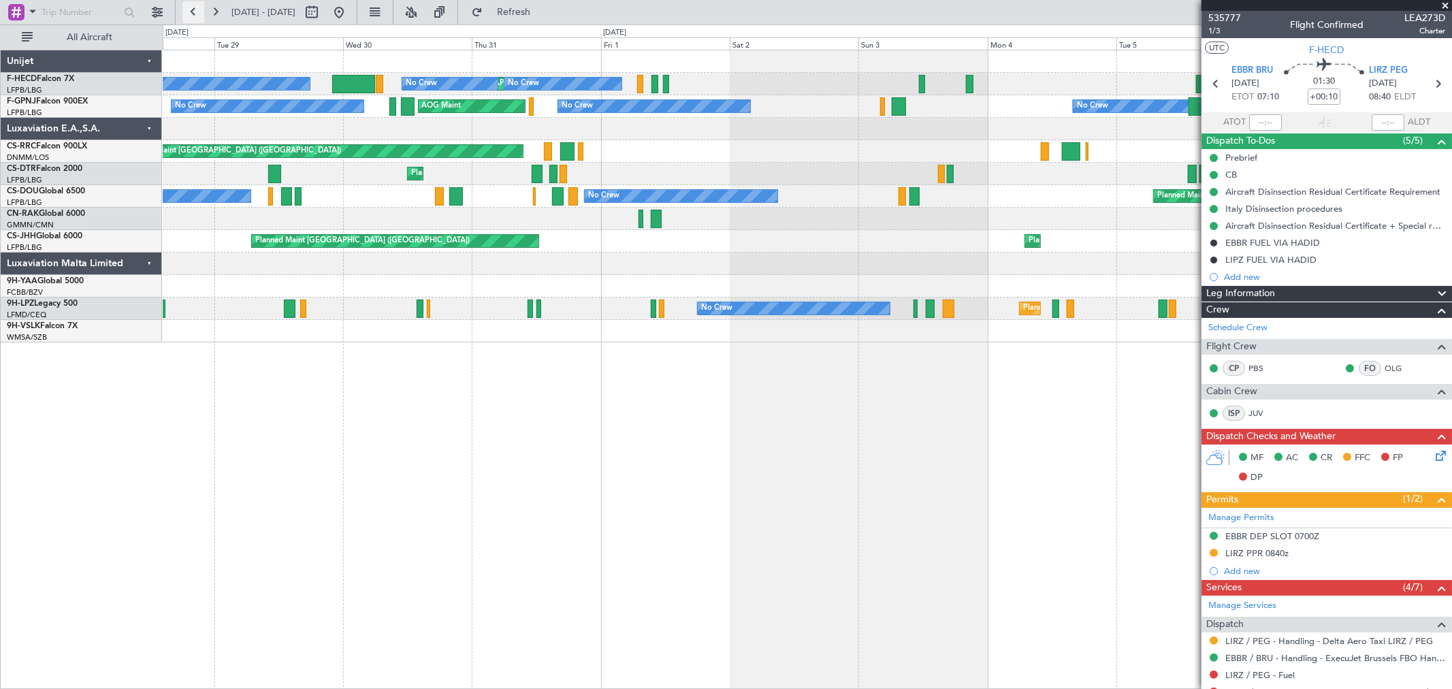
click at [187, 8] on button at bounding box center [193, 12] width 22 height 22
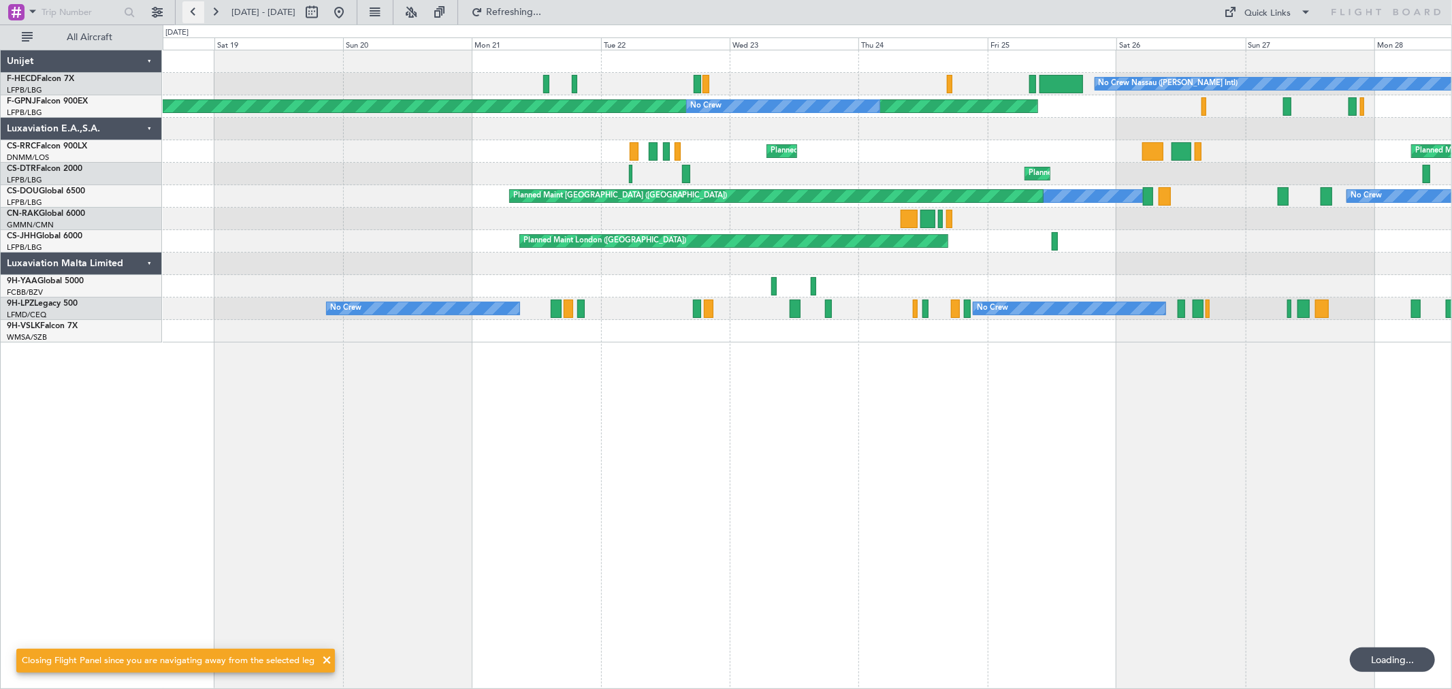
click at [187, 8] on button at bounding box center [193, 12] width 22 height 22
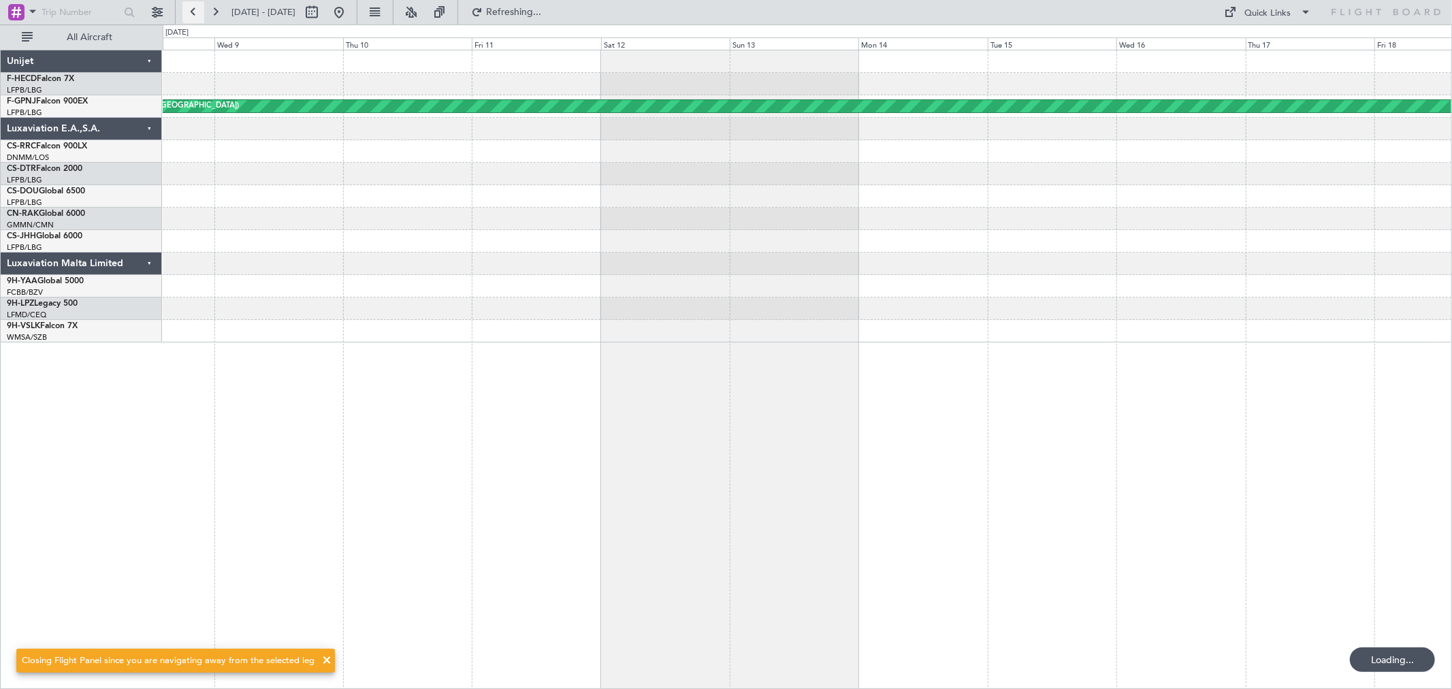
click at [187, 8] on button at bounding box center [193, 12] width 22 height 22
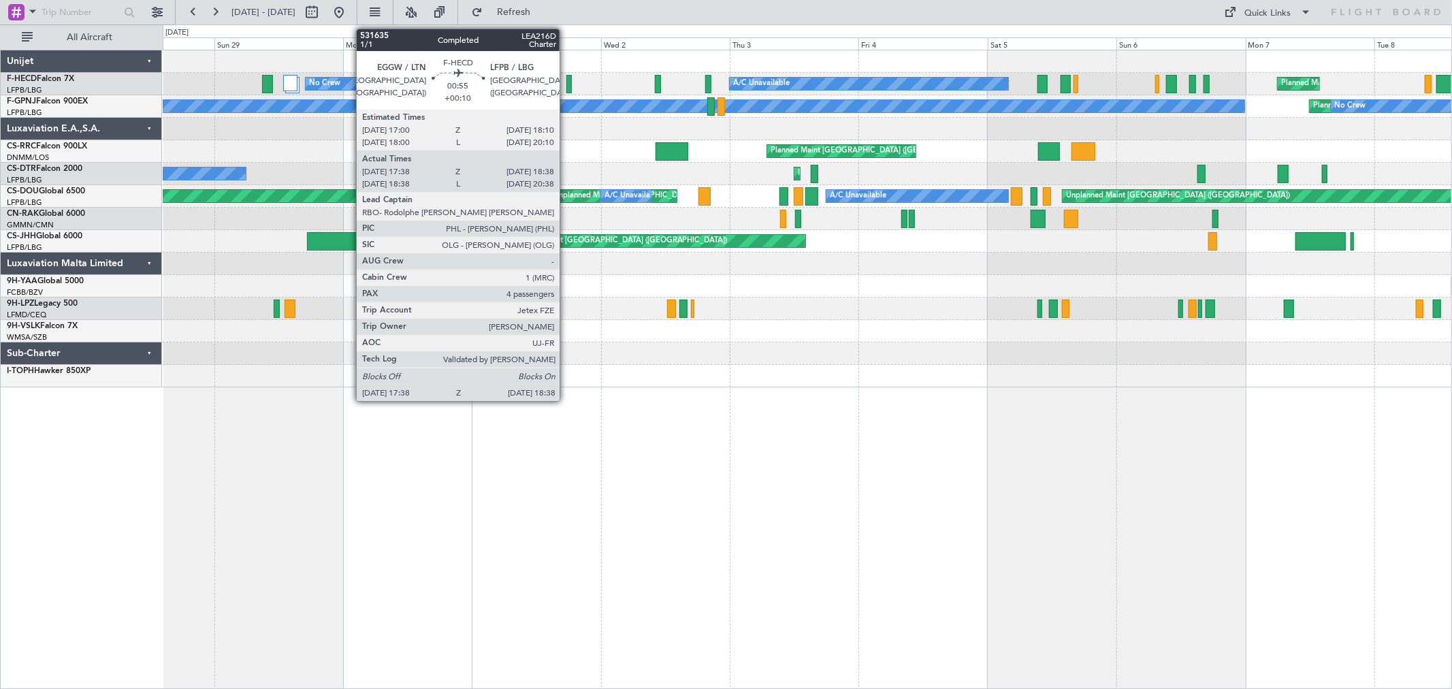
click at [566, 79] on div at bounding box center [568, 84] width 5 height 18
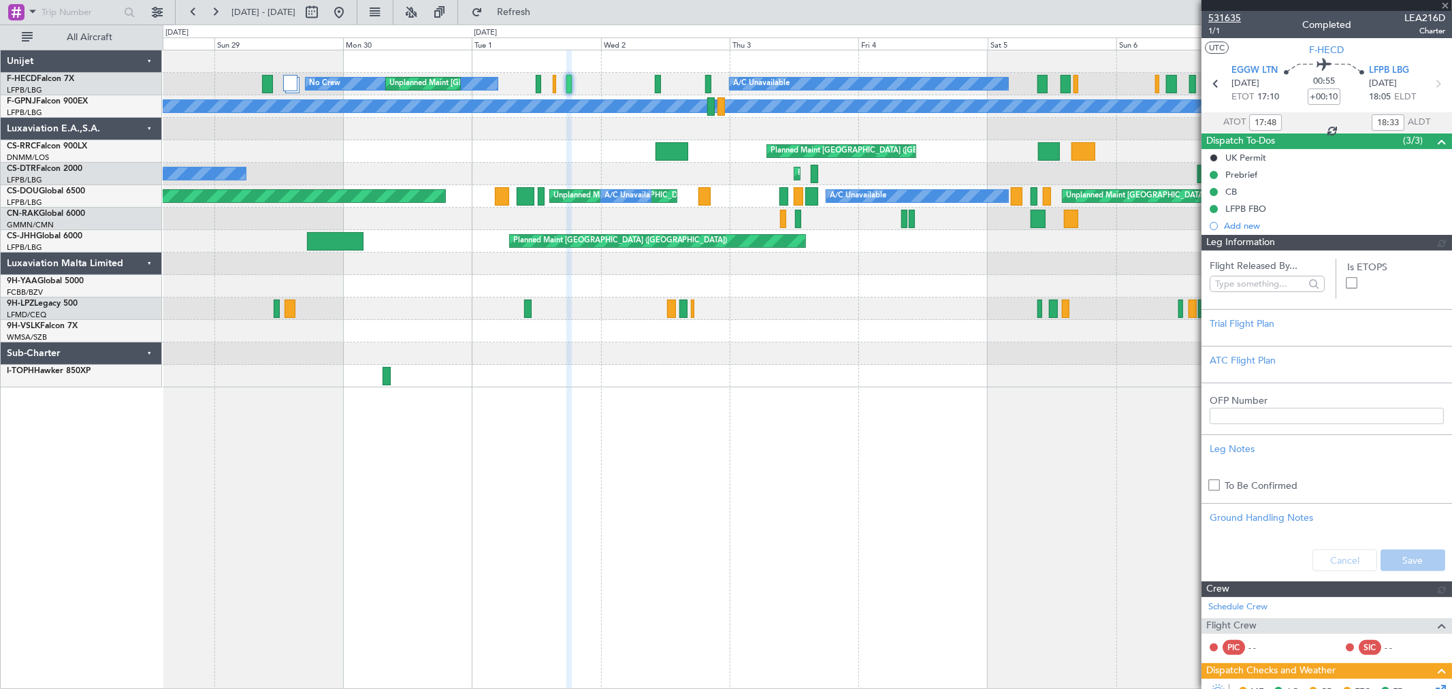
click at [1228, 12] on span "531635" at bounding box center [1224, 18] width 33 height 14
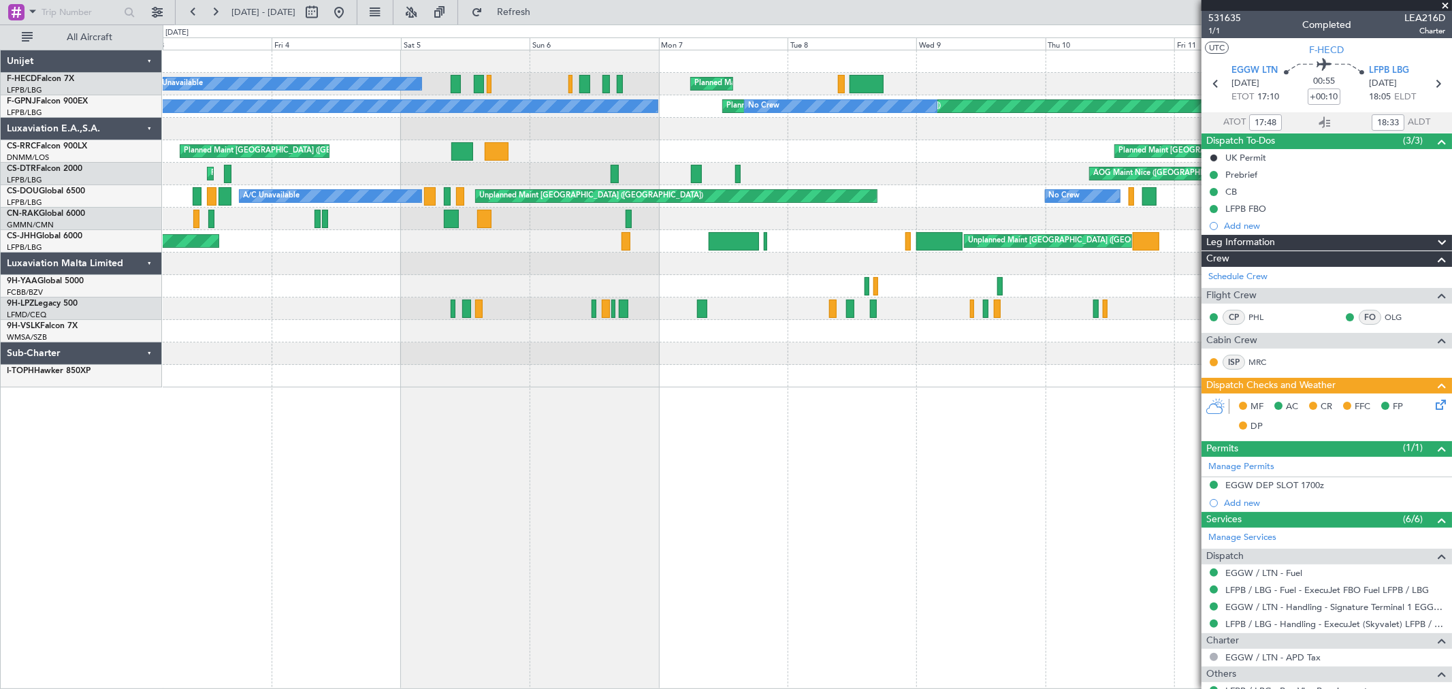
click at [76, 169] on div "Planned Maint Paris (Le Bourget) A/C Unavailable No Crew No Crew Unplanned Main…" at bounding box center [726, 357] width 1452 height 664
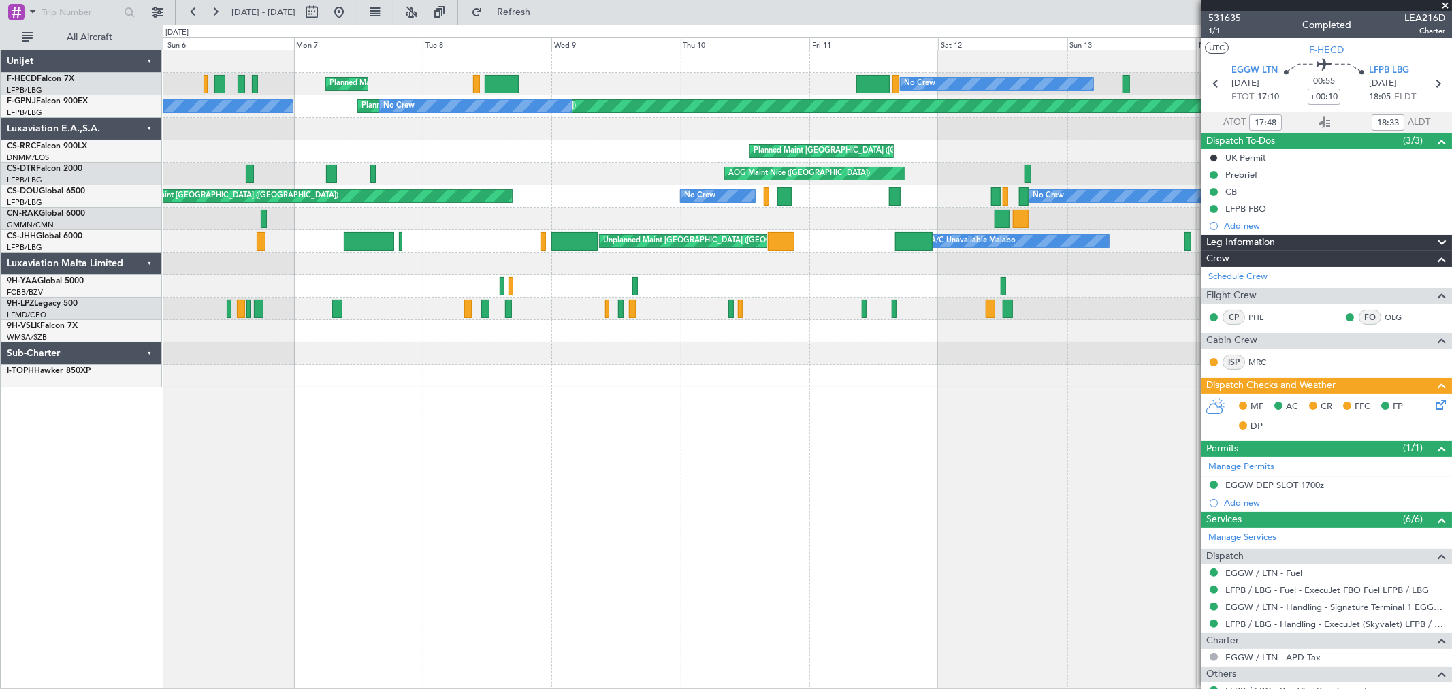
click at [274, 158] on div "Planned Maint Paris (Le Bourget) Planned Maint Paris (Le Bourget) Planned Maint…" at bounding box center [807, 151] width 1289 height 22
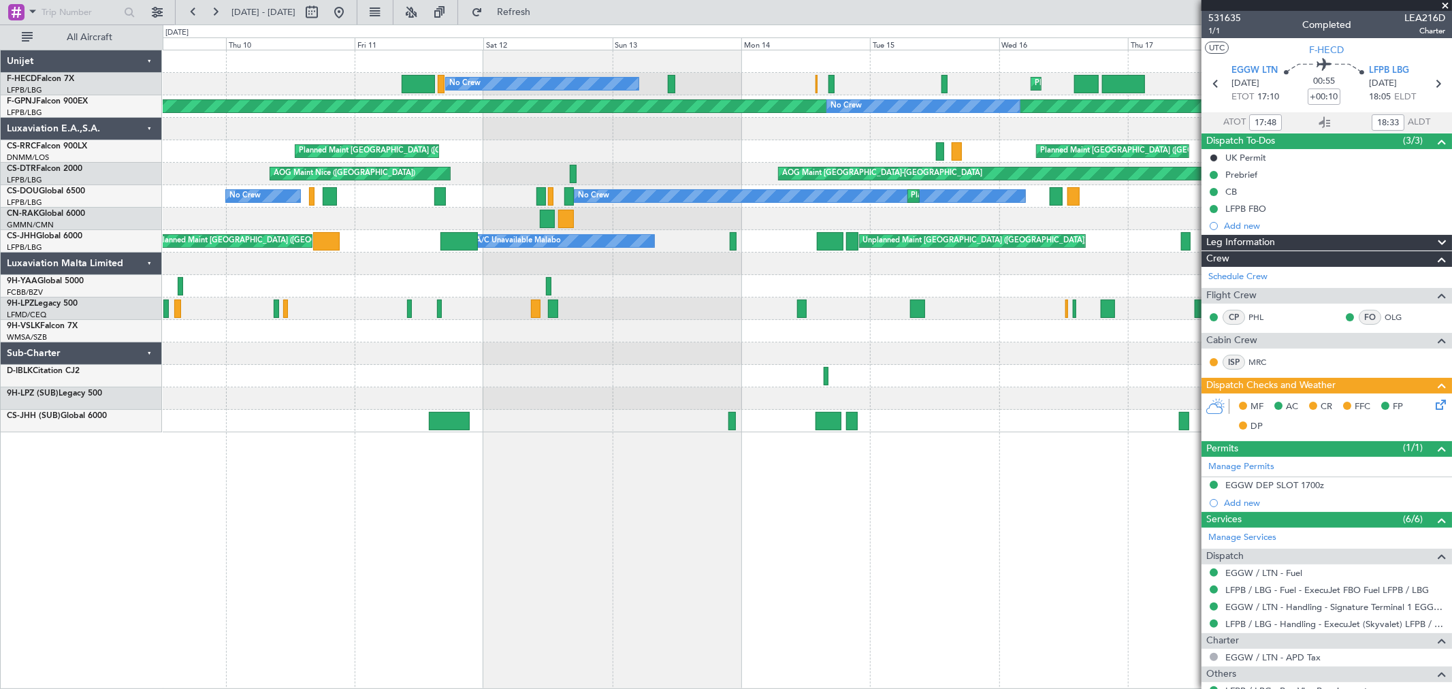
click at [280, 155] on div "No Crew Planned Maint Paris (Le Bourget) No Crew Planned Maint Paris (Le Bourge…" at bounding box center [807, 241] width 1289 height 382
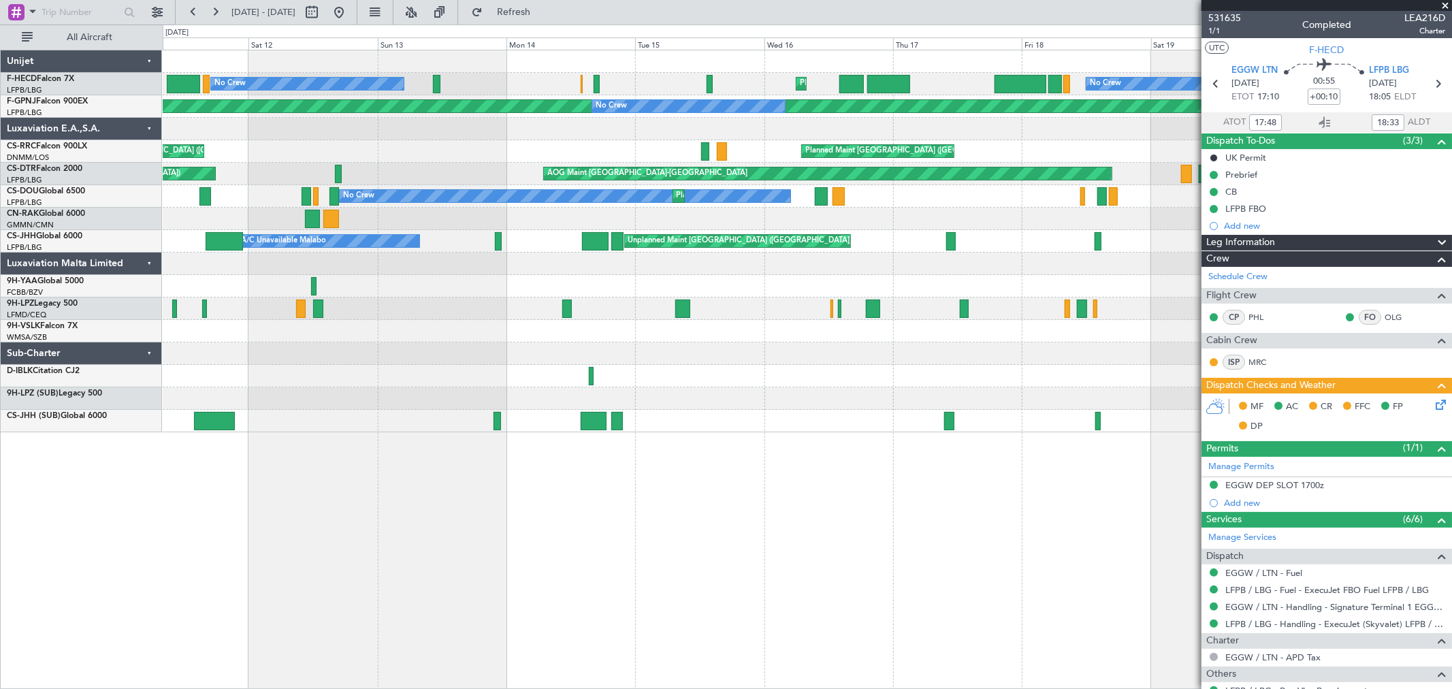
click at [520, 124] on div "No Crew Planned Maint Paris (Le Bourget) No Crew Planned Maint Paris (Le Bourge…" at bounding box center [807, 241] width 1289 height 382
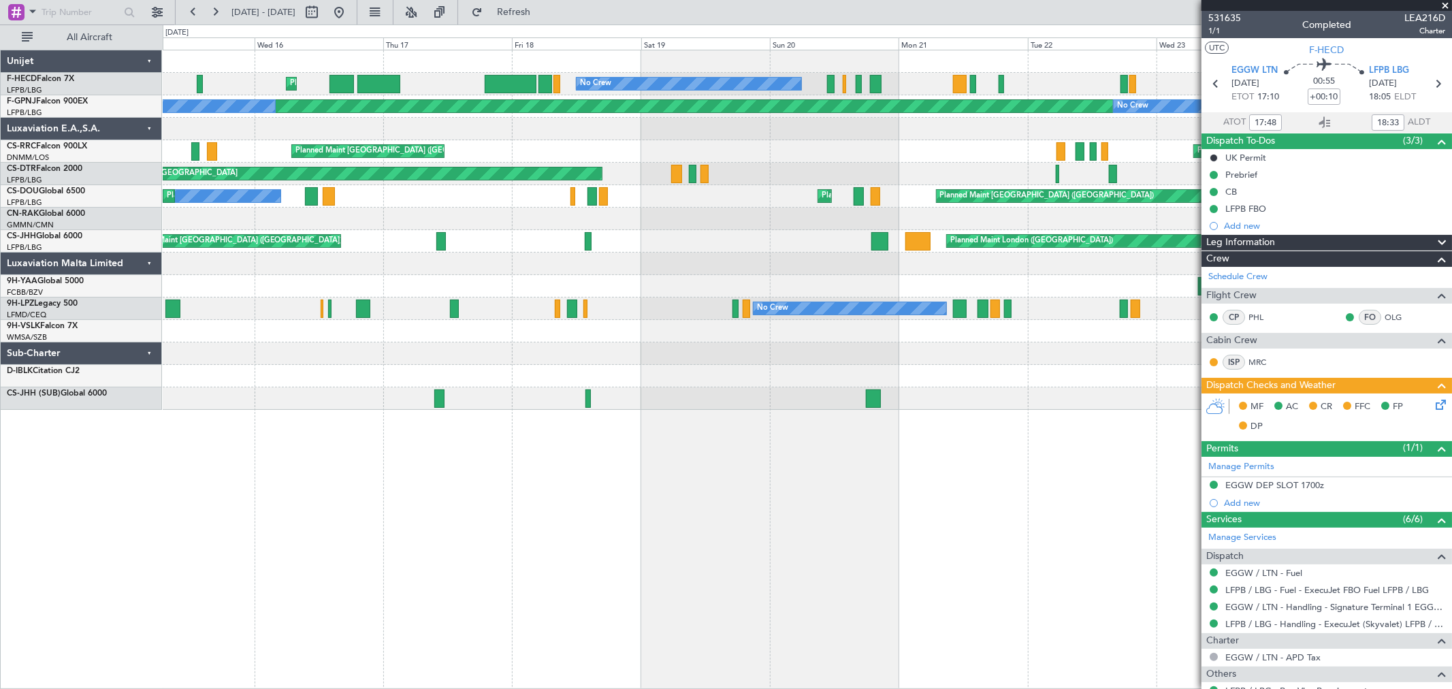
click at [445, 133] on div at bounding box center [807, 129] width 1289 height 22
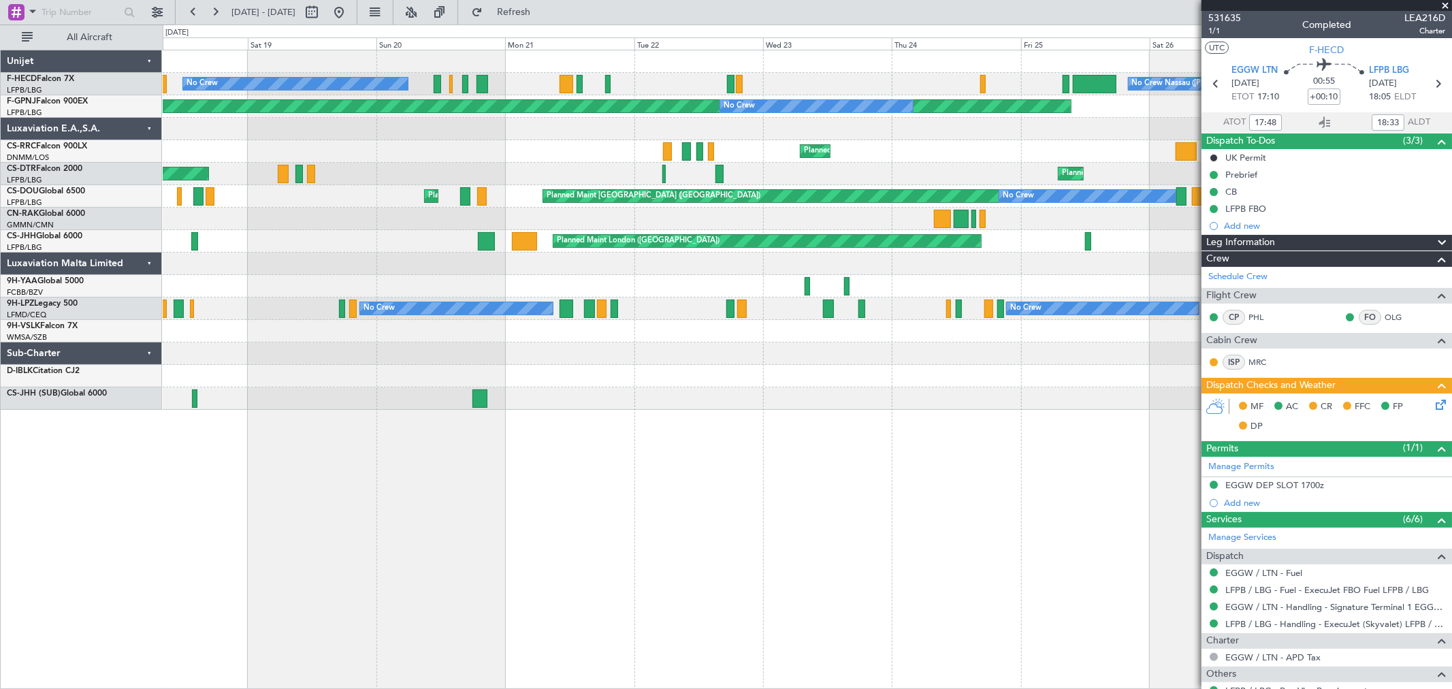
click at [618, 131] on div at bounding box center [807, 129] width 1289 height 22
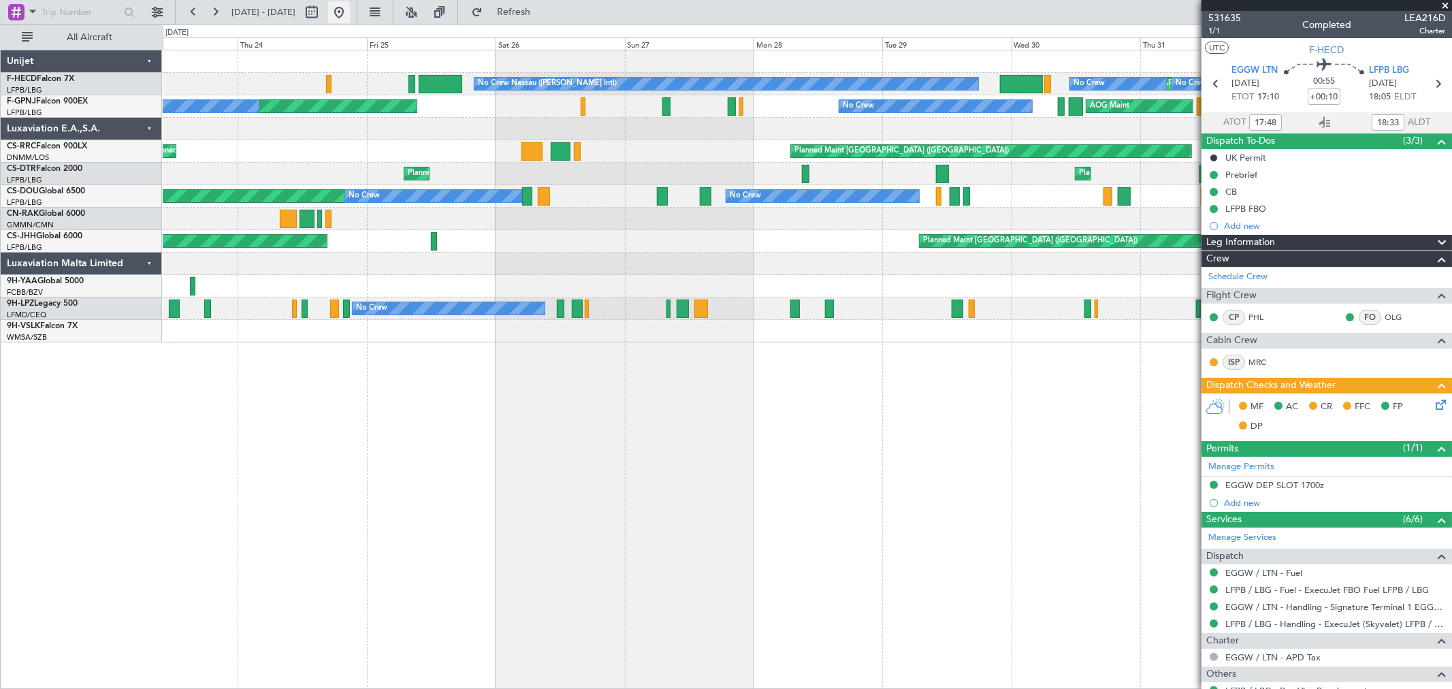
click at [350, 17] on button at bounding box center [339, 12] width 22 height 22
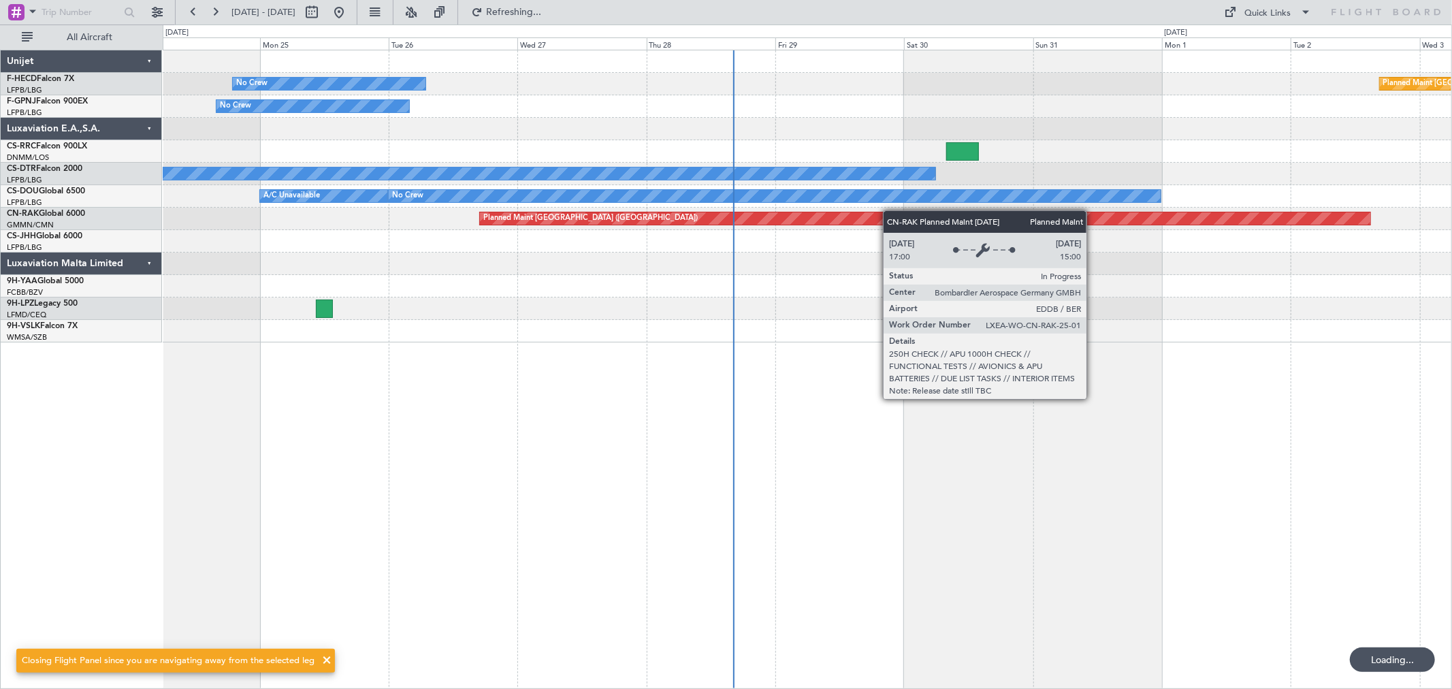
click at [189, 173] on div "No Crew Planned Maint Paris (Le Bourget) No Crew No Crew AOG Maint Hyères (Toul…" at bounding box center [807, 196] width 1289 height 292
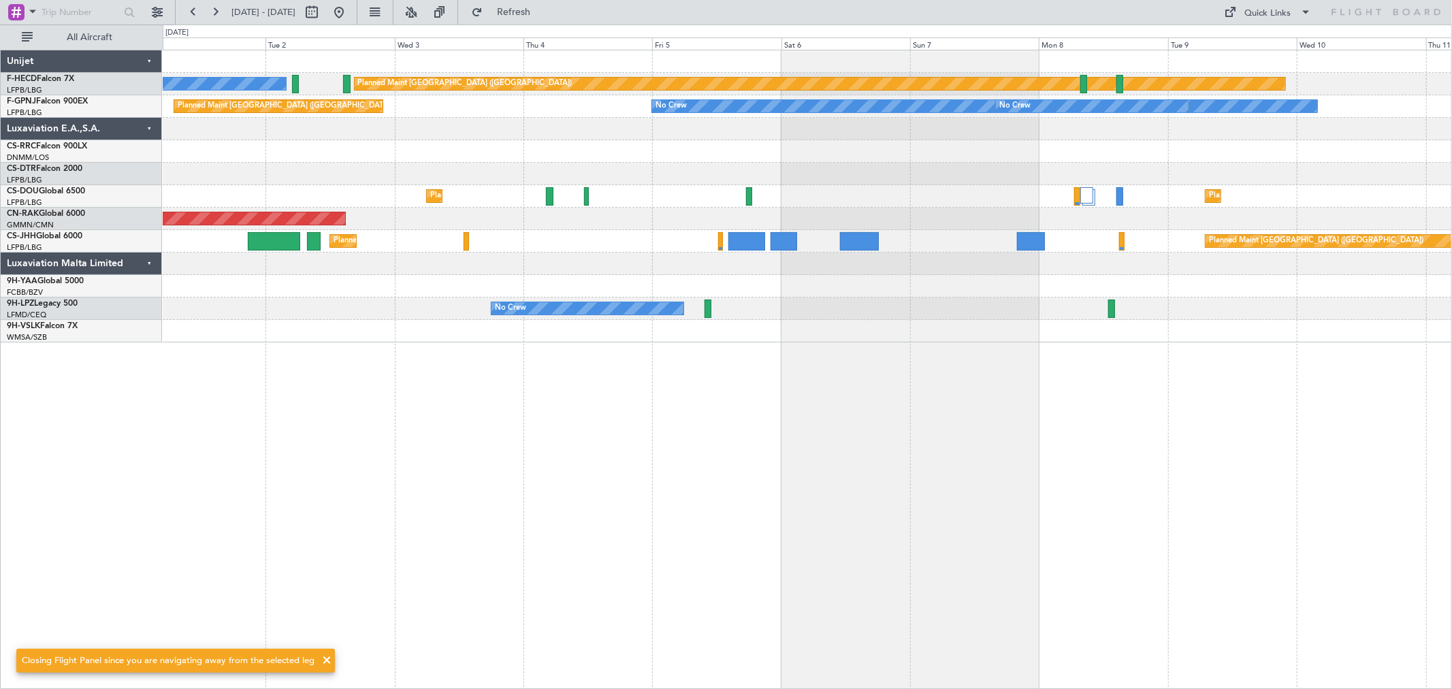
click at [159, 140] on div "Planned Maint Paris (Le Bourget) No Crew No Crew Planned Maint Paris (Le Bourge…" at bounding box center [726, 357] width 1452 height 664
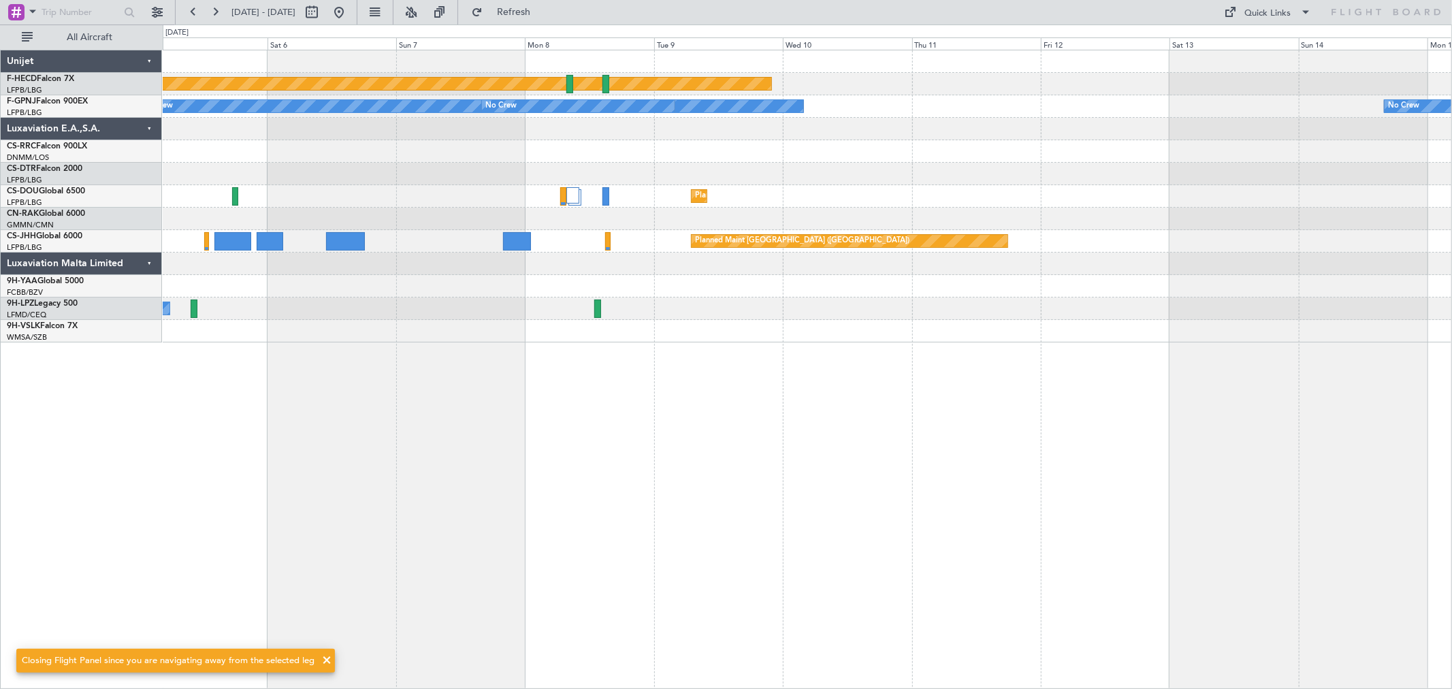
click at [351, 114] on div "Planned Maint Paris (Le Bourget) No Crew No Crew No Crew Planned Maint Paris (L…" at bounding box center [807, 196] width 1289 height 292
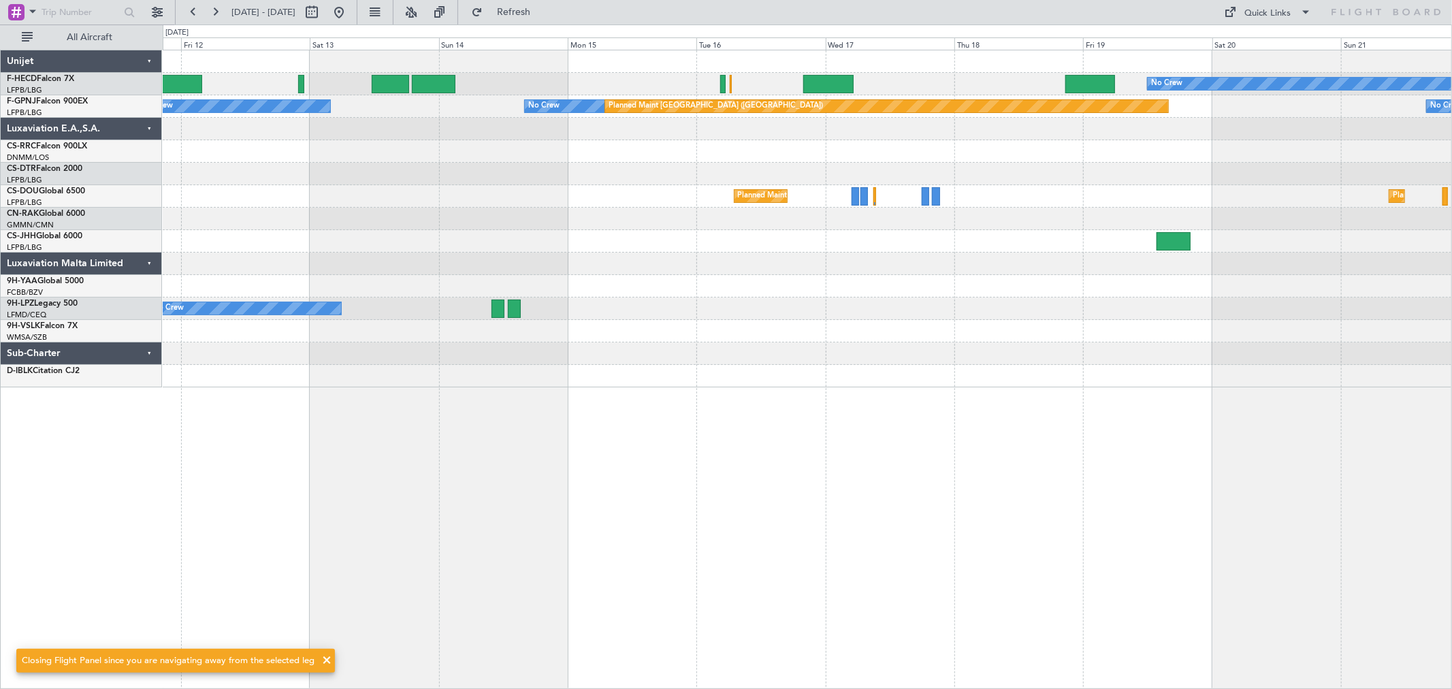
click at [304, 146] on div at bounding box center [807, 151] width 1289 height 22
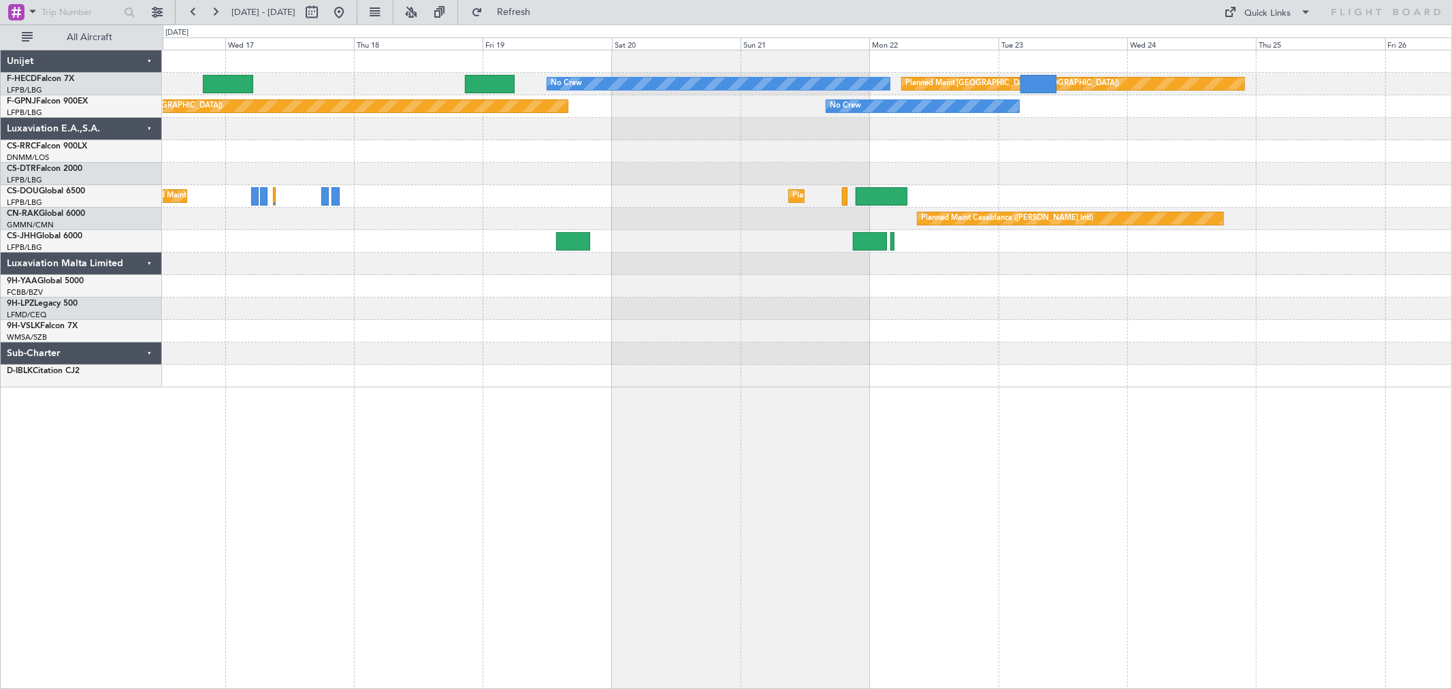
click at [254, 148] on div "No Crew Planned Maint Paris (Le Bourget) Planned Maint Paris (Le Bourget) No Cr…" at bounding box center [807, 218] width 1289 height 337
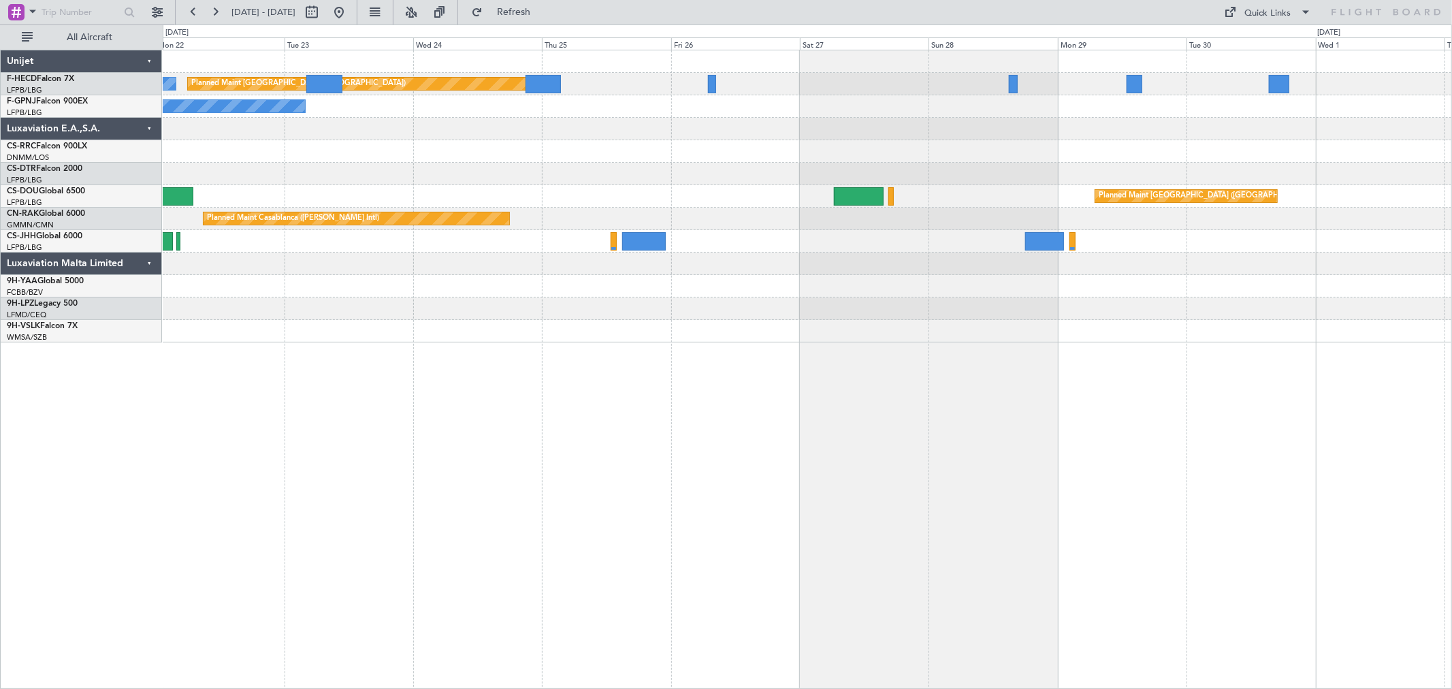
click at [1247, 255] on div "Planned Maint Paris (Le Bourget) No Crew No Crew Planned Maint Paris (Le Bourge…" at bounding box center [807, 196] width 1289 height 292
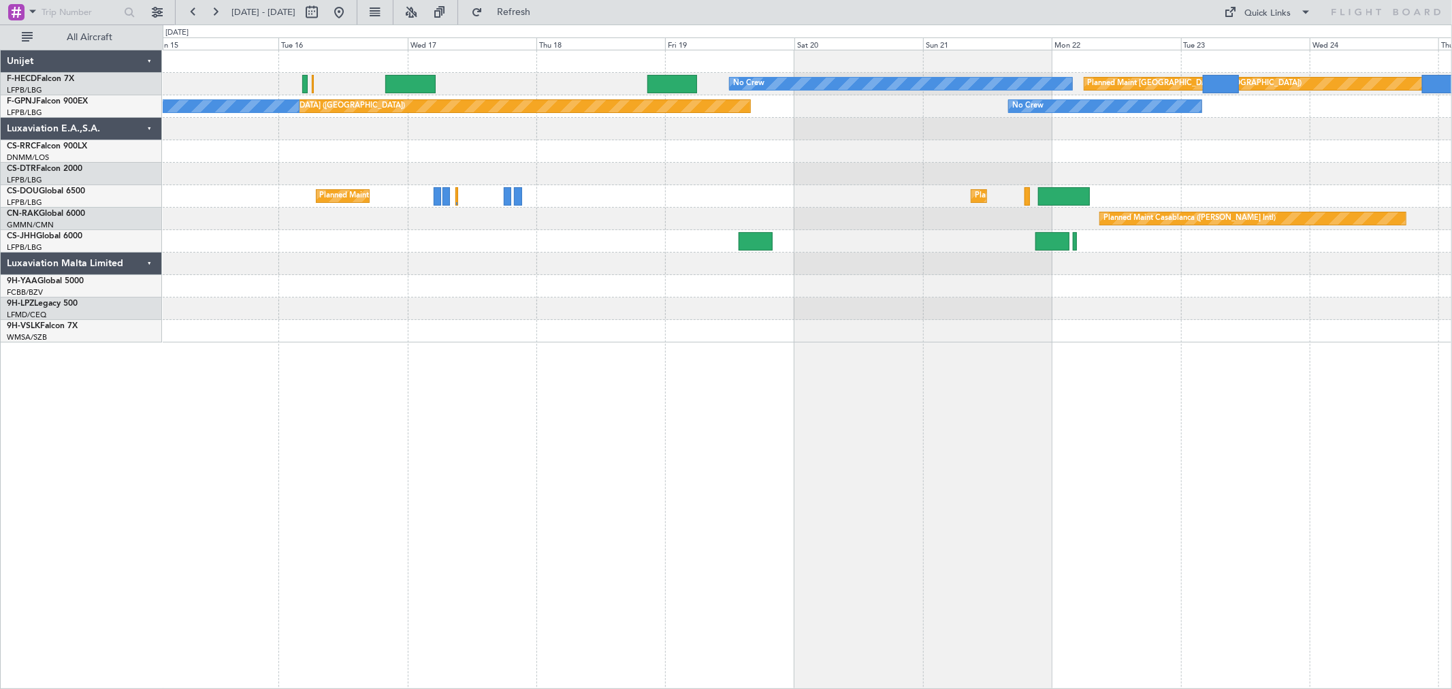
click at [1418, 285] on div at bounding box center [807, 286] width 1289 height 22
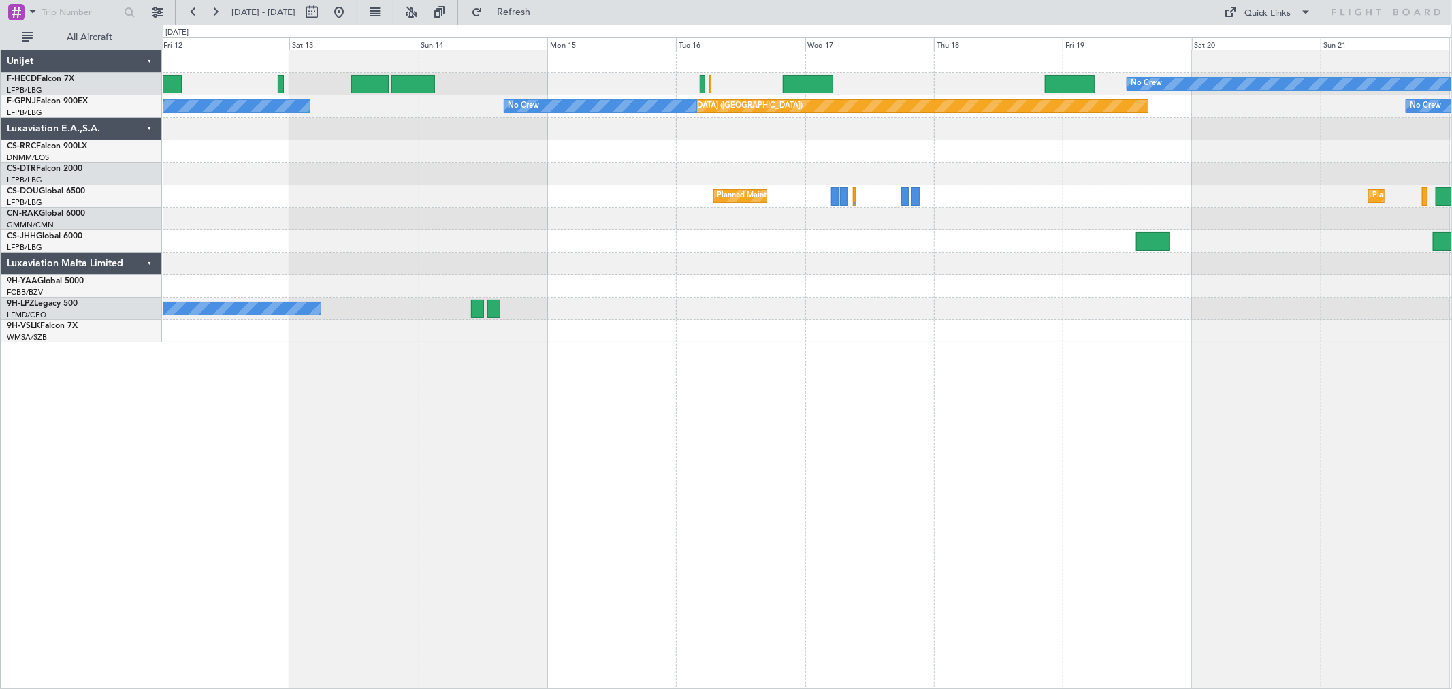
click at [1125, 308] on div "No Crew" at bounding box center [807, 308] width 1289 height 22
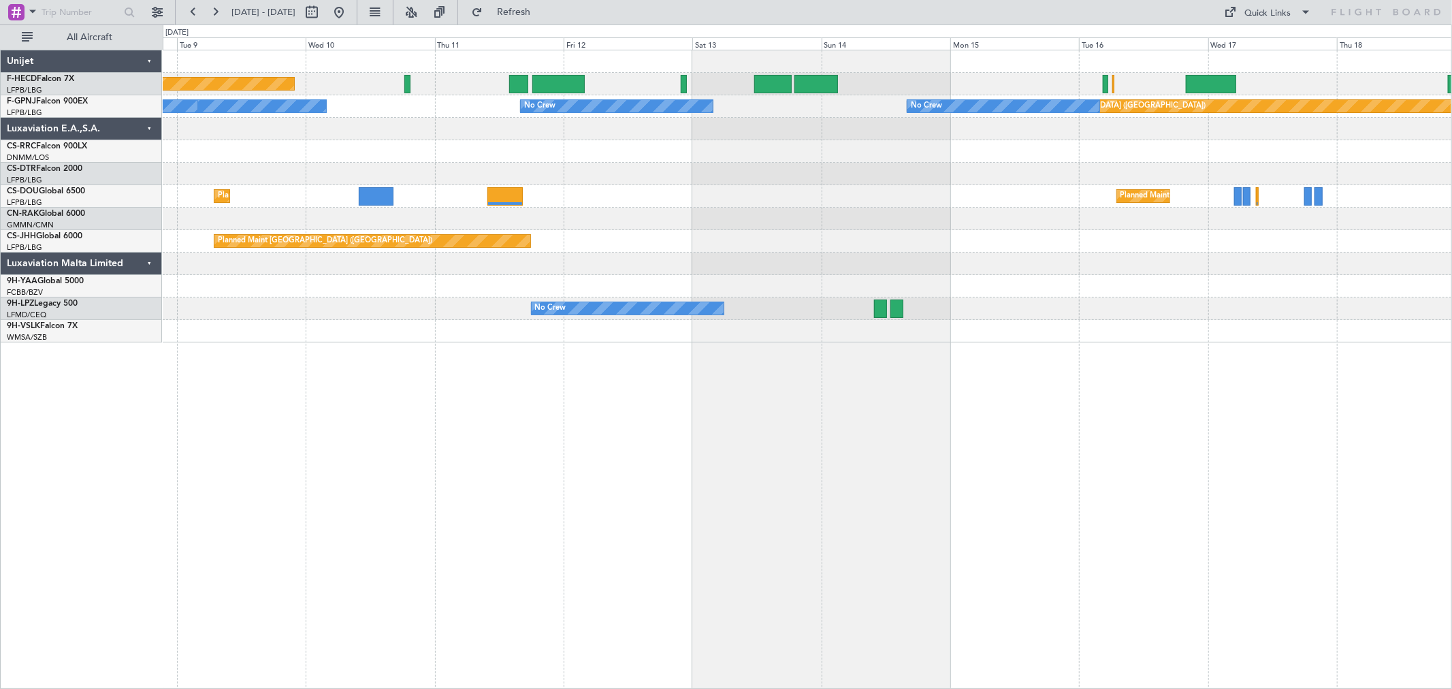
click at [916, 304] on div "Planned Maint Paris (Le Bourget) No Crew Planned Maint Paris (Le Bourget) No Cr…" at bounding box center [807, 196] width 1289 height 292
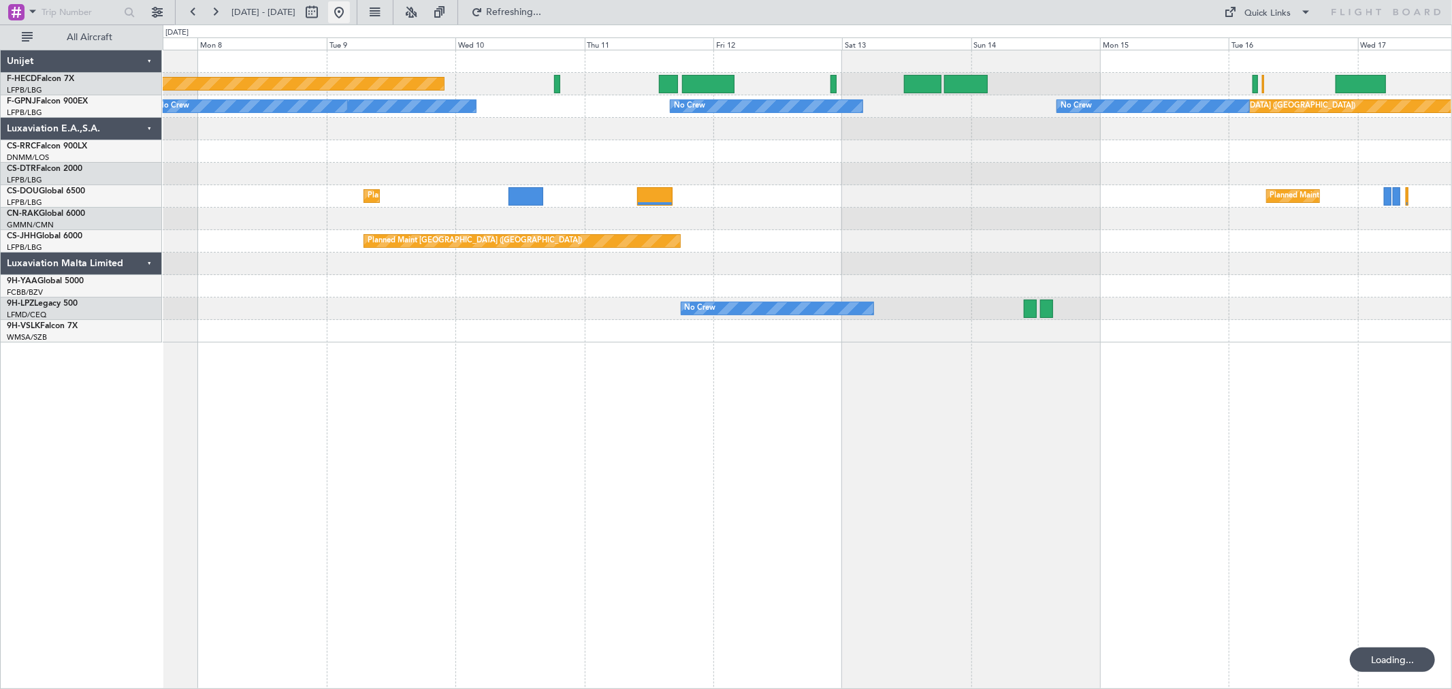
click at [350, 11] on button at bounding box center [339, 12] width 22 height 22
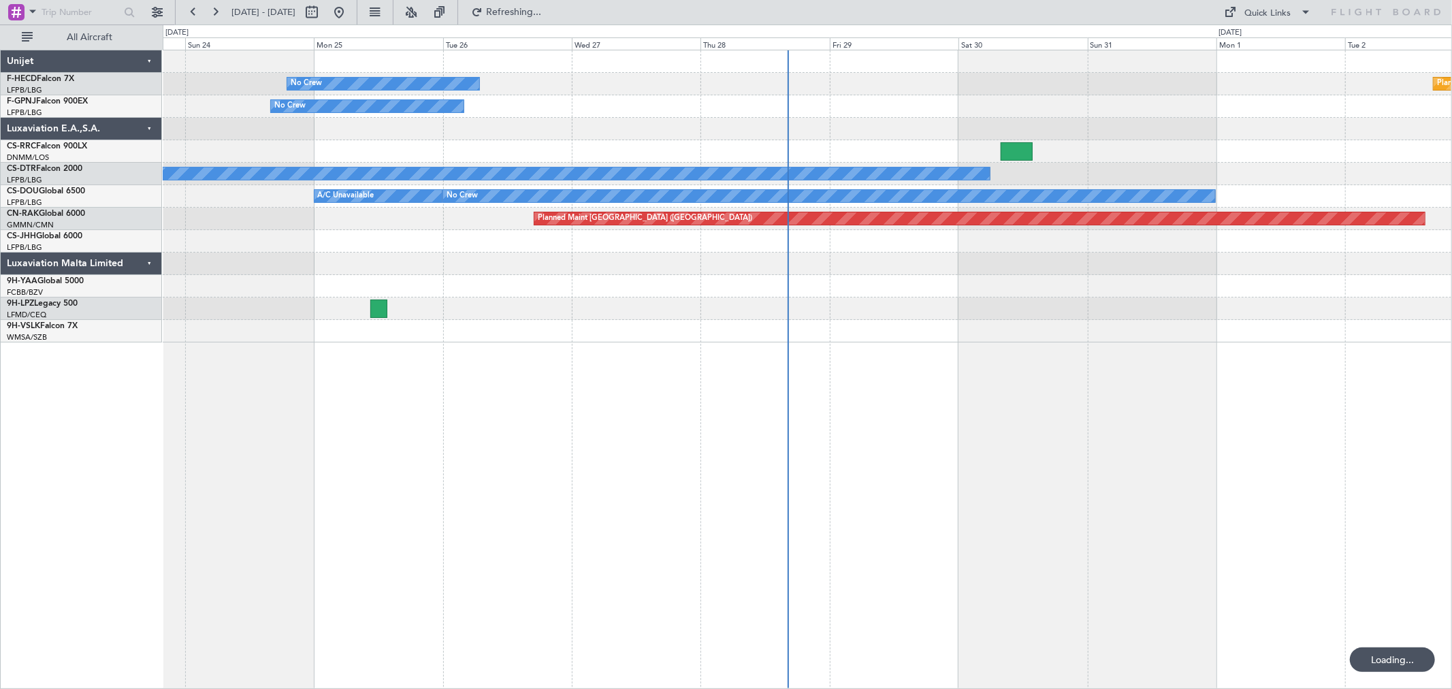
click at [359, 315] on div "No Crew Planned Maint Paris (Le Bourget) No Crew No Crew AOG Maint Hyères (Toul…" at bounding box center [807, 196] width 1289 height 292
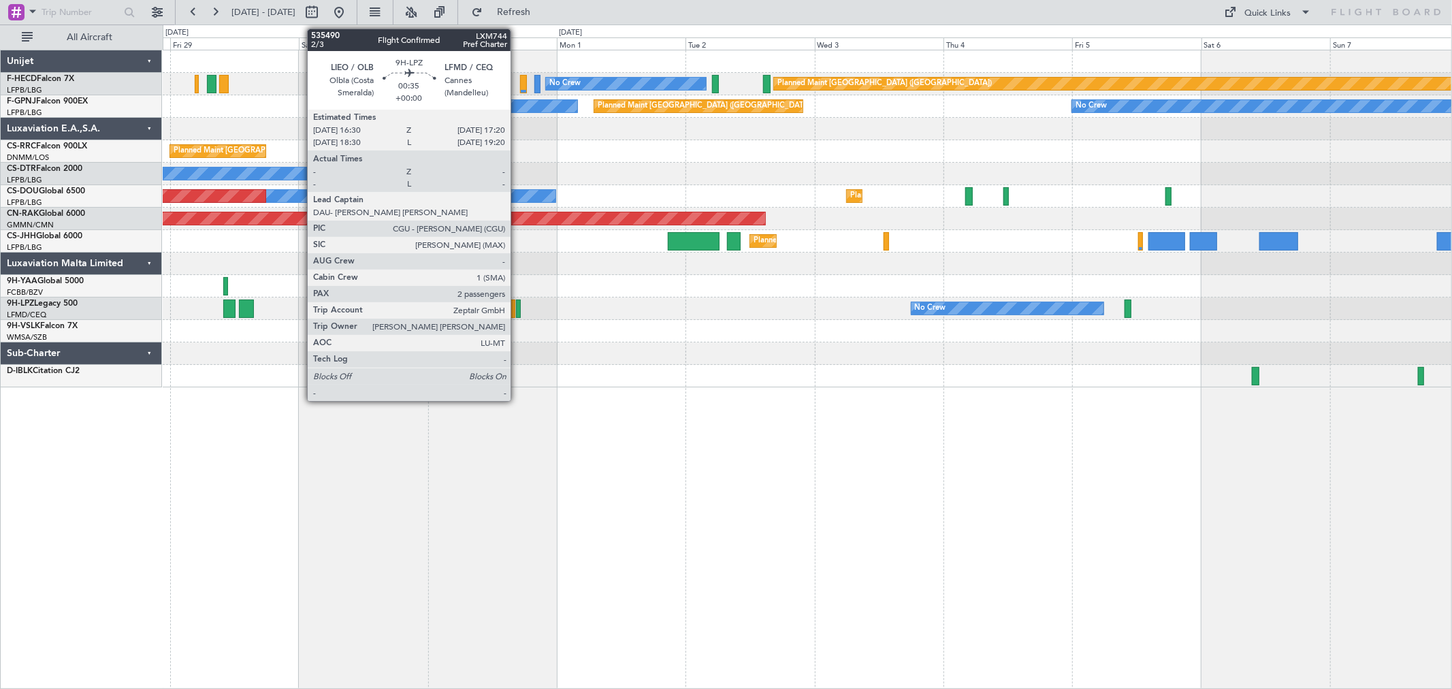
click at [517, 311] on div at bounding box center [518, 309] width 5 height 18
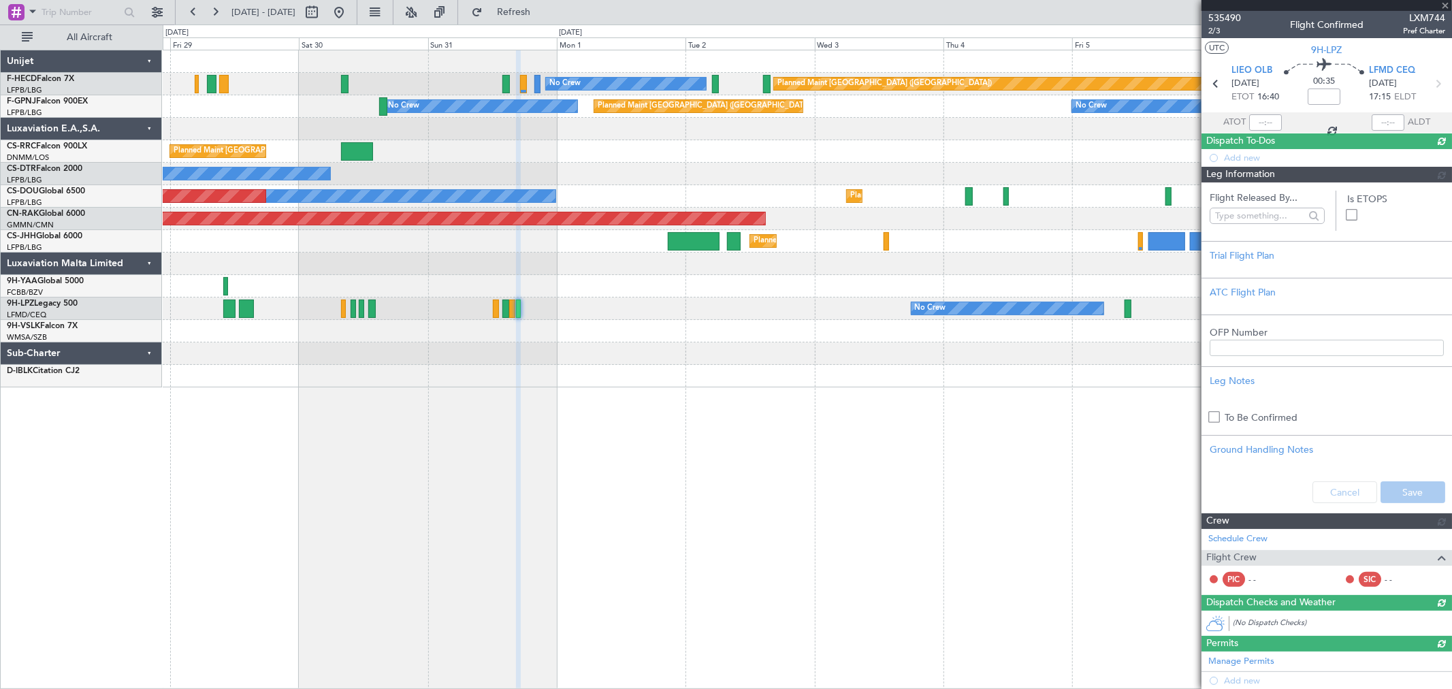
click at [1220, 16] on span "535490" at bounding box center [1224, 18] width 33 height 14
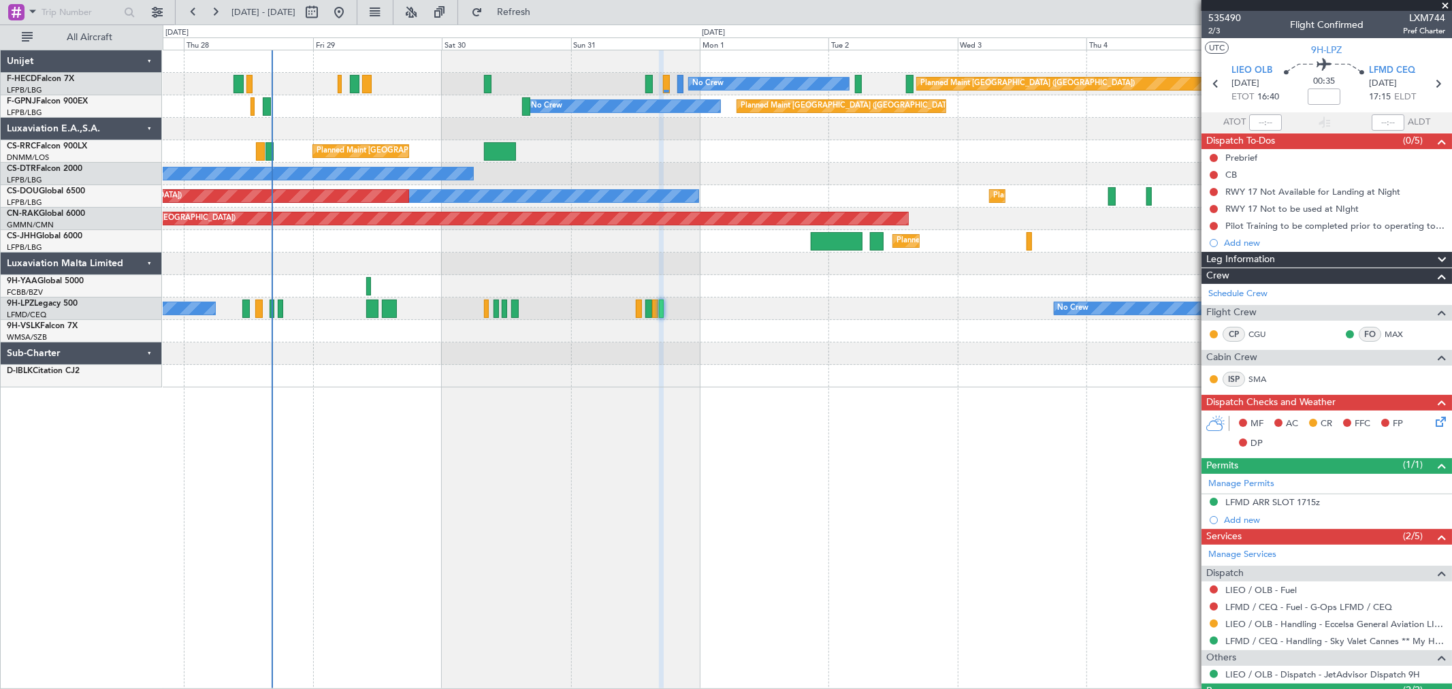
click at [766, 146] on div "Planned Maint Paris (Le Bourget) No Crew No Crew No Crew Planned Maint Paris (L…" at bounding box center [807, 218] width 1289 height 337
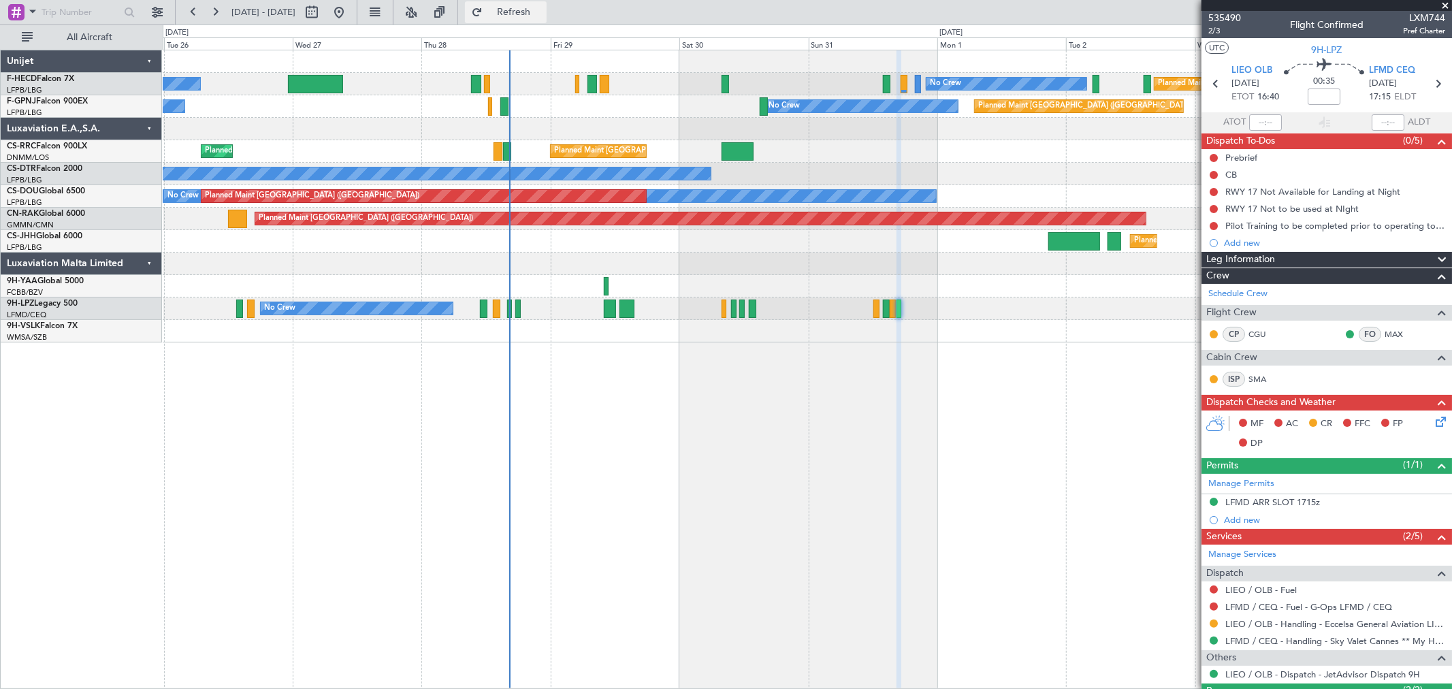
click at [543, 14] on span "Refresh" at bounding box center [513, 12] width 57 height 10
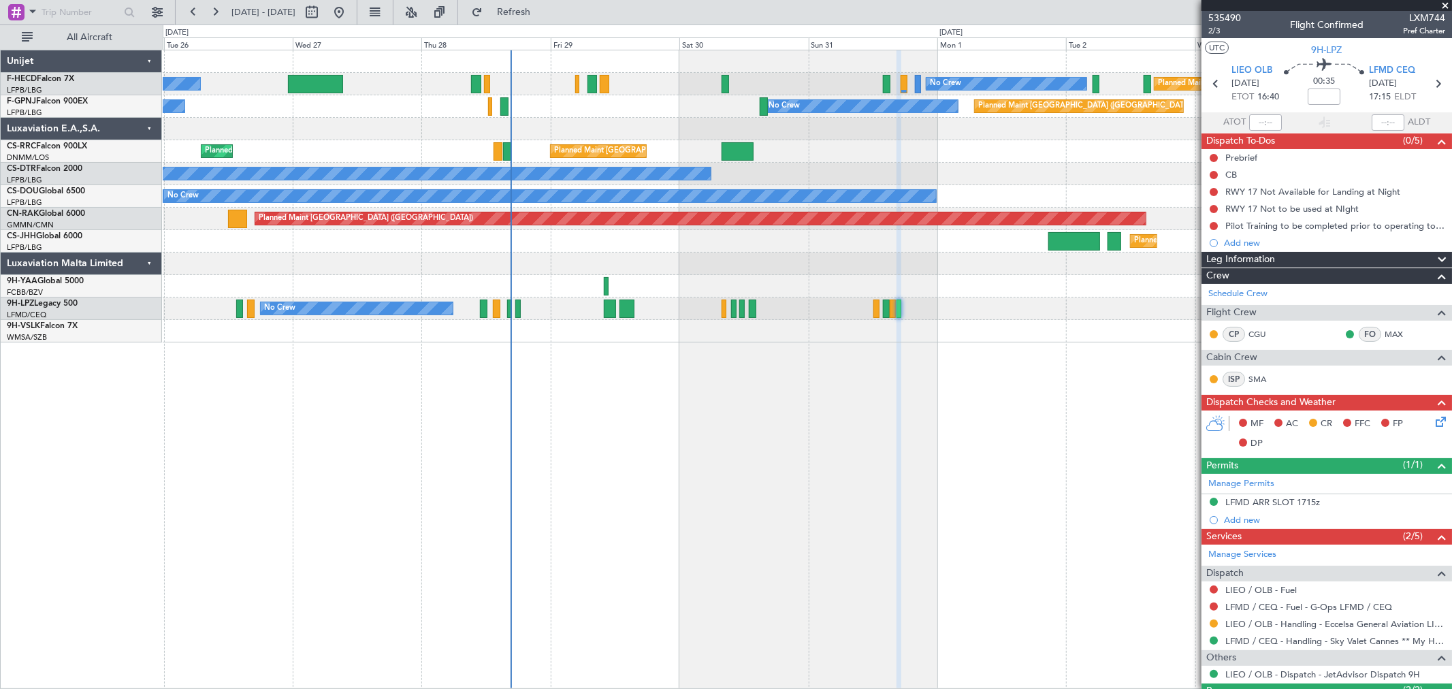
click at [764, 439] on div "No Crew Planned Maint Paris (Le Bourget) No Crew No Crew No Crew Planned Maint …" at bounding box center [807, 369] width 1289 height 639
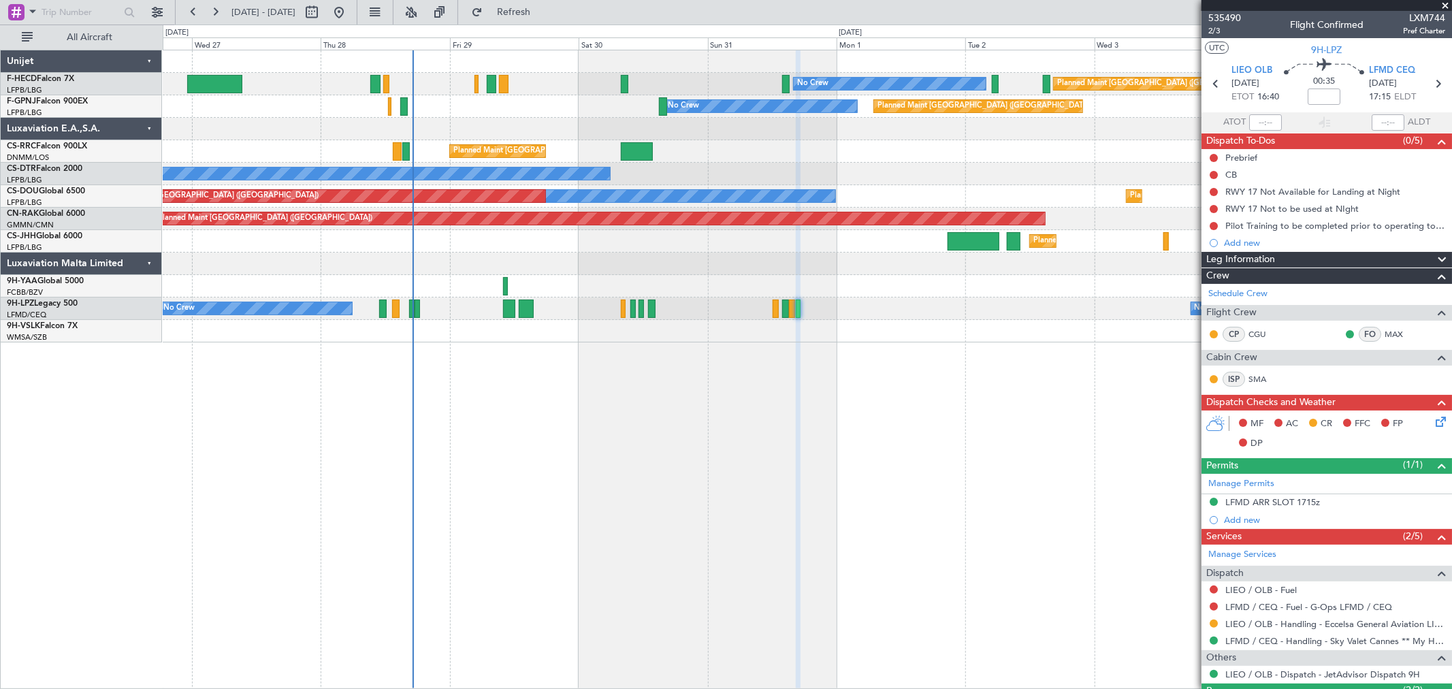
click at [355, 227] on div "Planned Maint Paris (Le Bourget) No Crew No Crew Planned Maint Paris (Le Bourge…" at bounding box center [807, 196] width 1289 height 292
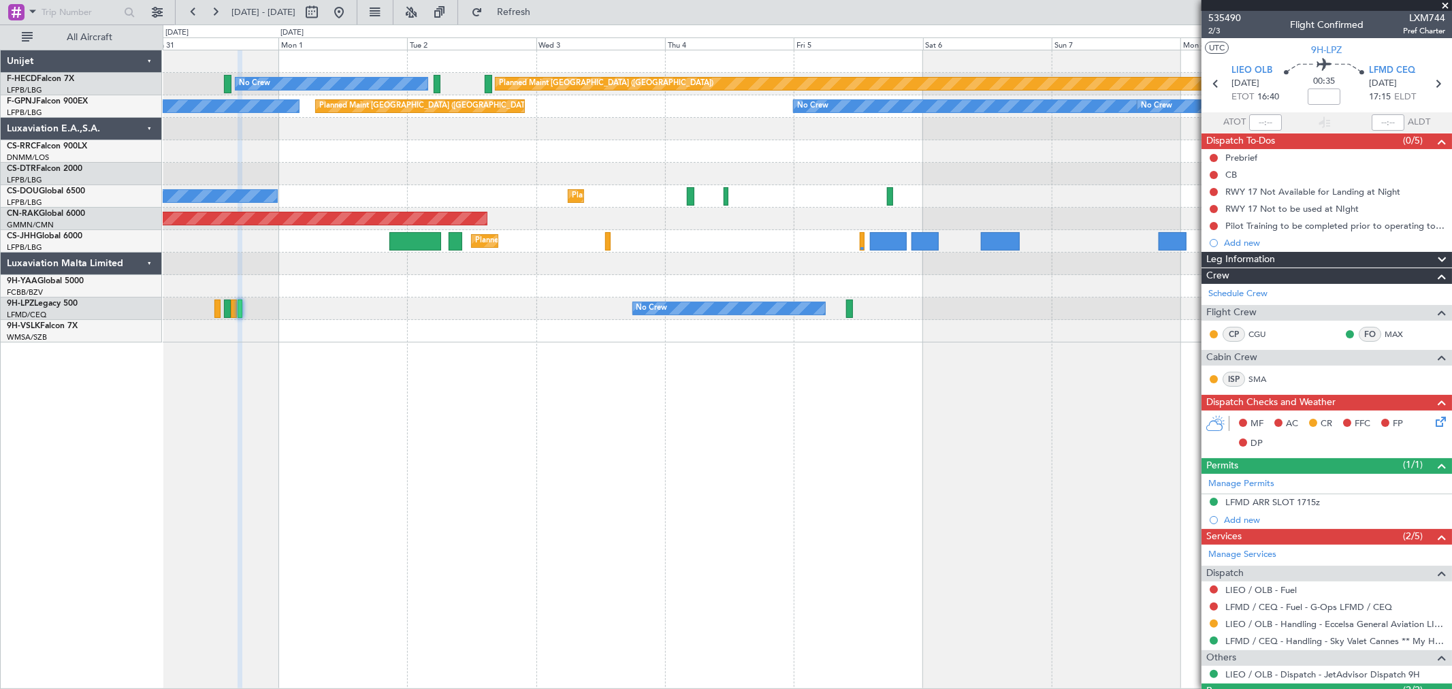
click at [535, 214] on div "Planned Maint Paris (Le Bourget) No Crew Planned Maint Paris (Le Bourget) No Cr…" at bounding box center [807, 196] width 1289 height 292
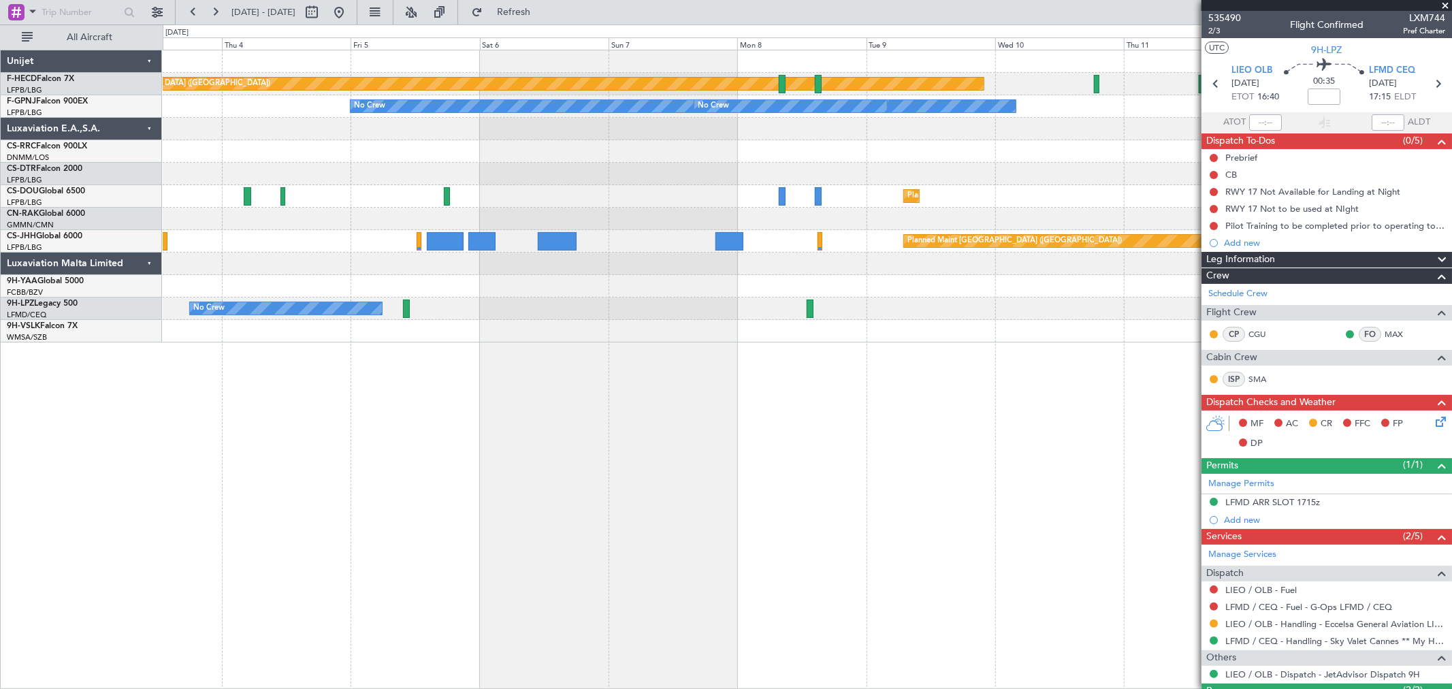
click at [675, 176] on div at bounding box center [807, 174] width 1289 height 22
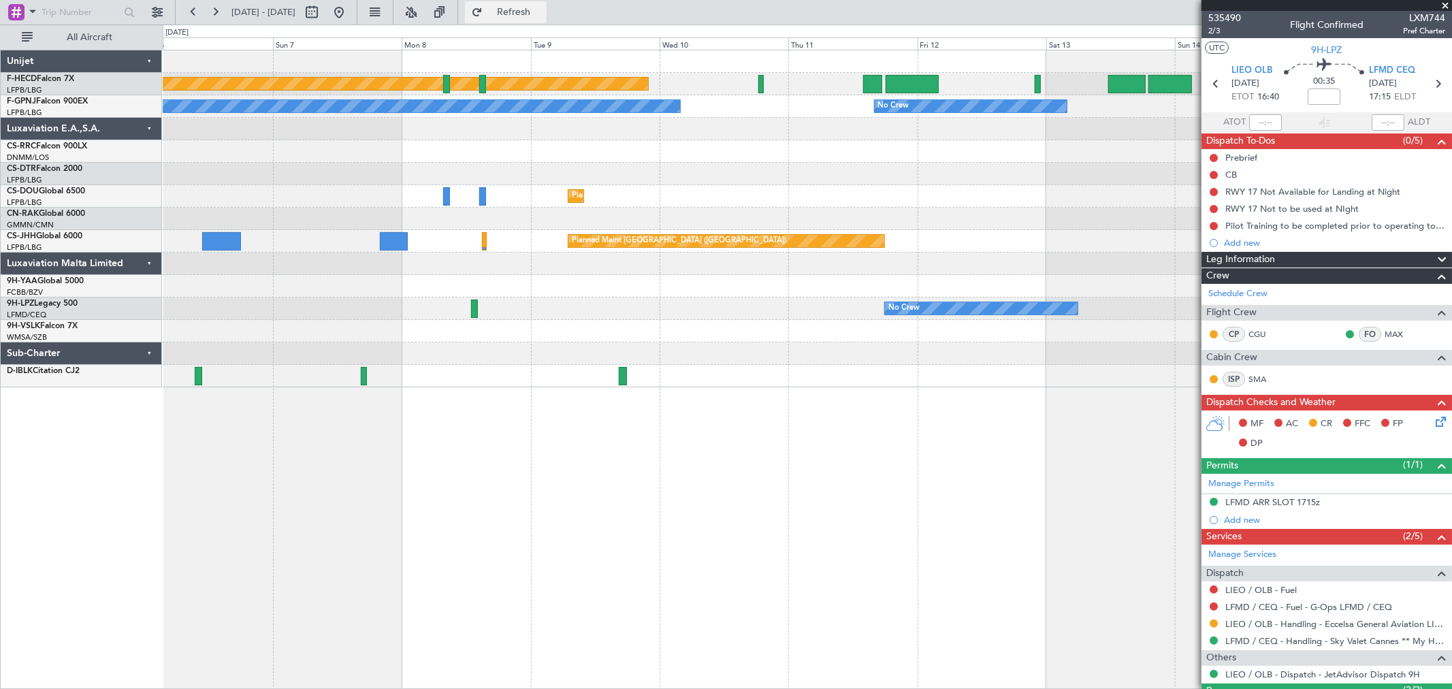
click at [543, 7] on span "Refresh" at bounding box center [513, 12] width 57 height 10
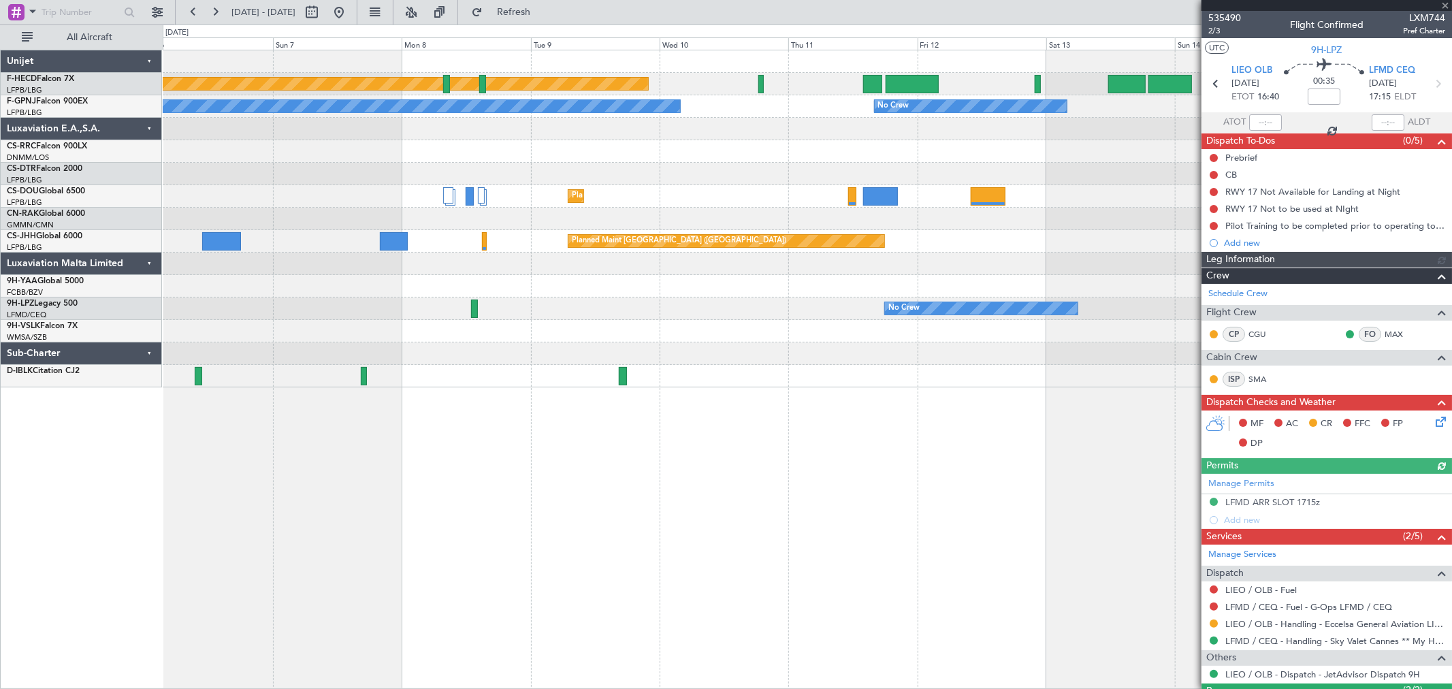
click at [559, 193] on div "Planned Maint Paris (Le Bourget) No Crew No Crew No Crew No Crew Planned Maint …" at bounding box center [807, 218] width 1289 height 337
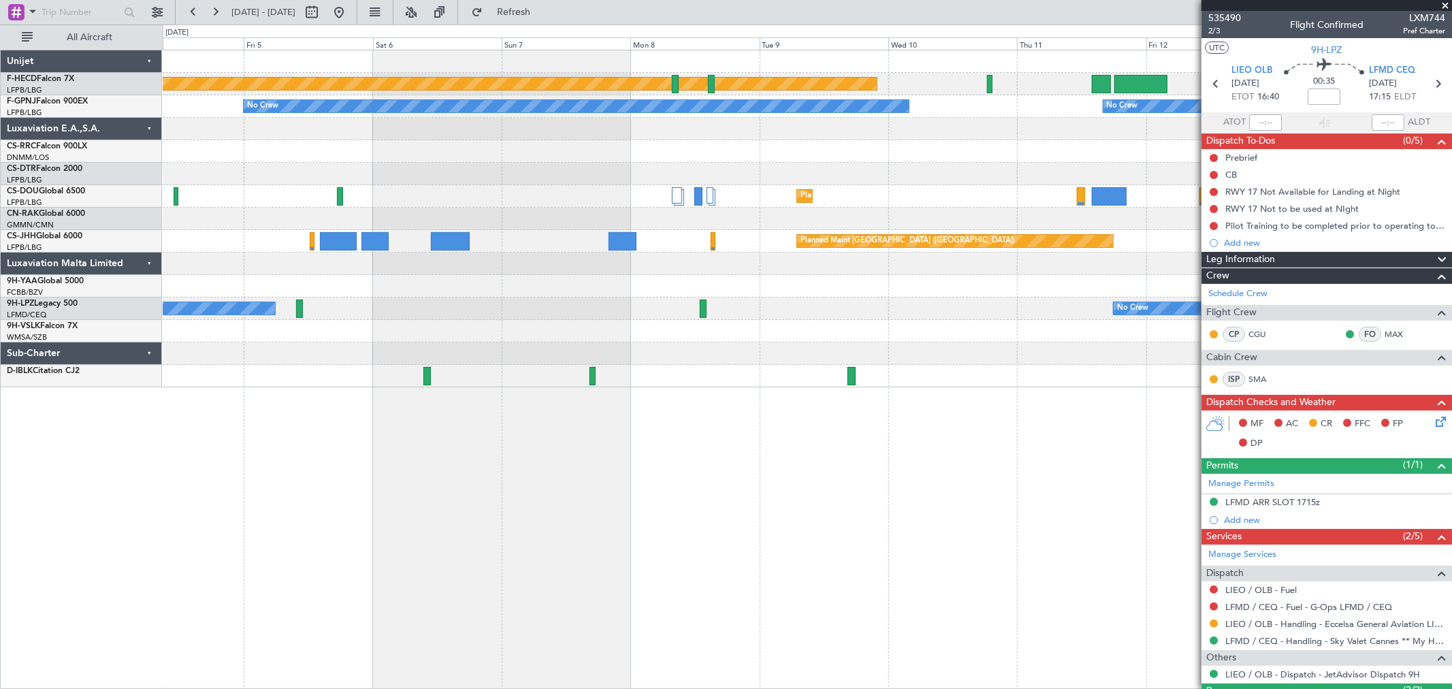
click at [621, 154] on div at bounding box center [807, 151] width 1289 height 22
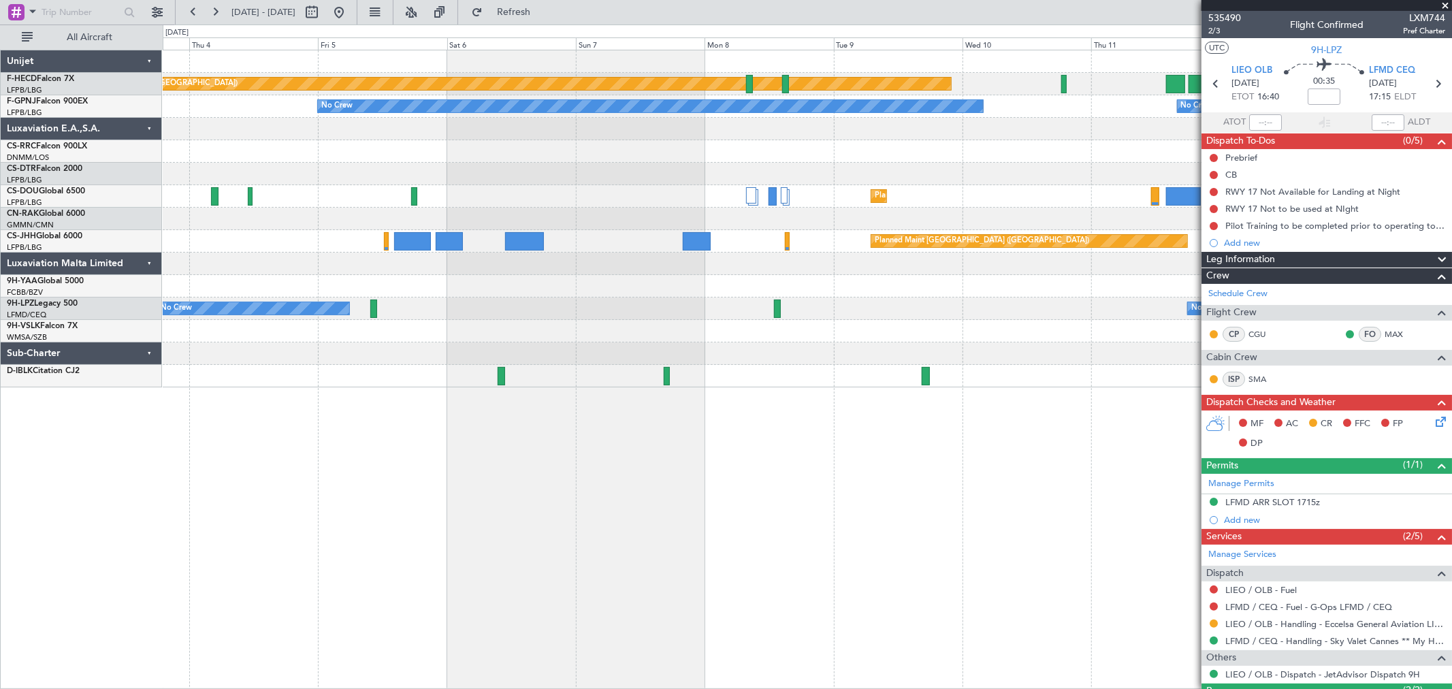
click at [770, 174] on div at bounding box center [807, 174] width 1289 height 22
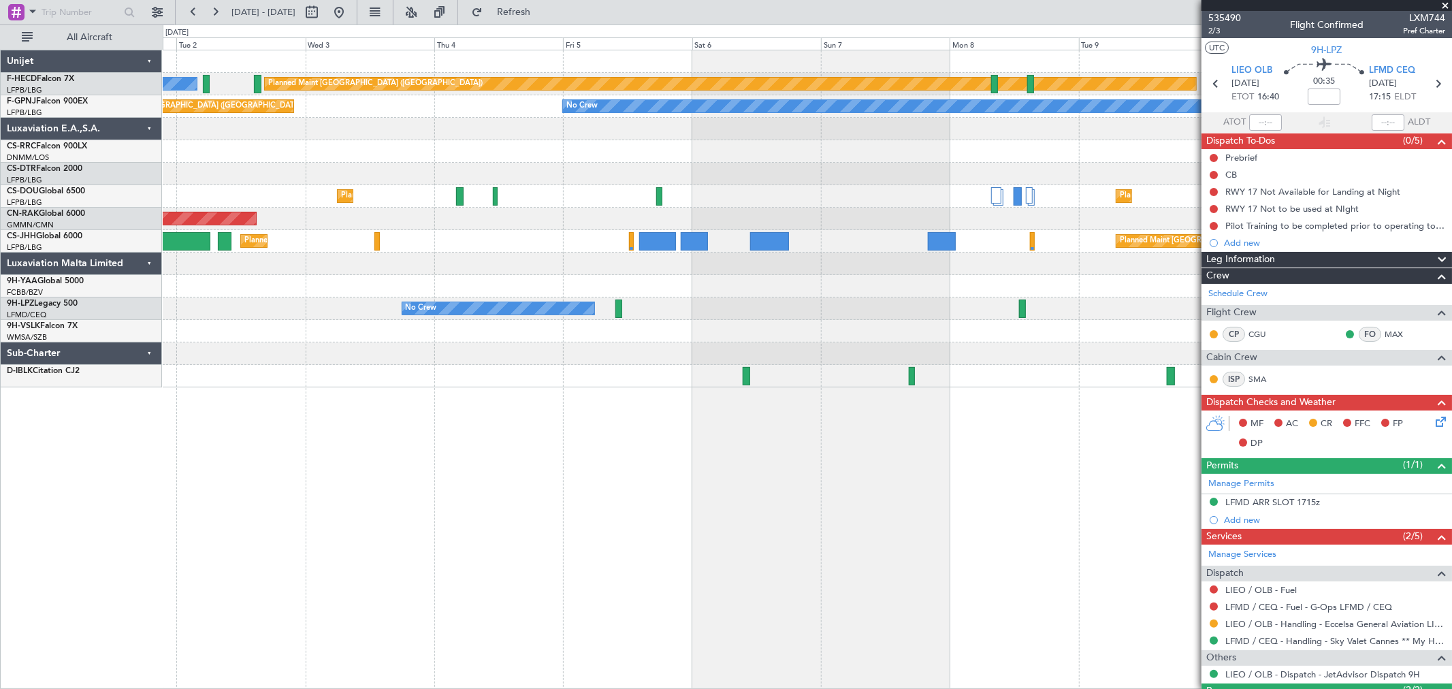
click at [549, 174] on div "Planned Maint Paris (Le Bourget) No Crew No Crew No Crew No Crew Planned Maint …" at bounding box center [807, 218] width 1289 height 337
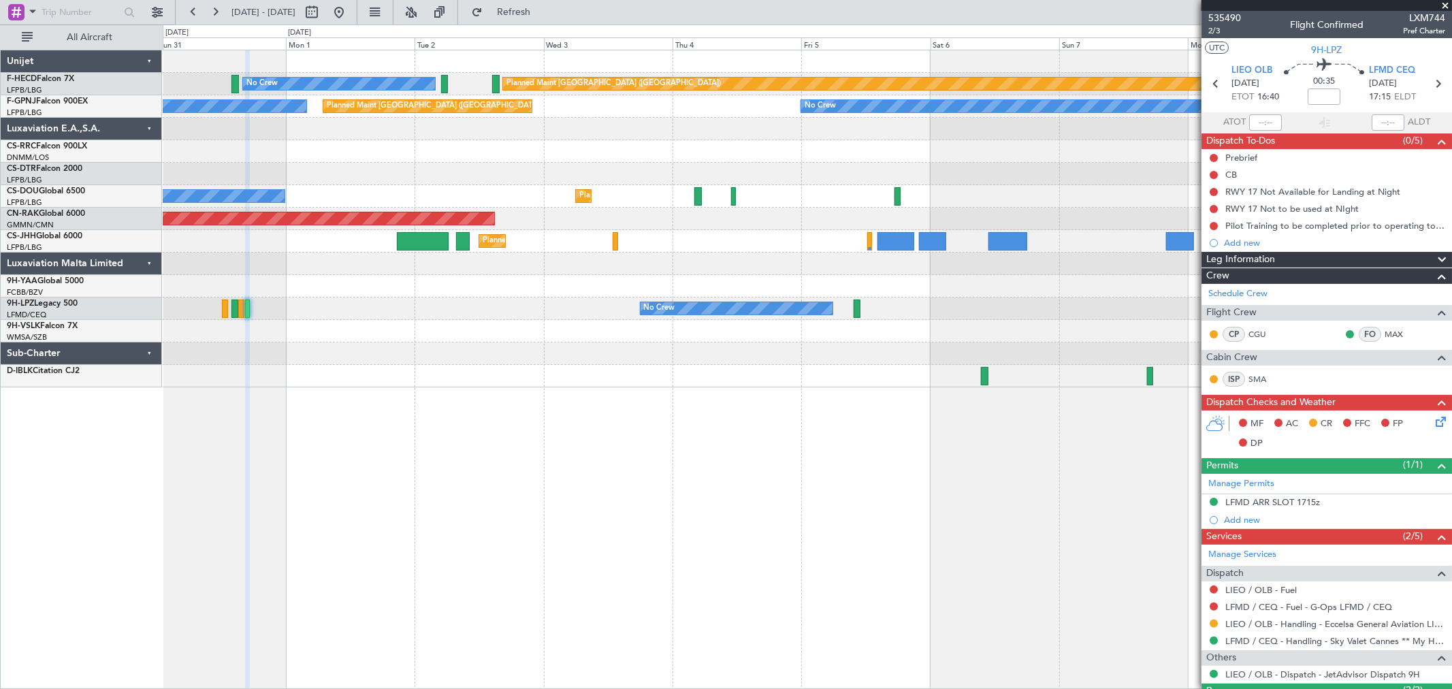
click at [628, 172] on div "Planned Maint Paris (Le Bourget) No Crew No Crew No Crew Planned Maint Paris (L…" at bounding box center [807, 218] width 1289 height 337
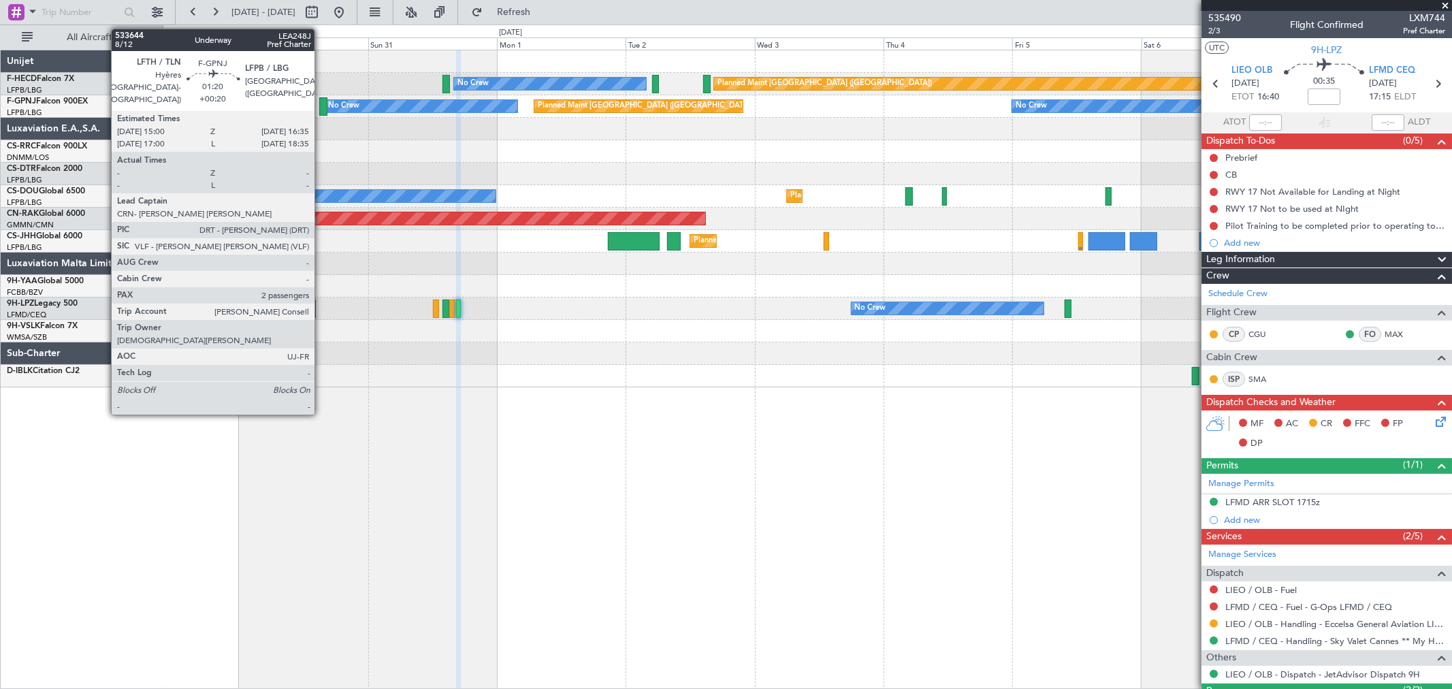
click at [321, 109] on div at bounding box center [323, 106] width 9 height 18
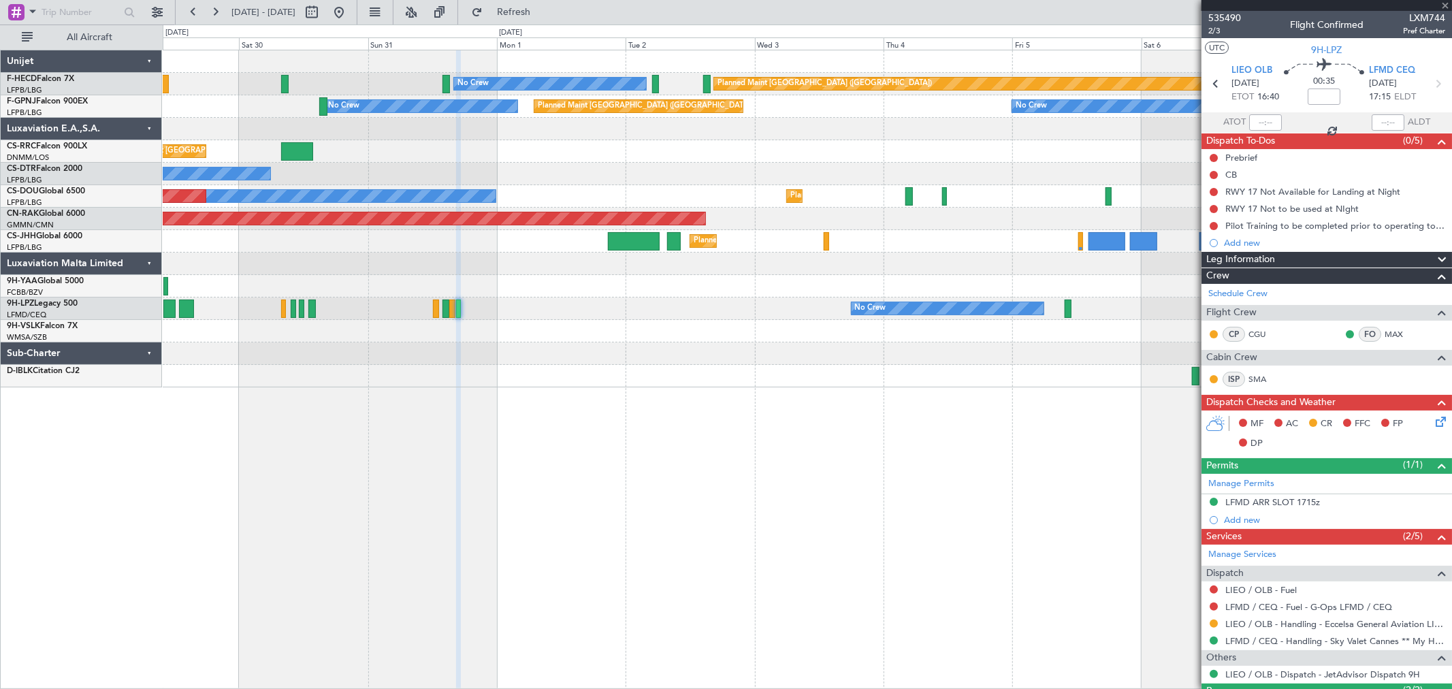
type input "+00:20"
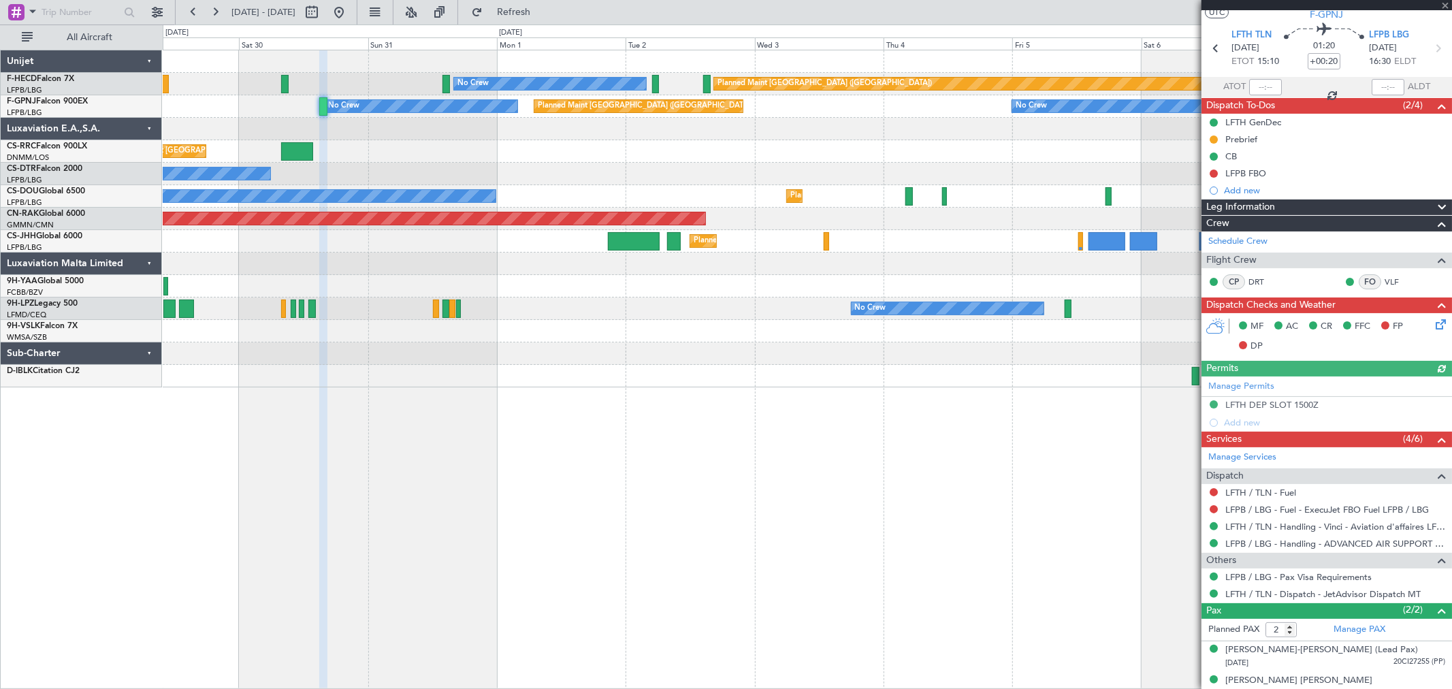
scroll to position [48, 0]
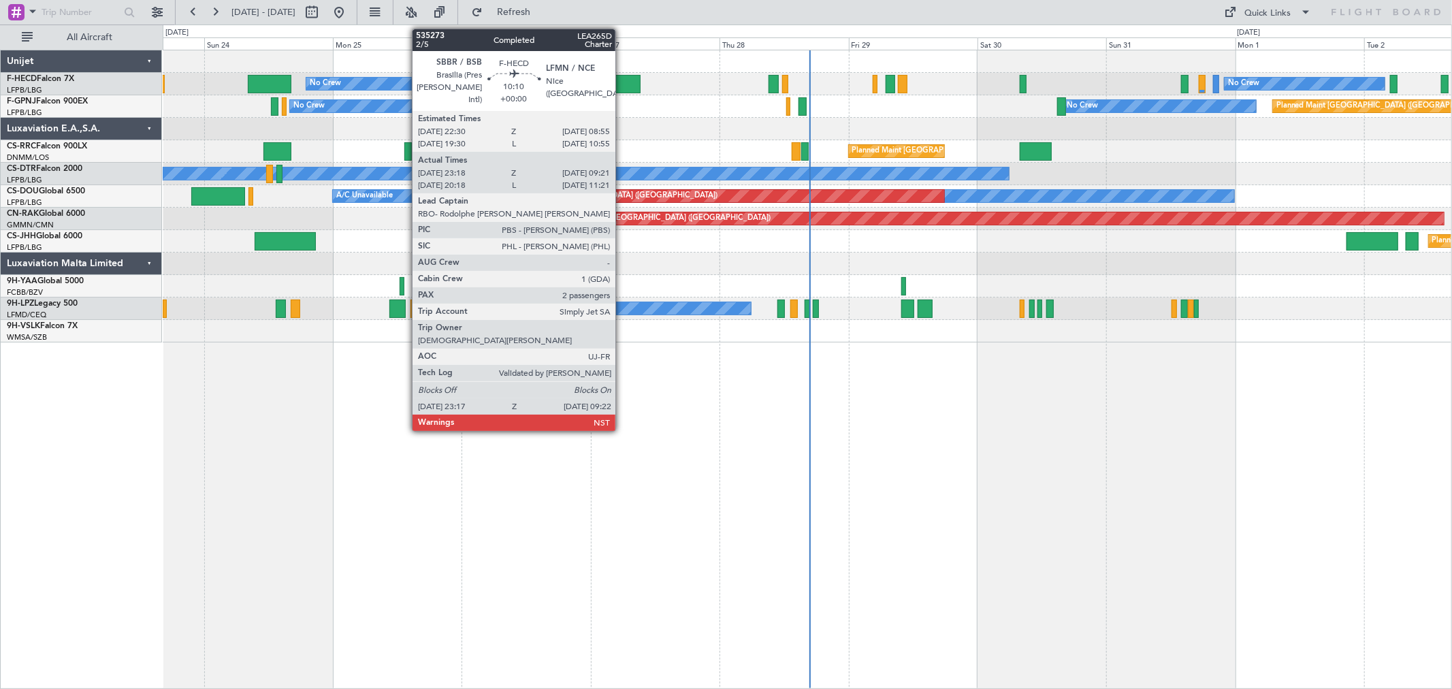
click at [622, 79] on div at bounding box center [613, 84] width 54 height 18
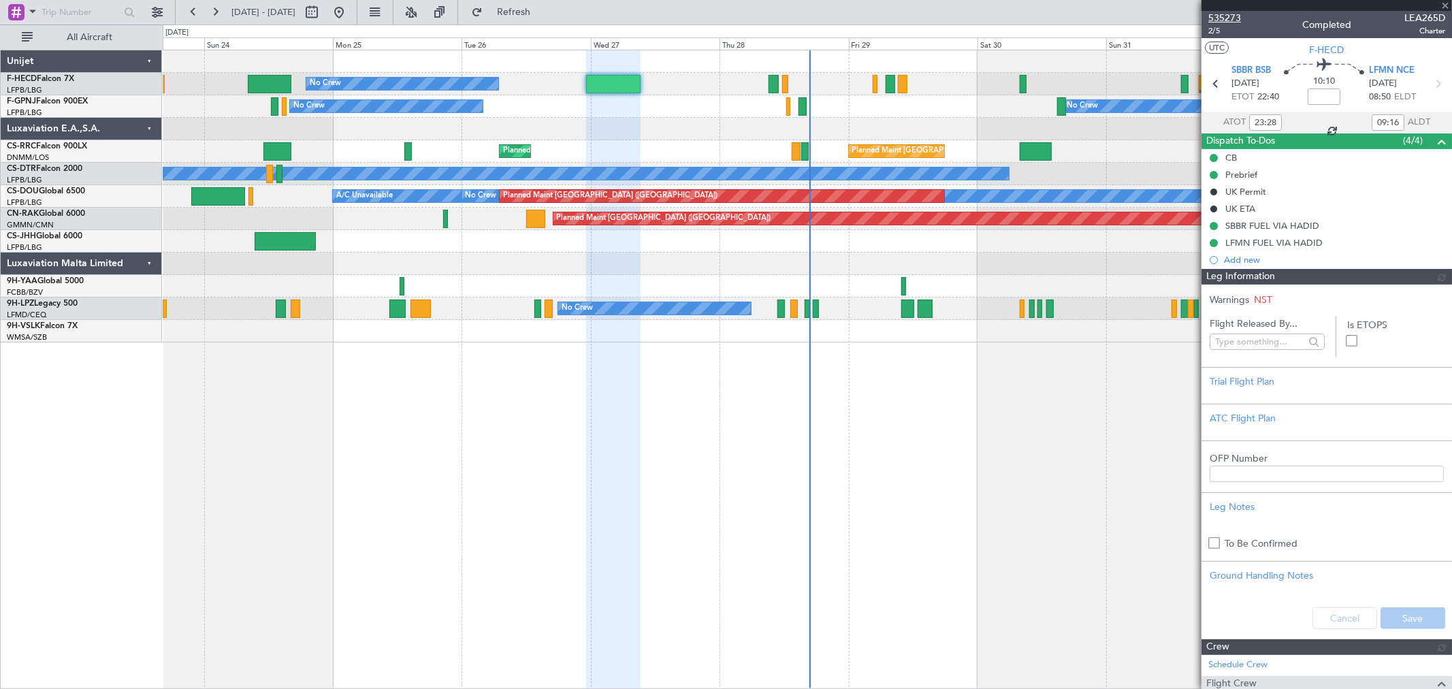
click at [1227, 15] on span "535273" at bounding box center [1224, 18] width 33 height 14
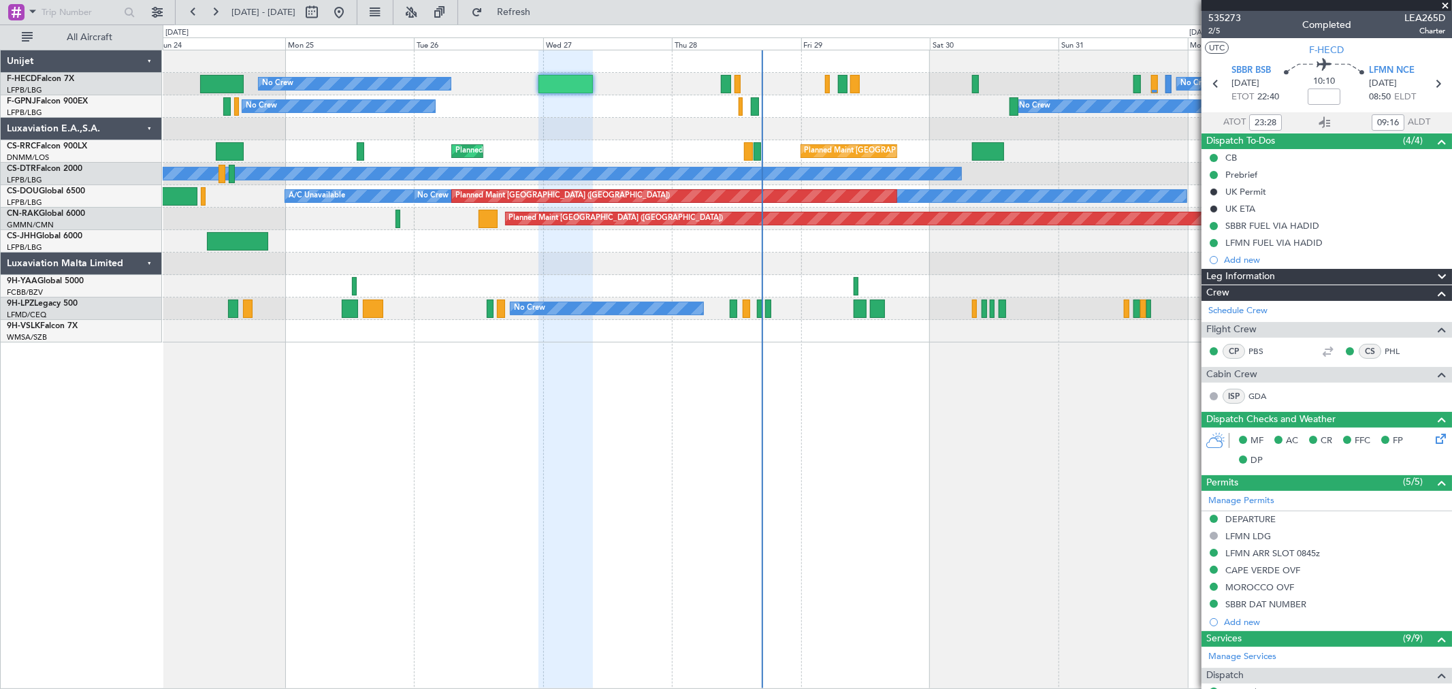
click at [185, 291] on div "No Crew No Crew Planned Maint Paris (Le Bourget) Planned Maint Paris (Le Bourge…" at bounding box center [807, 196] width 1289 height 292
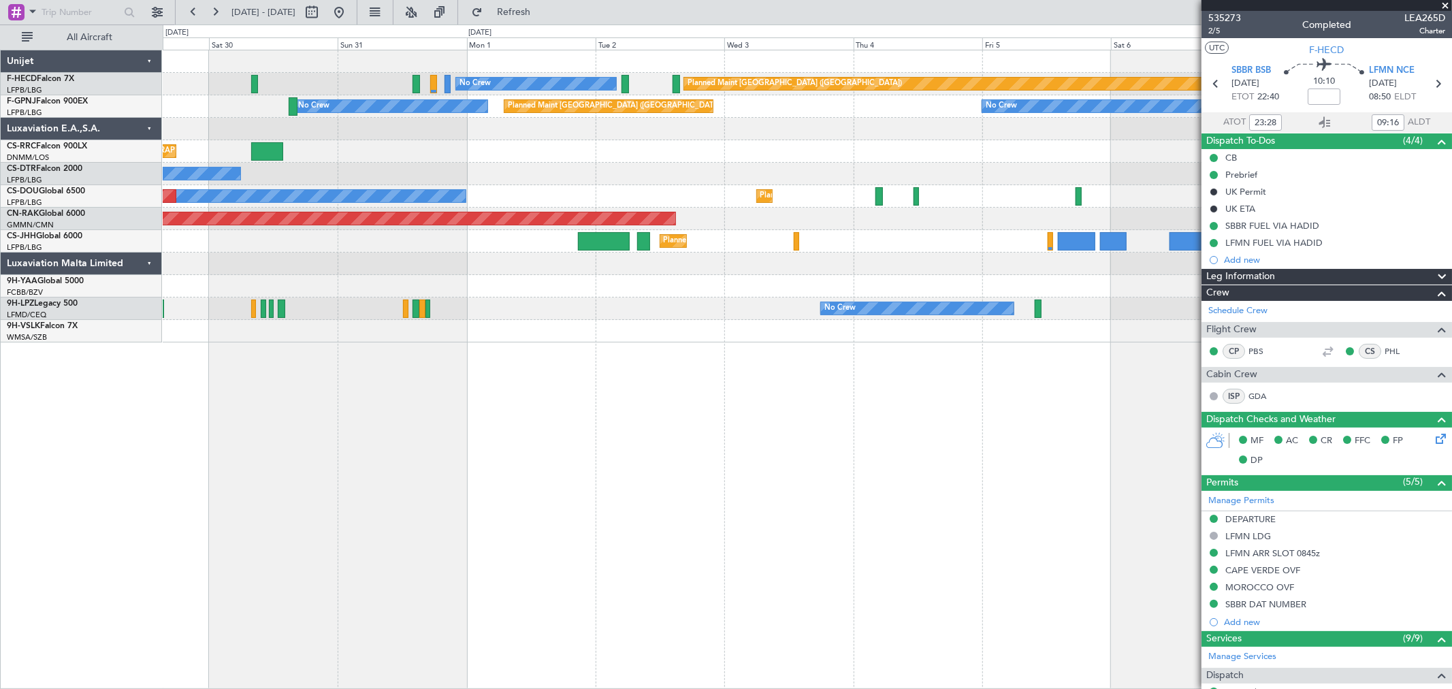
click at [465, 246] on div "No Crew Planned Maint Paris (Le Bourget) Planned Maint Paris (Le Bourget) No Cr…" at bounding box center [807, 196] width 1289 height 292
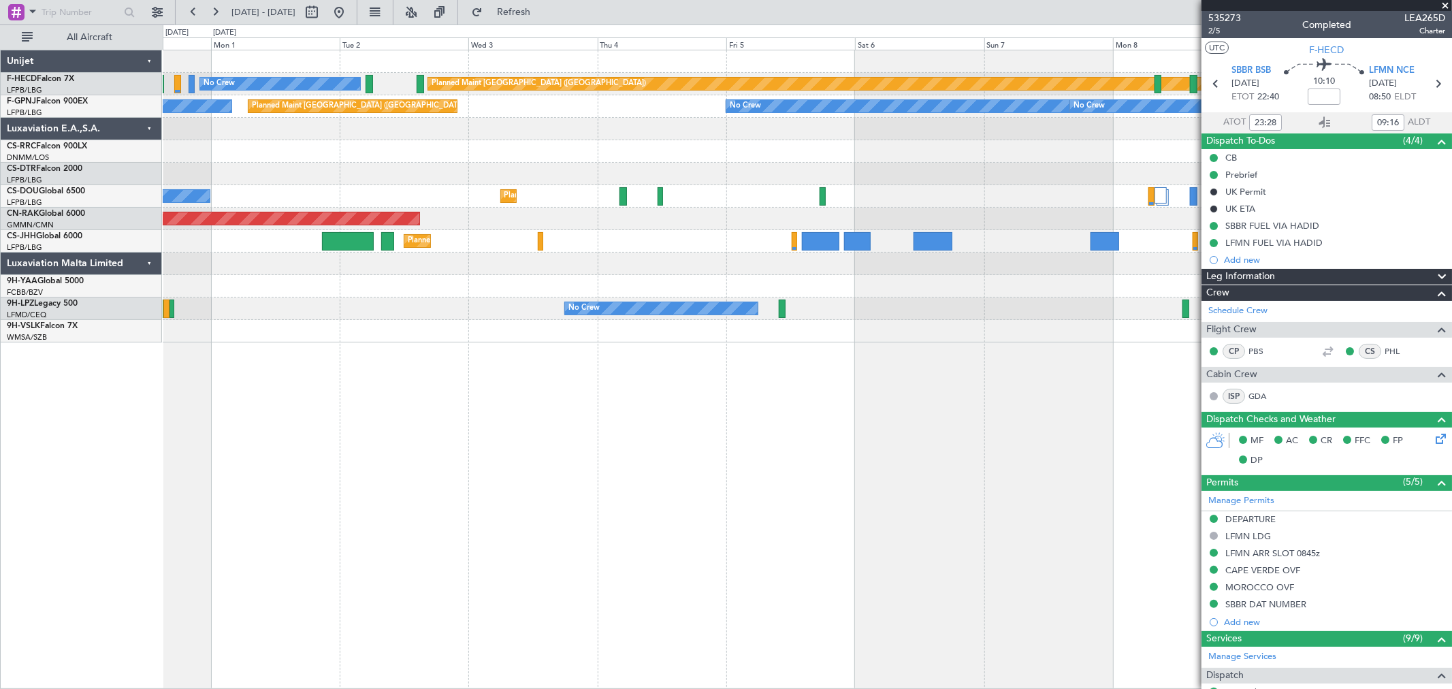
click at [457, 249] on div "Planned Maint London (Luton) Planned Maint Paris (Le Bourget)" at bounding box center [807, 241] width 1289 height 22
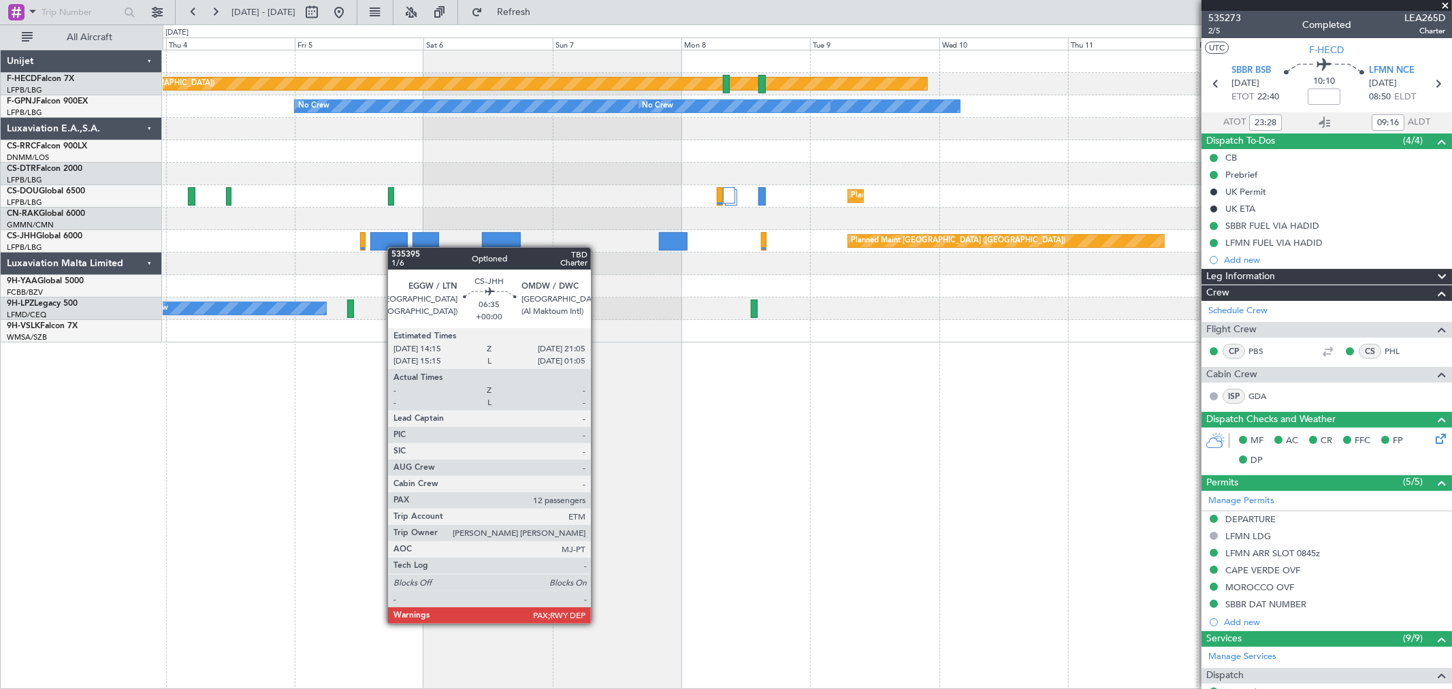
click at [368, 254] on div "Planned Maint Paris (Le Bourget) No Crew No Crew No Crew Planned Maint Paris (L…" at bounding box center [807, 196] width 1289 height 292
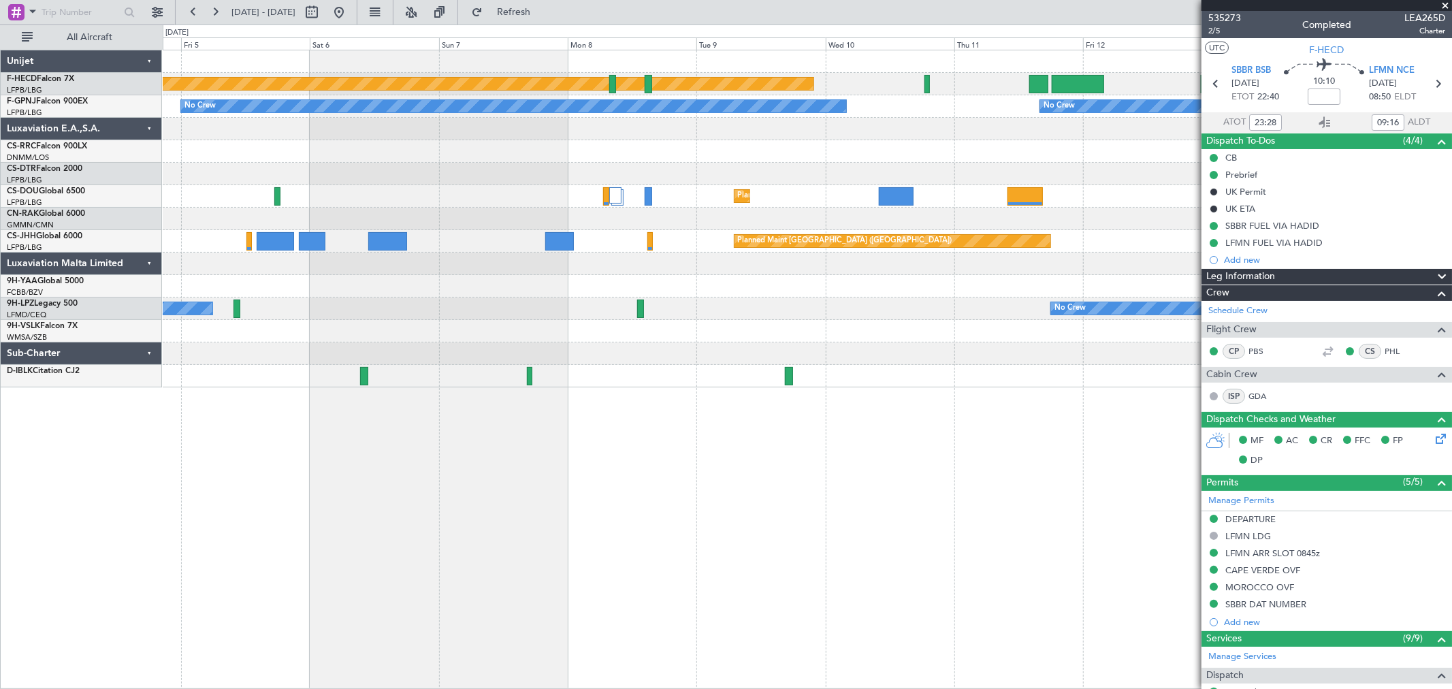
click at [595, 212] on div "Planned Maint [GEOGRAPHIC_DATA] ([GEOGRAPHIC_DATA])" at bounding box center [807, 219] width 1289 height 22
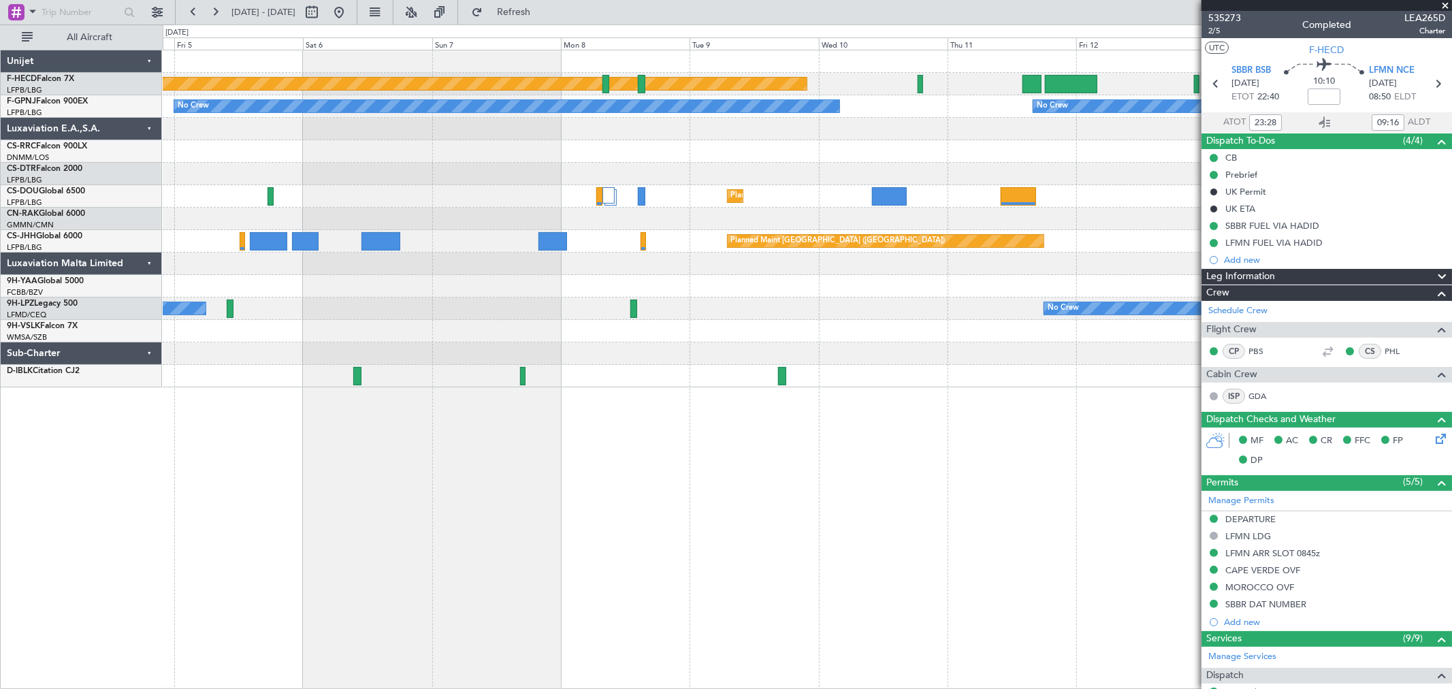
click at [641, 195] on div at bounding box center [641, 196] width 7 height 18
type input "1"
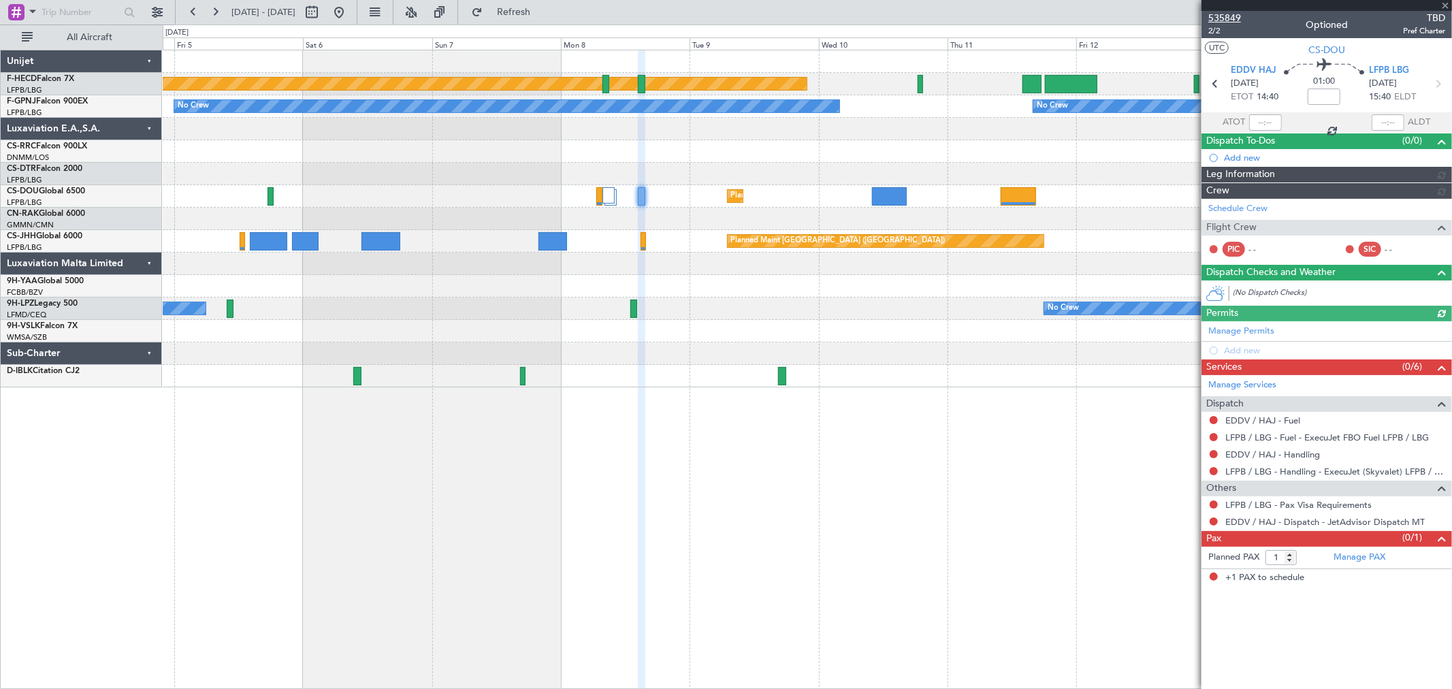
click at [1228, 16] on span "535849" at bounding box center [1224, 18] width 33 height 14
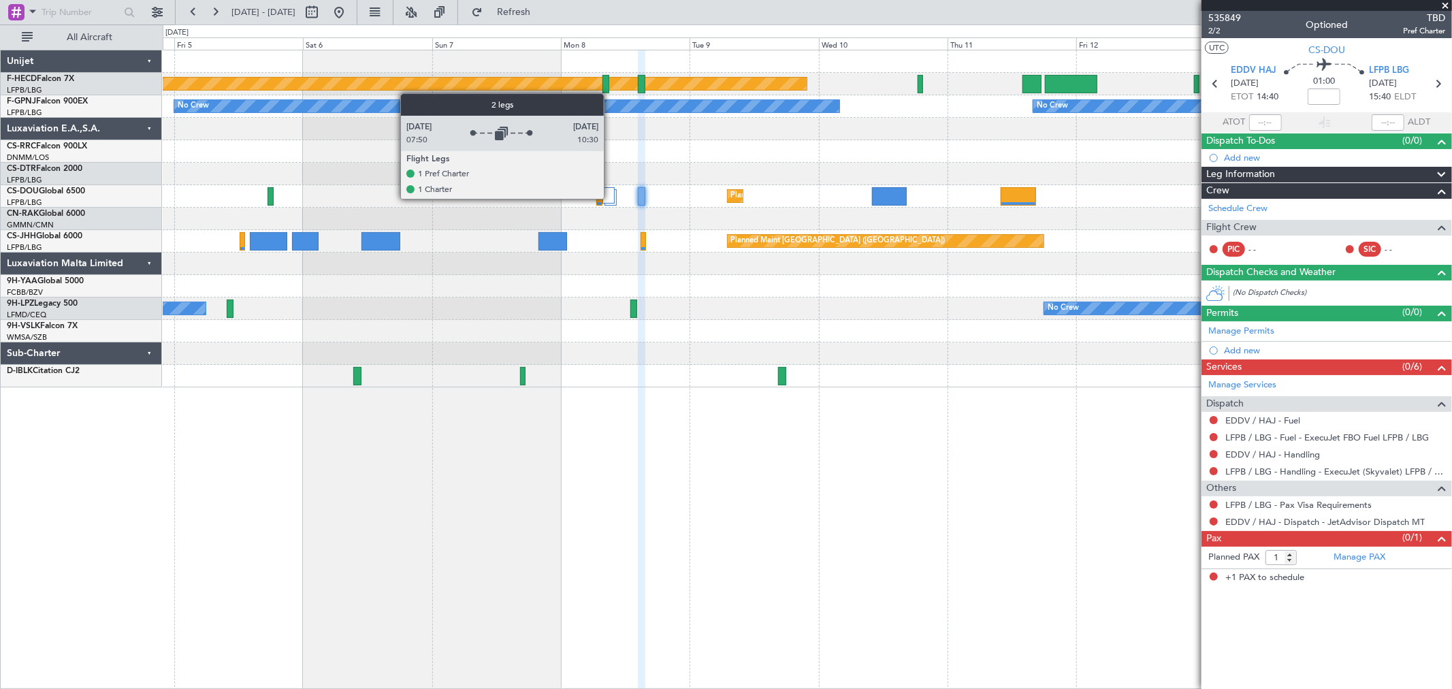
click at [614, 199] on div at bounding box center [608, 195] width 13 height 16
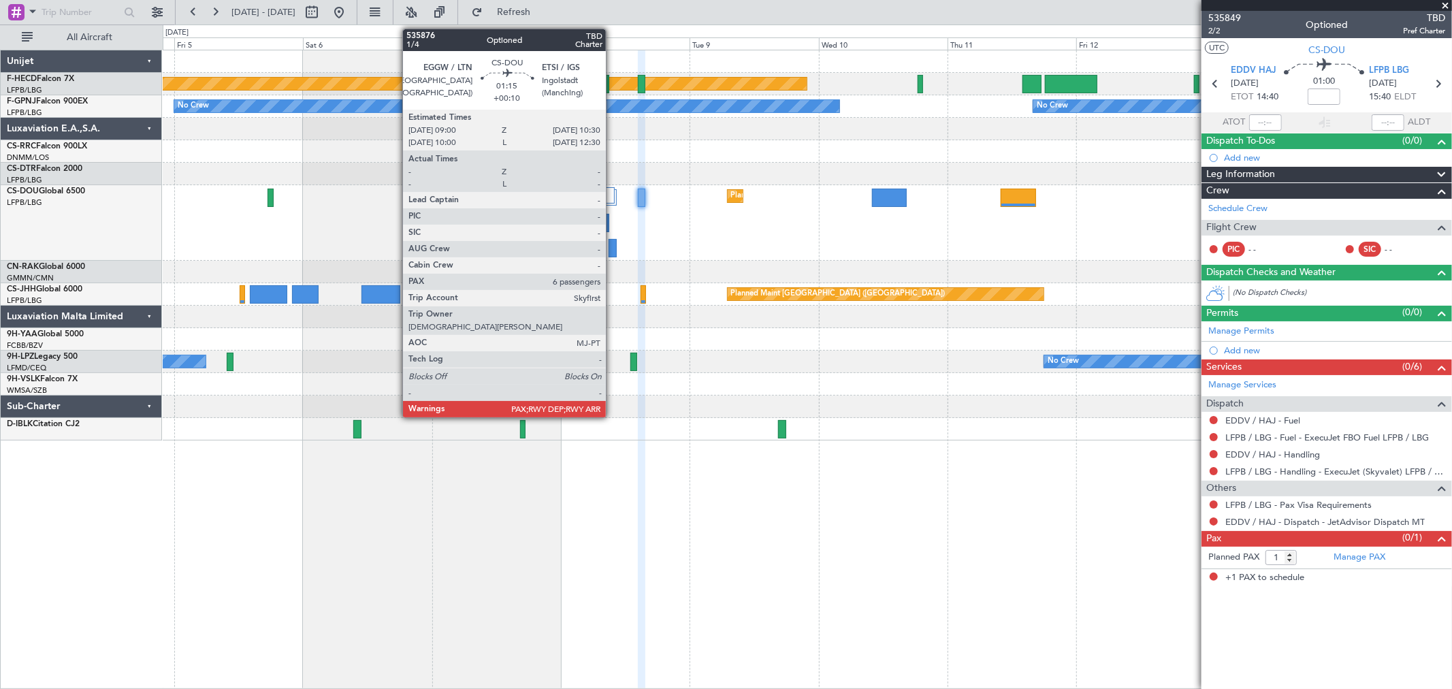
click at [613, 247] on div at bounding box center [613, 248] width 8 height 18
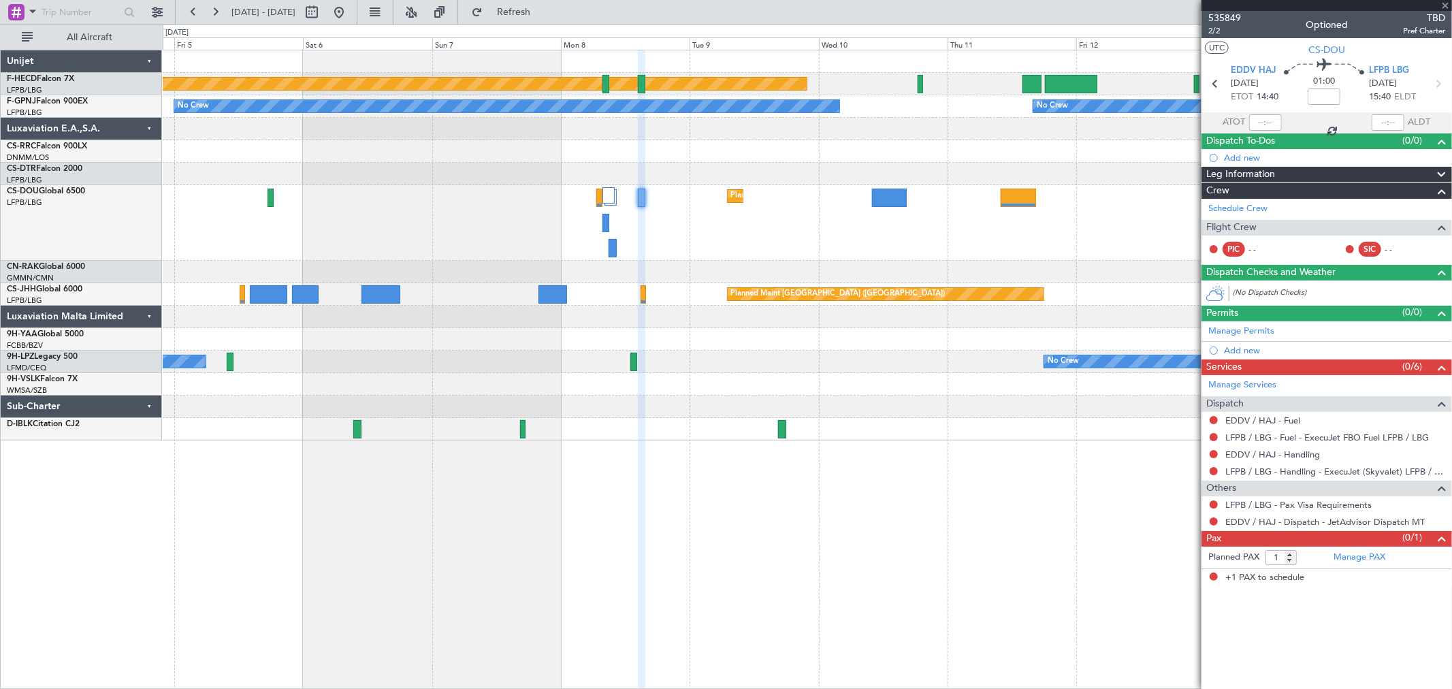
type input "+00:10"
type input "6"
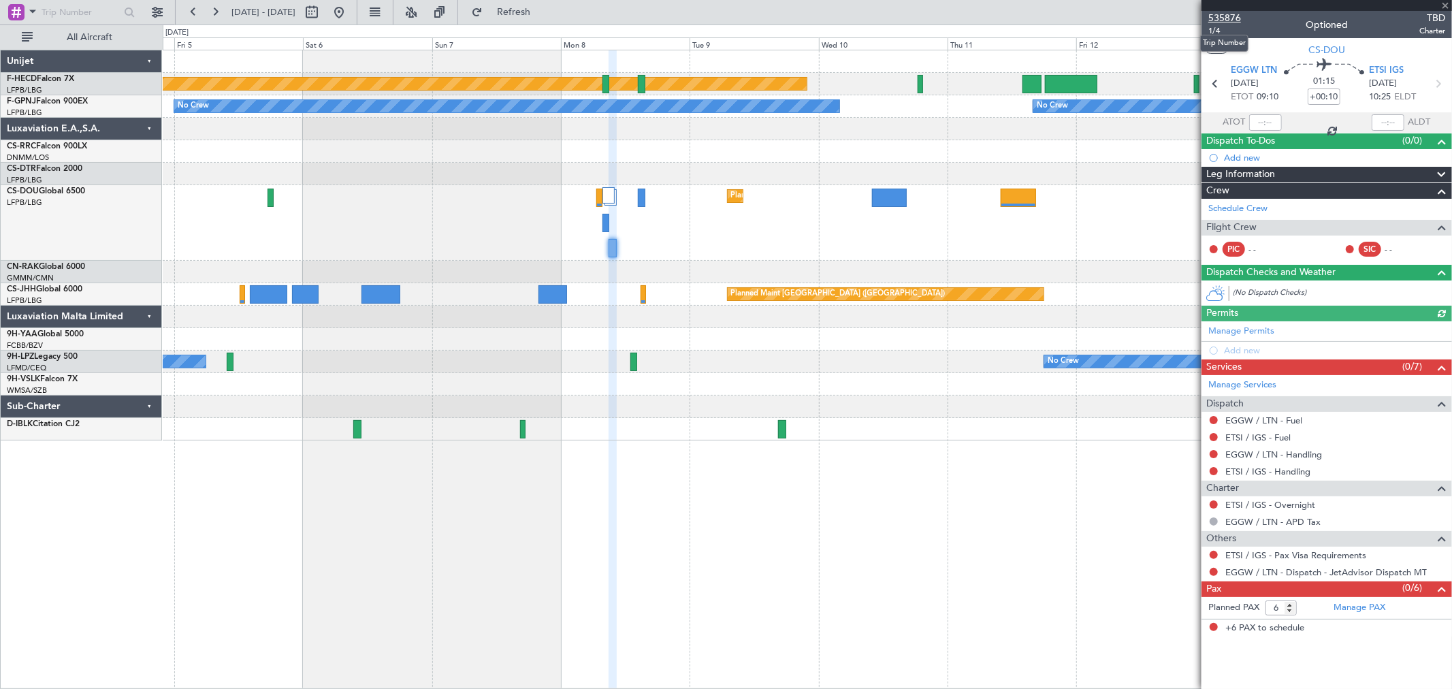
click at [1225, 14] on span "535876" at bounding box center [1224, 18] width 33 height 14
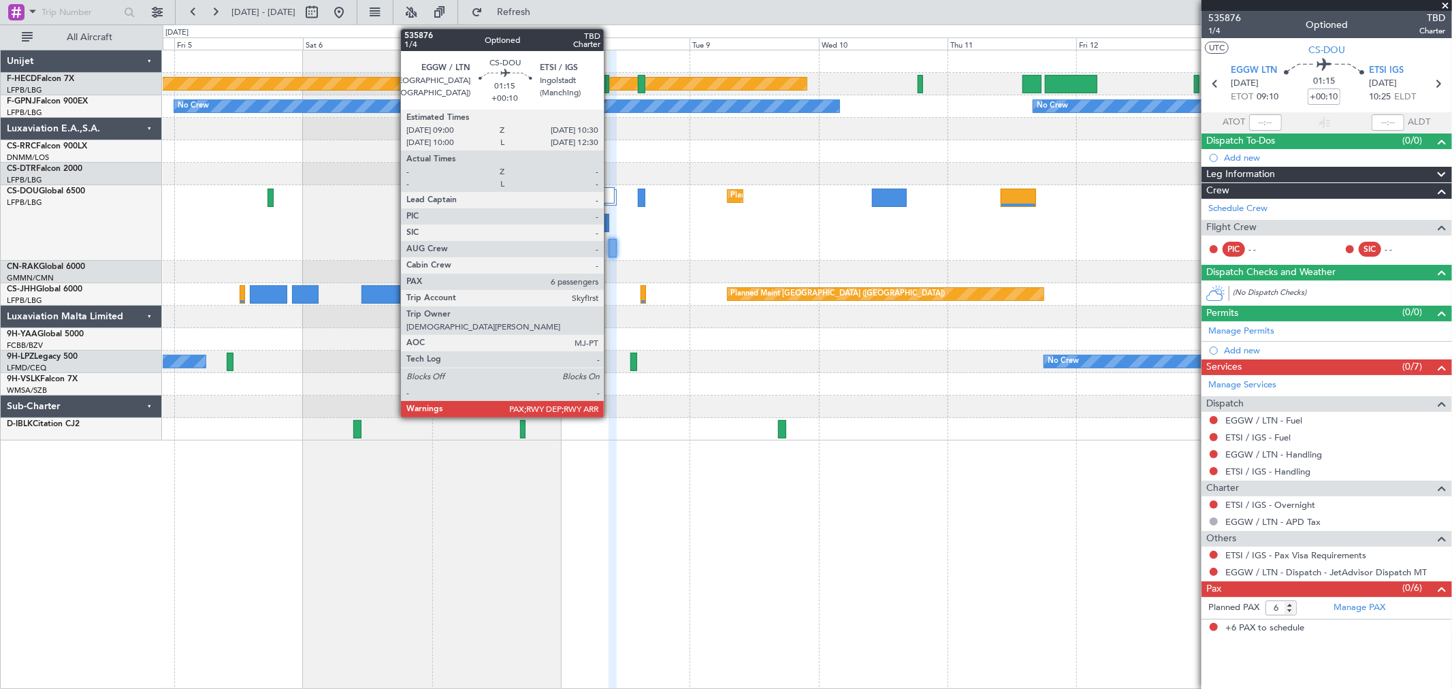
click at [607, 250] on div "Planned Maint Paris (Le Bourget) Planned Maint Paris (Le Bourget) Planned Maint…" at bounding box center [807, 223] width 1289 height 76
click at [614, 250] on div at bounding box center [613, 248] width 8 height 18
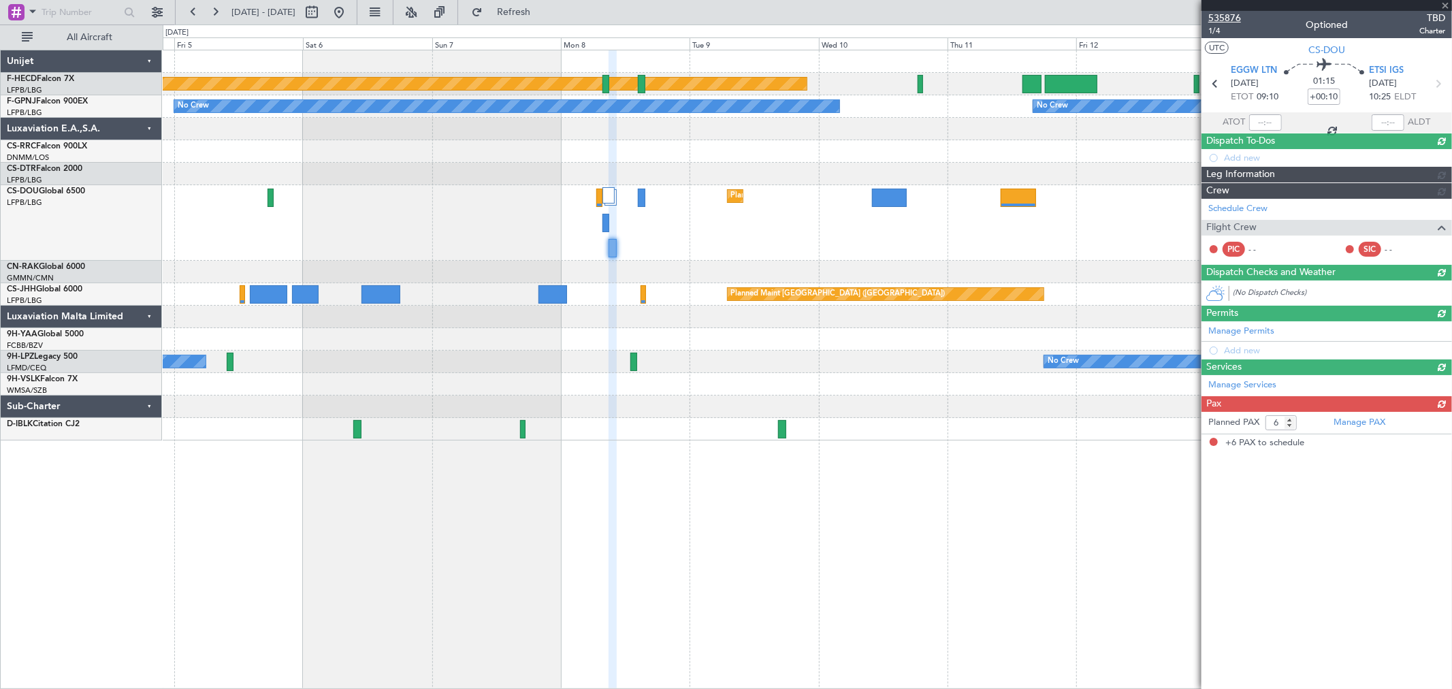
click at [1229, 11] on span "535876" at bounding box center [1224, 18] width 33 height 14
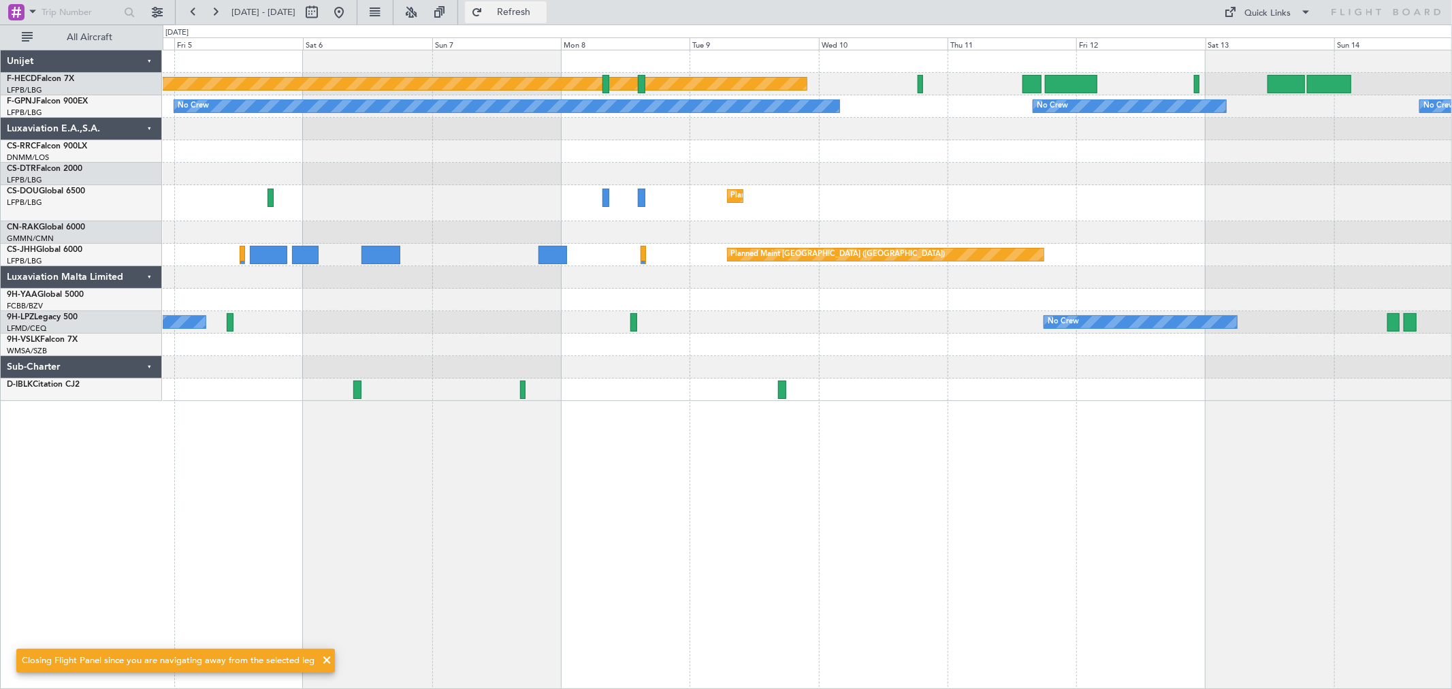
click at [543, 9] on span "Refresh" at bounding box center [513, 12] width 57 height 10
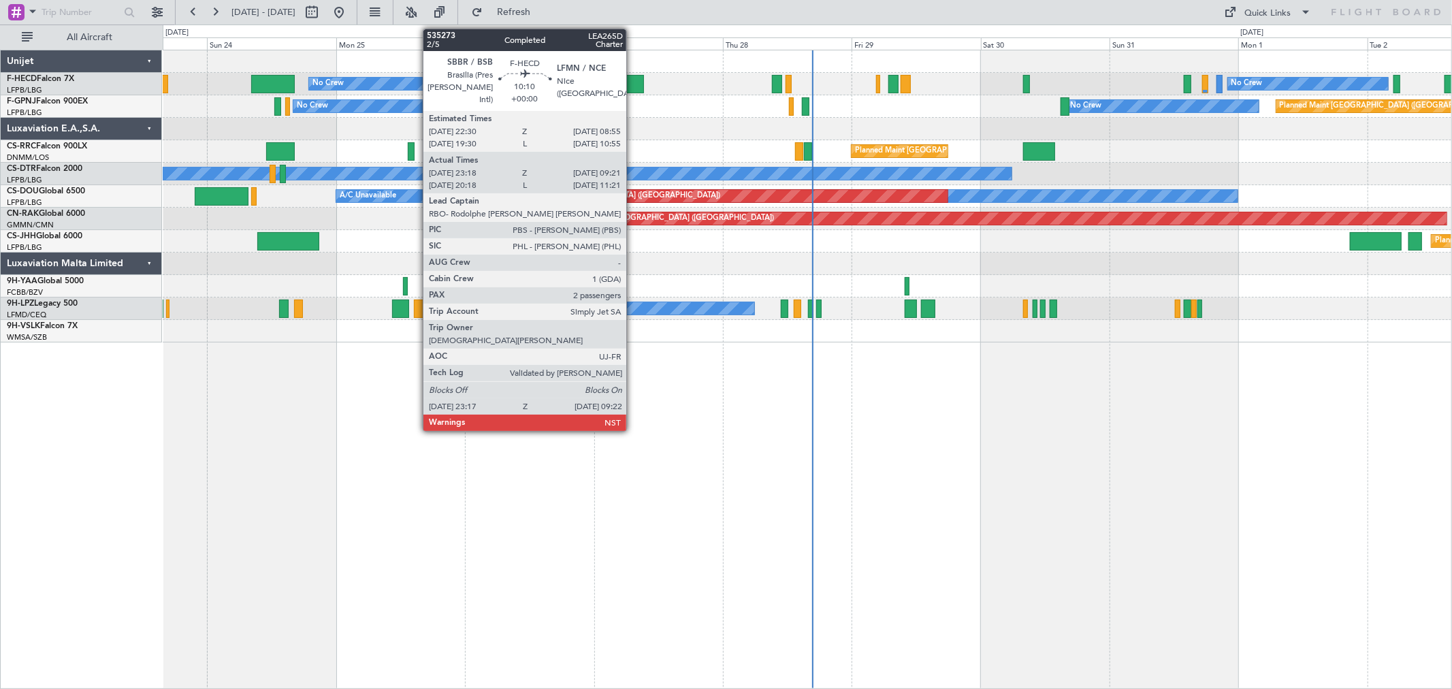
click at [633, 83] on div at bounding box center [617, 84] width 54 height 18
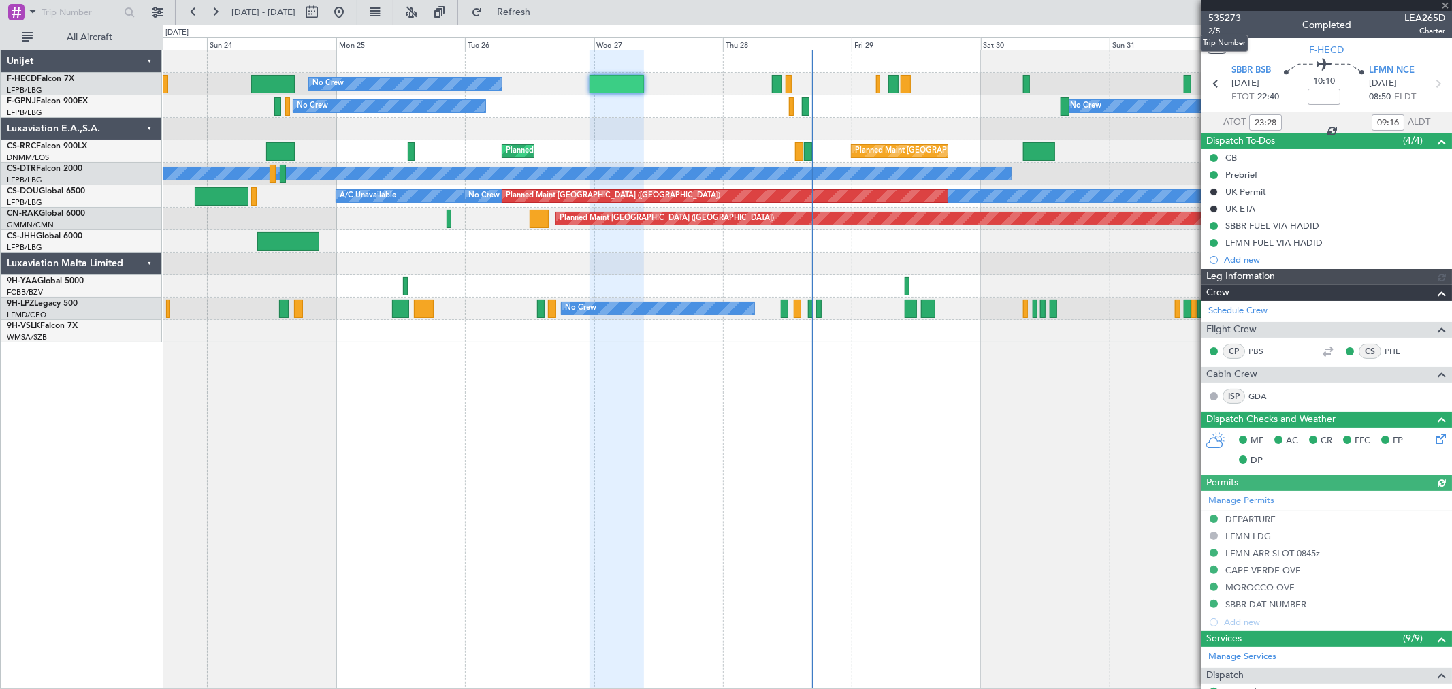
click at [1235, 11] on span "535273" at bounding box center [1224, 18] width 33 height 14
